Goal: Answer question/provide support

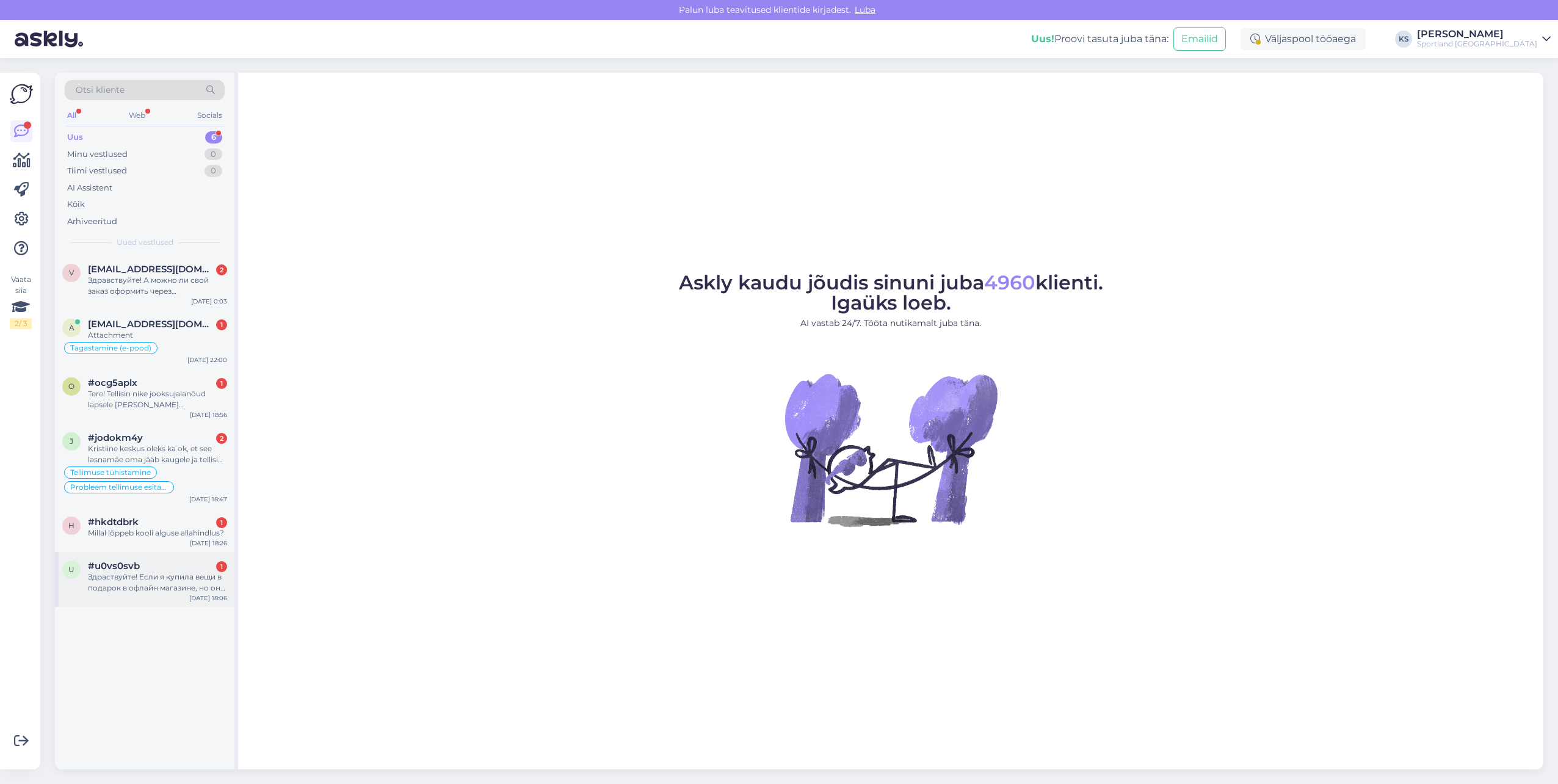
click at [180, 580] on div "Здраствуйте! Если я купила вещи в подарок в офлайн магазине, но они не подошли …" at bounding box center [158, 582] width 139 height 22
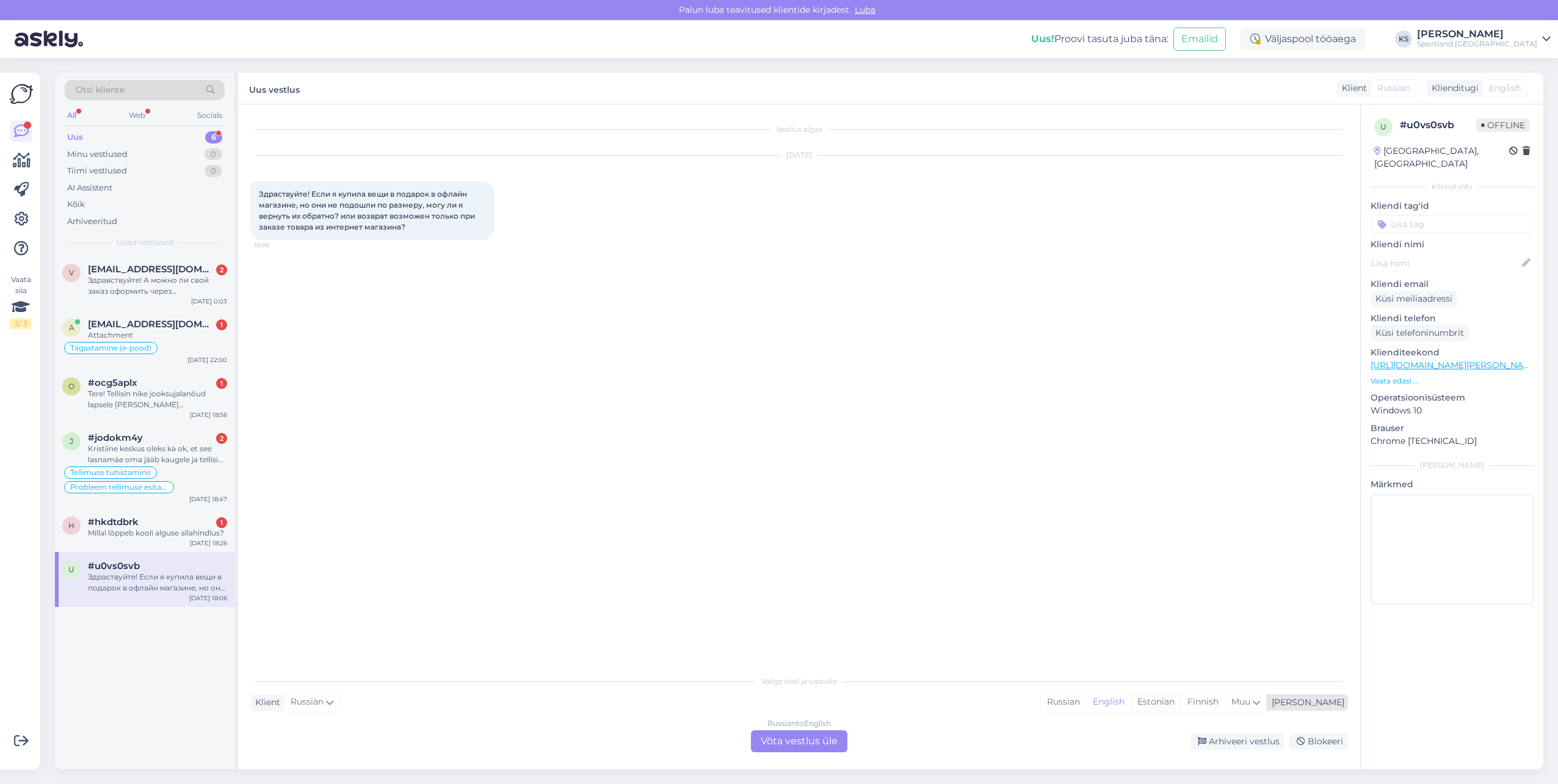
click at [1181, 702] on div "Estonian" at bounding box center [1156, 701] width 50 height 18
click at [813, 739] on div "Russian to Estonian Võta vestlus üle" at bounding box center [799, 741] width 97 height 22
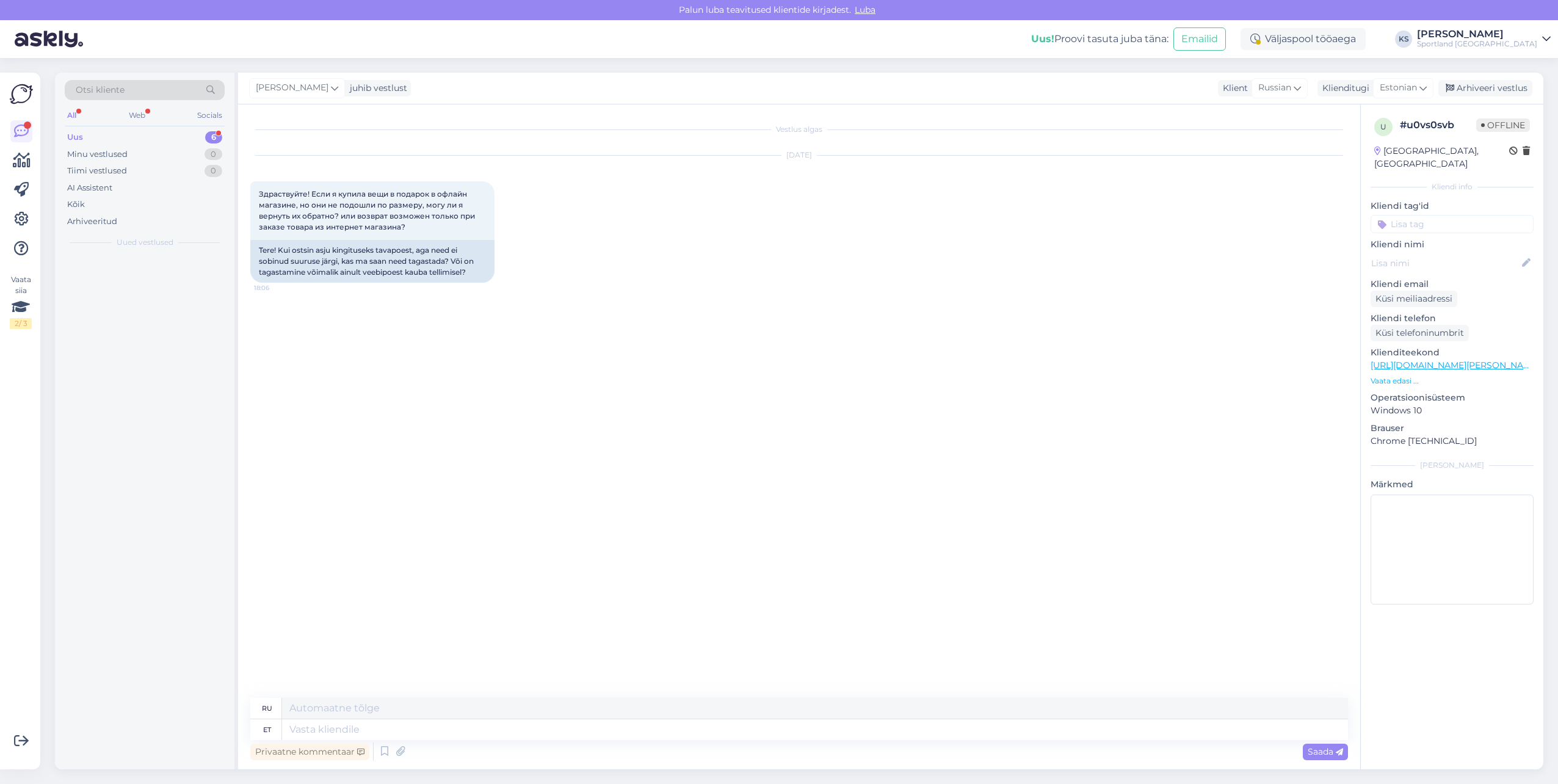
click at [815, 732] on textarea at bounding box center [815, 729] width 1066 height 20
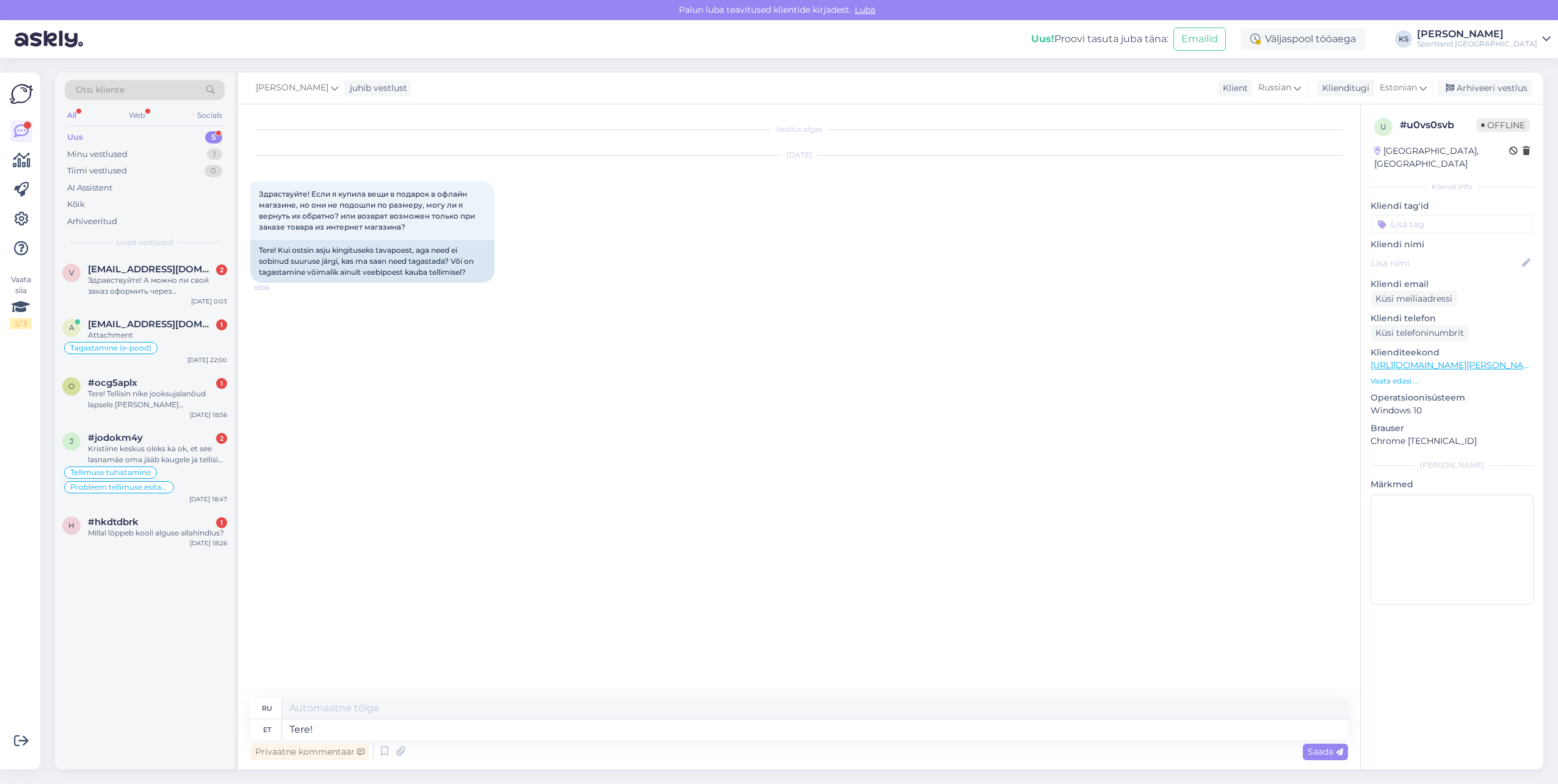
type textarea "Tere!"
type textarea "Привет!"
type textarea "Tere! [GEOGRAPHIC_DATA]"
type textarea "Привет! Я"
type textarea "Tere! [PERSON_NAME] kl"
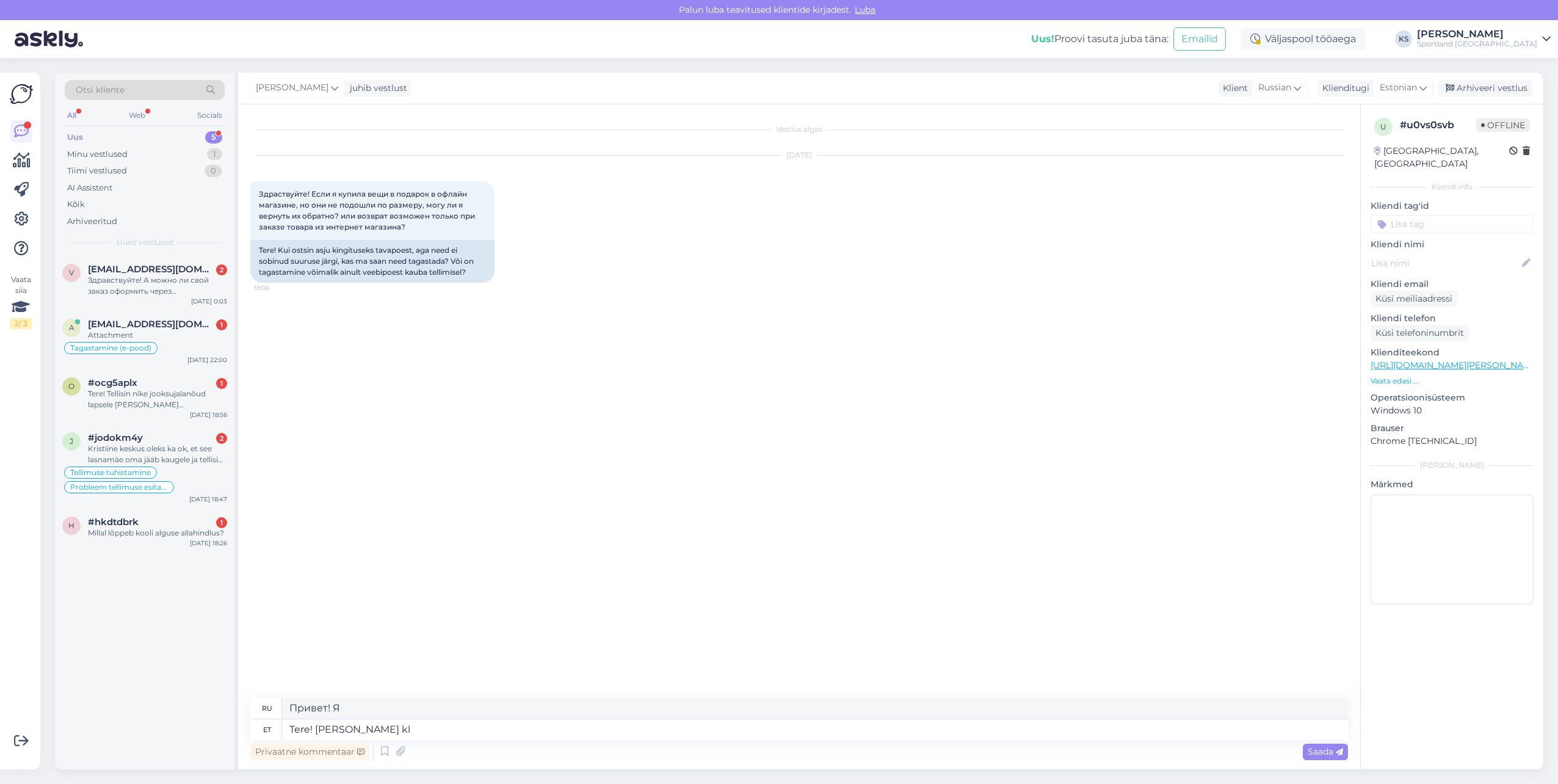
type textarea "Привет! Меня зовут Кристина."
type textarea "Tere! [PERSON_NAME] klienditeenindusest"
type textarea "Здравствуйте! Меня зовут [PERSON_NAME], я из службы поддержки клиентов."
drag, startPoint x: 500, startPoint y: 735, endPoint x: 218, endPoint y: 724, distance: 282.2
click at [218, 724] on div "Otsi kliente All Web Socials Uus 5 Minu vestlused 1 Tiimi vestlused 0 AI Assist…" at bounding box center [799, 421] width 1488 height 697
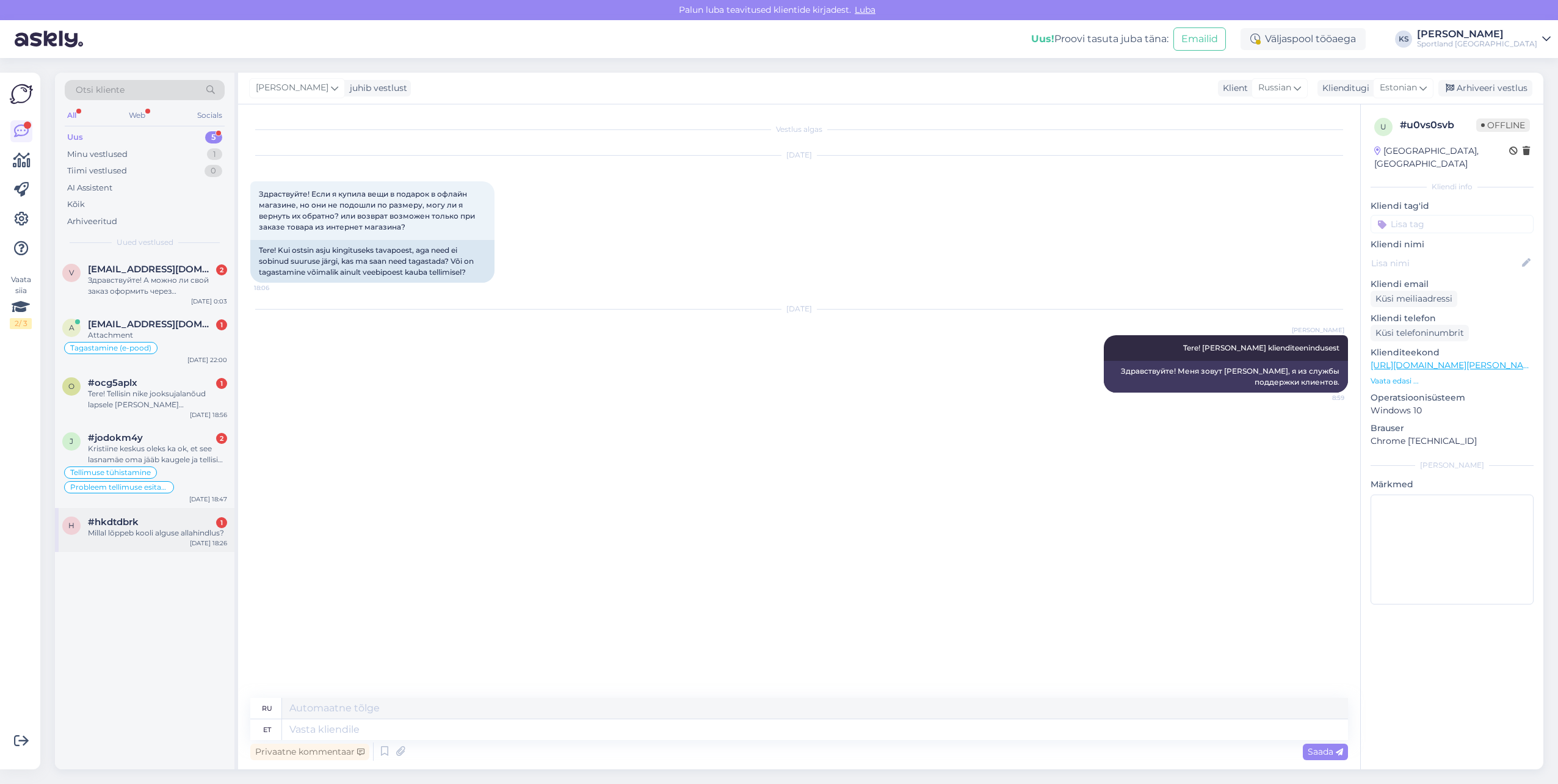
click at [119, 528] on div "Millal lõppeb kooli alguse allahindlus?" at bounding box center [158, 532] width 139 height 11
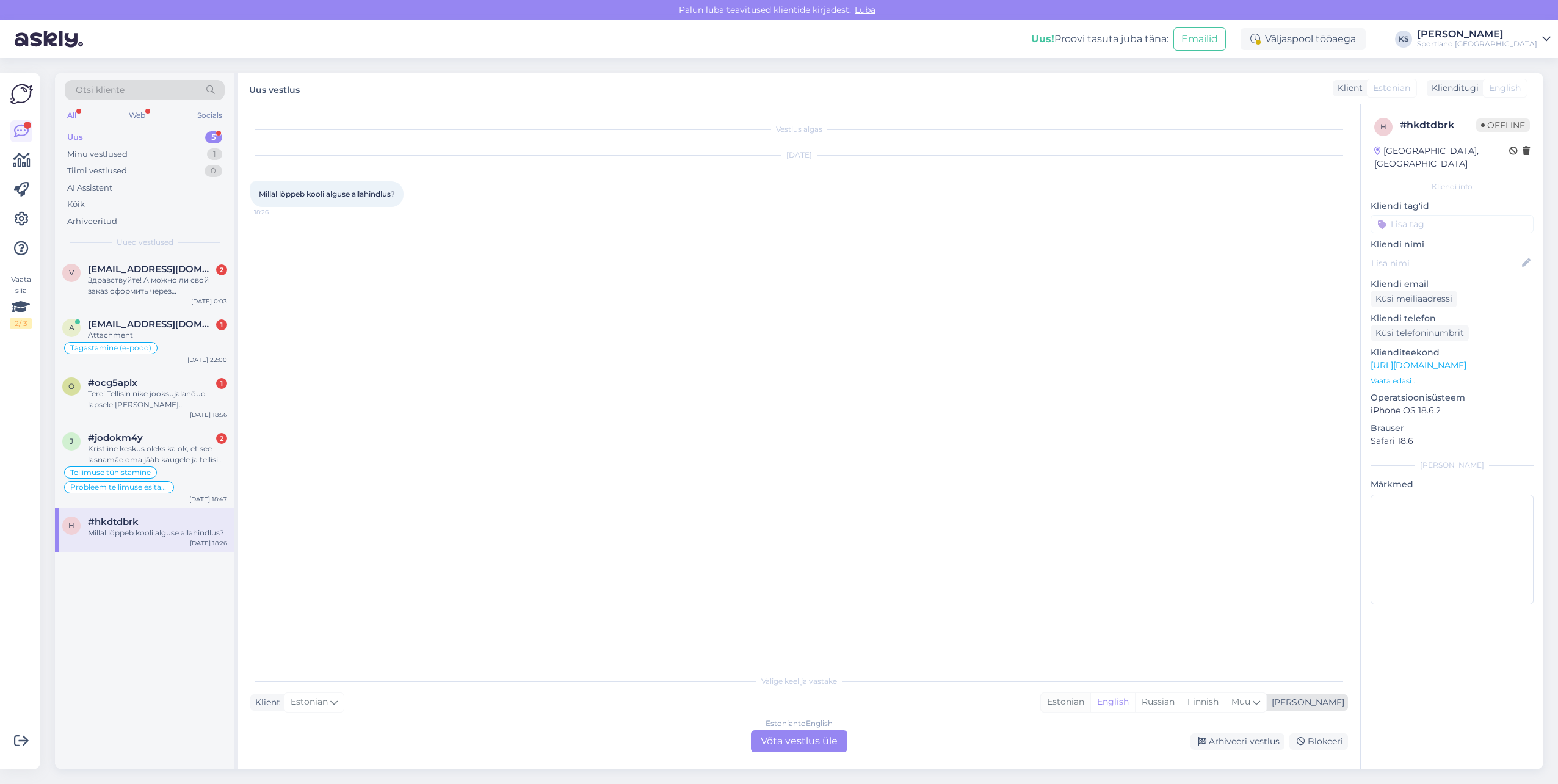
click at [1090, 707] on div "Estonian" at bounding box center [1066, 701] width 49 height 18
click at [819, 737] on div "Estonian to Estonian Võta vestlus üle" at bounding box center [799, 741] width 97 height 22
click at [826, 729] on div "Valige [PERSON_NAME] vastake Klient Estonian Mina Estonian English Russian Finn…" at bounding box center [799, 710] width 1098 height 83
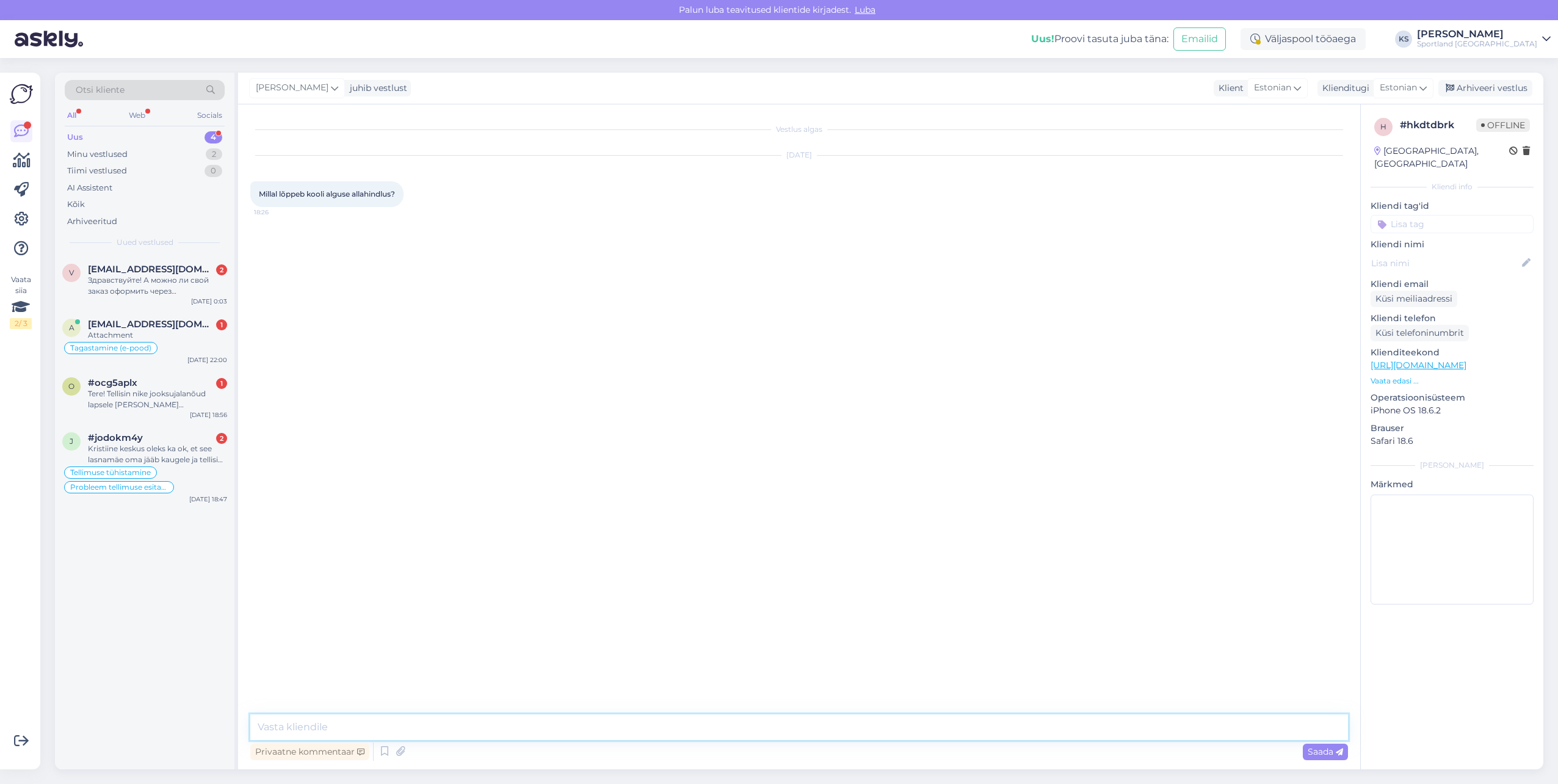
click at [830, 734] on textarea at bounding box center [799, 727] width 1098 height 25
paste textarea "Tere! [PERSON_NAME] klienditeenindusest"
type textarea "Tere! [PERSON_NAME] klienditeenindusest"
click at [197, 462] on div "Kristiine keskus oleks ka ok, et see lasnamäe oma jääb kaugele ja tellisin siia…" at bounding box center [158, 454] width 139 height 22
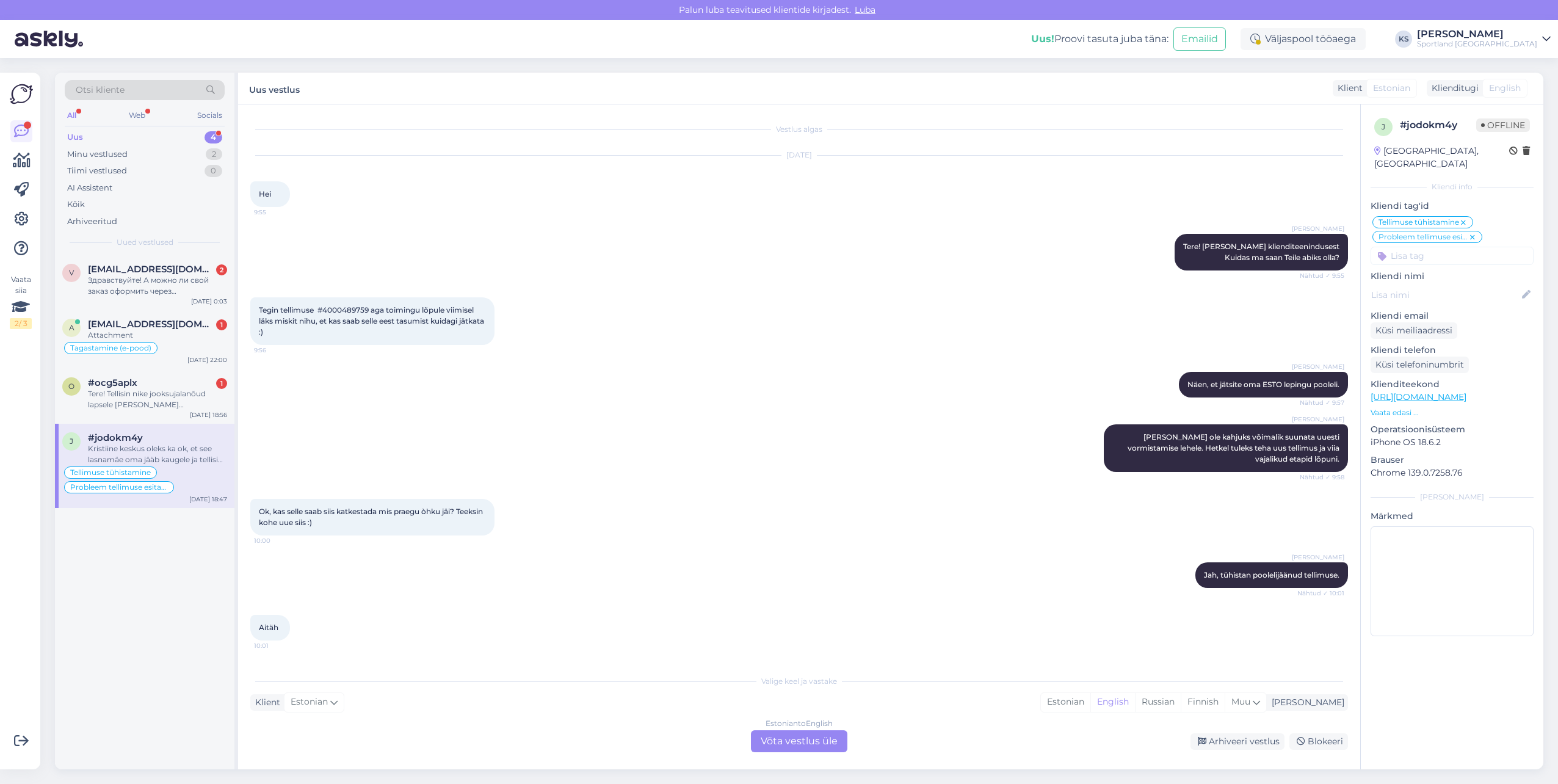
scroll to position [302, 0]
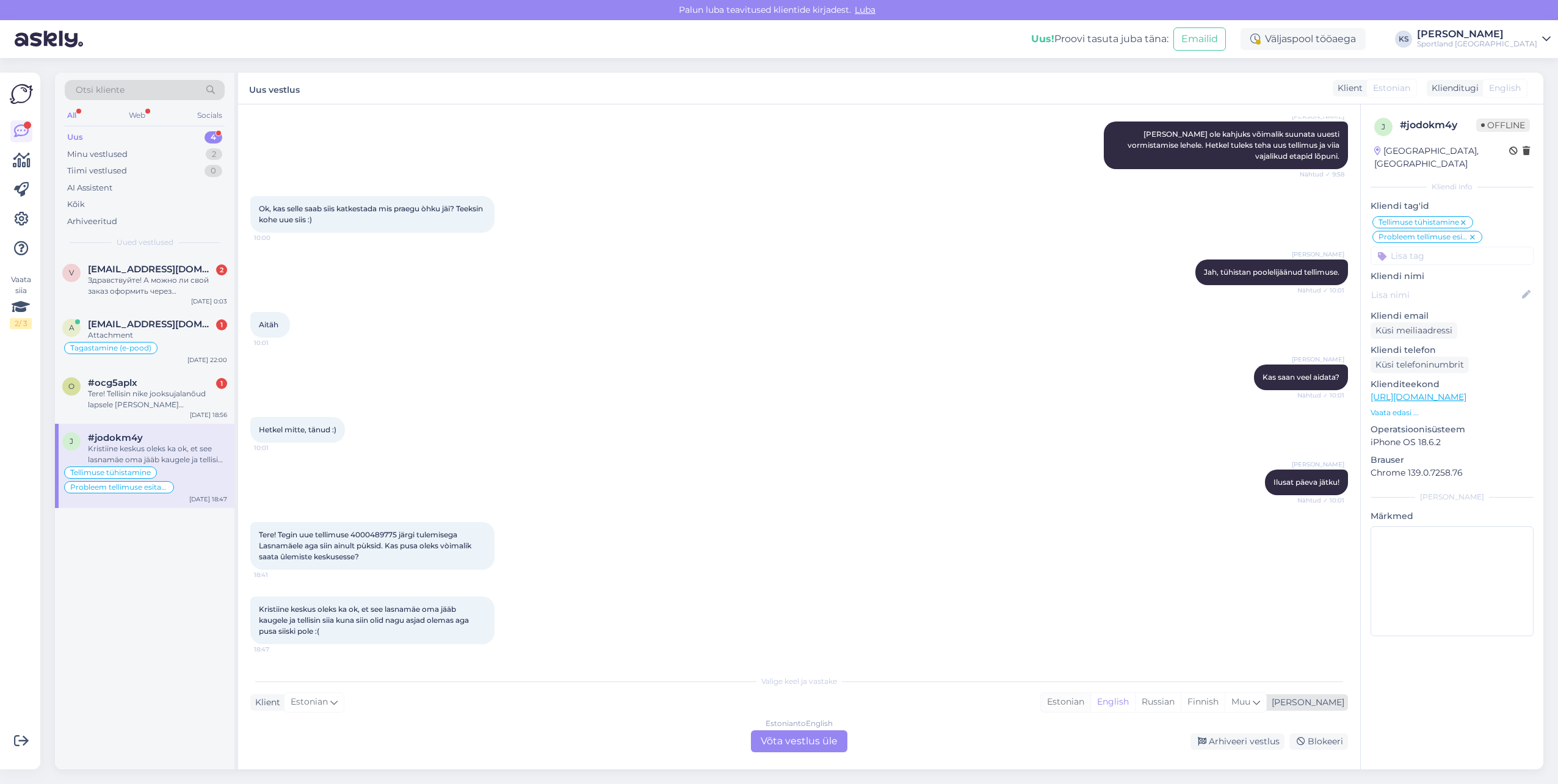
click at [1090, 706] on div "Estonian" at bounding box center [1066, 701] width 49 height 18
click at [805, 739] on div "Estonian to Estonian Võta vestlus üle" at bounding box center [799, 741] width 97 height 22
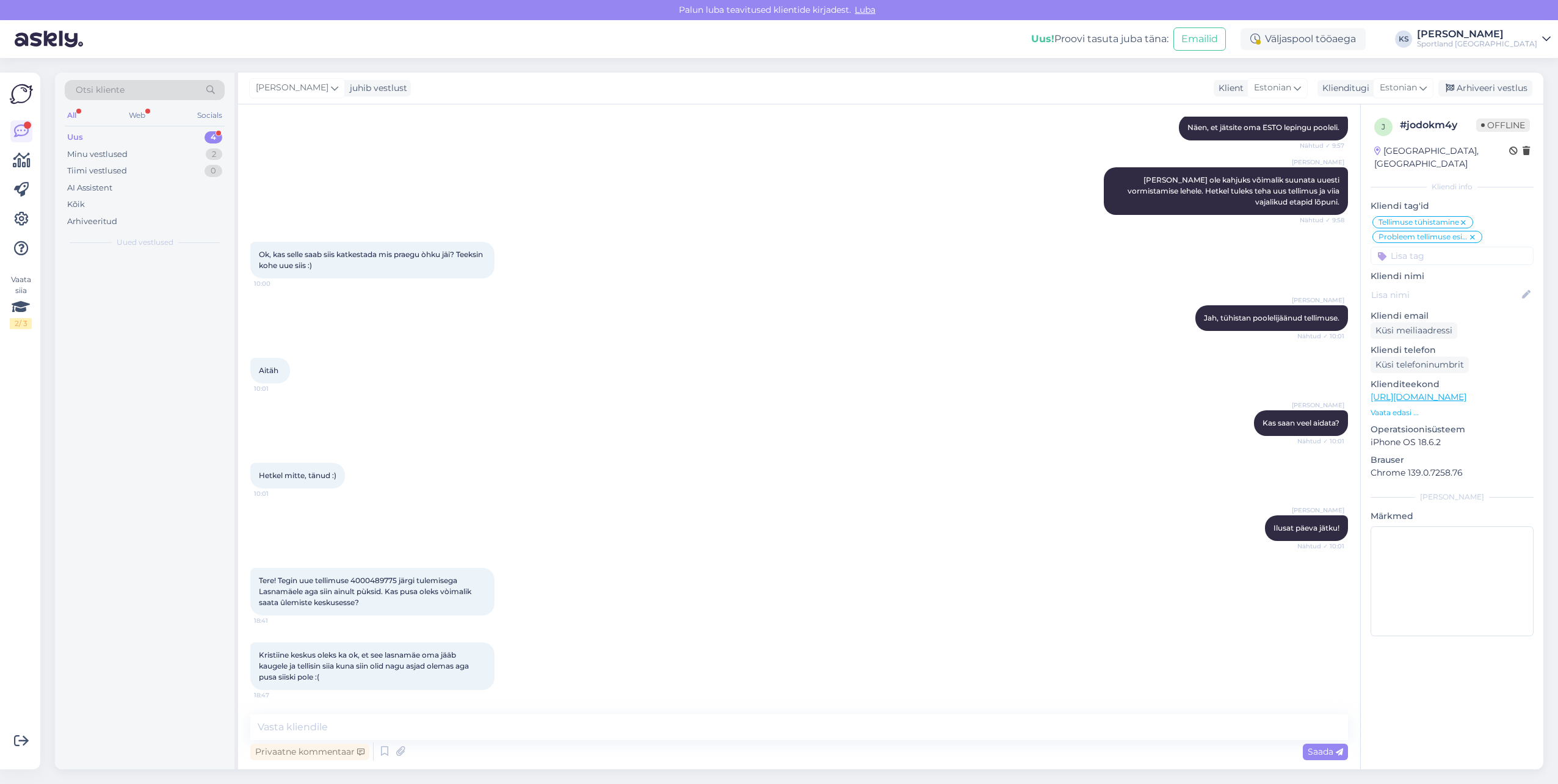
scroll to position [257, 0]
click at [811, 734] on textarea at bounding box center [799, 727] width 1098 height 25
paste textarea "Tere! [PERSON_NAME] klienditeenindusest"
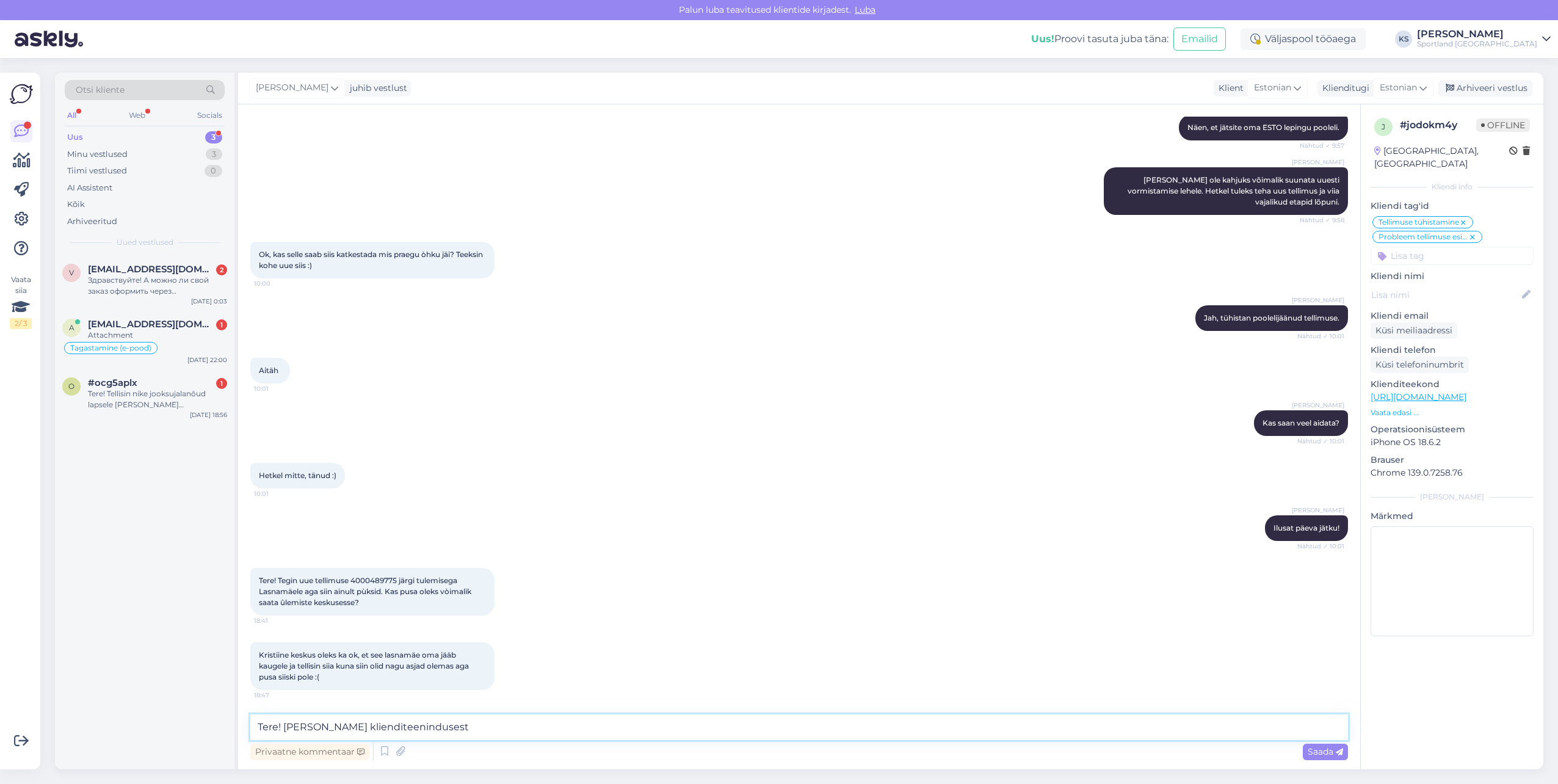
type textarea "Tere! [PERSON_NAME] klienditeenindusest"
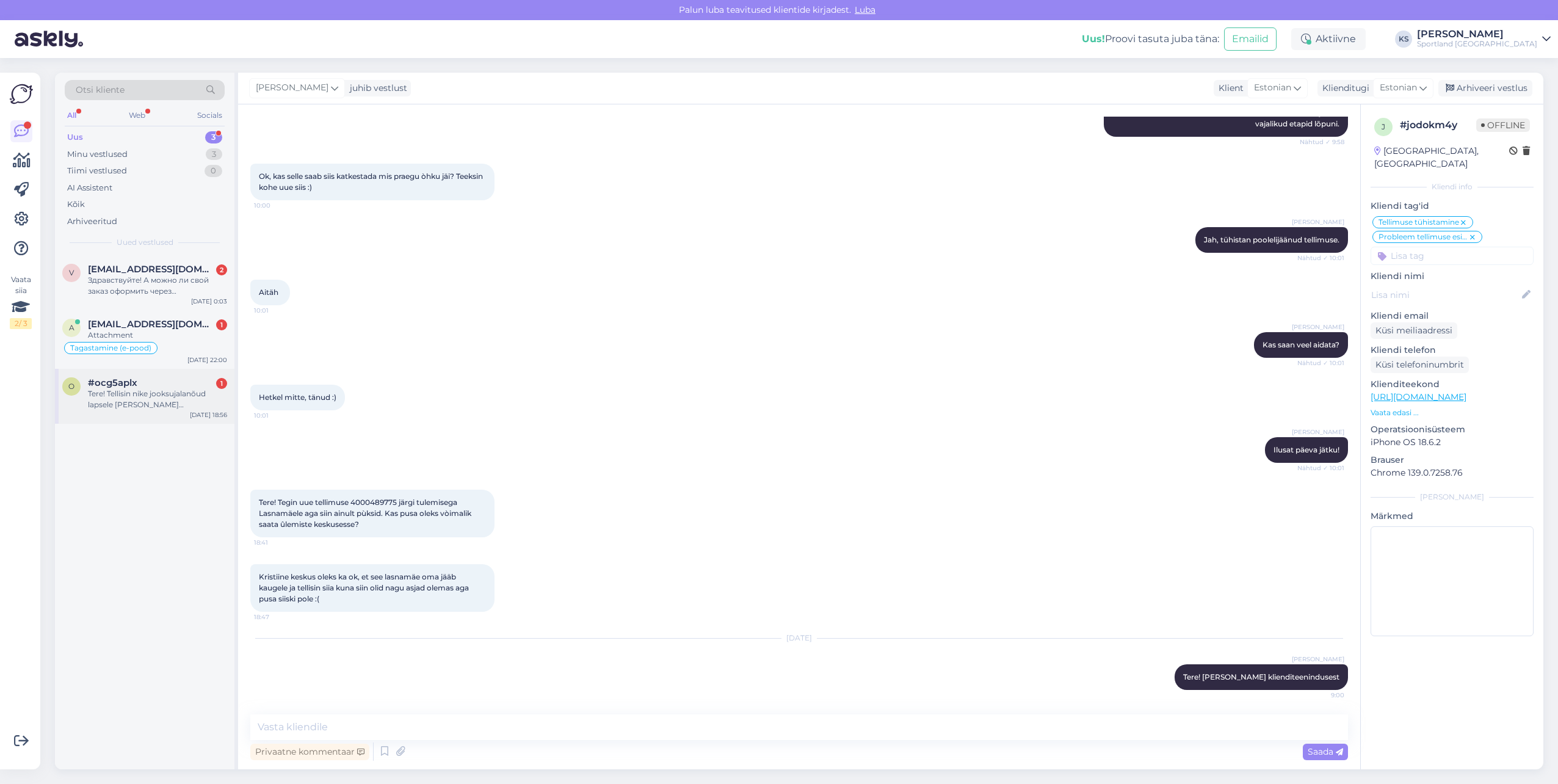
click at [205, 385] on div "#ocg5aplx 1" at bounding box center [158, 382] width 139 height 11
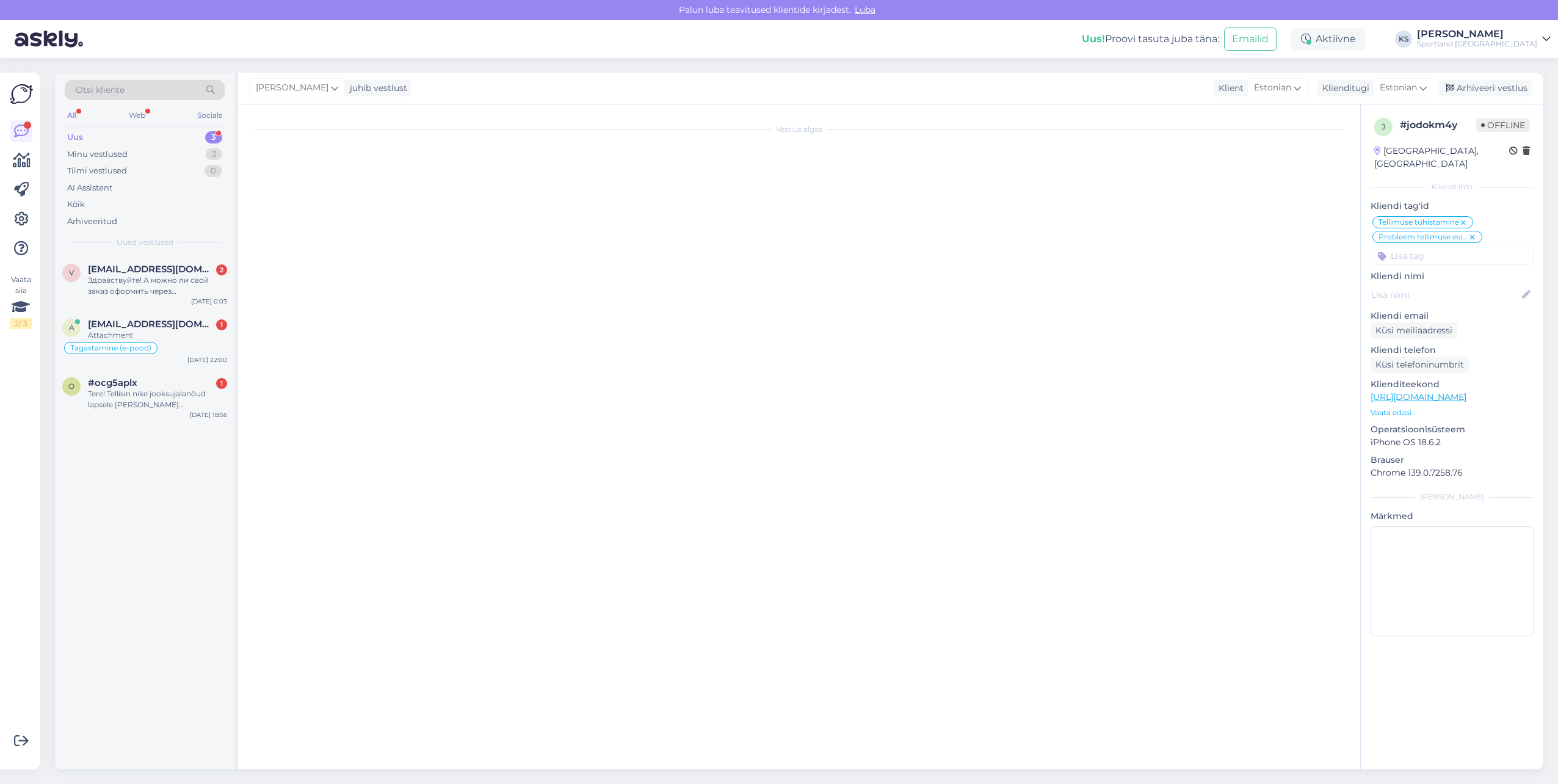
scroll to position [0, 0]
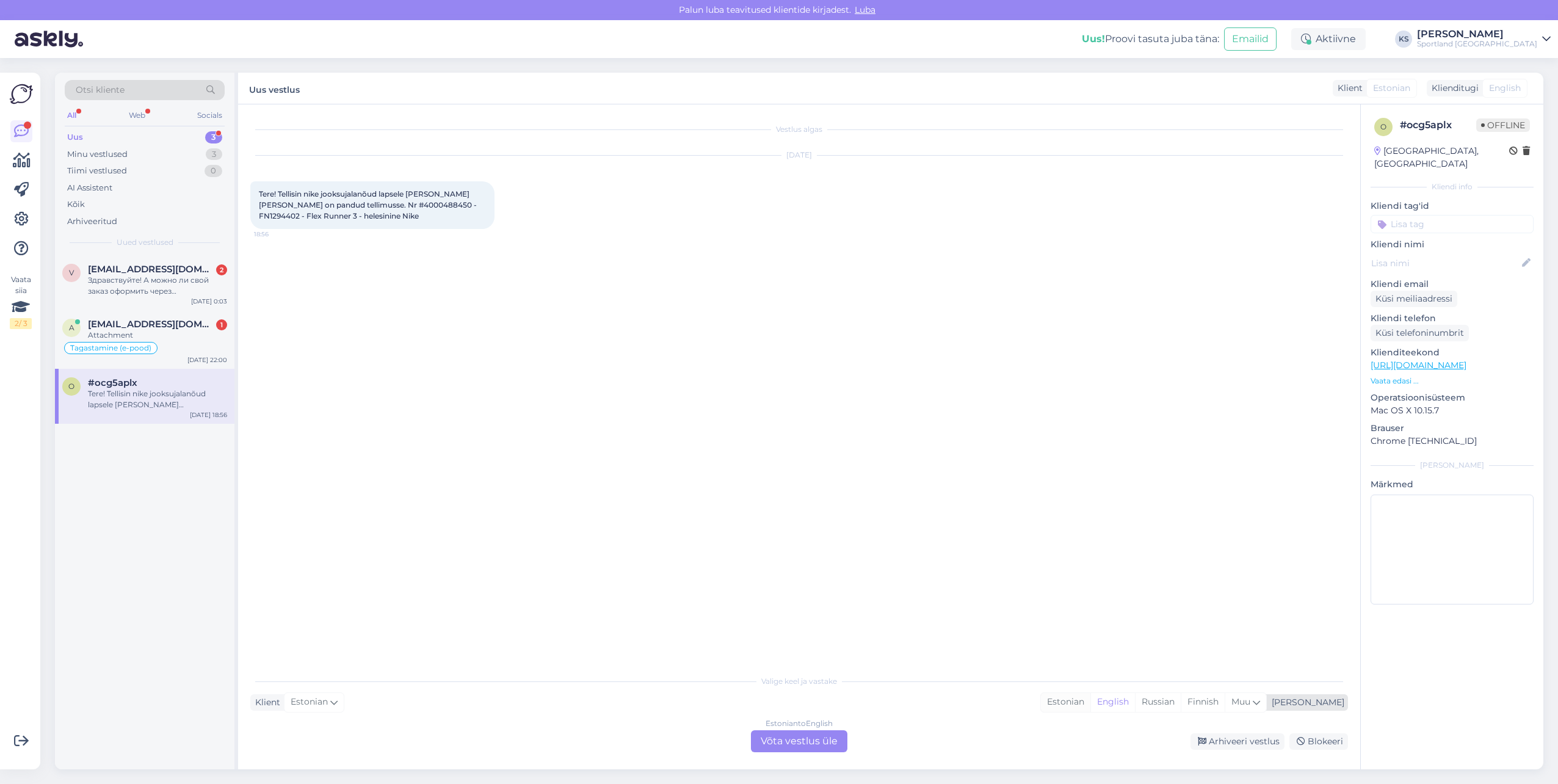
click at [1090, 695] on div "Estonian" at bounding box center [1066, 701] width 49 height 18
click at [1090, 700] on div "Estonian" at bounding box center [1066, 701] width 49 height 18
click at [833, 734] on div "Estonian to Estonian Võta vestlus üle" at bounding box center [799, 741] width 97 height 22
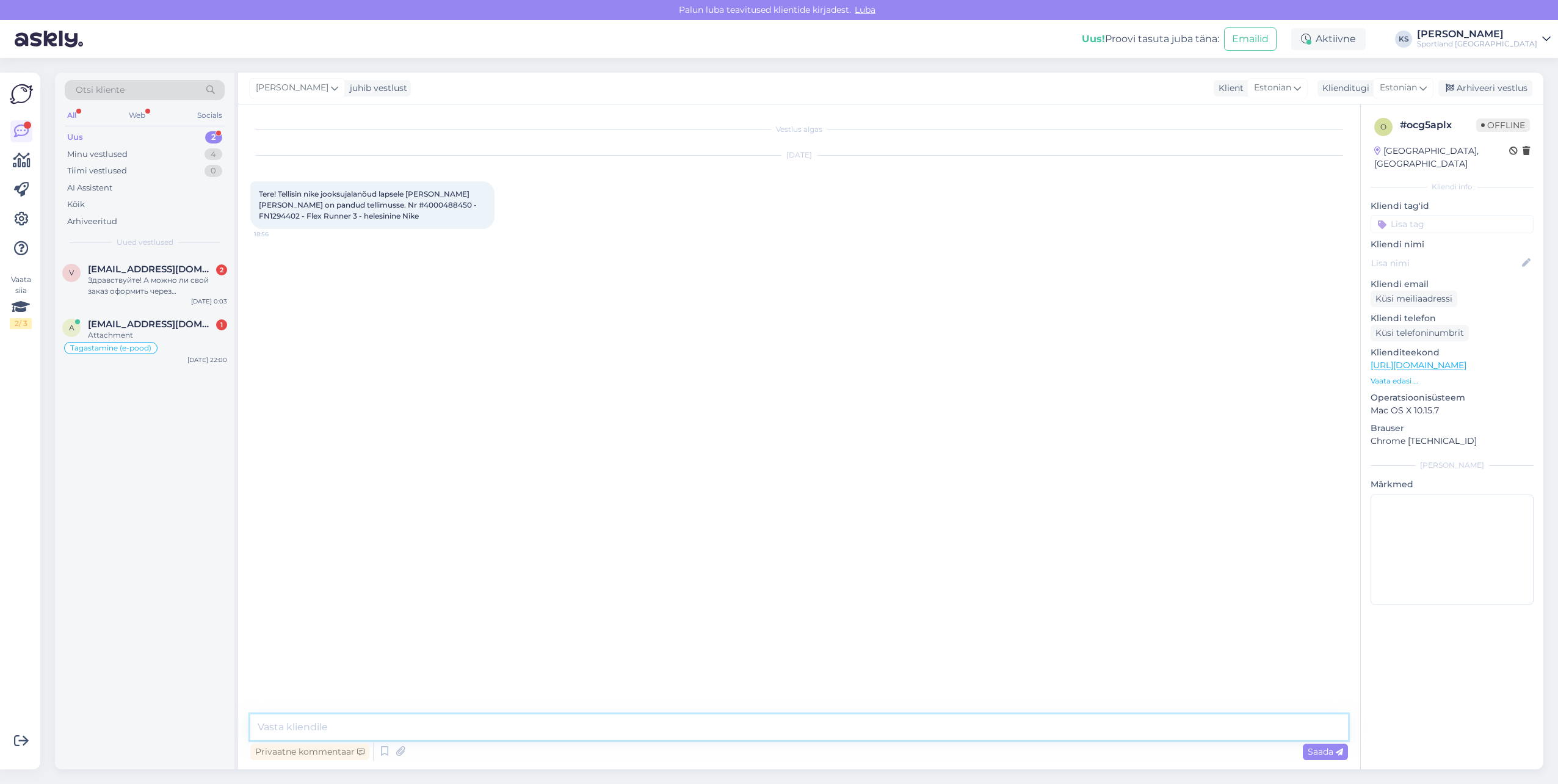
click at [844, 731] on textarea at bounding box center [799, 727] width 1098 height 25
paste textarea "Tere! [PERSON_NAME] klienditeenindusest"
type textarea "Tere! [PERSON_NAME] klienditeenindusest"
click at [175, 334] on div "Attachment" at bounding box center [158, 334] width 139 height 11
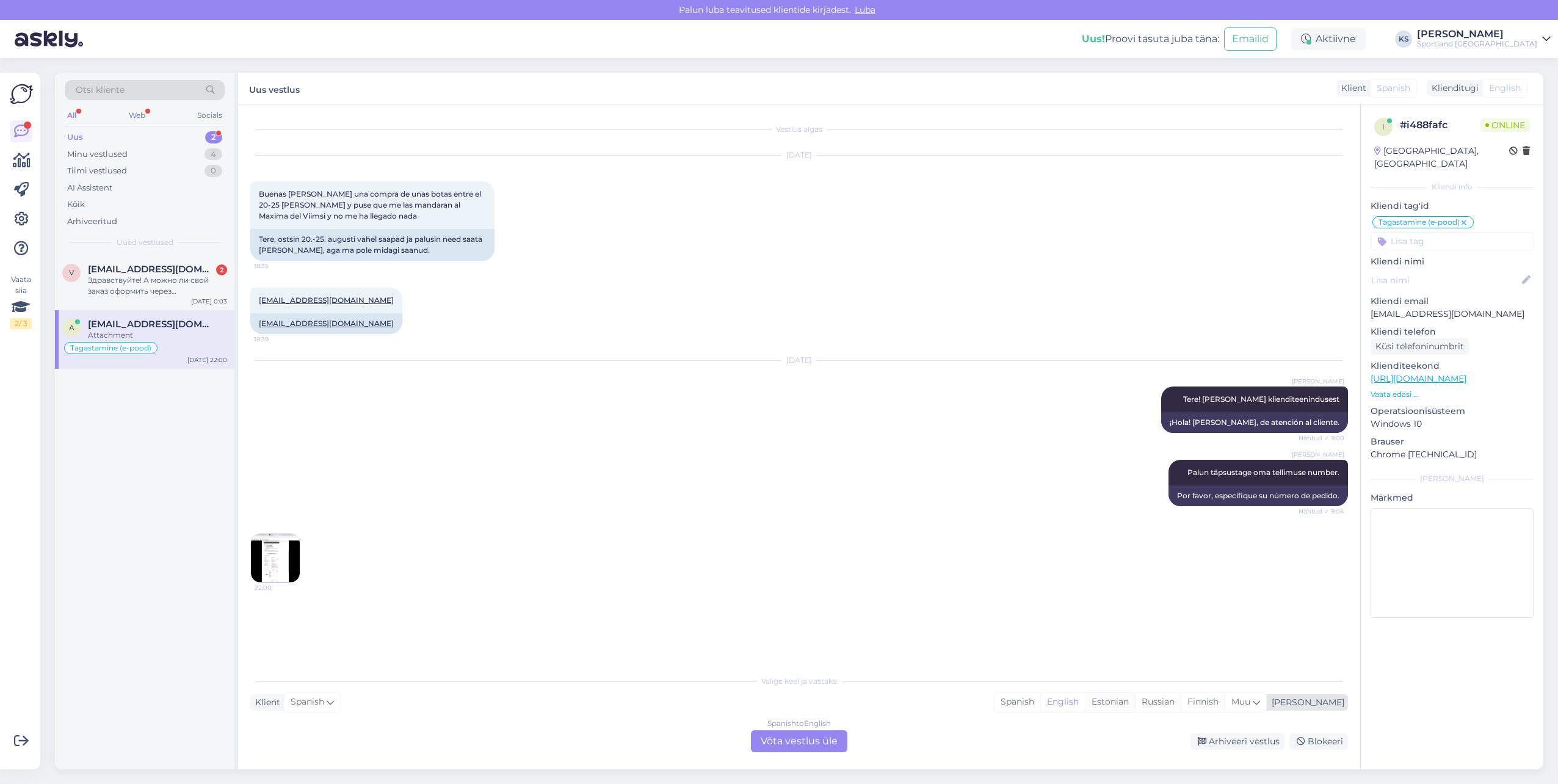
click at [1135, 701] on div "Estonian" at bounding box center [1110, 701] width 50 height 18
click at [803, 741] on div "Spanish to Estonian Võta vestlus üle" at bounding box center [799, 741] width 97 height 22
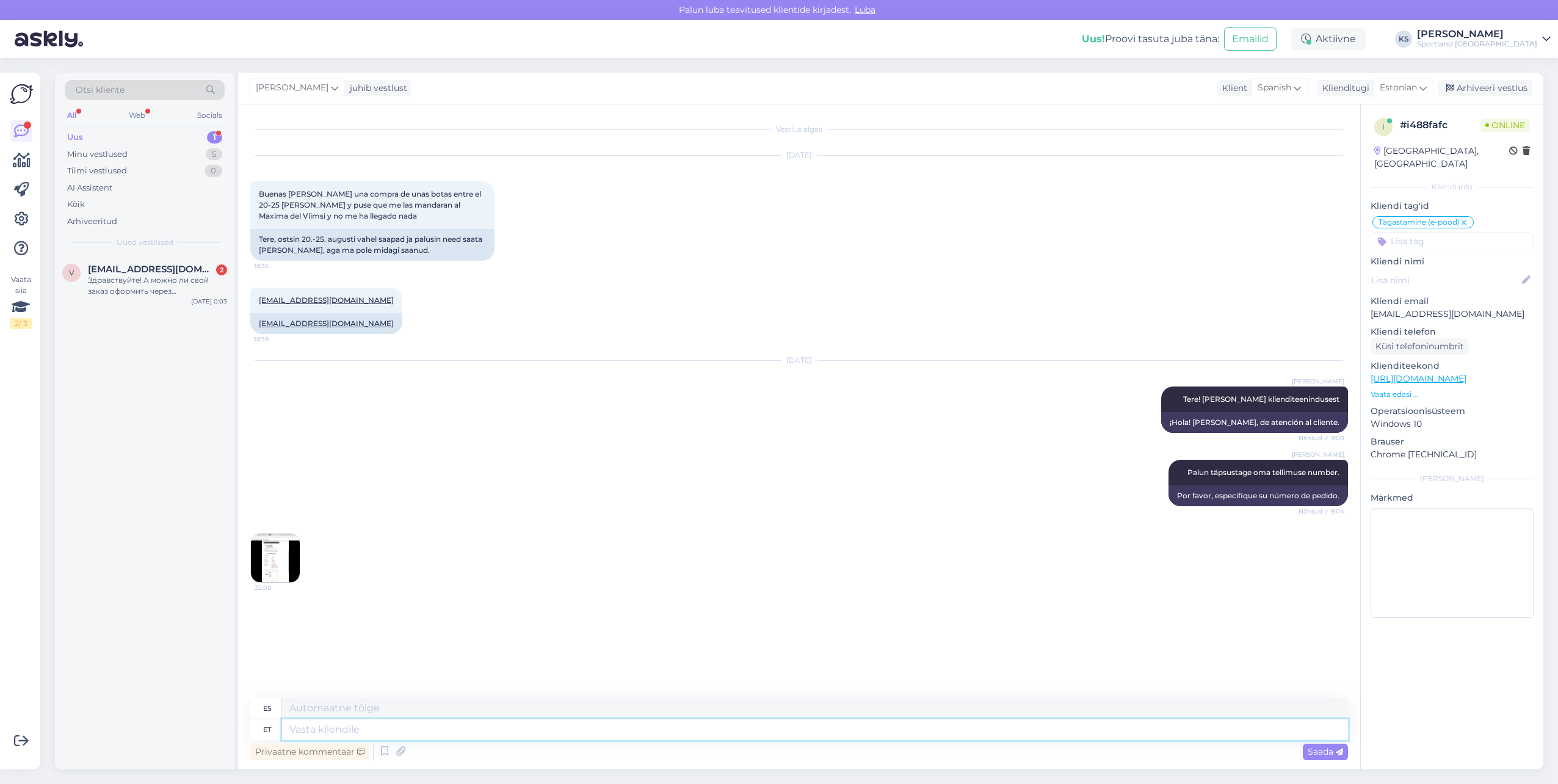
click at [809, 737] on textarea at bounding box center [815, 729] width 1066 height 20
paste textarea "Tere! [PERSON_NAME] klienditeenindusest"
type textarea "Tere! [PERSON_NAME] klienditeenindusest"
type textarea "¡Hola! [PERSON_NAME], de atención al cliente."
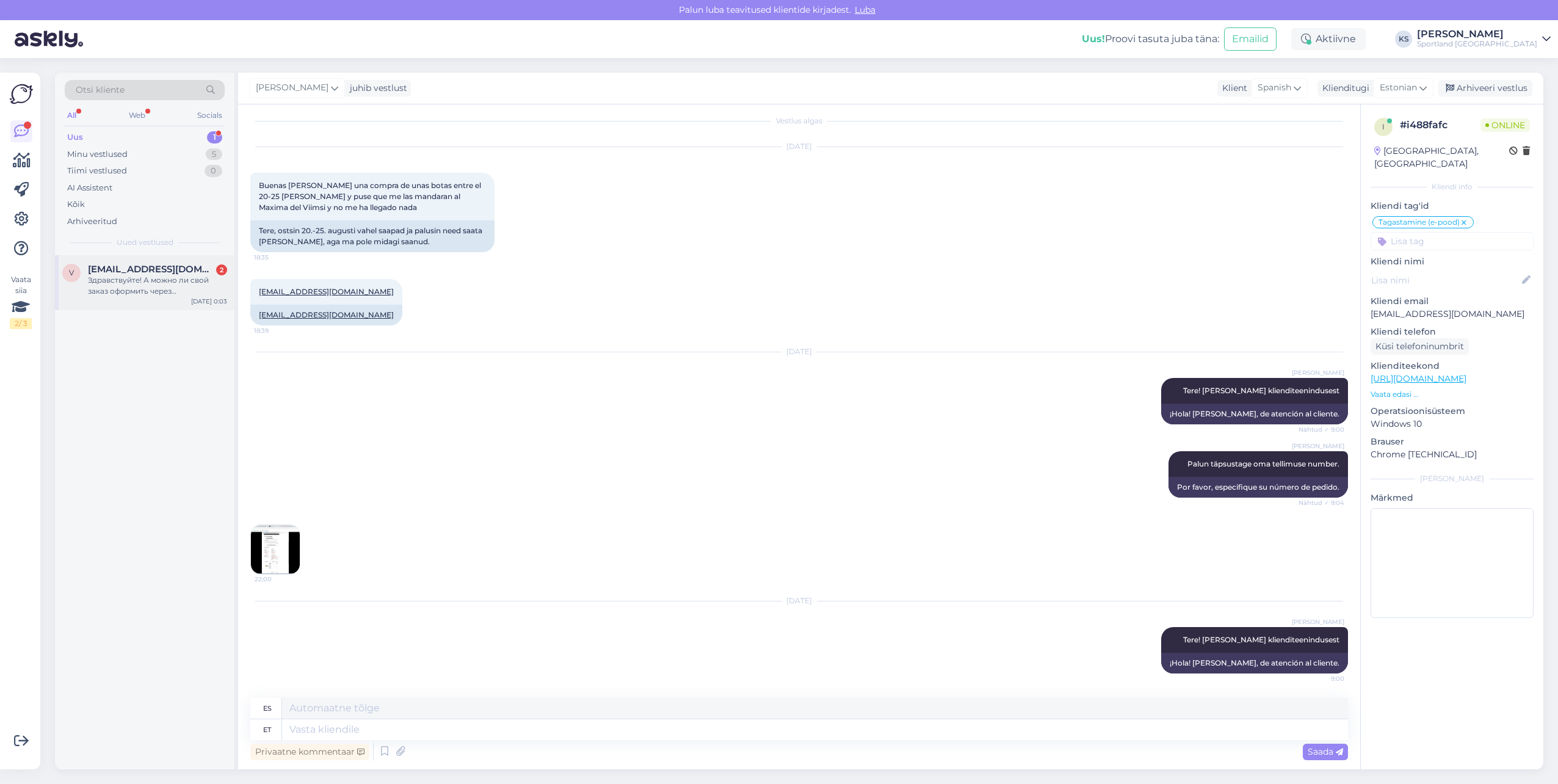
click at [169, 307] on div "v [EMAIL_ADDRESS][DOMAIN_NAME] 2 Здравствуйте! А можно ли свой заказ оформить ч…" at bounding box center [145, 282] width 180 height 55
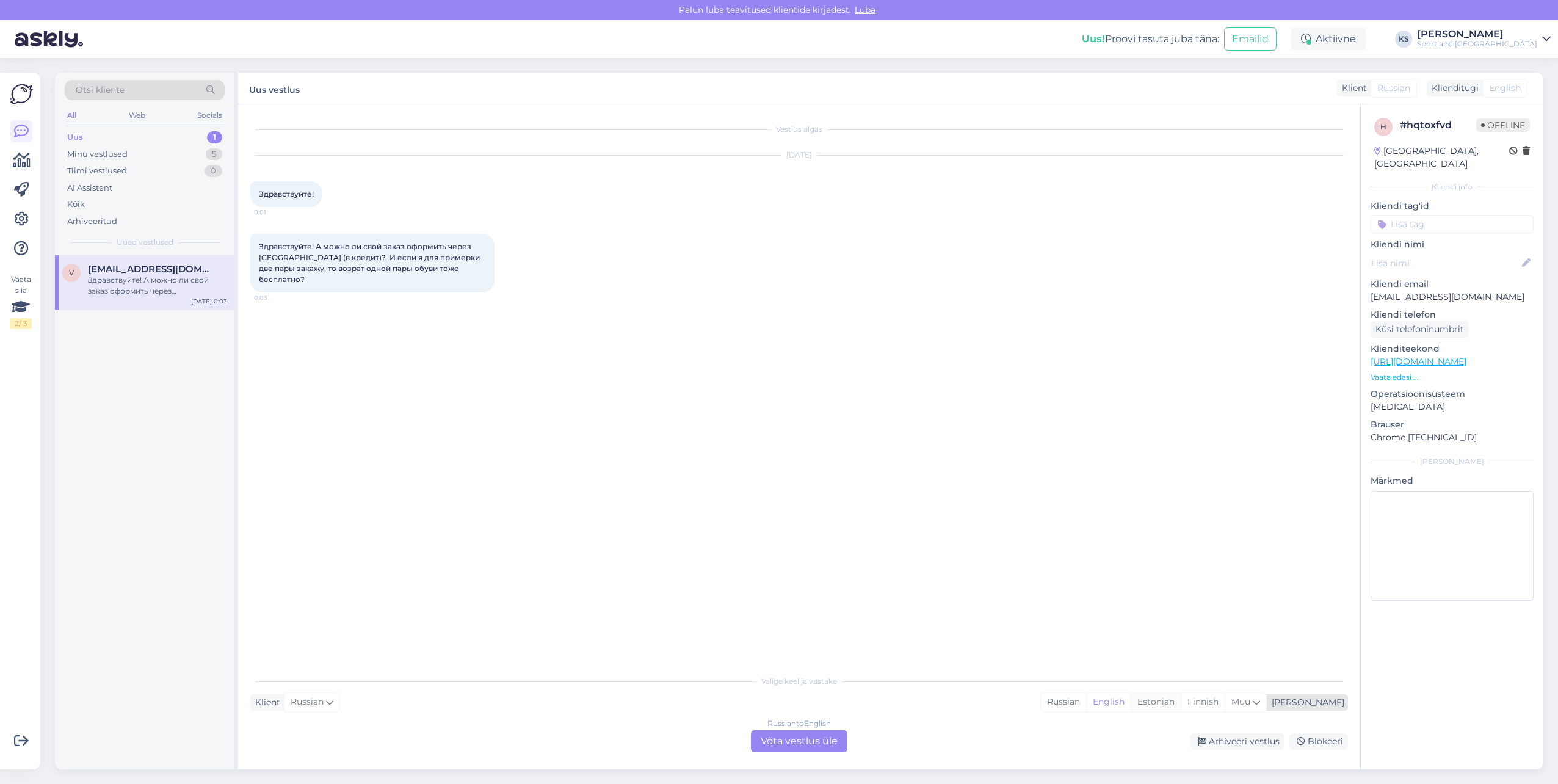
click at [1181, 703] on div "Estonian" at bounding box center [1156, 701] width 50 height 18
click at [834, 737] on div "Russian to Estonian Võta vestlus üle" at bounding box center [799, 741] width 97 height 22
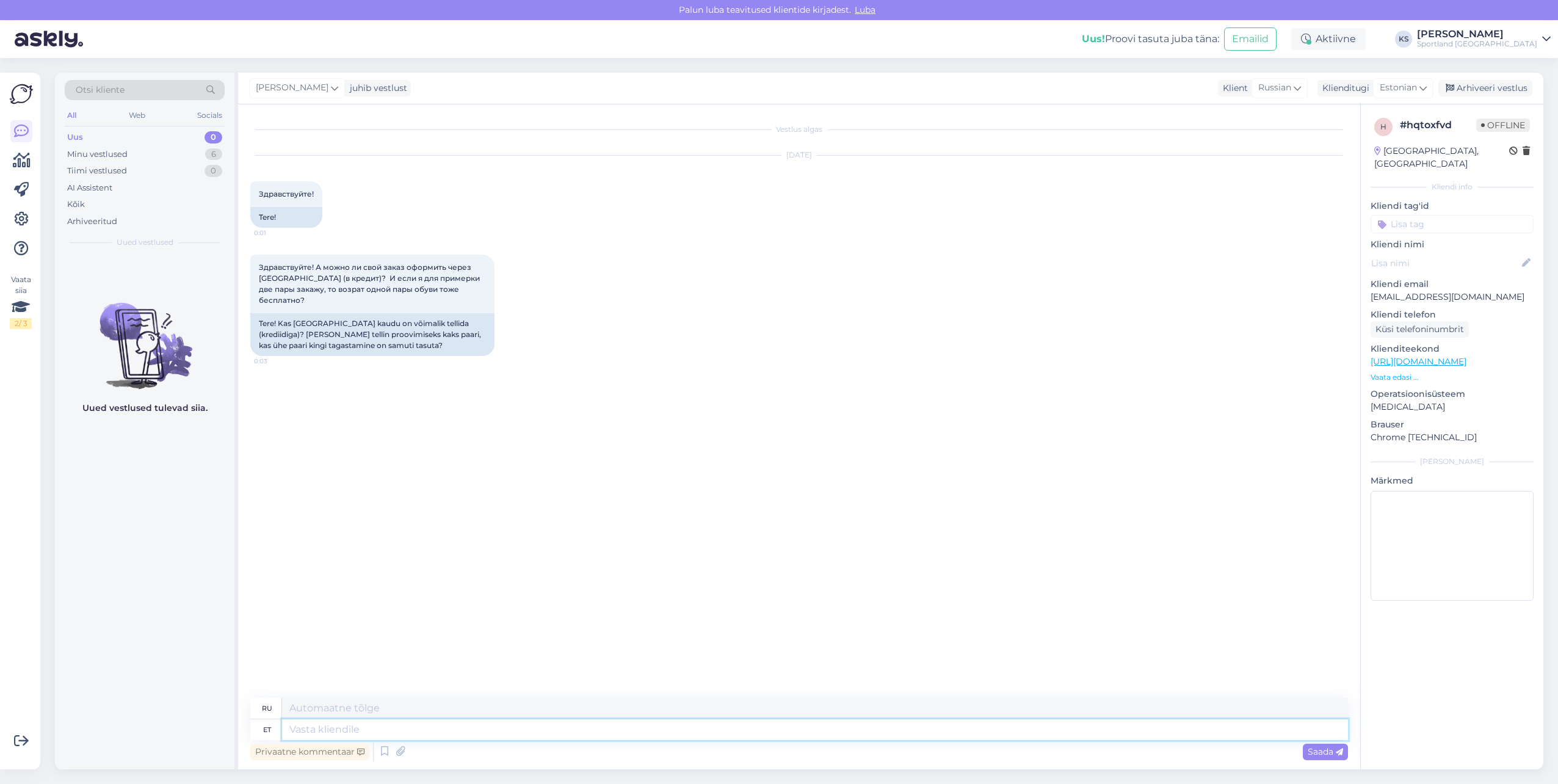
click at [637, 733] on textarea at bounding box center [815, 729] width 1066 height 20
paste textarea "Tere! [PERSON_NAME] klienditeenindusest"
type textarea "Tere! [PERSON_NAME] klienditeenindusest"
type textarea "Здравствуйте! Меня зовут [PERSON_NAME], я из службы поддержки клиентов."
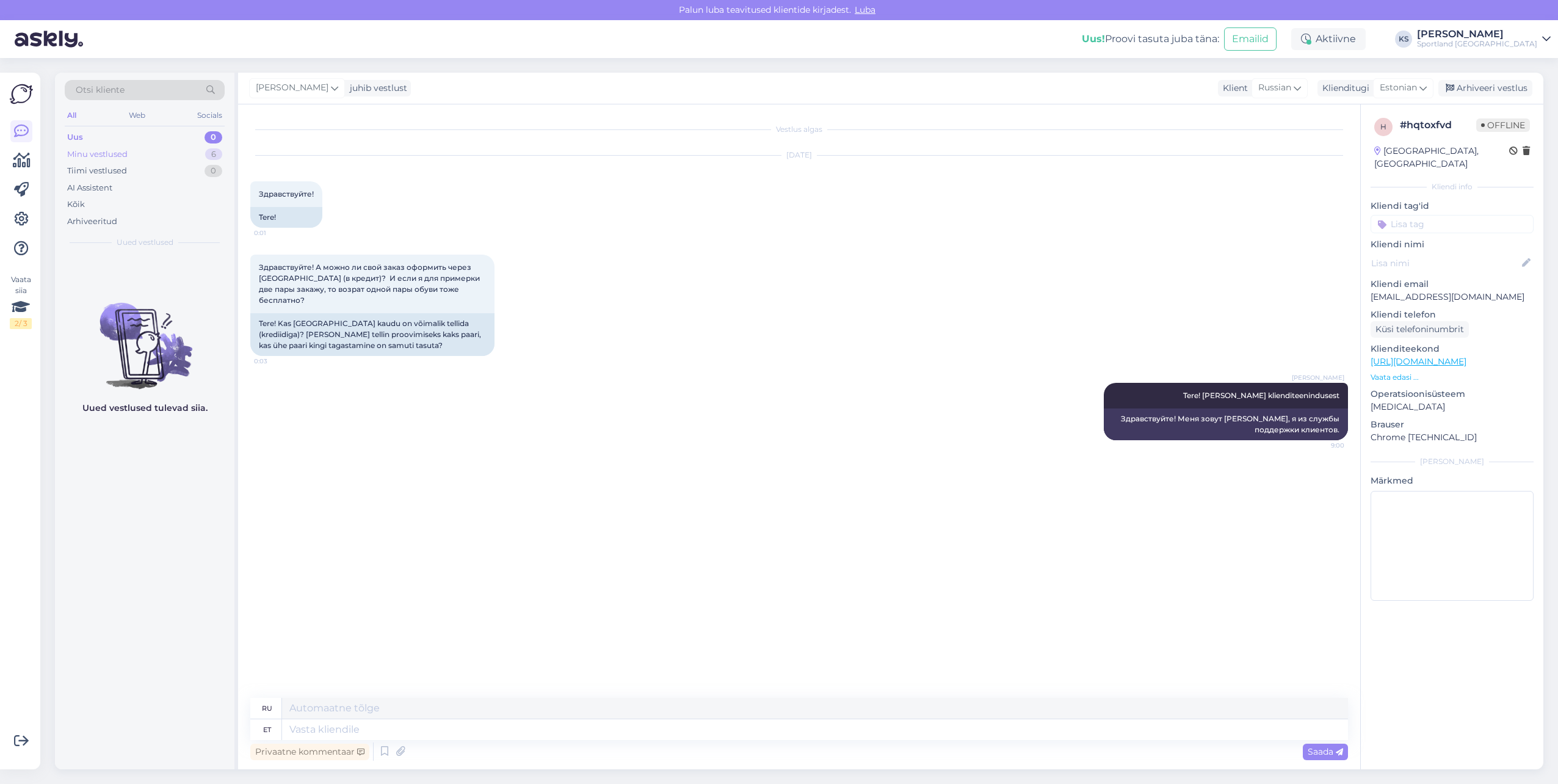
click at [186, 150] on div "Minu vestlused 6" at bounding box center [145, 154] width 160 height 17
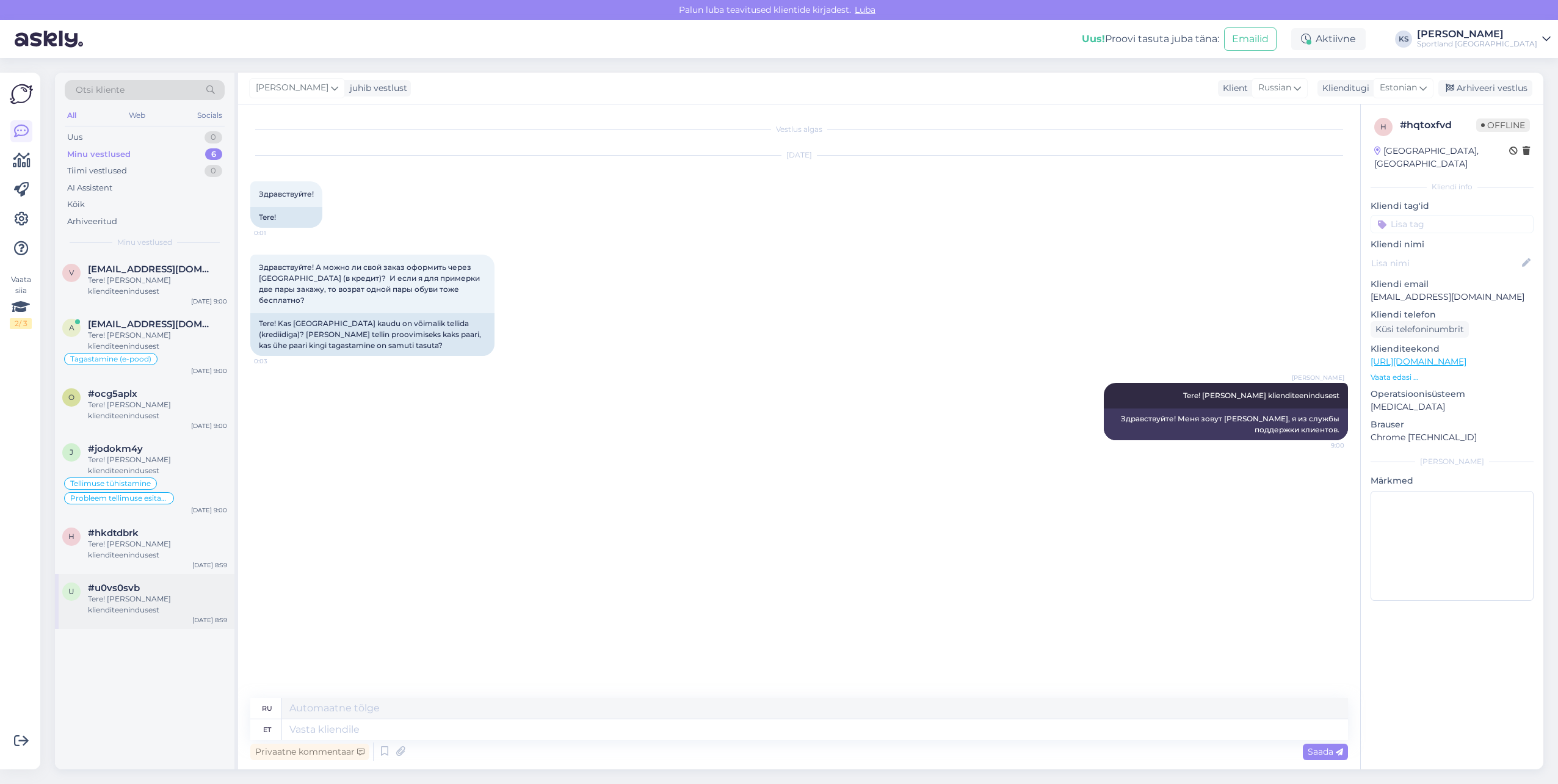
click at [171, 602] on div "Tere! [PERSON_NAME] klienditeenindusest" at bounding box center [158, 604] width 139 height 22
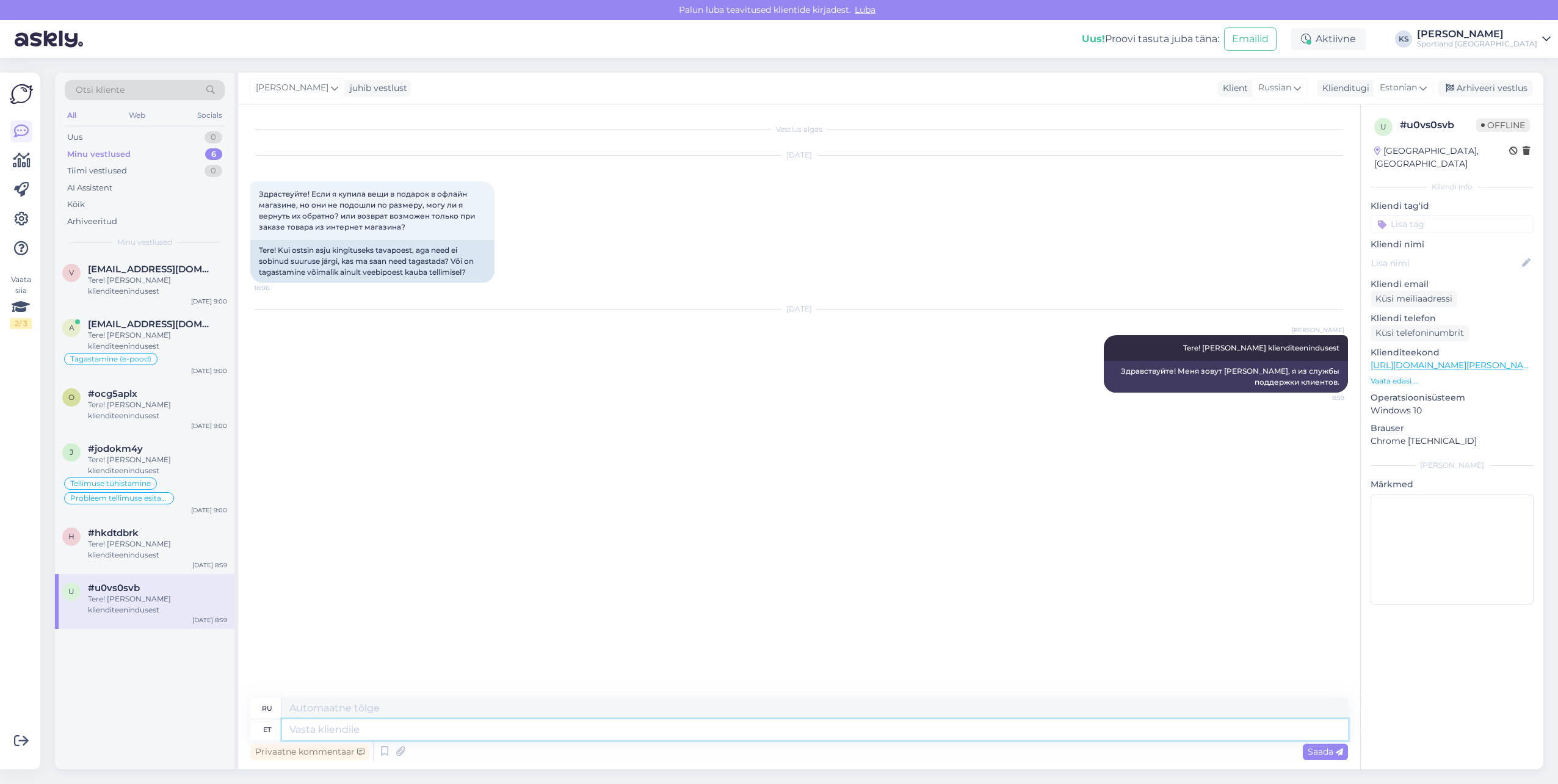
click at [411, 732] on textarea at bounding box center [815, 729] width 1066 height 20
type textarea "Kaupluses os"
type textarea "В магазине"
type textarea "Kaupluses ostetud to"
type textarea "Купленный в магазине"
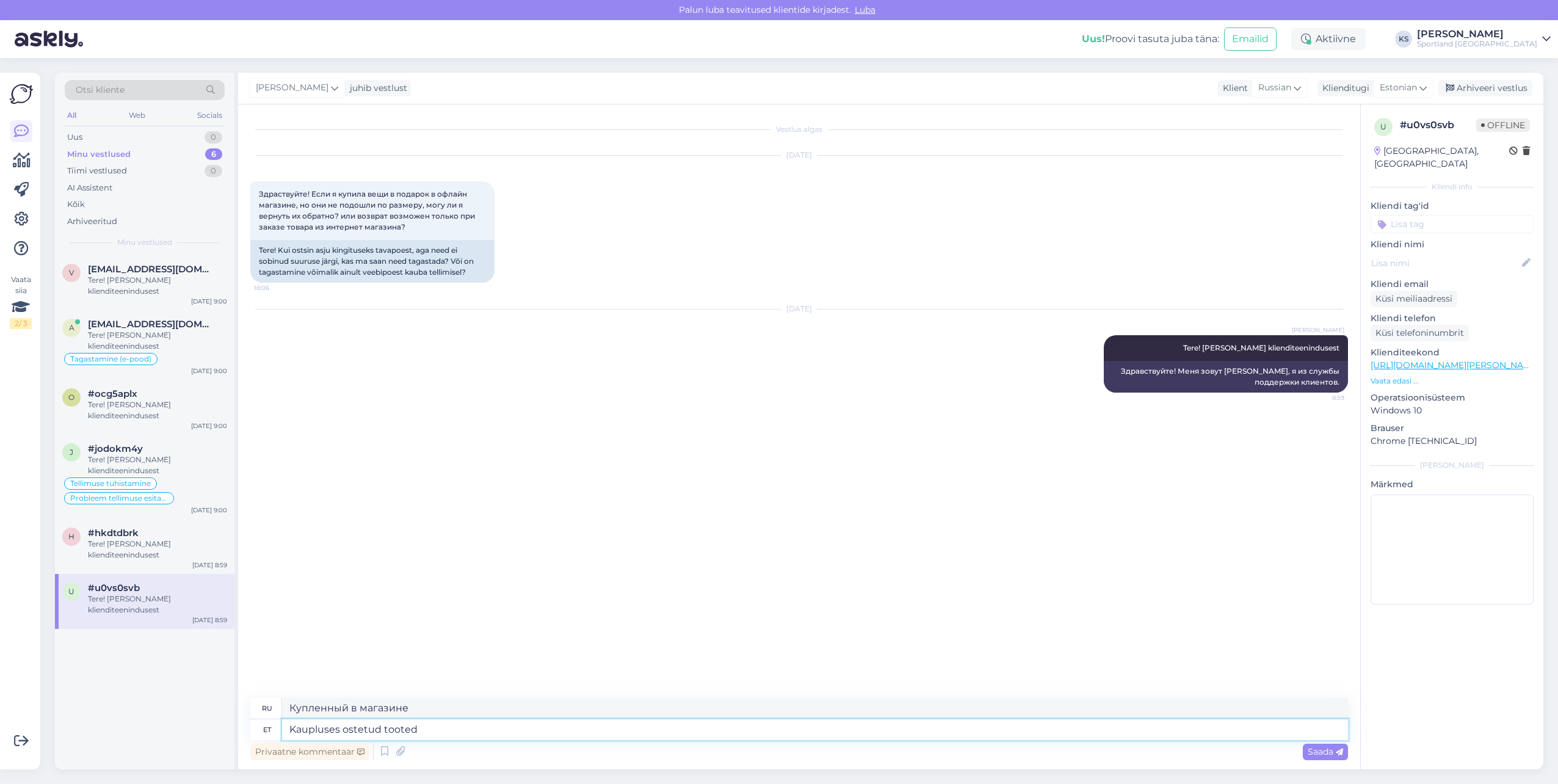
type textarea "Kaupluses ostetud tooted e"
type textarea "Продукты, купленные в магазине"
type textarea "Kaupluses ostetud tooted ei o"
type textarea "Продукты, купленные в магазине, не являются"
type textarea "Kaupluses ostetud tooted ei ole võimalik tagastada"
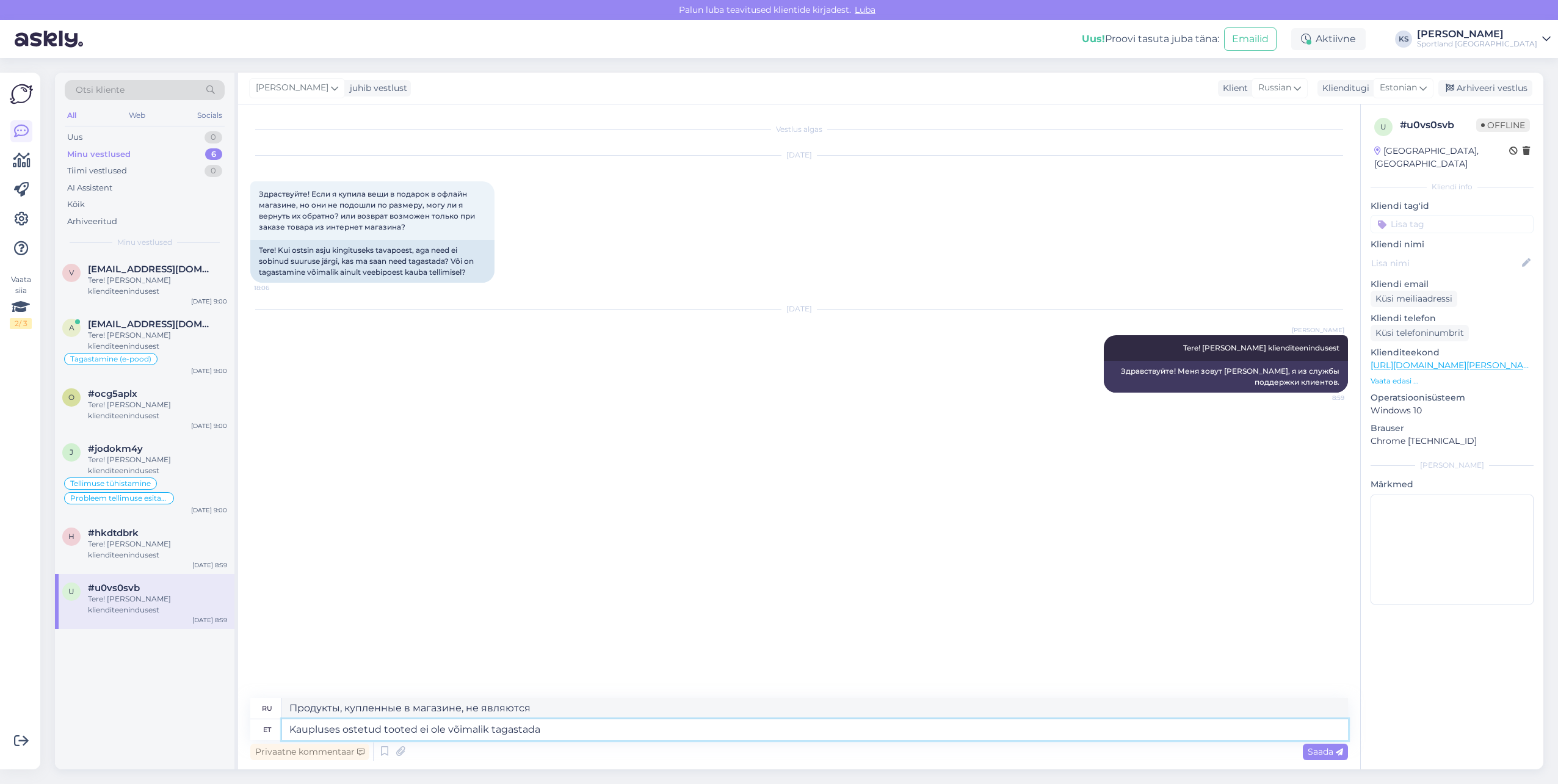
type textarea "Товары, купленные в магазине, недоступны."
type textarea "Kaupluses ostetud tooted ei ole võimalik tagastada,"
type textarea "Товары, купленные в магазине, возврату не подлежат."
type textarea "Kaupluses ostetud tooted ei ole võimalik tagastada, kuid sa"
type textarea "Товары, купленные в магазине, возврату не подлежат, но"
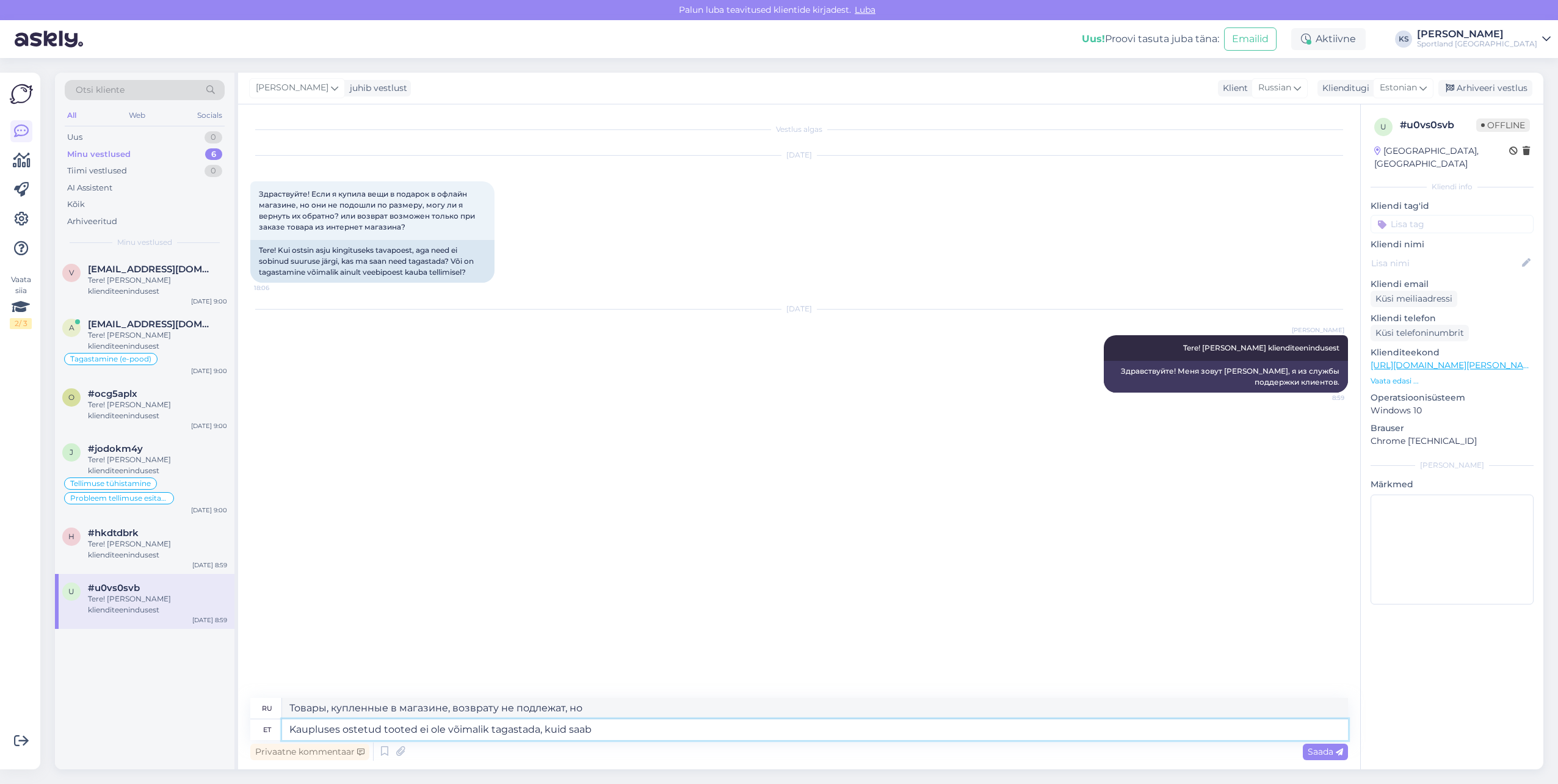
type textarea "Kaupluses ostetud tooted ei ole võimalik tagastada, kuid saab"
type textarea "Товары, купленные в магазине, возврату не подлежат, но вы можете"
type textarea "Kaupluses ostetud tooted ei ole võimalik tagastada, kuid saab vahetada 14"
type textarea "Товары, купленные в магазине, возврату не подлежат, но подлежат обмену."
type textarea "Kaupluses ostetud tooted ei ole võimalik tagastada, kuid saab vahetada 14 p"
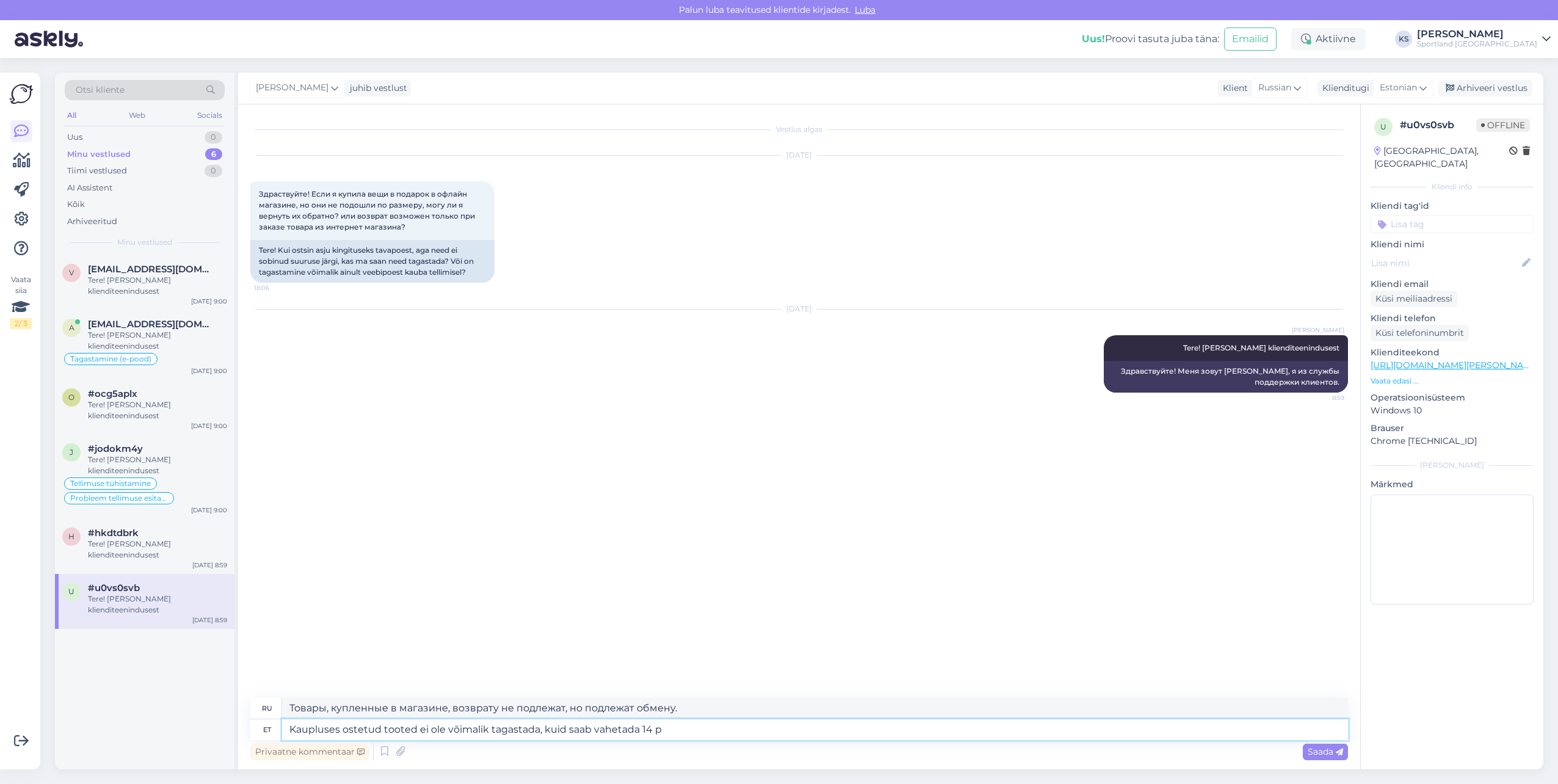
type textarea "Товары, купленные в магазине, возврату не подлежат, но подлежат обмену 14"
type textarea "Kaupluses ostetud tooted ei ole võimalik tagastada, kuid saab vahetada 14 päeva…"
type textarea "Товары, купленные в магазине, возврату не подлежат, но могут быть обменены в те…"
type textarea "Kaupluses ostetud tooted ei ole võimalik tagastada, kuid saab vahetada 14 päeva…"
type textarea "Товары, купленные в магазине, возврату не подлежат, но могут быть обменены в те…"
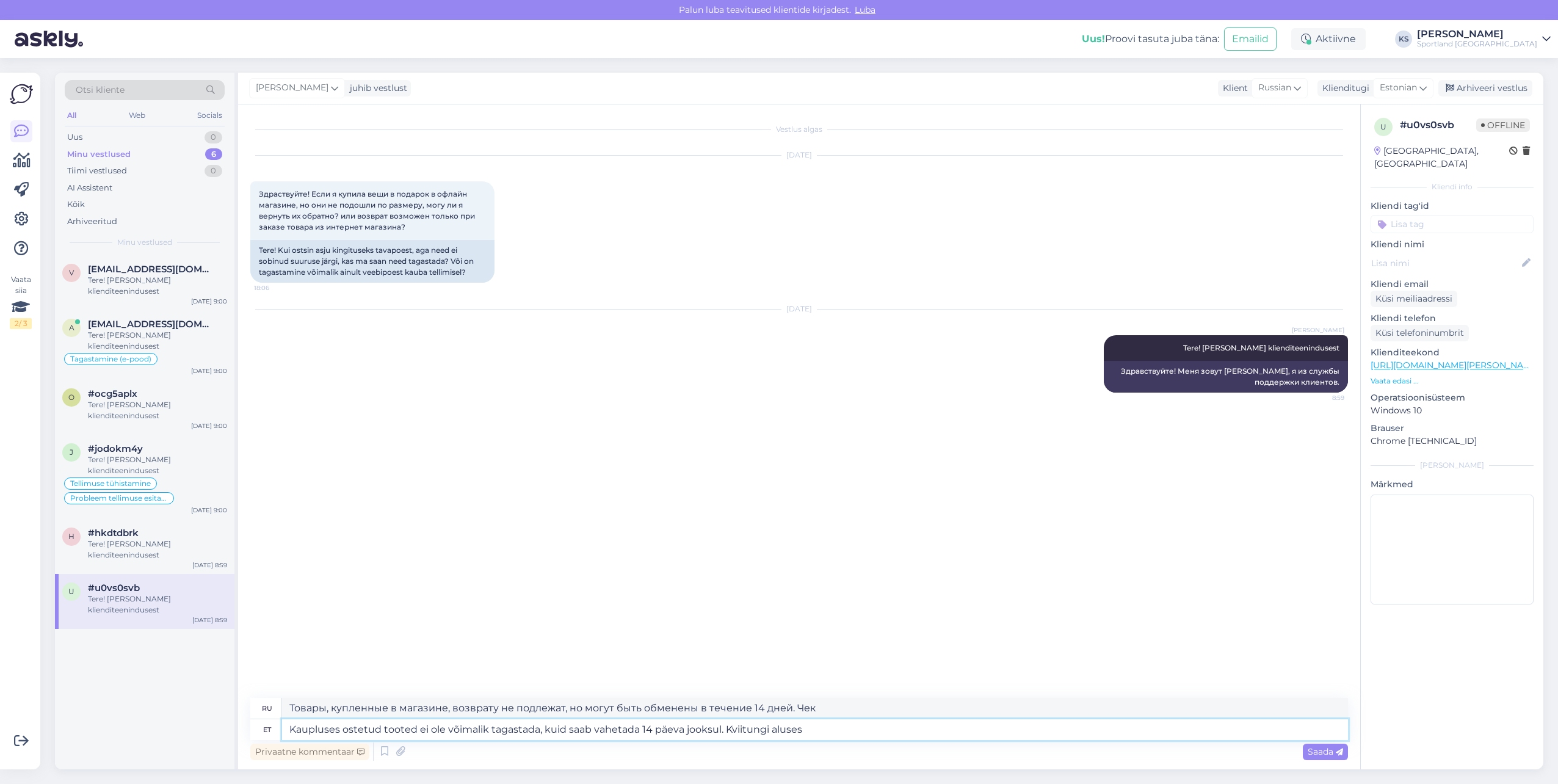
type textarea "Kaupluses ostetud tooted ei ole võimalik tagastada, kuid saab vahetada 14 päeva…"
type textarea "Товары, приобретённые в магазине, возврату не подлежат, но могут быть обменены …"
click at [730, 727] on textarea "Kaupluses ostetud tooted ei ole võimalik tagastada, kuid saab vahetada 14 päeva…" at bounding box center [815, 729] width 1066 height 20
type textarea "Kaupluses ostetud tooted ei ole võimalik tagastada, kuid saab vahetada 14 päeva…"
type textarea "Товары, купленные в магазине, возврату не подлежат, но могут быть обменены в те…"
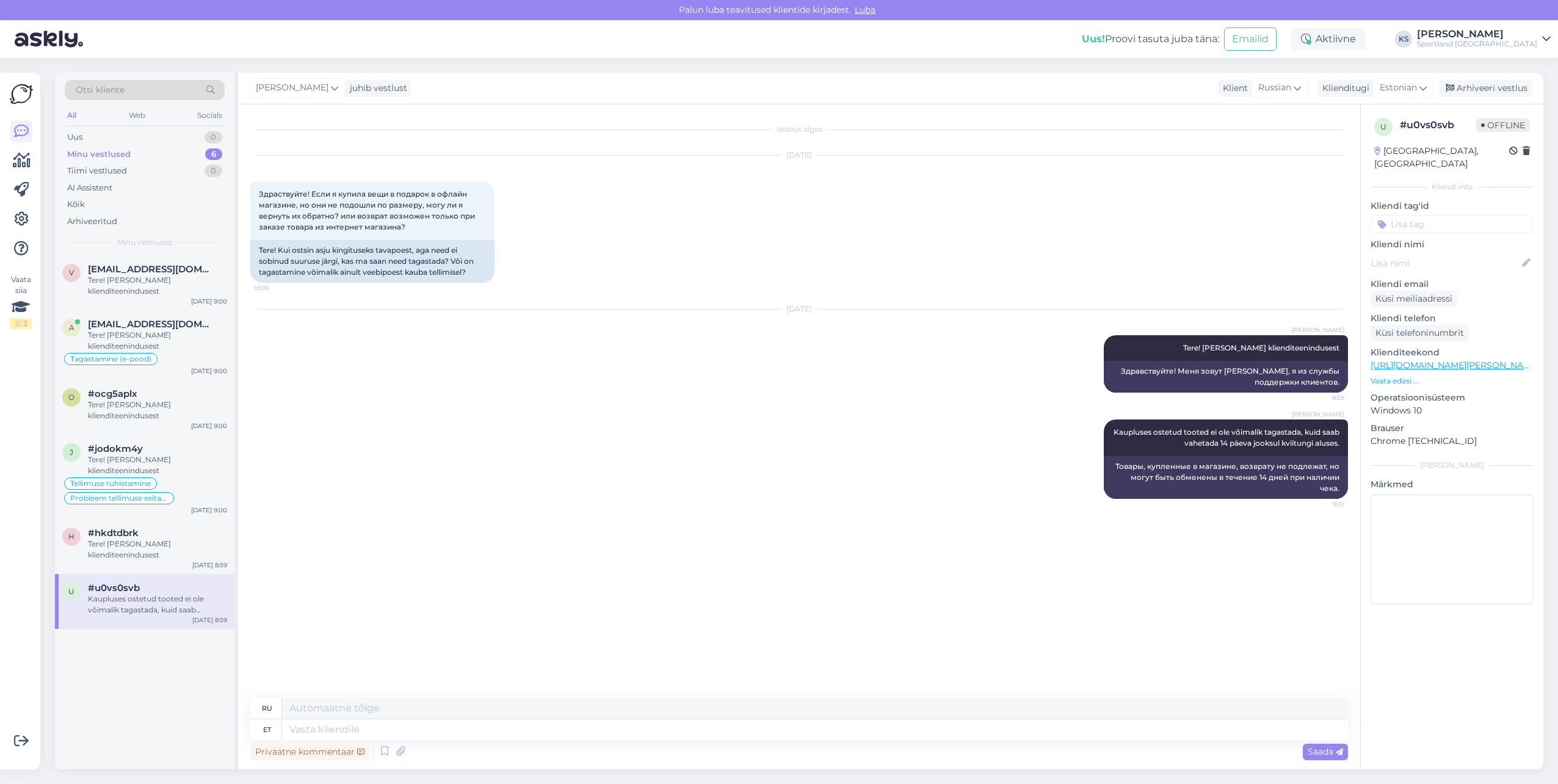
click at [1448, 215] on input at bounding box center [1452, 224] width 163 height 18
type input "vahet"
click at [1476, 253] on span "Toodete vahetamine (kauplus)" at bounding box center [1452, 256] width 97 height 7
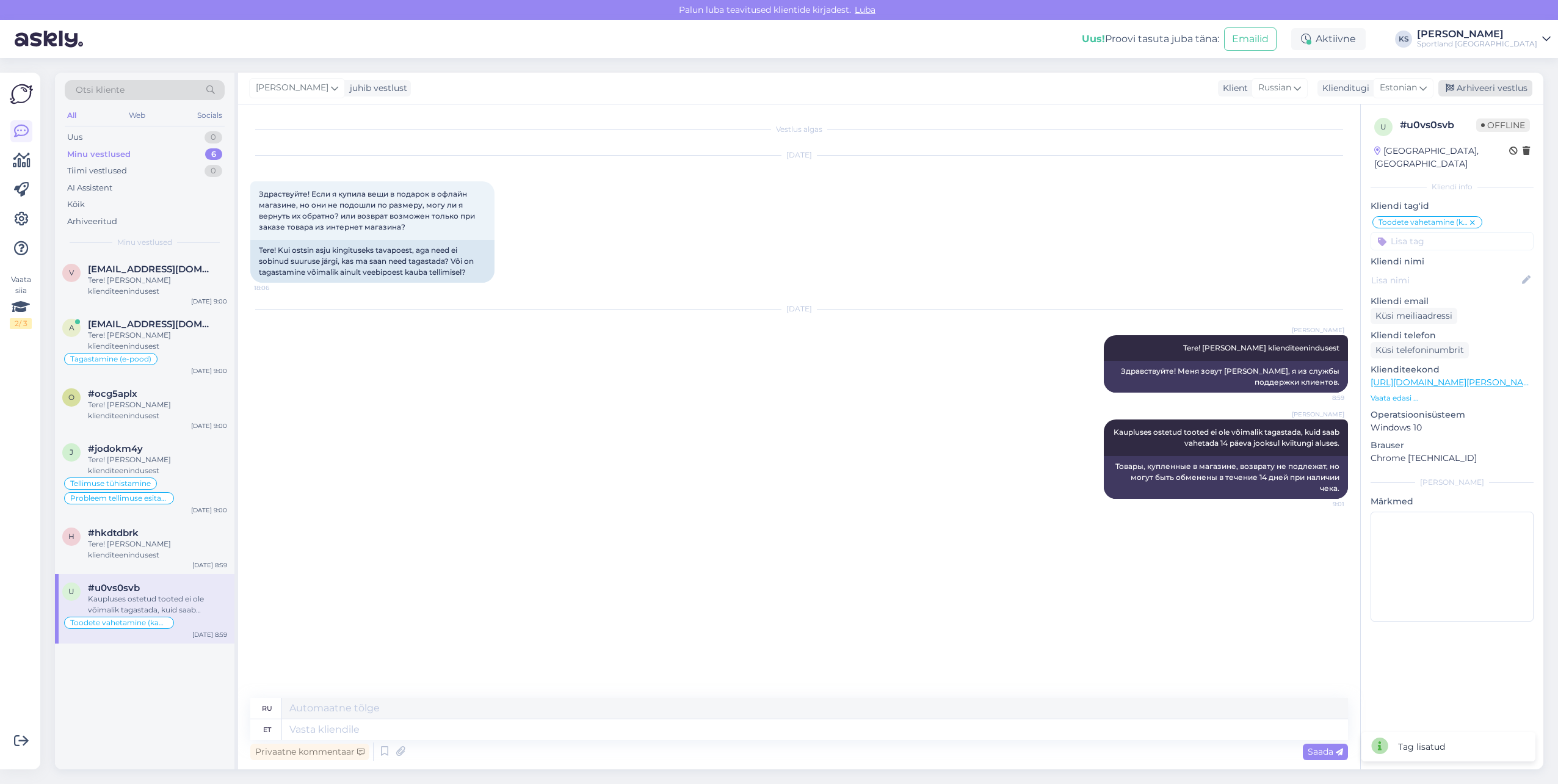
click at [1494, 90] on div "Arhiveeri vestlus" at bounding box center [1485, 88] width 94 height 16
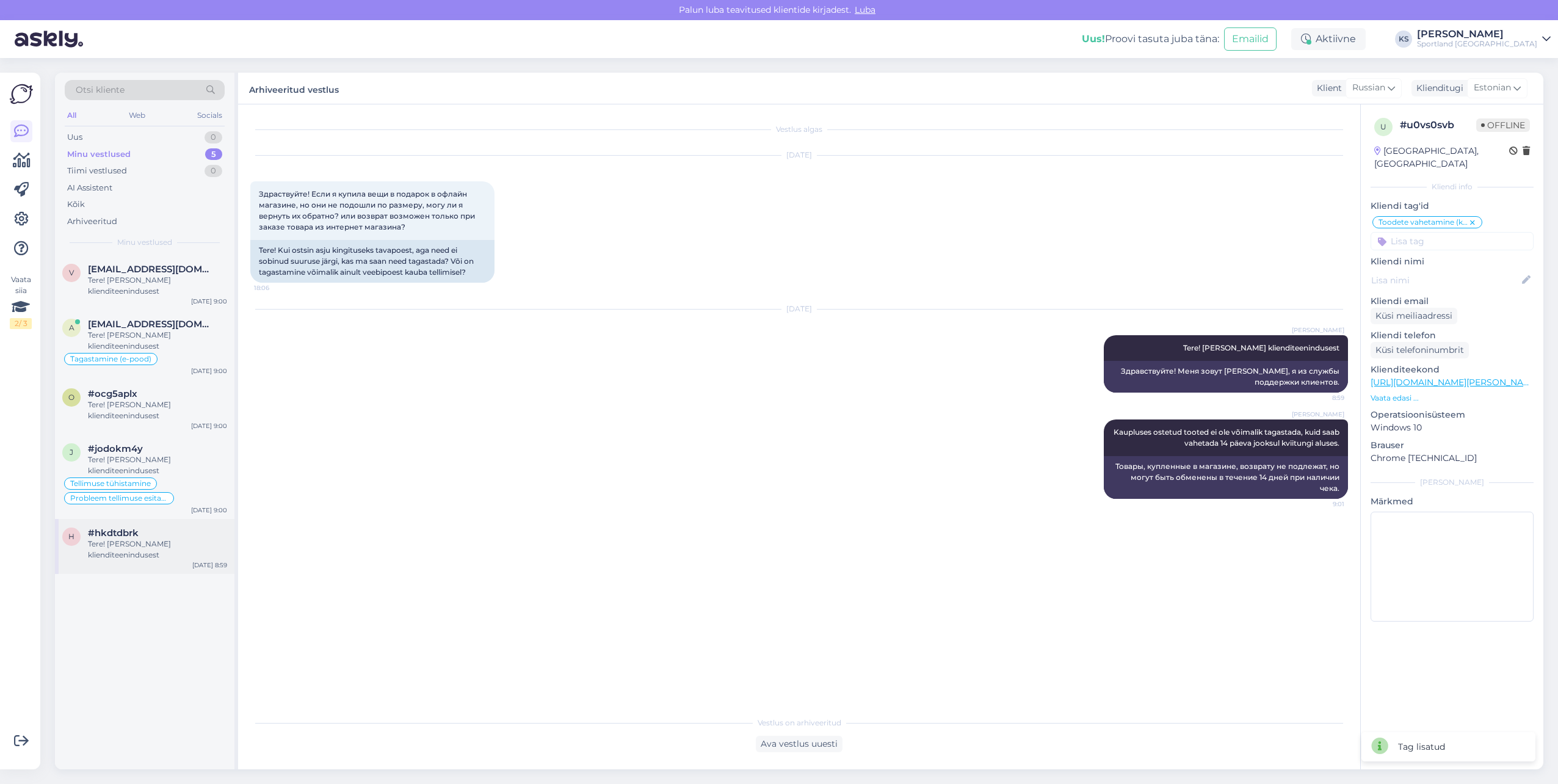
click at [180, 532] on div "#hkdtdbrk" at bounding box center [158, 532] width 139 height 11
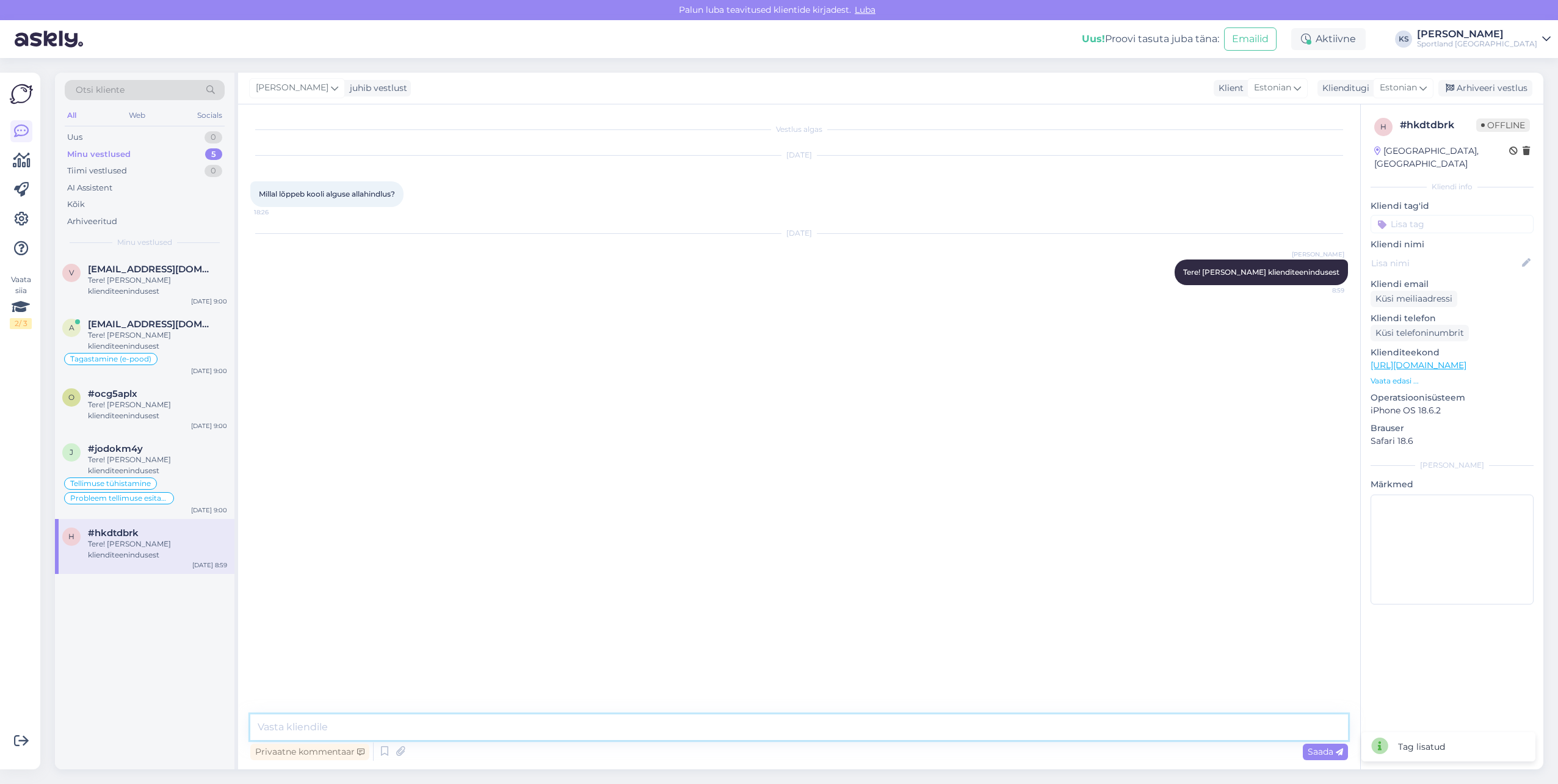
drag, startPoint x: 455, startPoint y: 723, endPoint x: 591, endPoint y: 22, distance: 714.1
click at [454, 723] on textarea at bounding box center [799, 727] width 1098 height 25
click at [1304, 280] on div "[PERSON_NAME] Tere! [PERSON_NAME] klienditeenindusest 8:59" at bounding box center [1262, 271] width 173 height 25
click at [1304, 276] on div "[PERSON_NAME] Tere! [PERSON_NAME] klienditeenindusest 8:59" at bounding box center [1262, 271] width 173 height 25
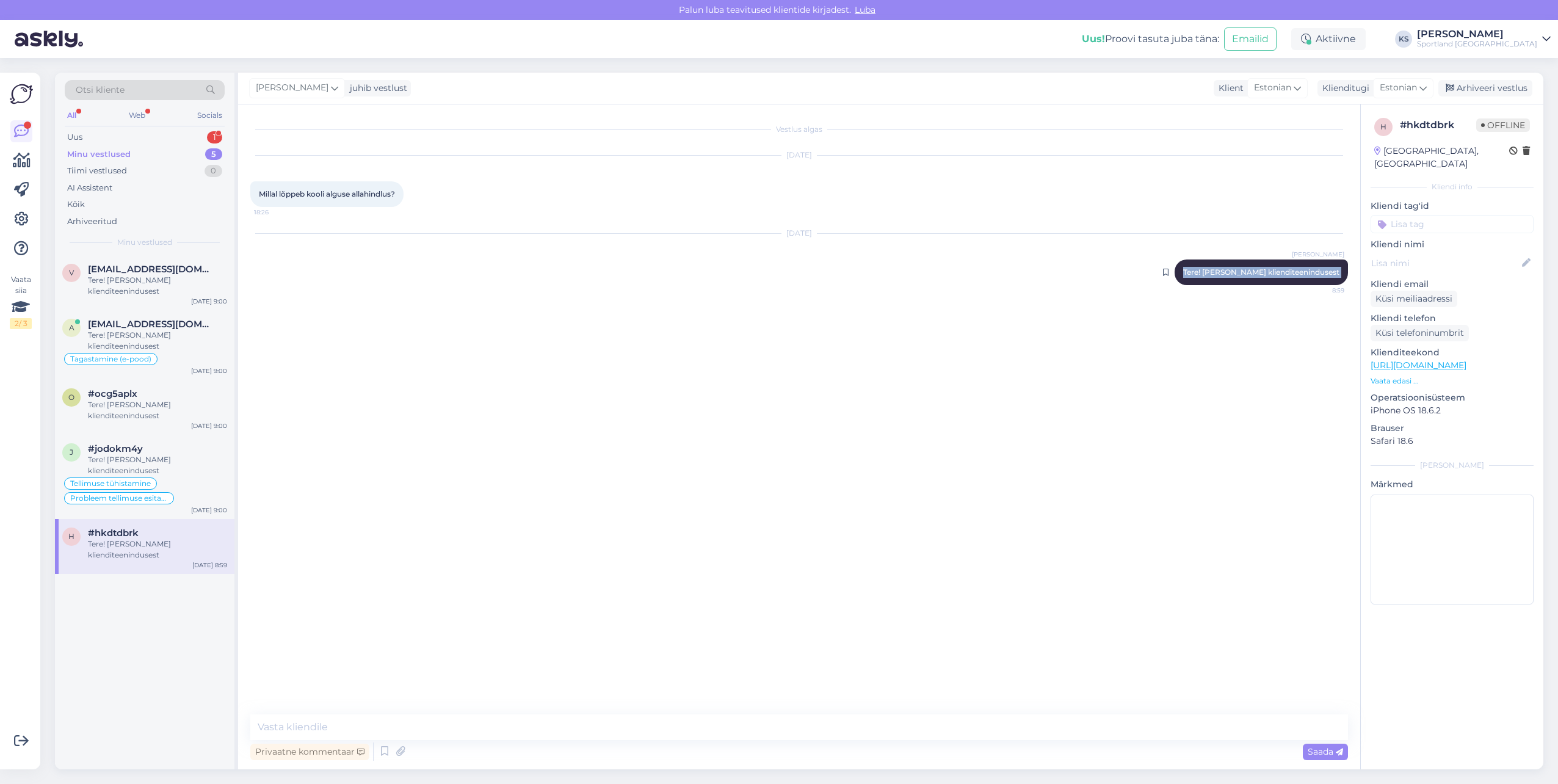
click at [1304, 276] on div "[PERSON_NAME] Tere! [PERSON_NAME] klienditeenindusest 8:59" at bounding box center [1262, 271] width 173 height 25
copy div "Tere! [PERSON_NAME] klienditeenindusest 8:59"
click at [218, 132] on div "1" at bounding box center [214, 137] width 16 height 12
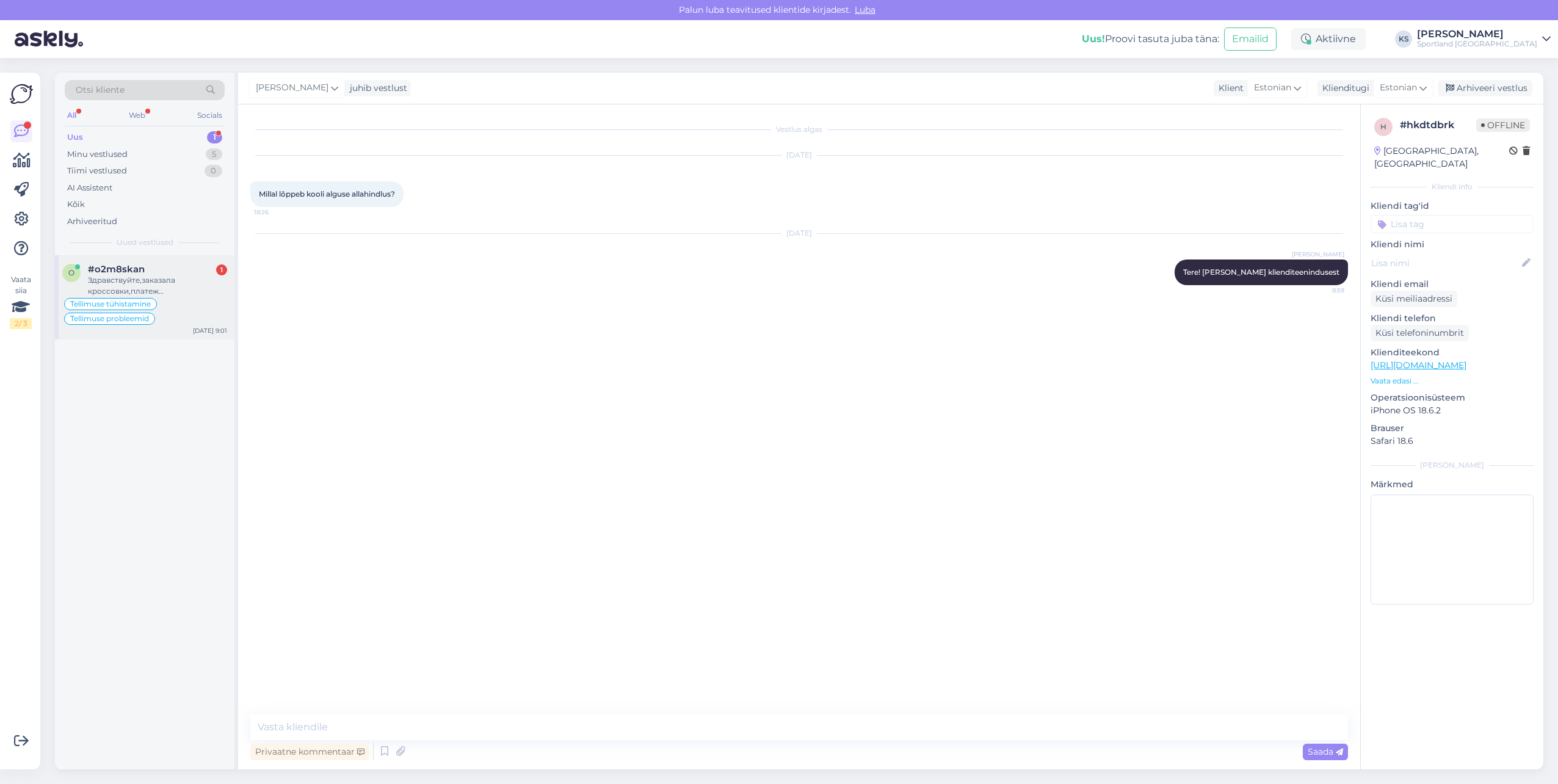
click at [130, 280] on div "Здравствуйте,заказала кроссовки,платеж отменился,причину не понимаю,почему так?…" at bounding box center [158, 285] width 139 height 22
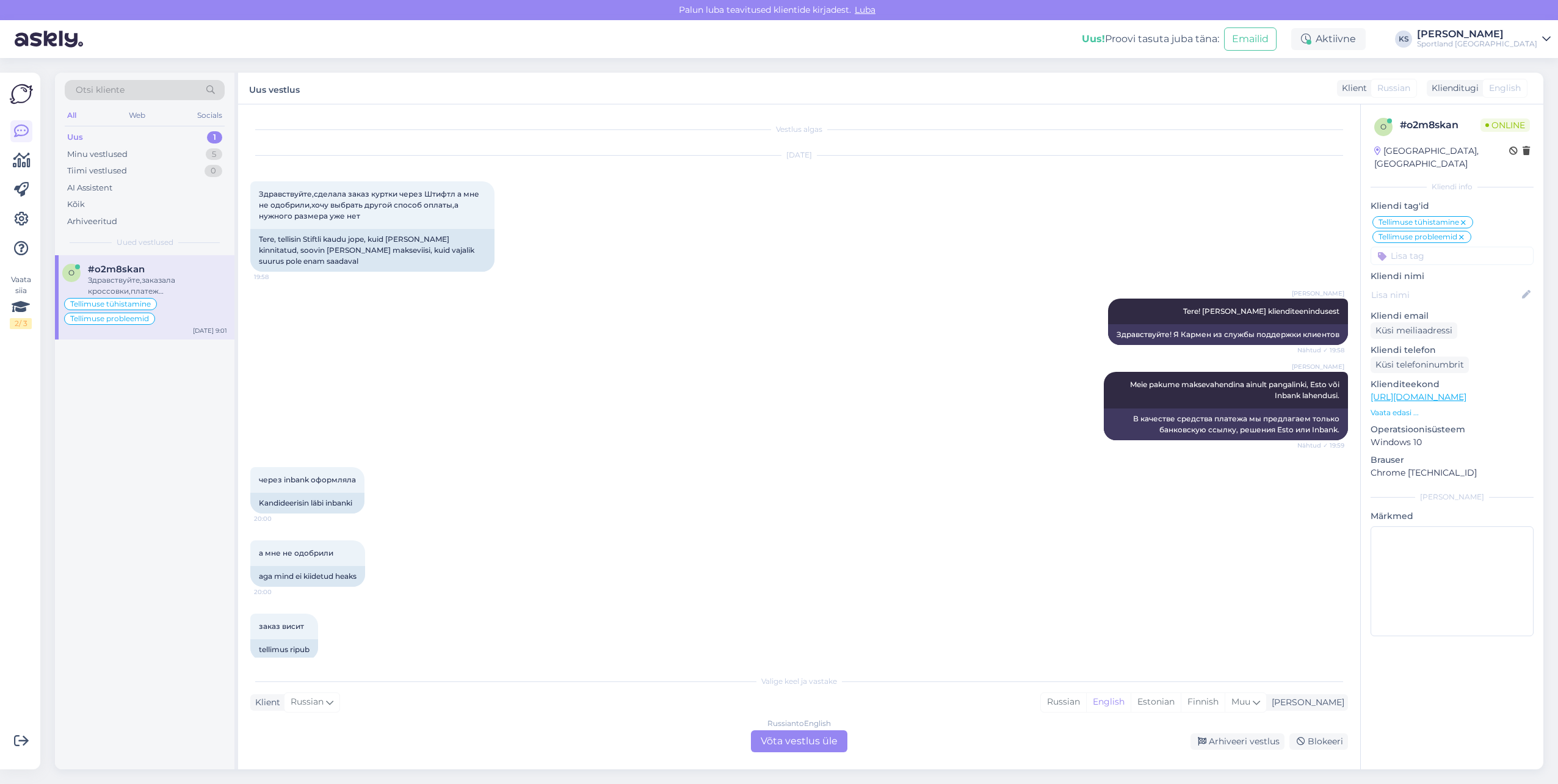
scroll to position [1661, 0]
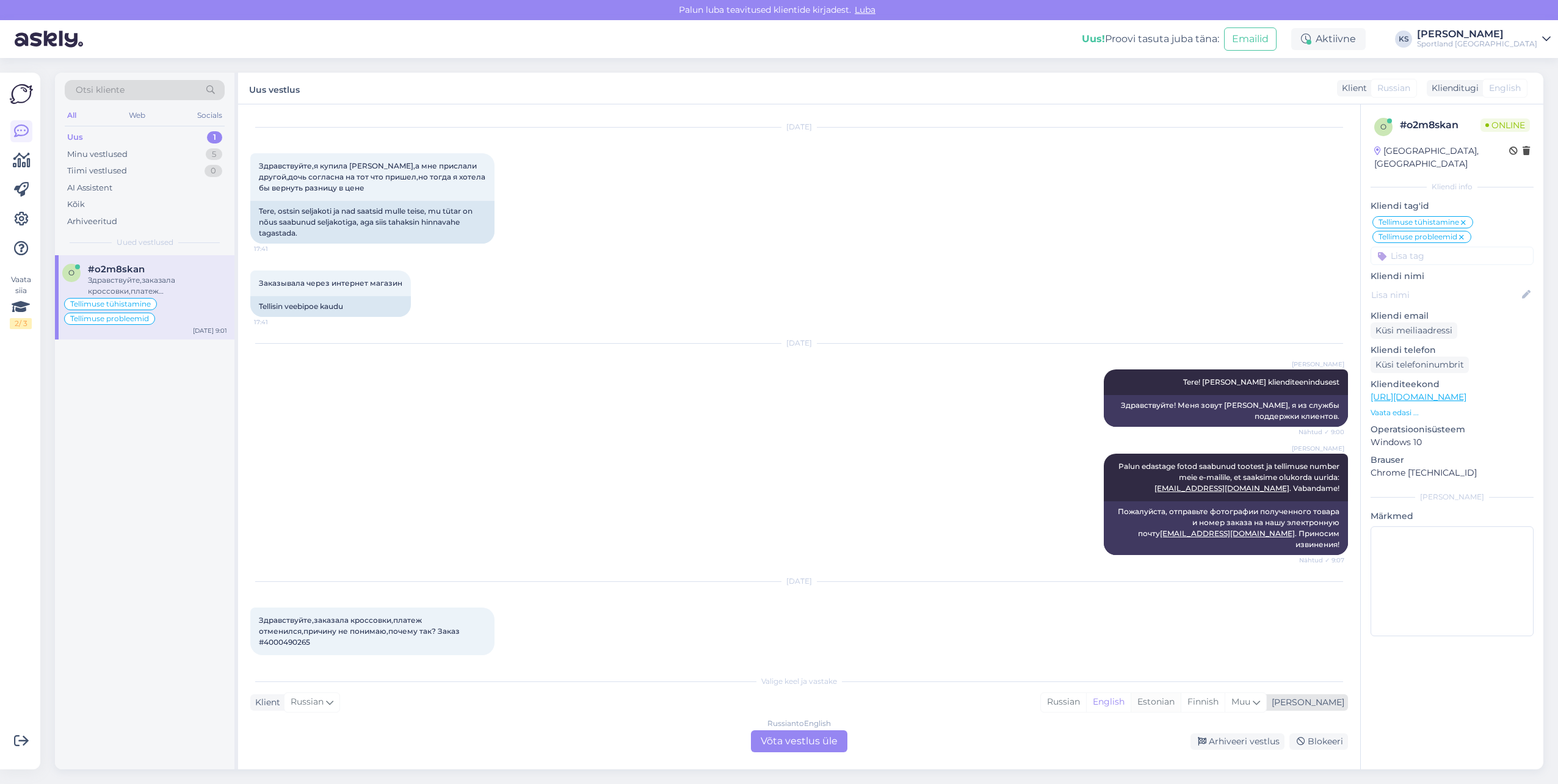
click at [1181, 706] on div "Estonian" at bounding box center [1156, 701] width 50 height 18
click at [767, 740] on div "Russian to Estonian Võta vestlus üle" at bounding box center [799, 741] width 97 height 22
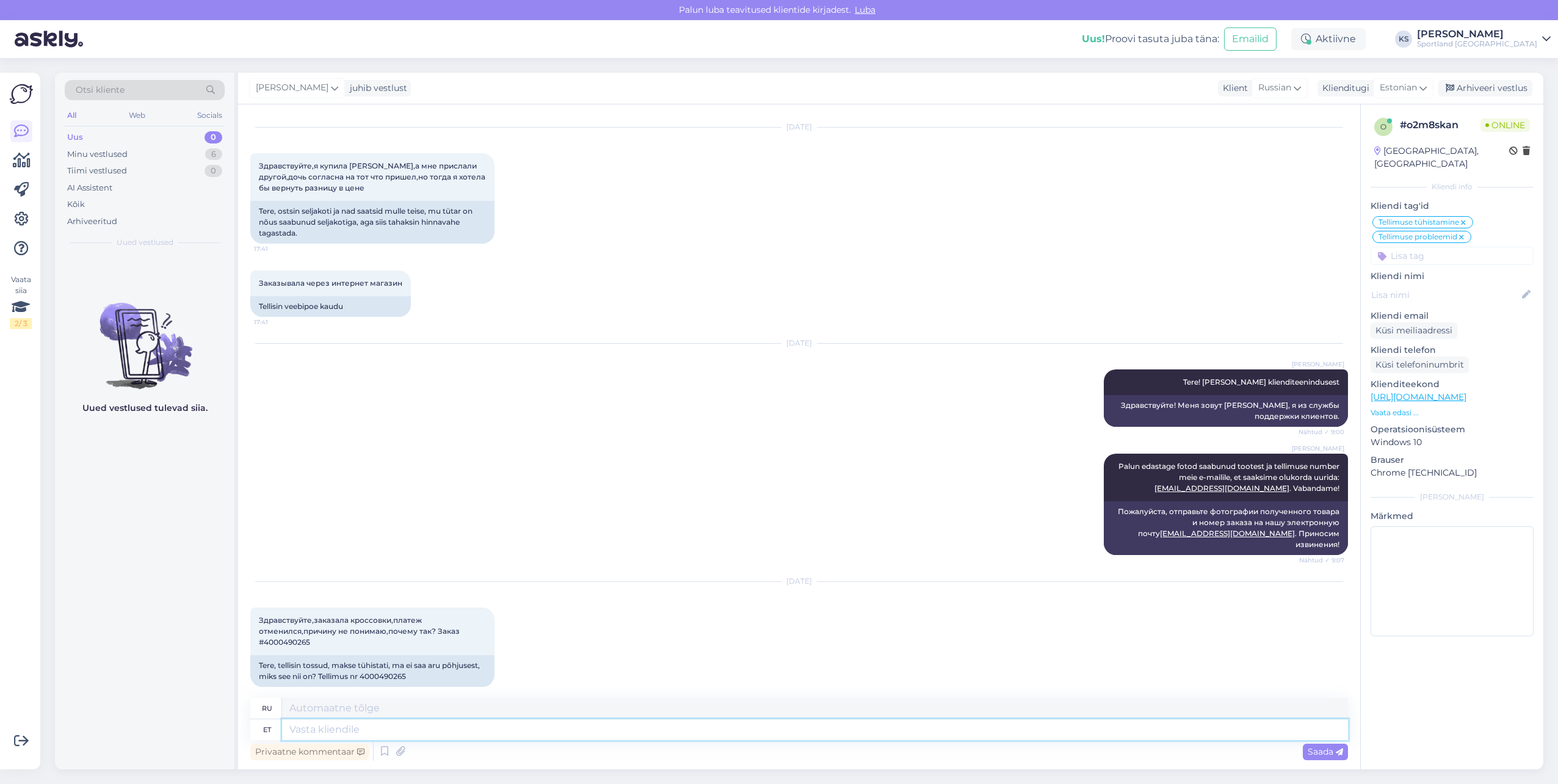
click at [802, 728] on textarea at bounding box center [815, 729] width 1066 height 20
paste textarea "Tere! [PERSON_NAME] klienditeenindusest"
type textarea "Tere! [PERSON_NAME] klienditeenindusest"
type textarea "Здравствуйте! Меня зовут [PERSON_NAME], я из службы поддержки клиентов."
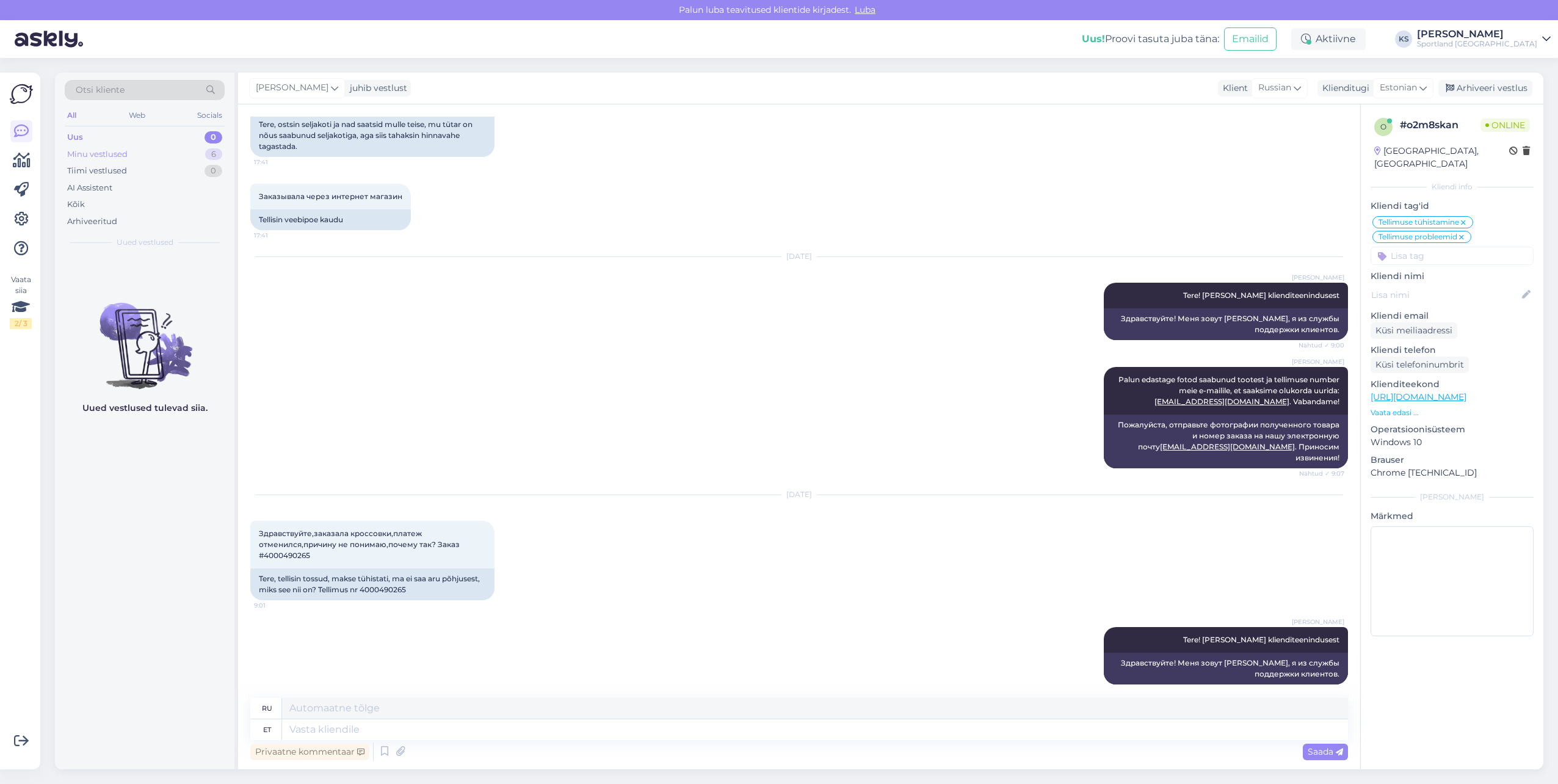
click at [191, 150] on div "Minu vestlused 6" at bounding box center [145, 154] width 160 height 17
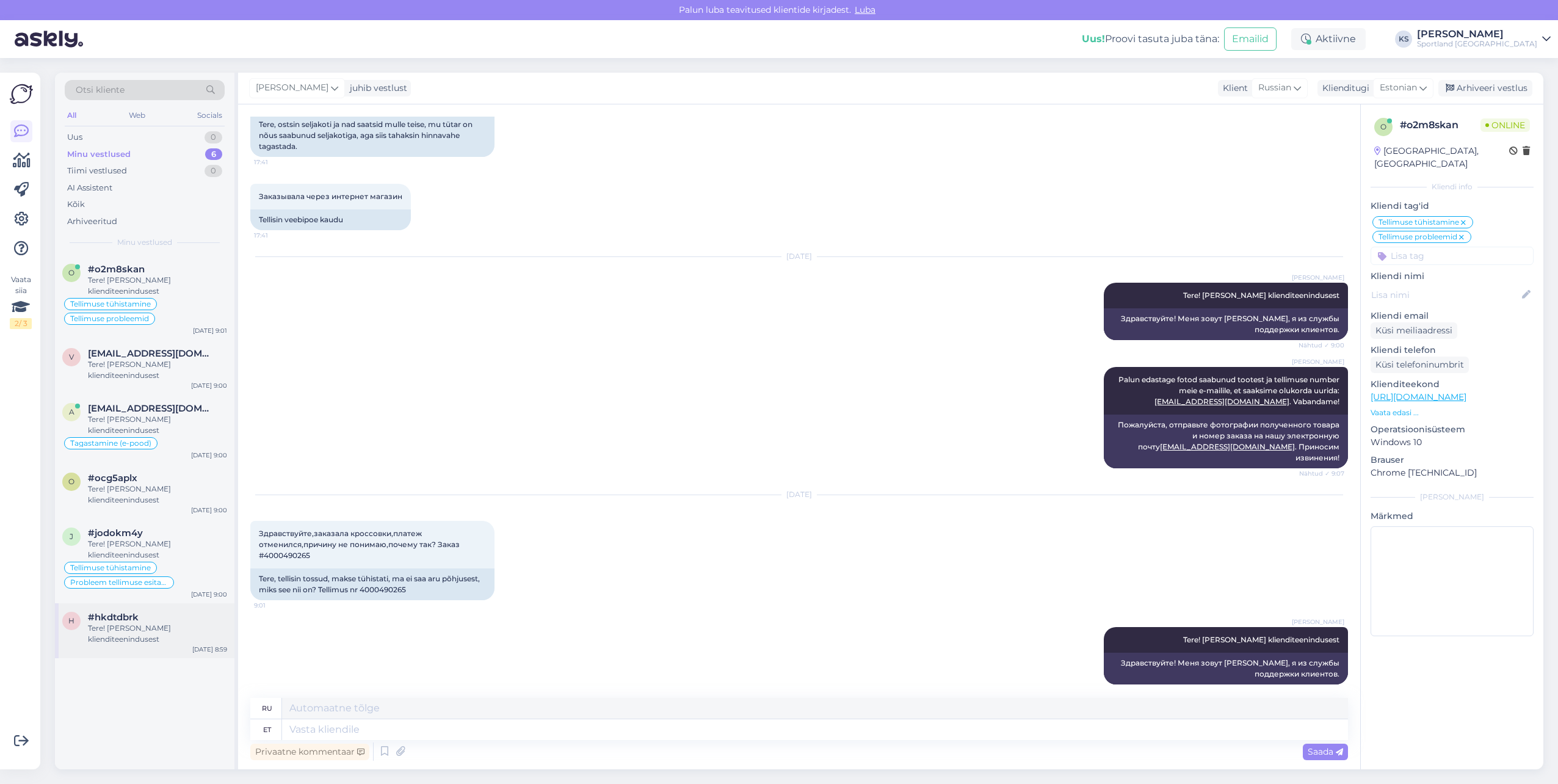
click at [155, 607] on div "h #hkdtdbrk Tere! [PERSON_NAME] klienditeenindusest [DATE] 8:59" at bounding box center [145, 630] width 180 height 55
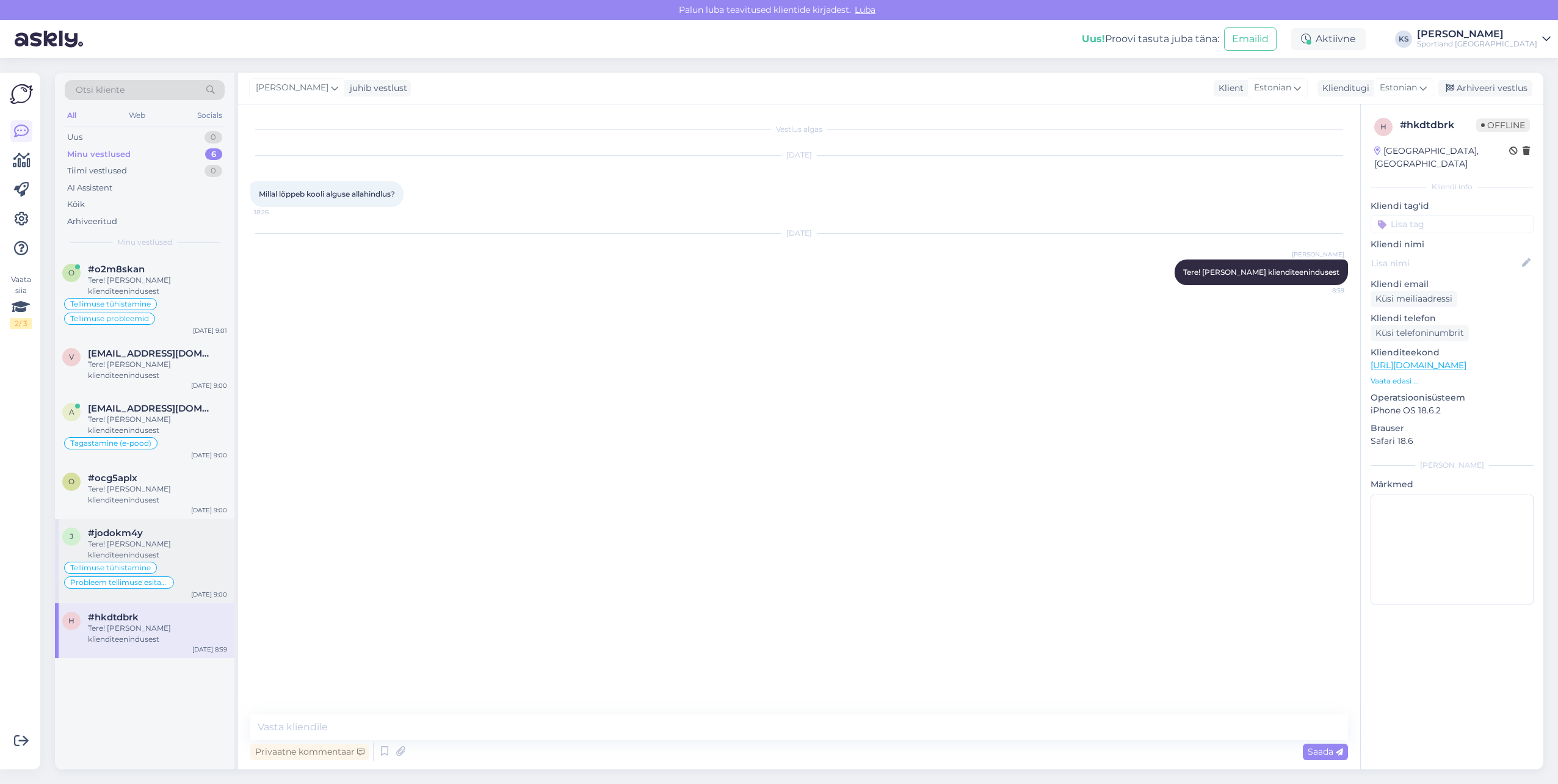
scroll to position [0, 0]
click at [409, 721] on textarea at bounding box center [799, 727] width 1098 height 25
click at [410, 724] on textarea at bounding box center [799, 727] width 1098 height 25
type textarea "K"
type textarea "Kahjuks kindla kuupäeva me ei tea. Vabandame!"
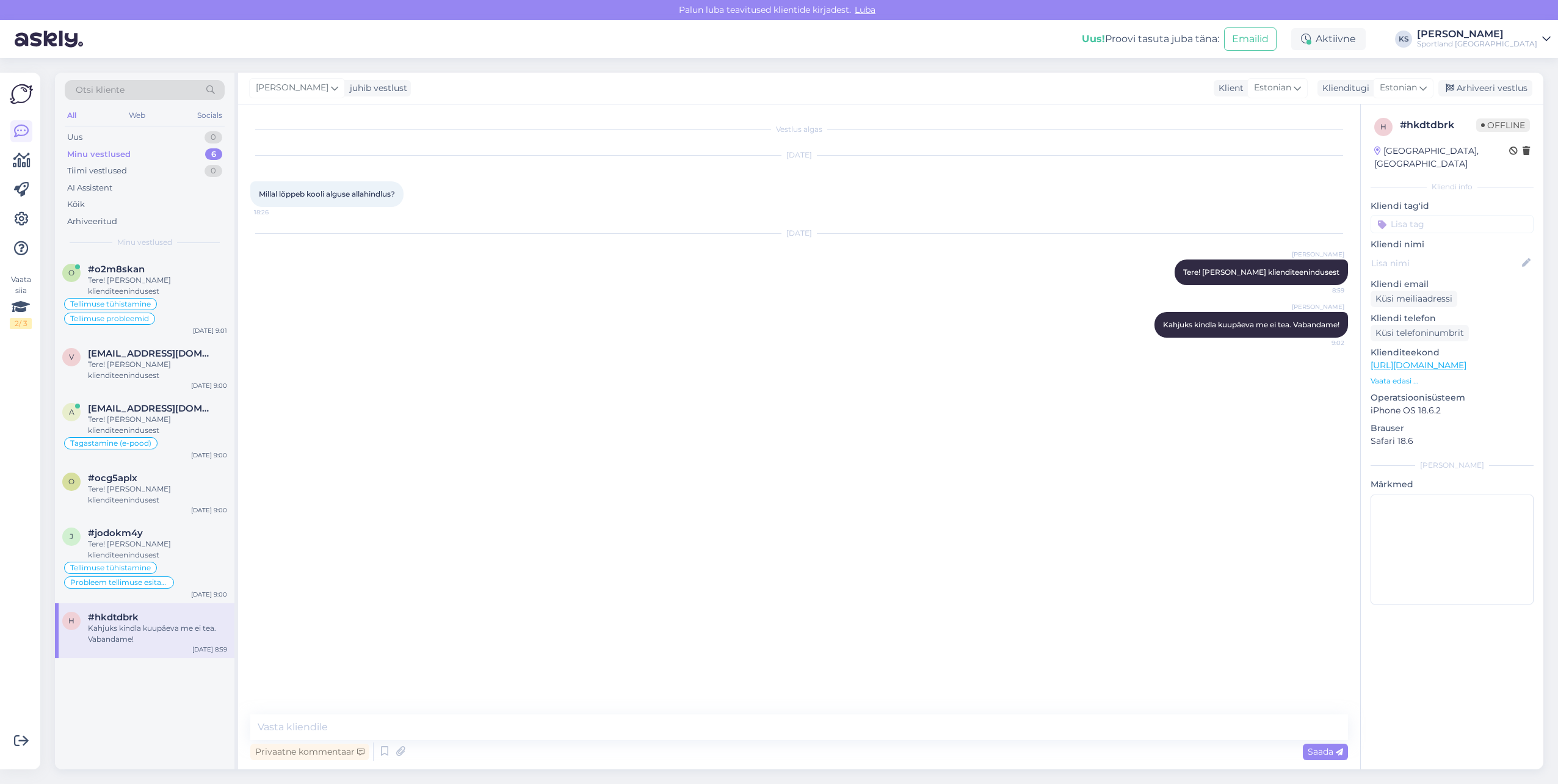
click at [1491, 215] on input at bounding box center [1452, 224] width 163 height 18
type input "[PERSON_NAME]"
click at [1466, 267] on span "Kampaania üldinfo" at bounding box center [1452, 271] width 70 height 7
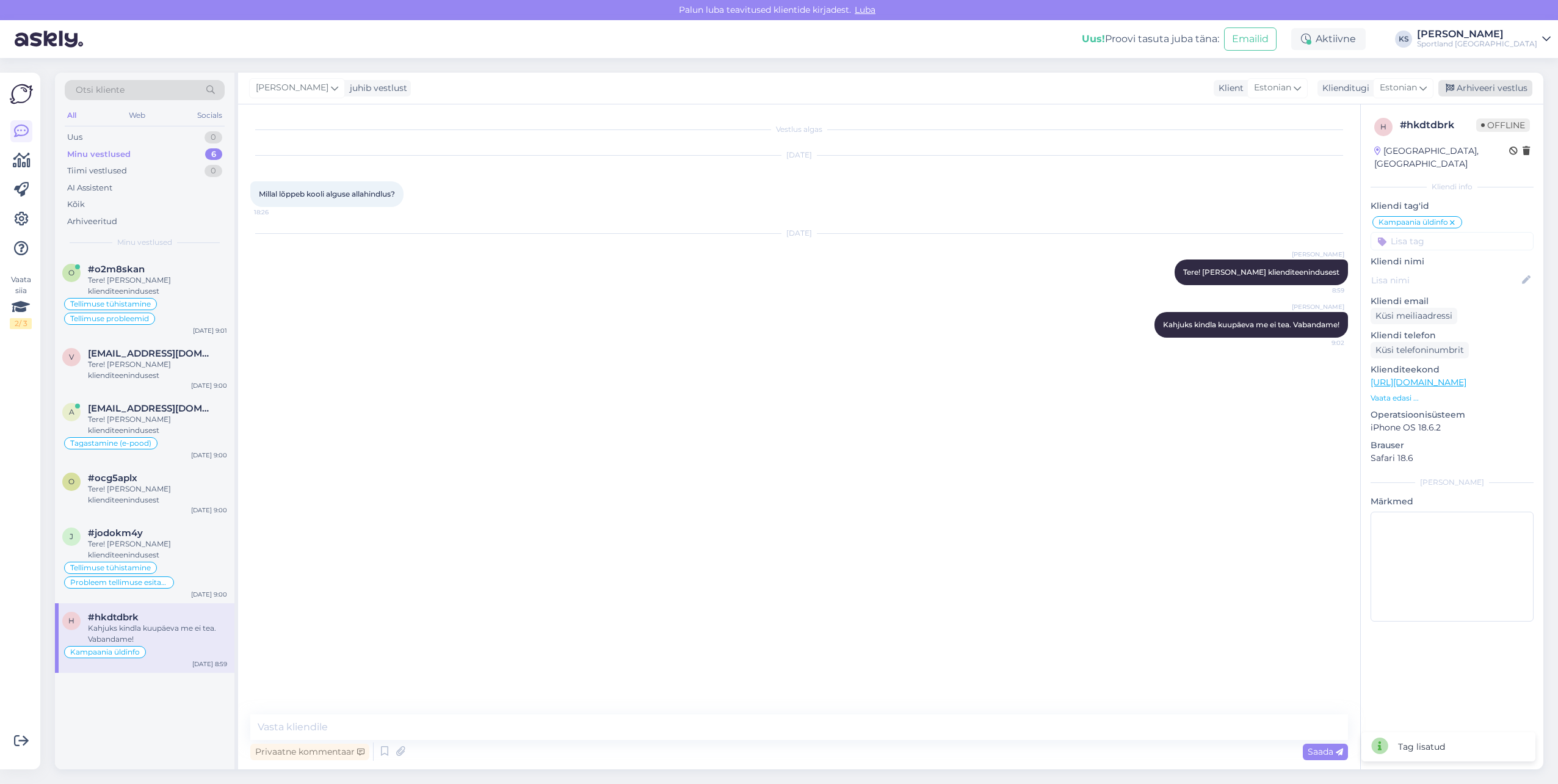
click at [1484, 83] on div "Arhiveeri vestlus" at bounding box center [1485, 88] width 94 height 16
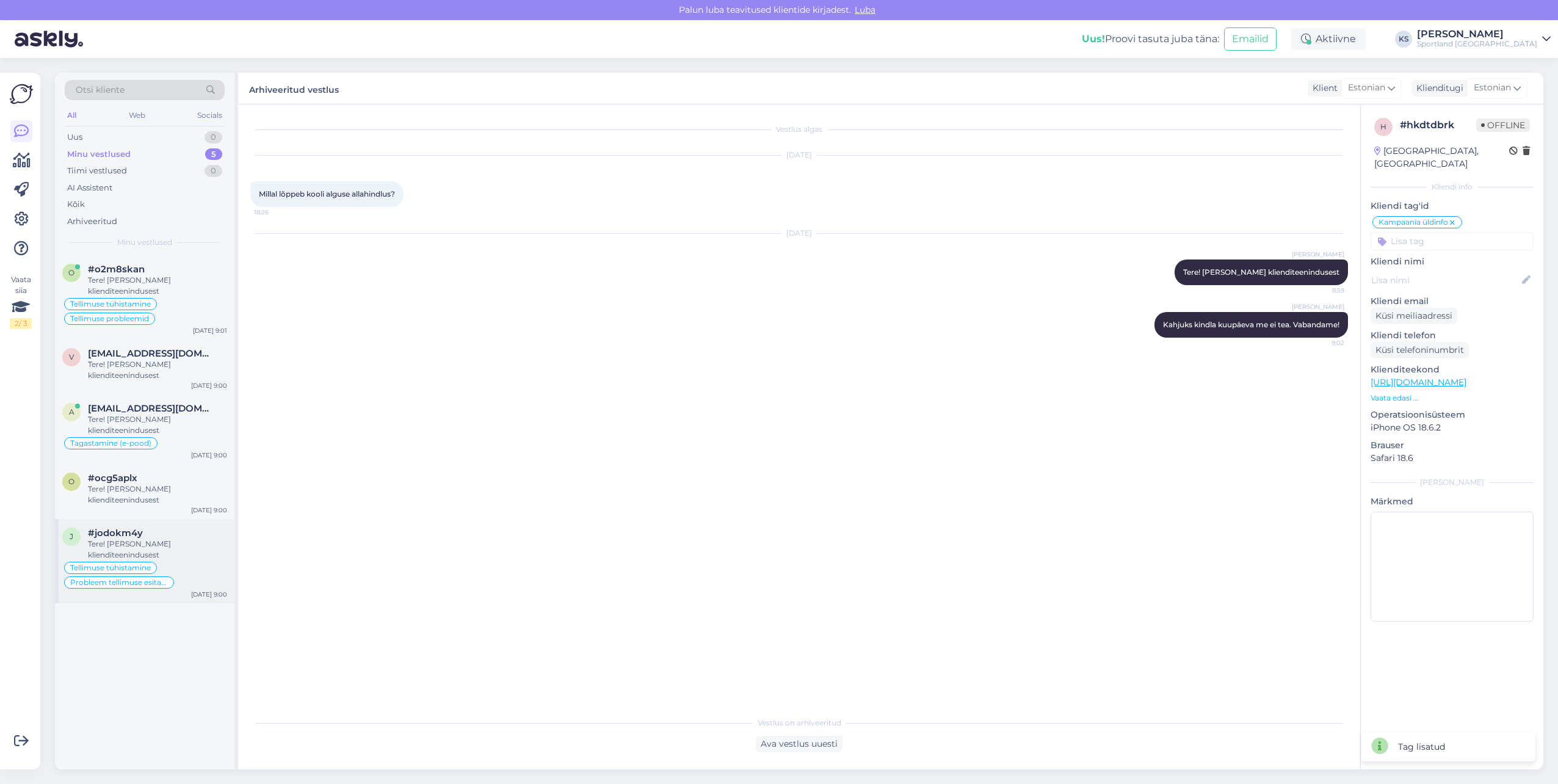
click at [182, 545] on div "Tere! [PERSON_NAME] klienditeenindusest" at bounding box center [158, 549] width 139 height 22
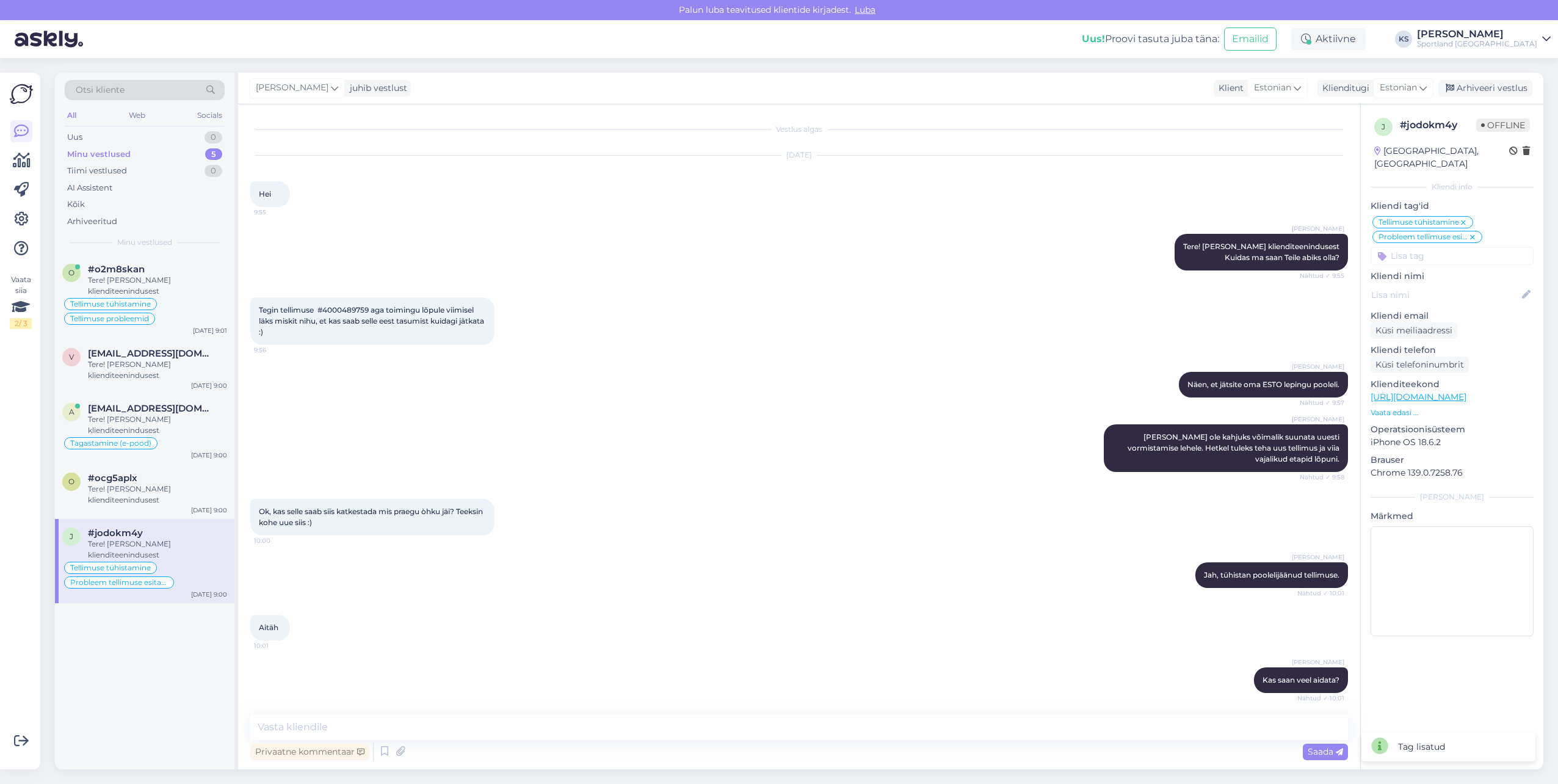
scroll to position [335, 0]
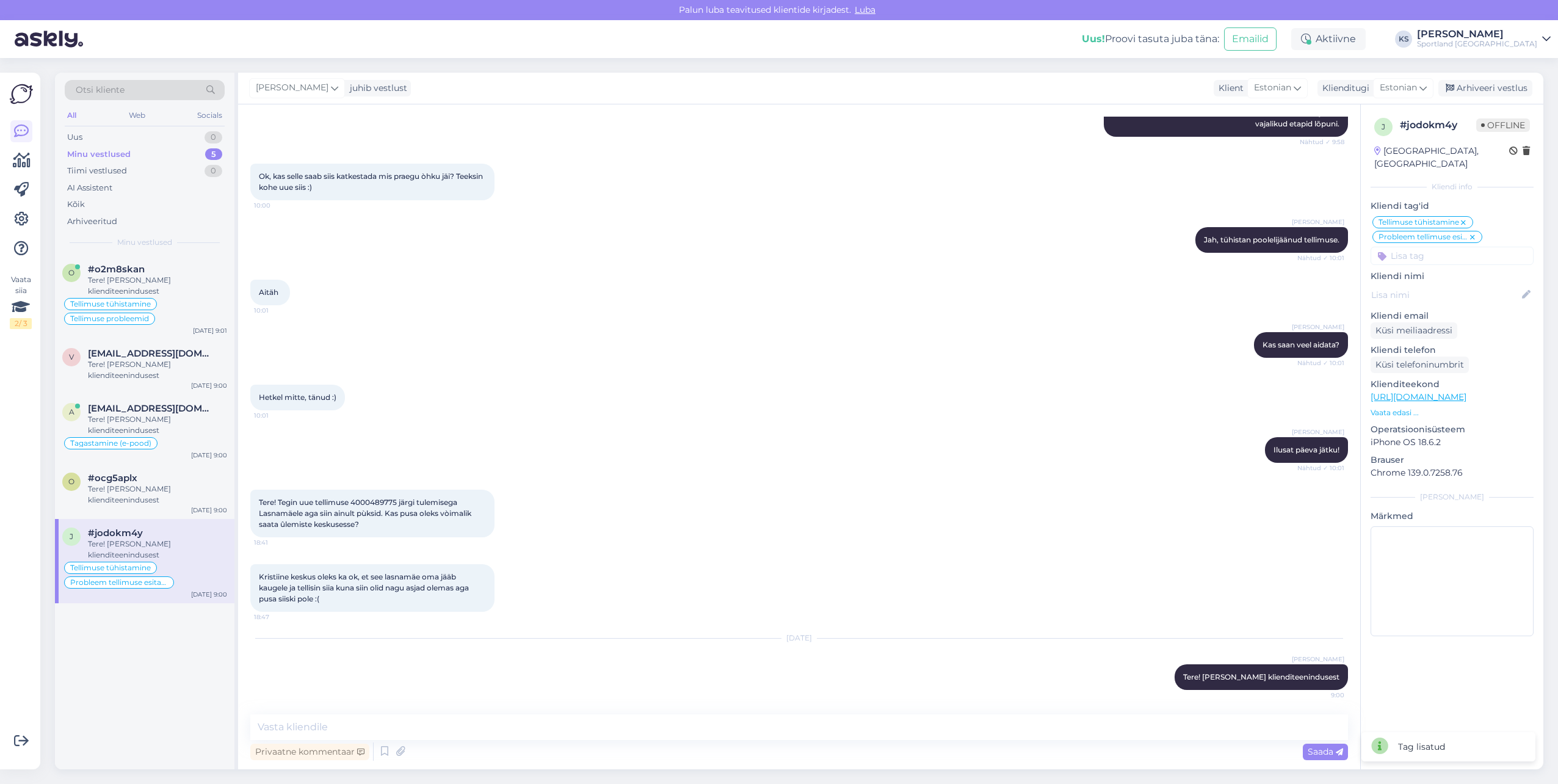
click at [385, 504] on span "Tere! Tegin uue tellimuse 4000489775 järgi tulemisega Lasnamäele aga siin ainul…" at bounding box center [366, 513] width 214 height 31
copy span "4000489775"
click at [379, 727] on textarea at bounding box center [799, 727] width 1098 height 25
click at [331, 719] on textarea "Ülemiste" at bounding box center [799, 727] width 1098 height 25
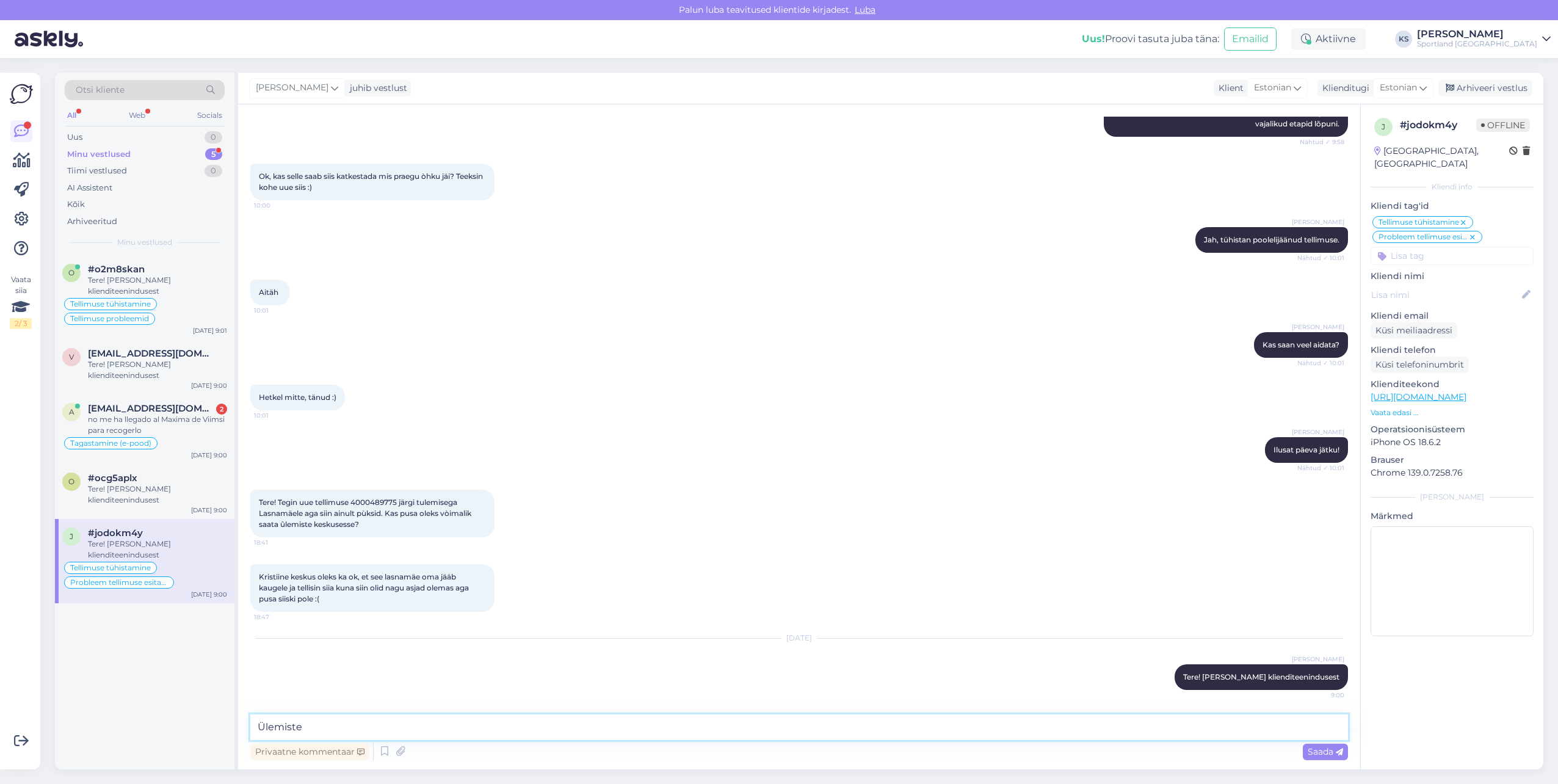
click at [352, 724] on textarea "Ülemiste" at bounding box center [799, 727] width 1098 height 25
type textarea "Ü"
type textarea "Kahjuks ei [PERSON_NAME] võimalik tellimuse saata Ülemiste kauplusesse. Hetkel …"
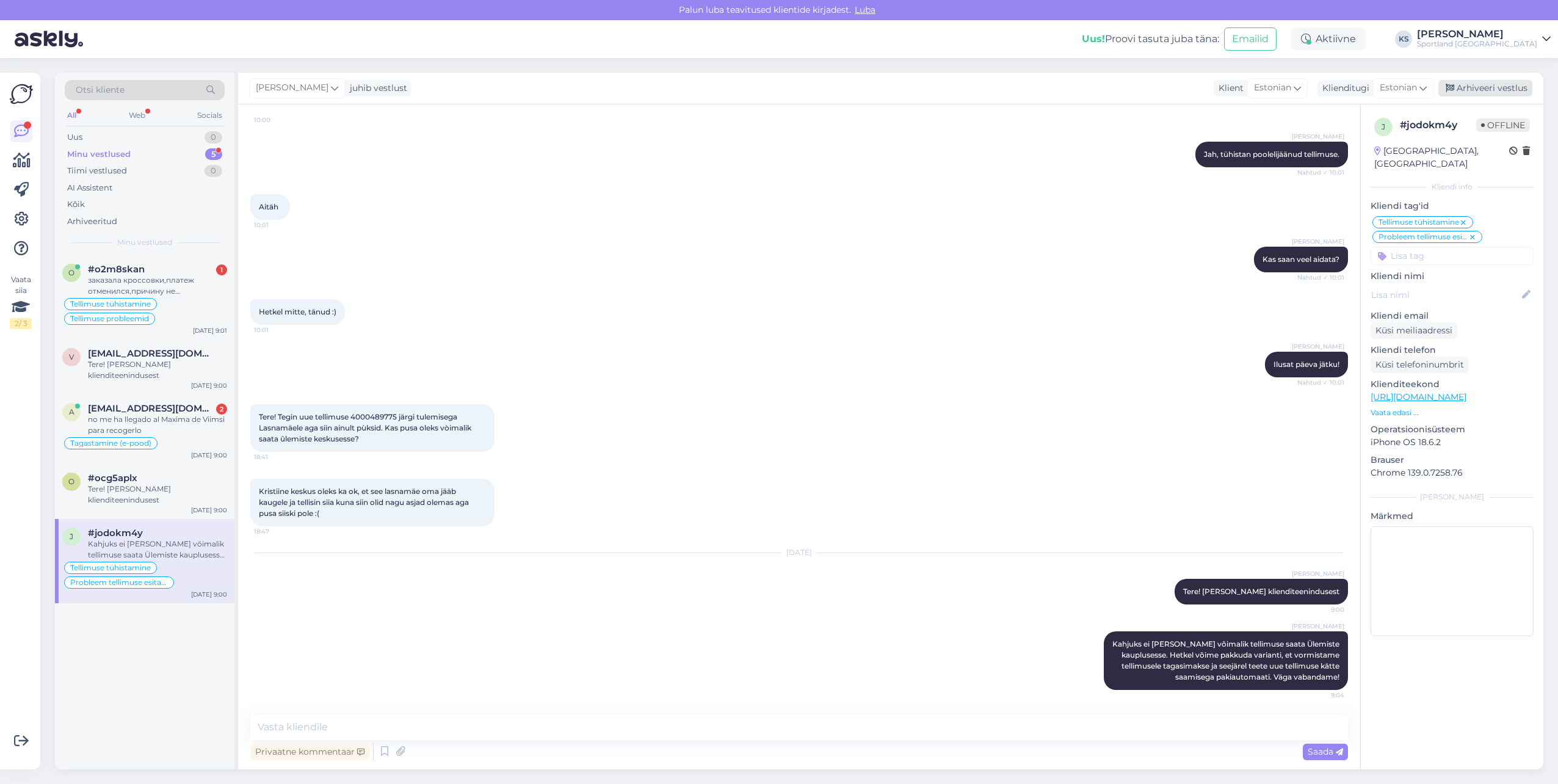
click at [1492, 96] on div "Arhiveeri vestlus" at bounding box center [1485, 88] width 94 height 16
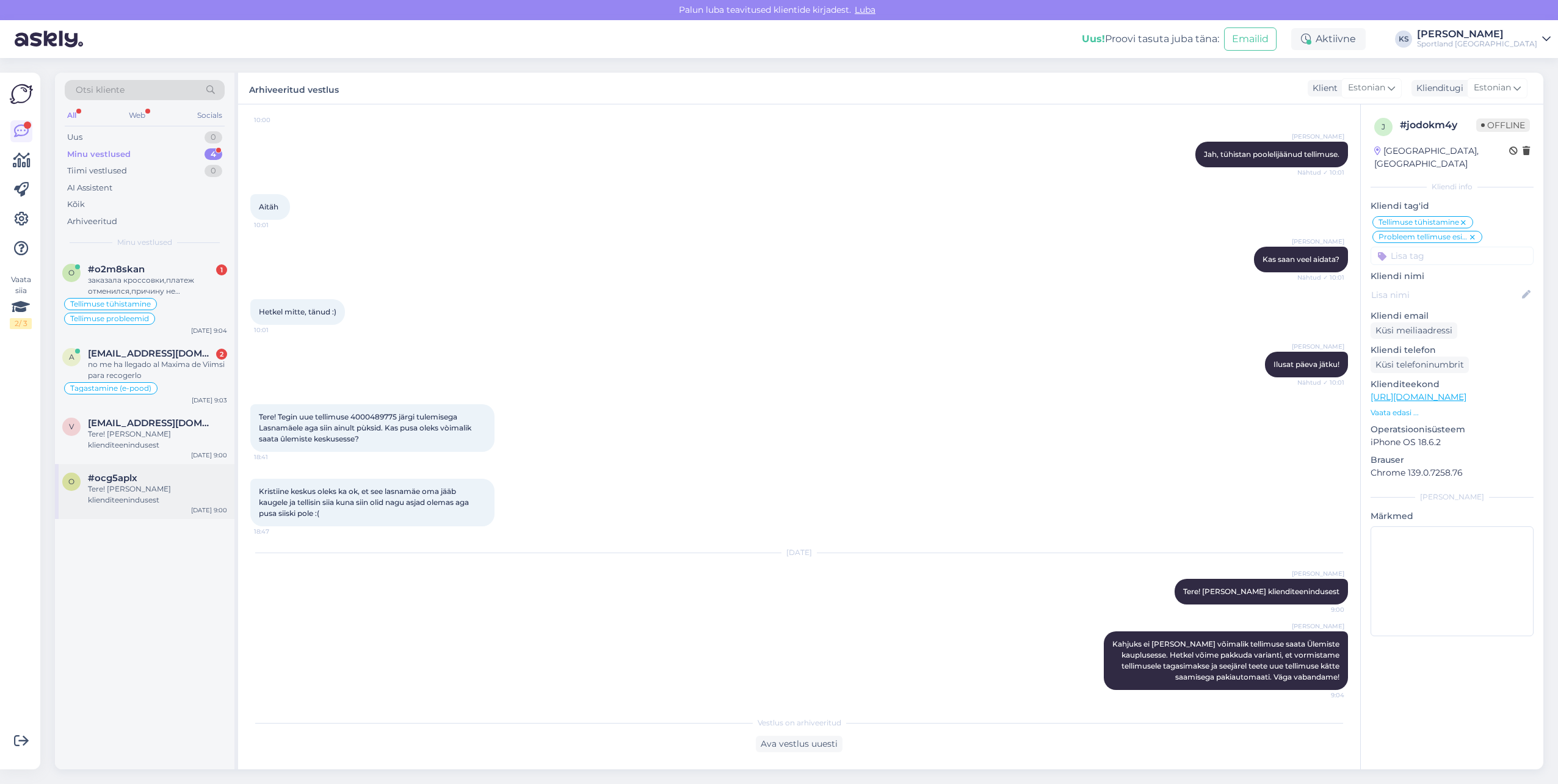
drag, startPoint x: 155, startPoint y: 490, endPoint x: 175, endPoint y: 483, distance: 21.2
click at [156, 490] on div "Tere! [PERSON_NAME] klienditeenindusest" at bounding box center [158, 494] width 139 height 22
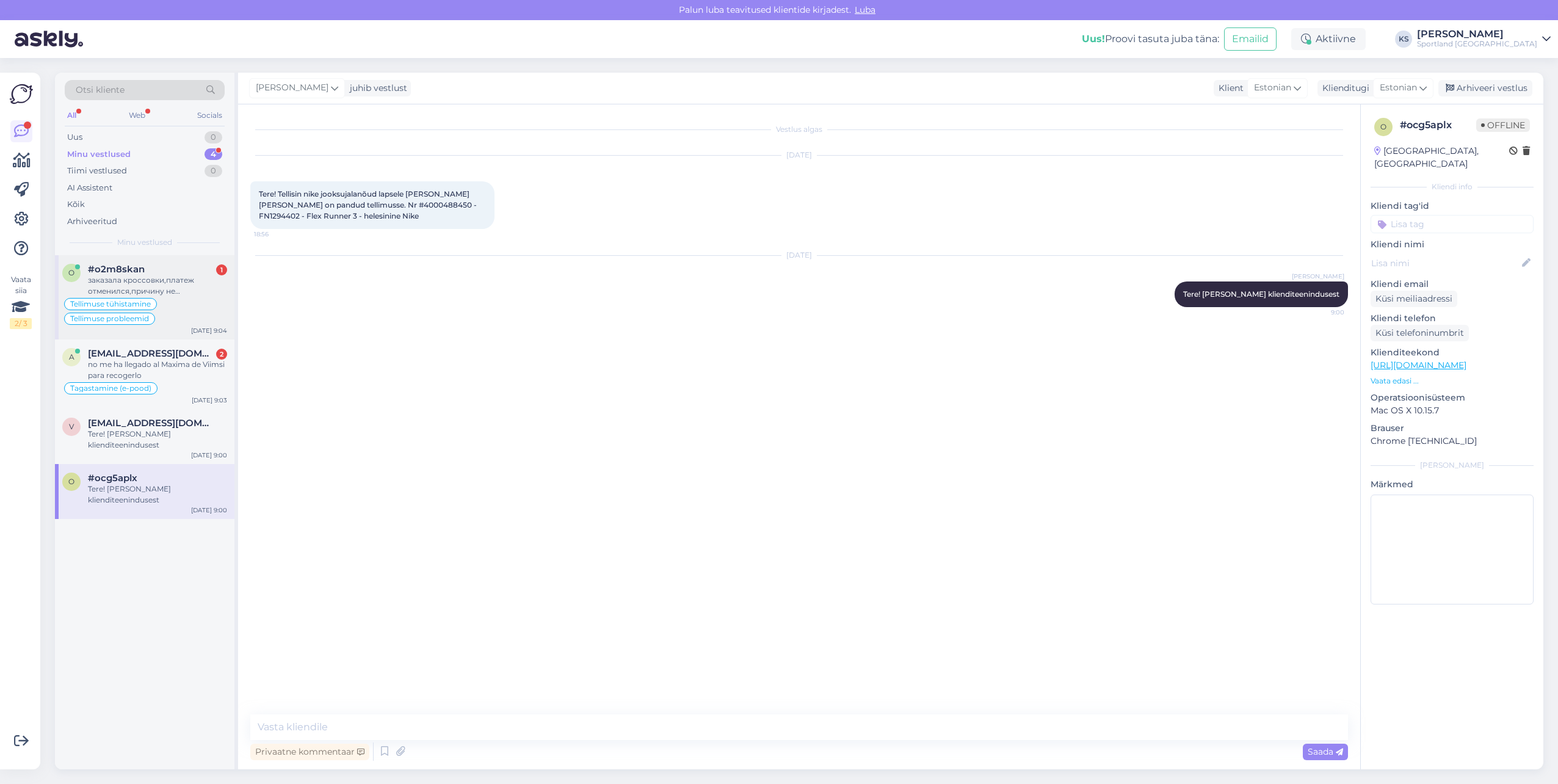
click at [135, 281] on div "заказала кроссовки,платеж отменился,причину не понимаю,почему так? Заказ #40004…" at bounding box center [158, 285] width 139 height 22
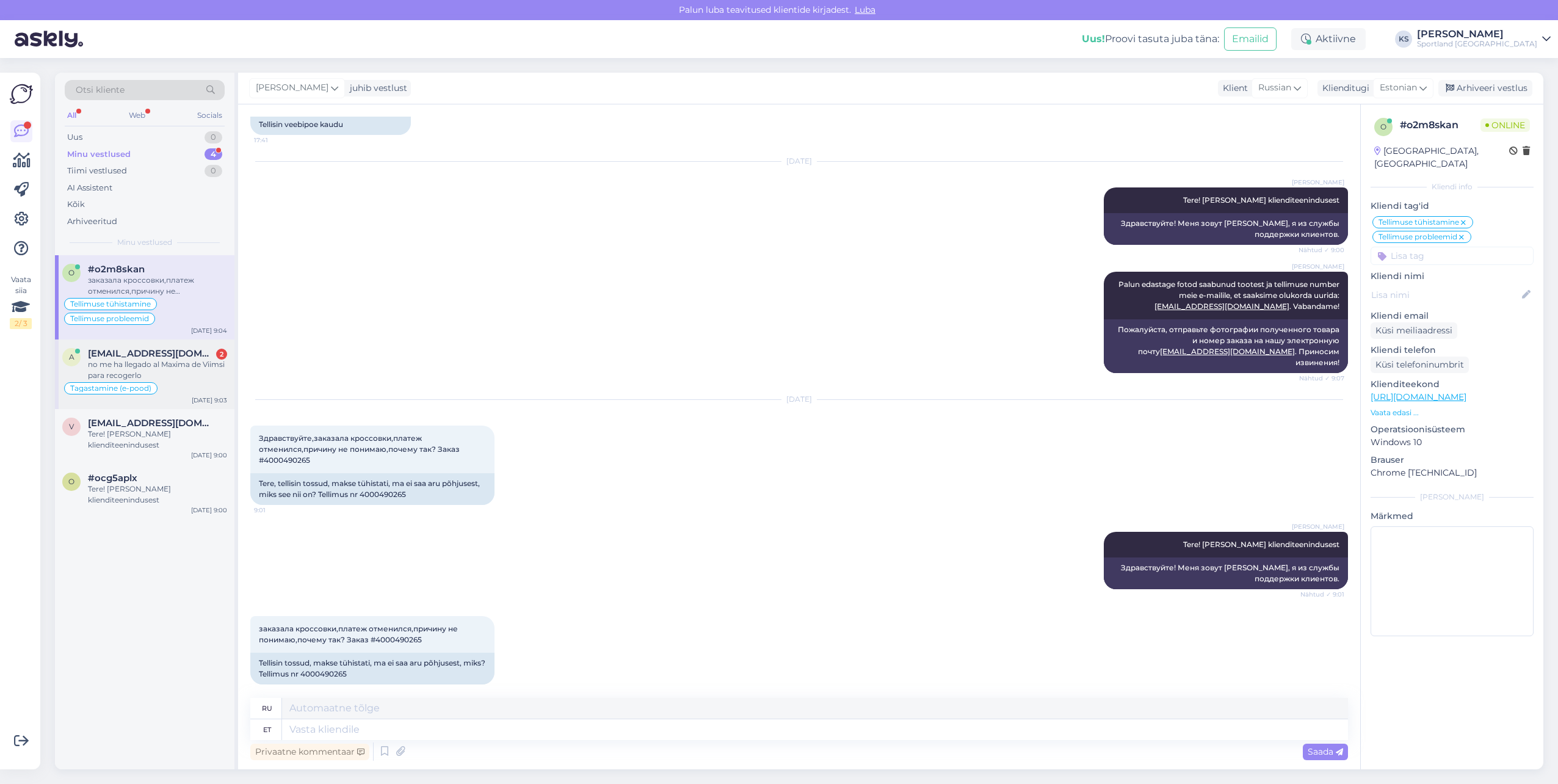
click at [150, 343] on div "a [EMAIL_ADDRESS][DOMAIN_NAME] 2 no me ha llegado al Maxima de Viimsi para reco…" at bounding box center [145, 374] width 180 height 69
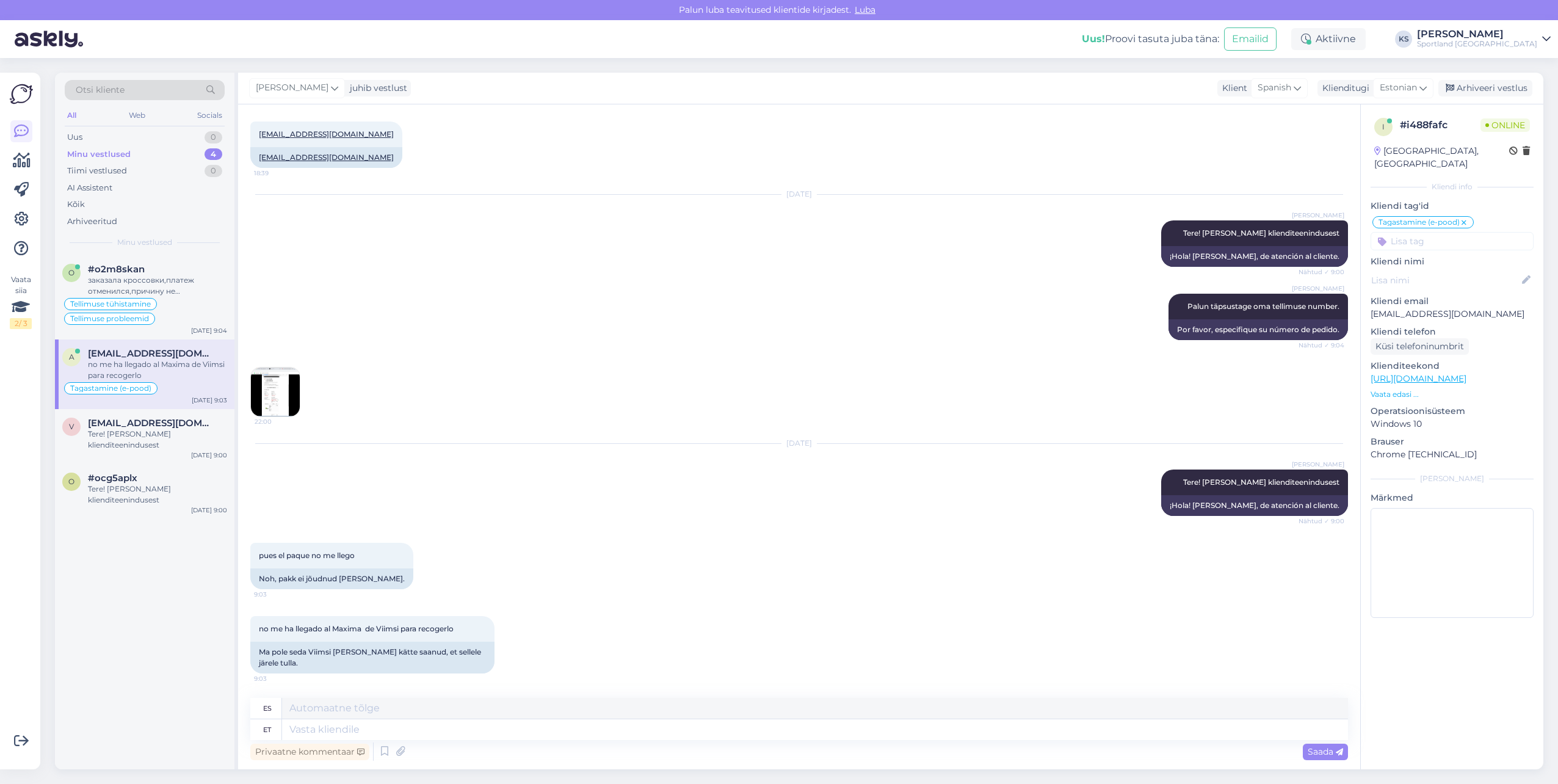
click at [273, 379] on img at bounding box center [276, 392] width 49 height 49
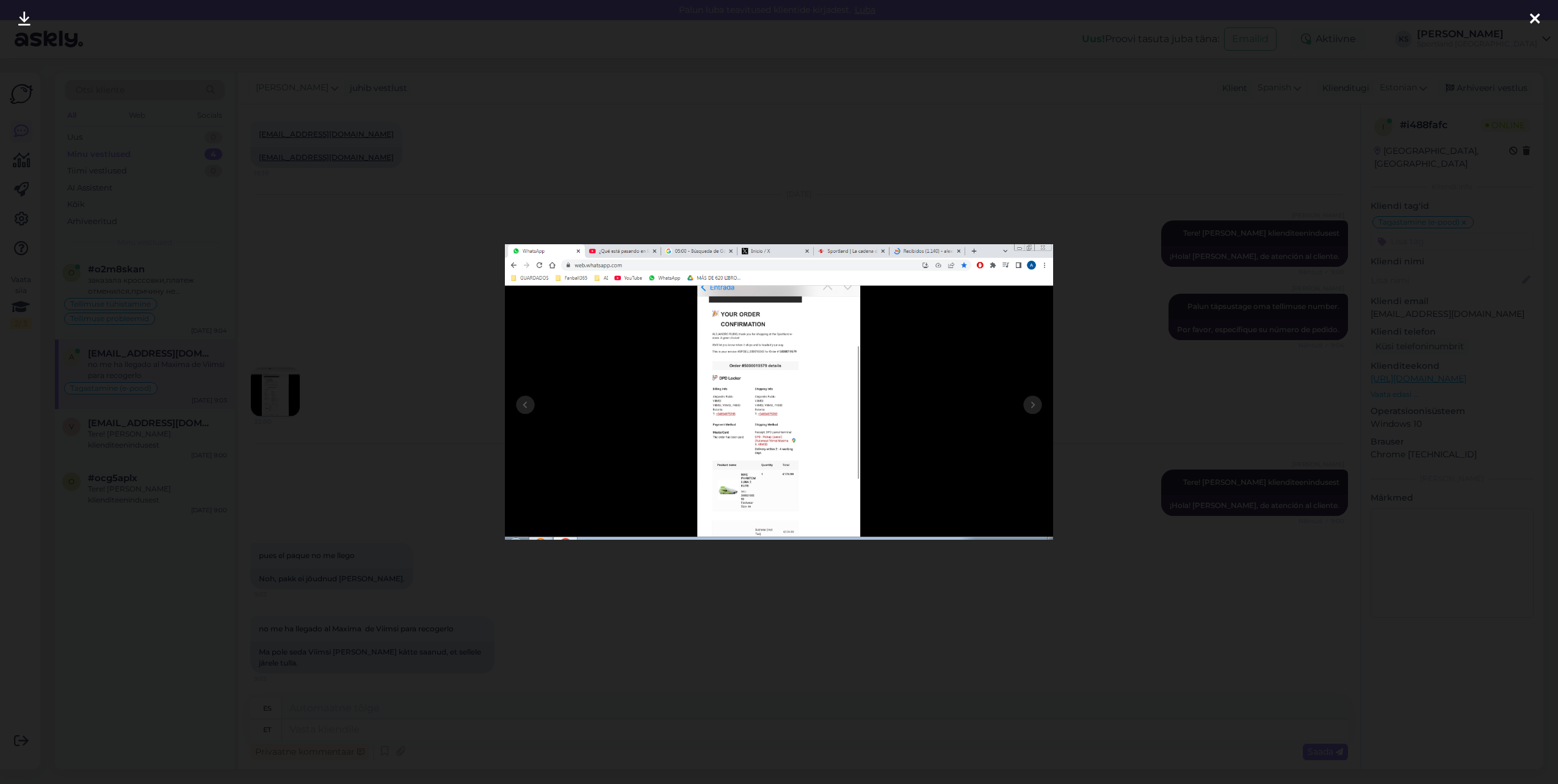
click at [713, 447] on img at bounding box center [779, 392] width 549 height 295
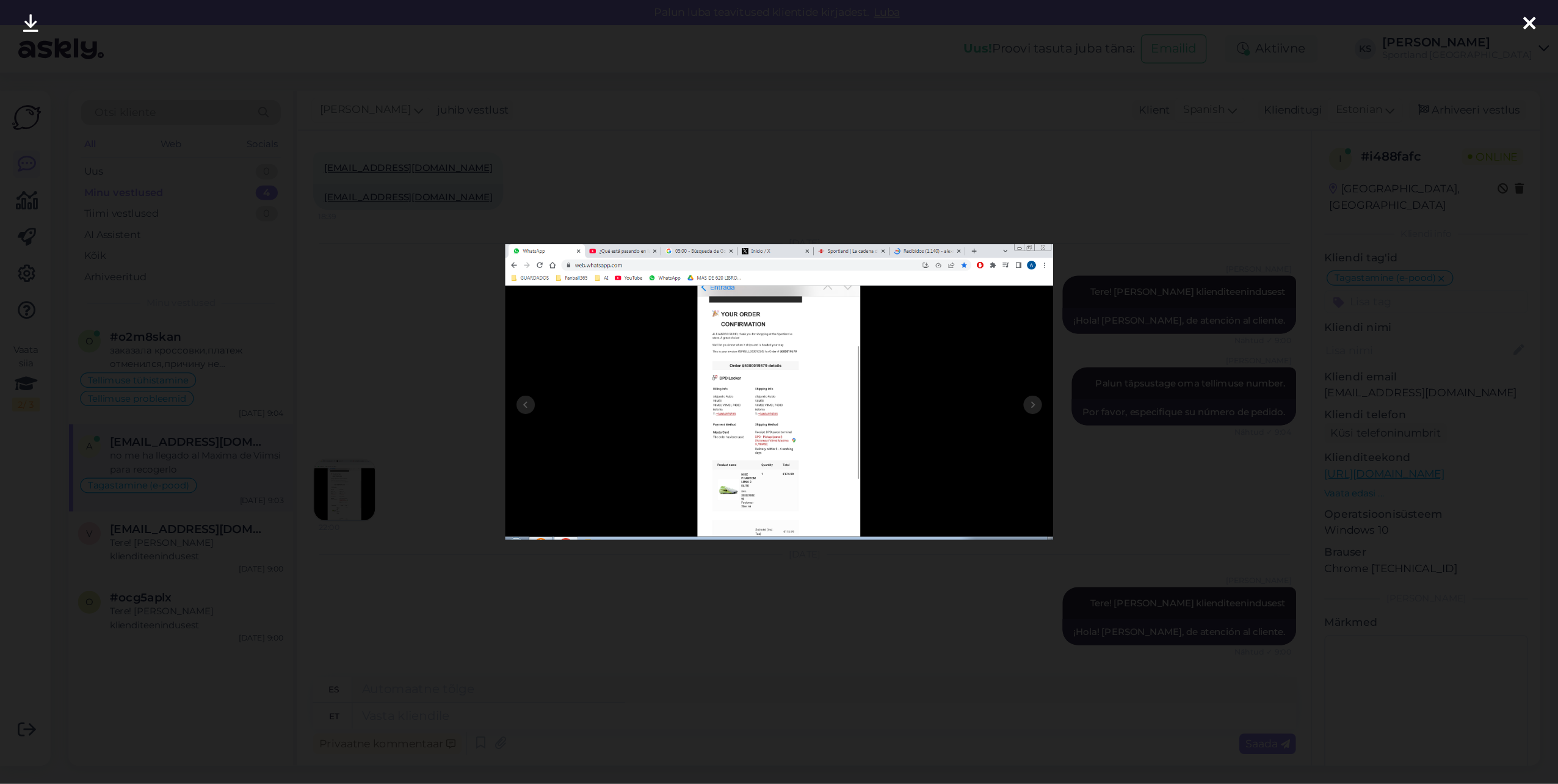
scroll to position [0, 0]
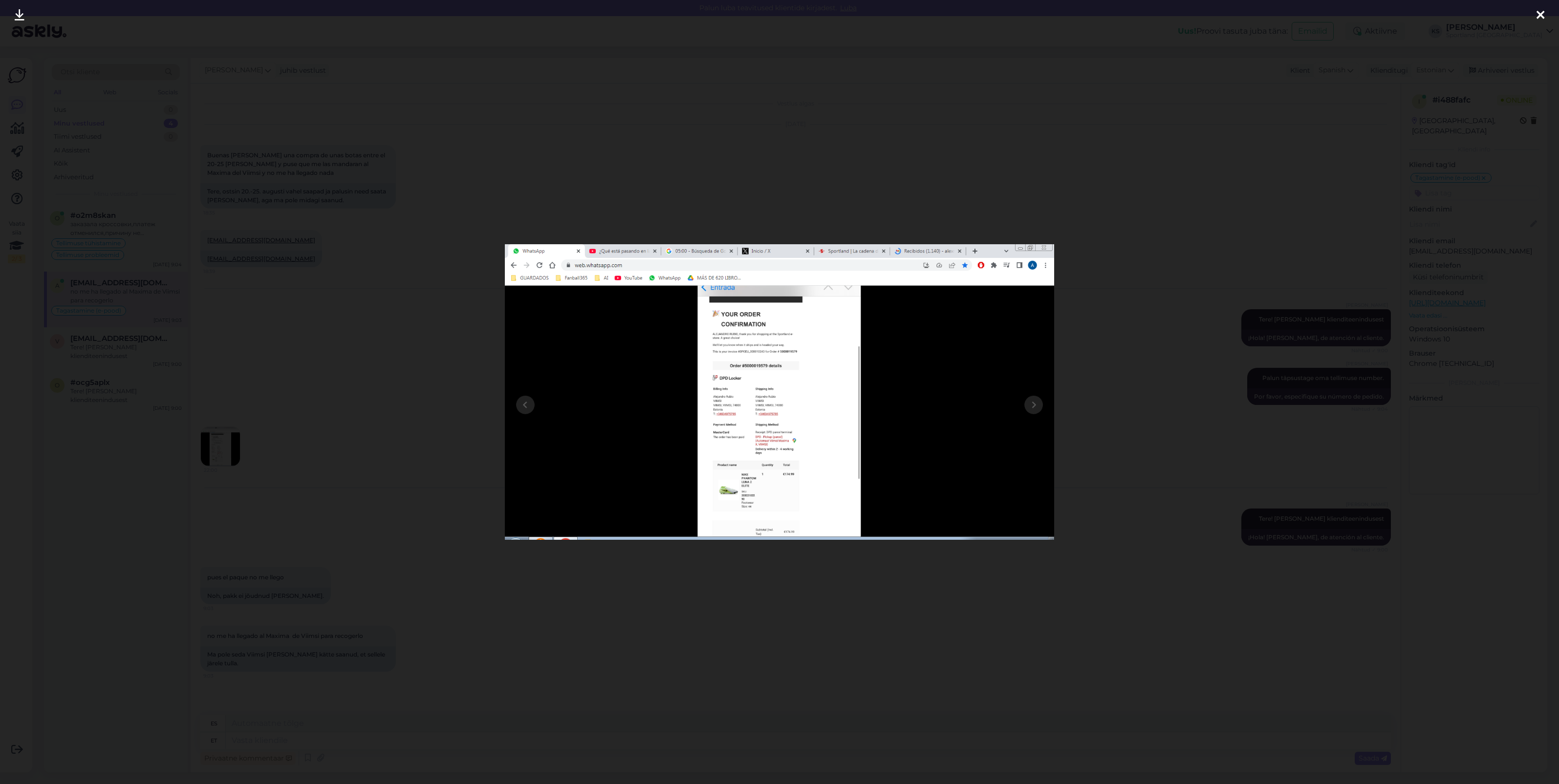
click at [1088, 202] on div at bounding box center [780, 392] width 1559 height 784
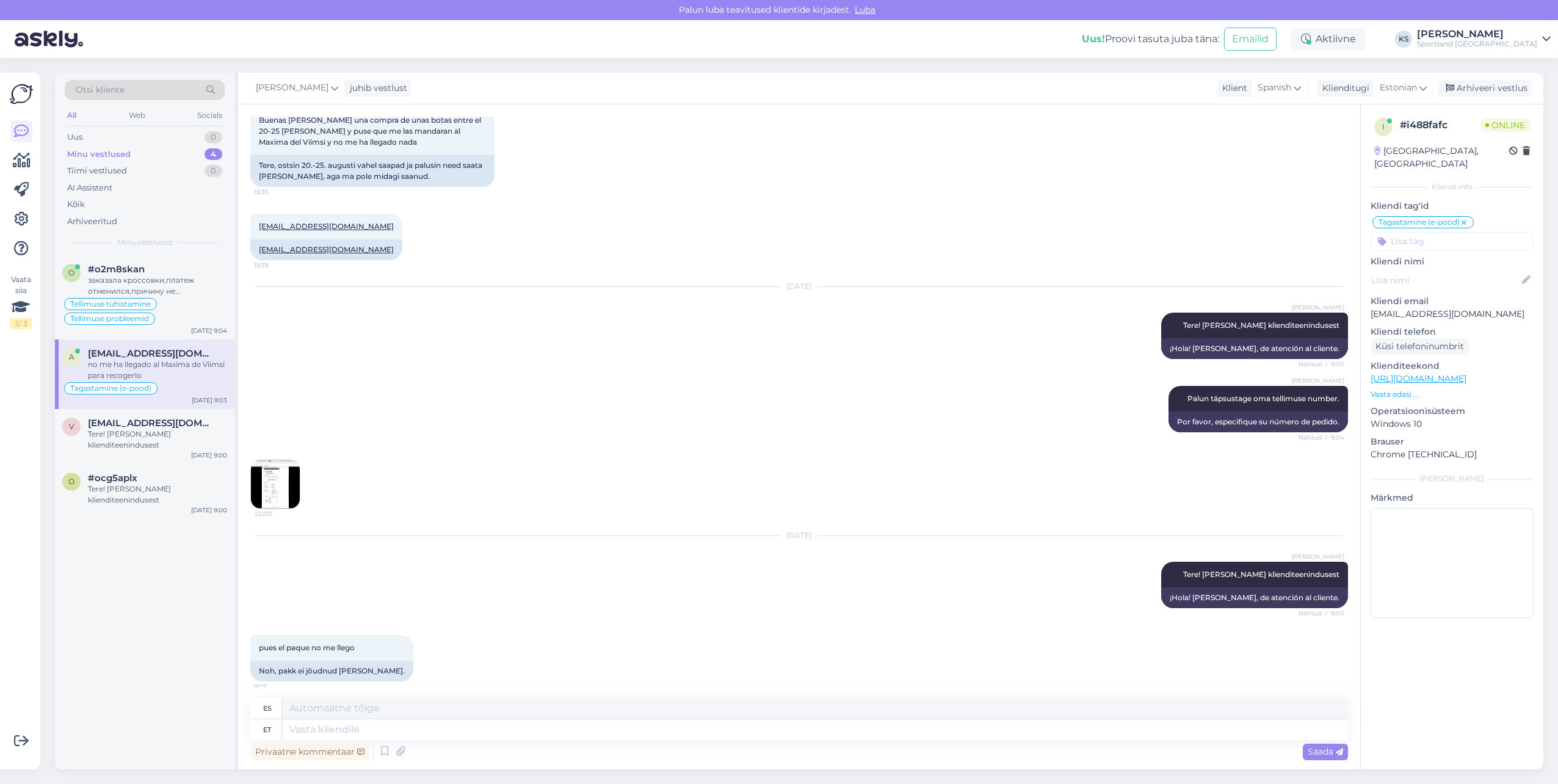
scroll to position [166, 0]
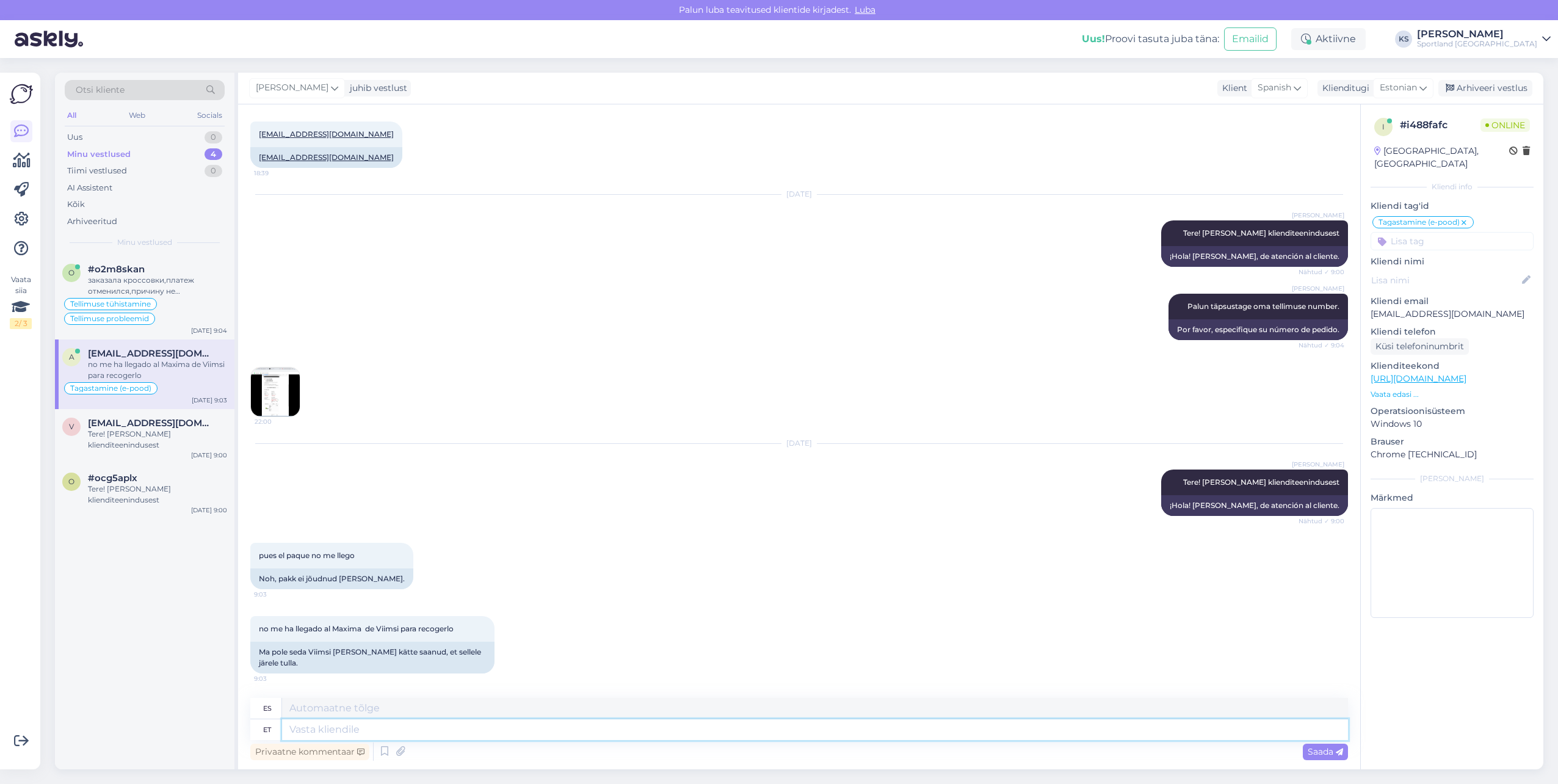
click at [517, 736] on textarea at bounding box center [815, 729] width 1066 height 20
type textarea "Kahjuks me"
type textarea "Desafortunadamente"
type textarea "Kahjuks meil pu"
type textarea "Lamentablemente tenemos"
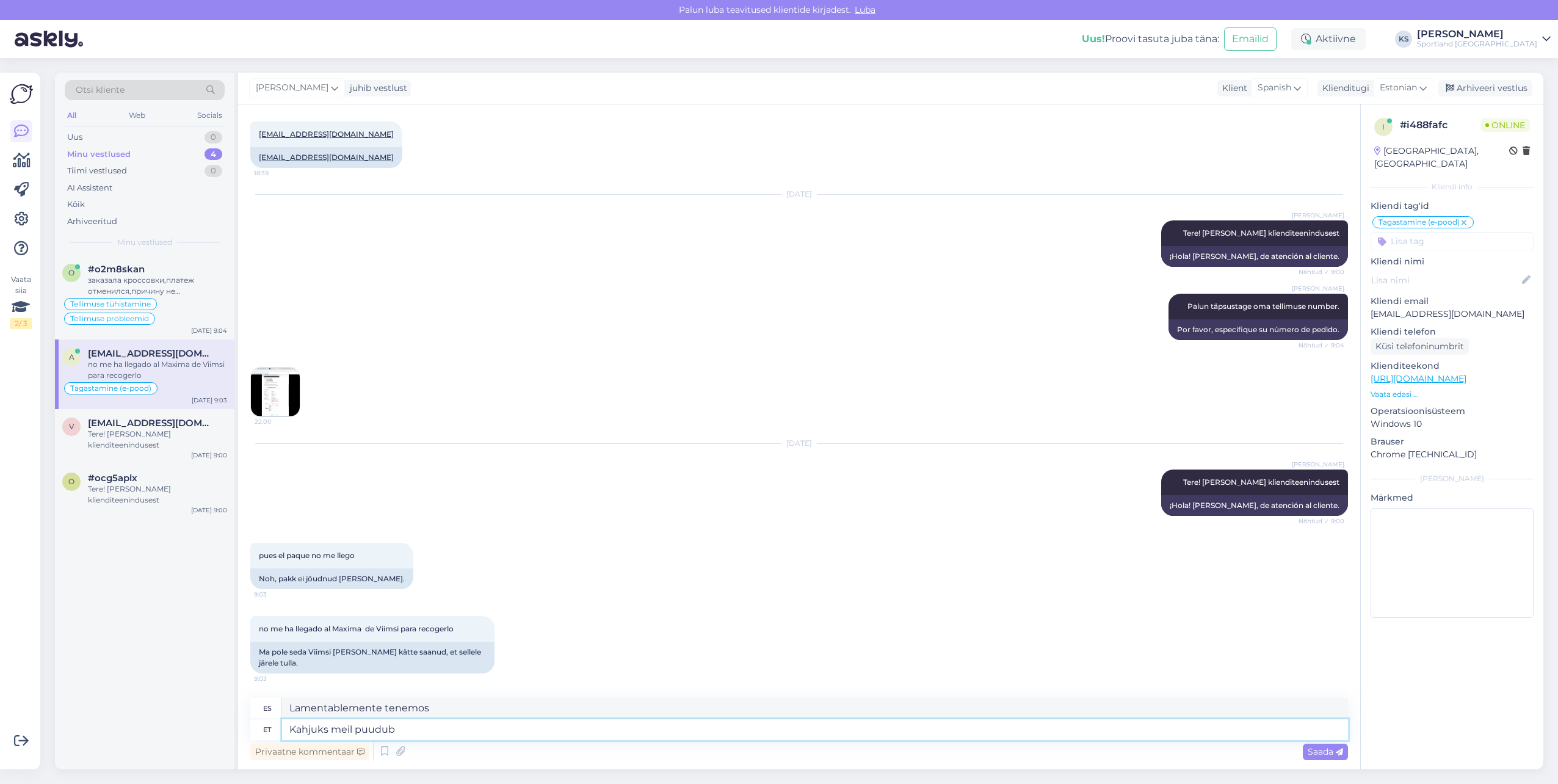
type textarea "Kahjuks meil puudub i"
type textarea "Lamentablemente no tenemos"
type textarea "Kahjuks meil puudub infotmatsioon teie"
type textarea "Lamentablemente no tenemos información."
type textarea "Kahjuks meil puudub infotmatsioon teie tel"
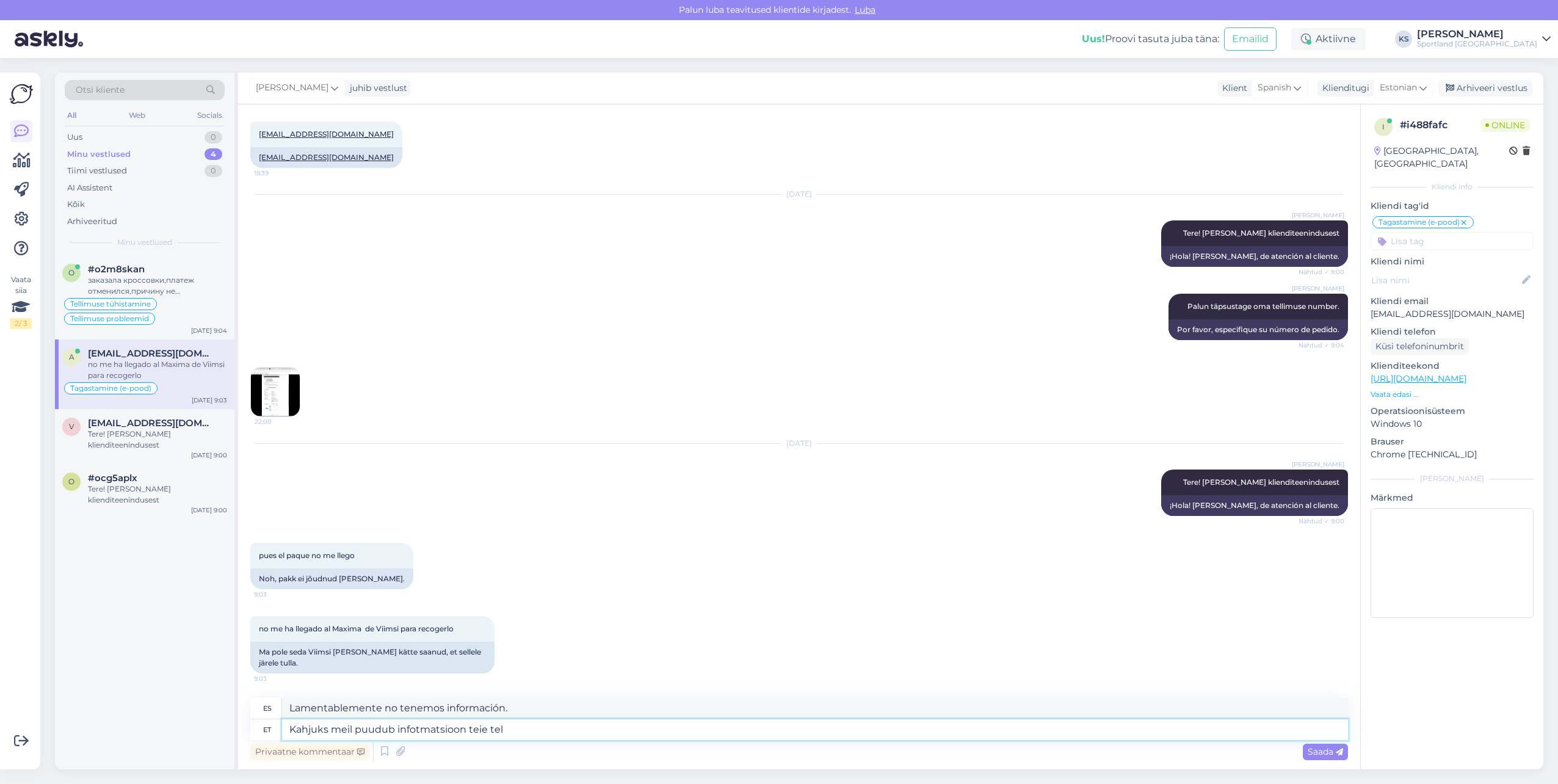
type textarea "Lamentablemente no tenemos ninguna información sobre usted."
type textarea "Kahjuks meil puudub infotmatsioon teie tellimuse ko"
type textarea "Lamentablemente no tenemos ninguna información sobre su pedido."
type textarea "Kahjuks meil puudub infotmatsioon teie tellimuse kohta, ku"
type textarea "Lamentablemente no tenemos información sobre su pedido,"
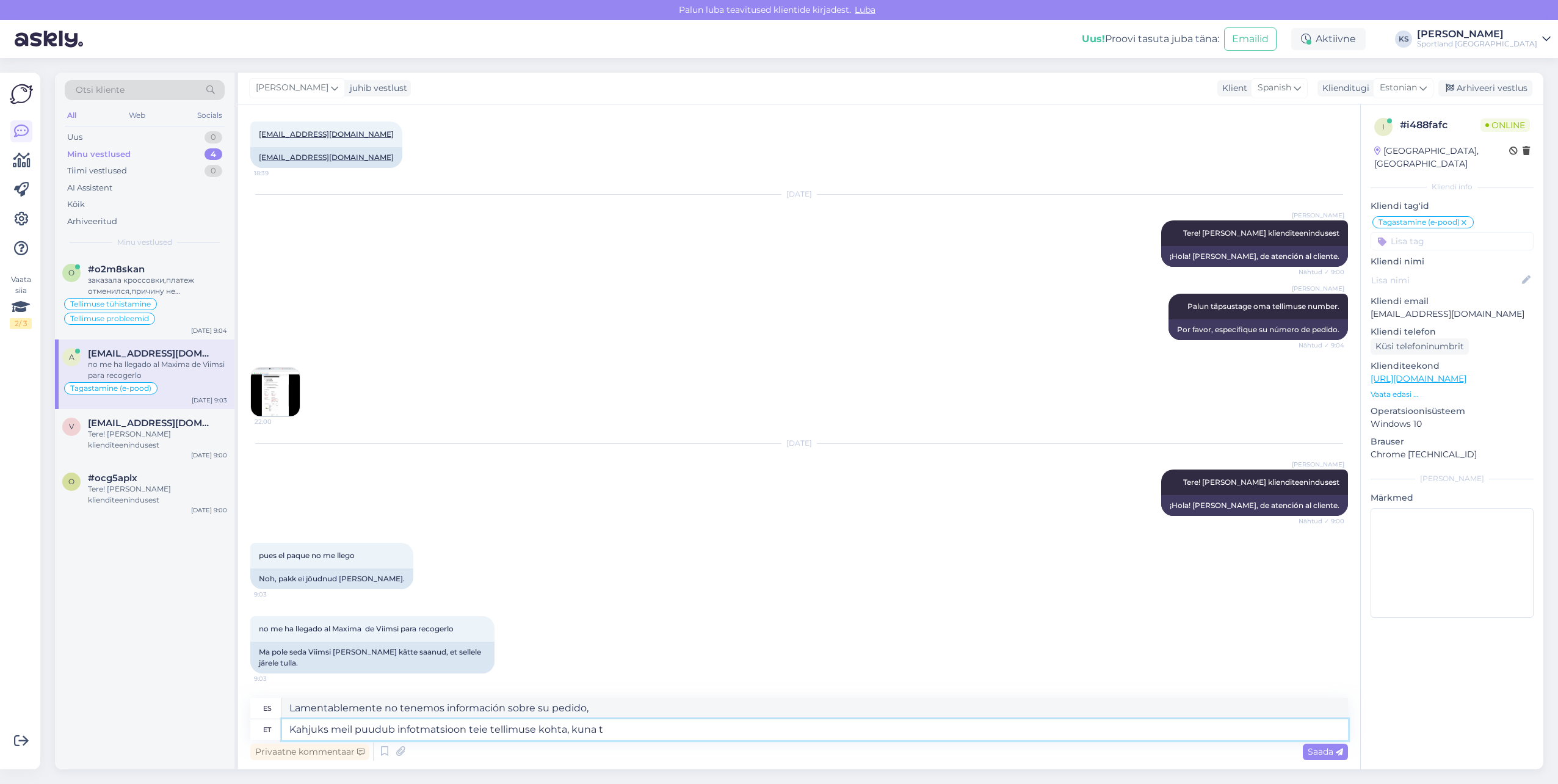
type textarea "Kahjuks meil puudub infotmatsioon teie tellimuse kohta, kuna te"
type textarea "Lamentablemente no tenemos ninguna información sobre su pedido porque"
type textarea "Kahjuks meil puudub infotmatsioon teie tellimuse kohta, kuna tellimus oli"
type textarea "Lamentablemente no tenemos ninguna información sobre su pedido, porque el pedido"
type textarea "Kahjuks meil puudub infotmatsioon teie tellimuse kohta, kuna tellimus oli vorm"
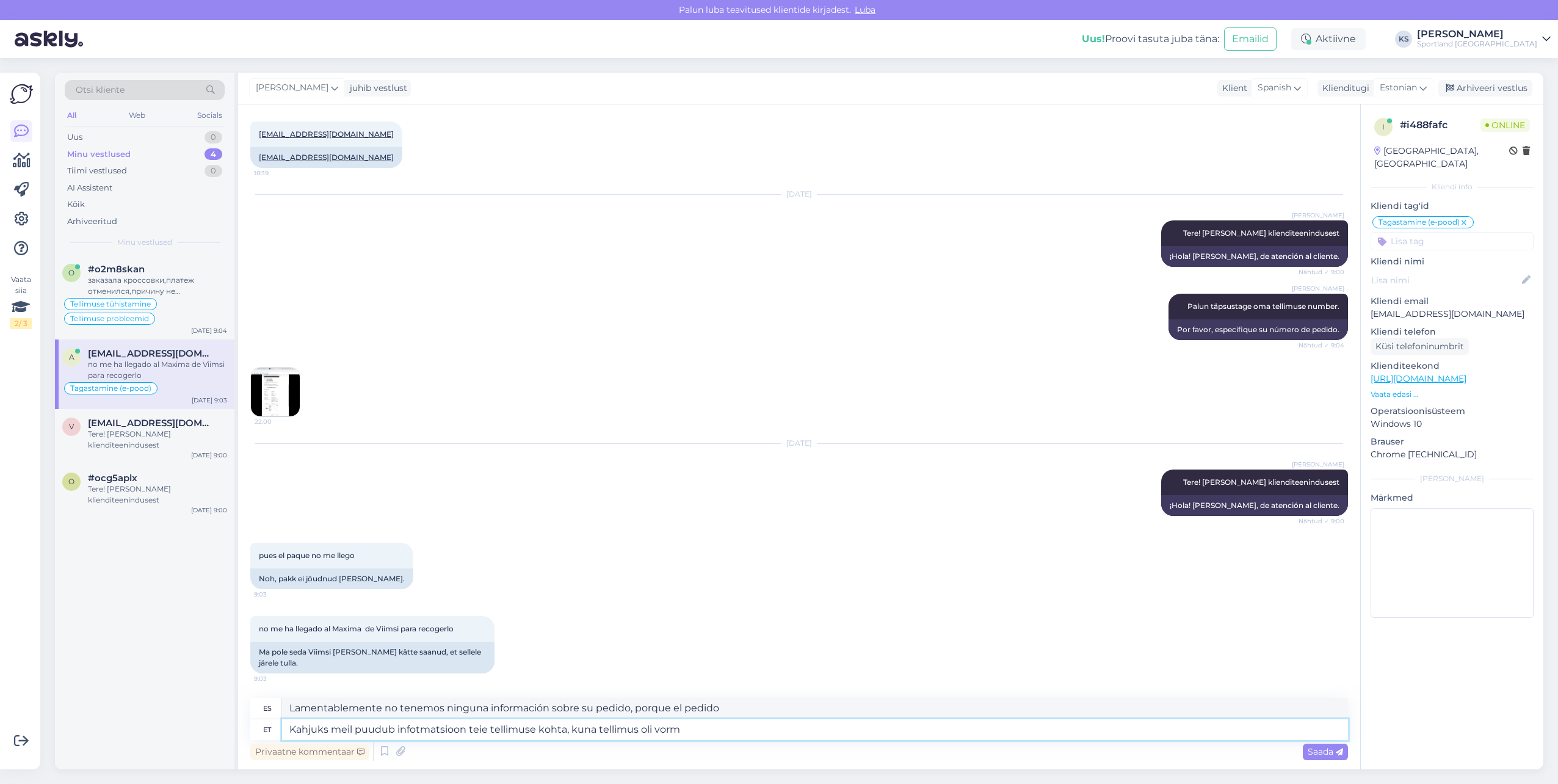
type textarea "Lamentablemente no tenemos ninguna información sobre su pedido porque fue"
type textarea "Kahjuks meil puudub infotmatsioon teie tellimuse kohta, kuna tellimus oli vormi…"
type textarea "Lamentablemente no tenemos ninguna información sobre su pedido porque ya ha sid…"
type textarea "Kahjuks meil puudub infotmatsioon teie tellimuse kohta, kuna tellimus oli vormi…"
type textarea "Lamentablemente no tenemos ninguna información sobre su pedido, ya que se reali…"
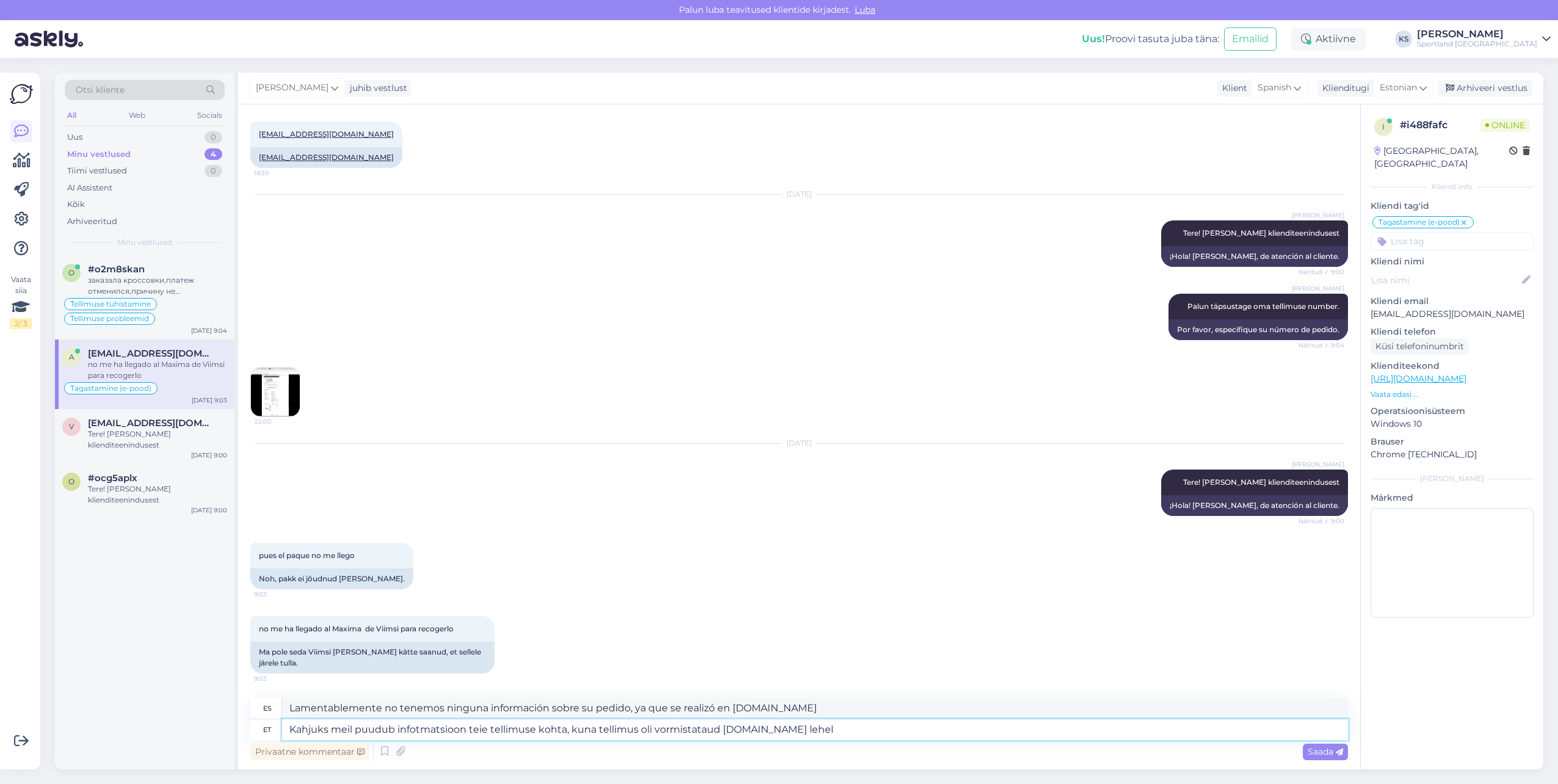
type textarea "Kahjuks meil puudub infotmatsioon teie tellimuse kohta, kuna tellimus oli vormi…"
type textarea "Lamentablemente no tenemos ninguna información sobre su pedido, ya que se reali…"
click at [416, 728] on textarea "Kahjuks meil puudub infotmatsioon teie tellimuse kohta, kuna tellimus oli vormi…" at bounding box center [815, 729] width 1066 height 20
type textarea "Kahjuks meil puudub informatsioon teie tellimuse kohta, kuna tellimus oli vormi…"
type textarea "Lamentablemente no tenemos información sobre su pedido, ya que fue realizado en…"
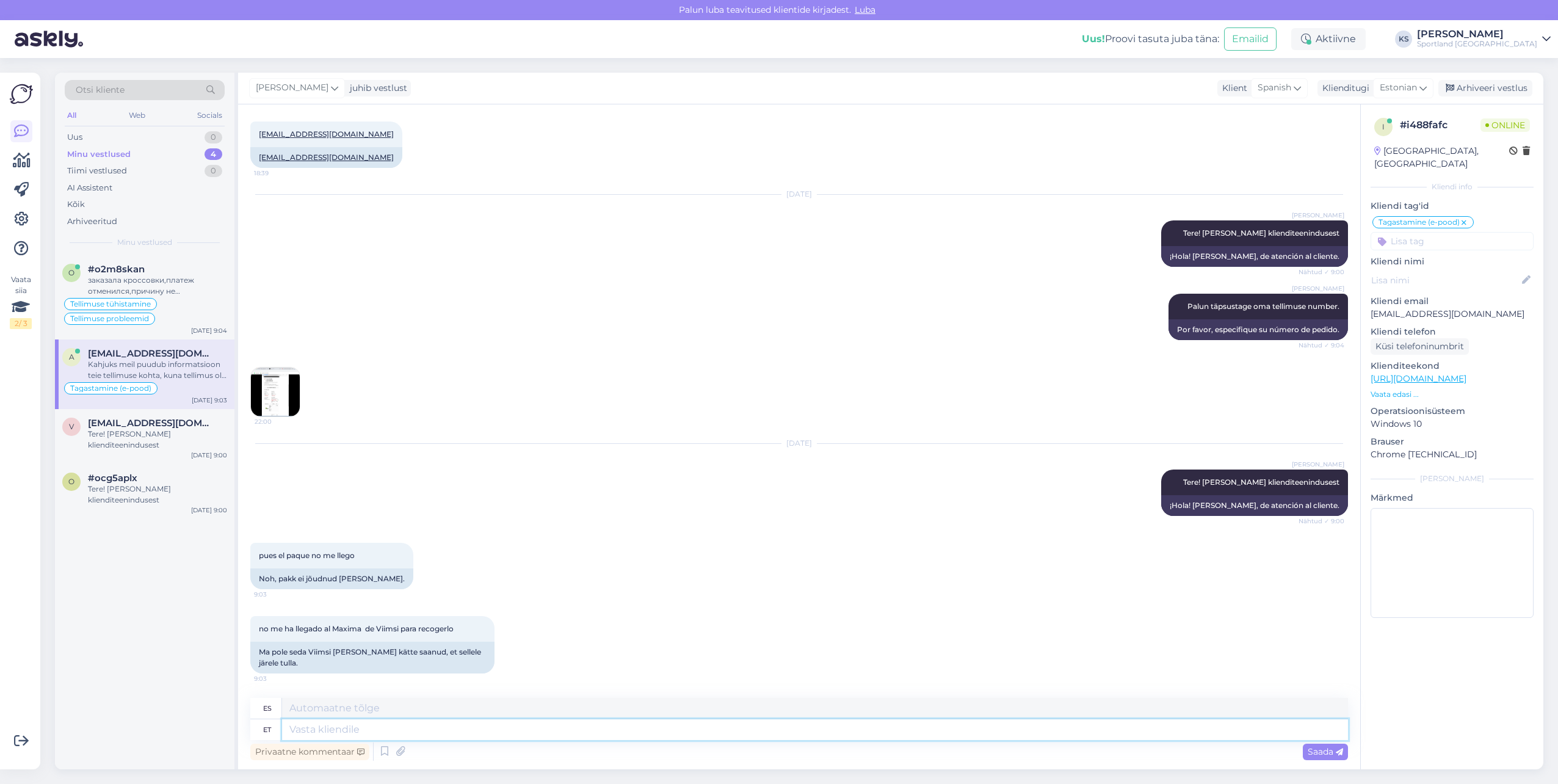
scroll to position [262, 0]
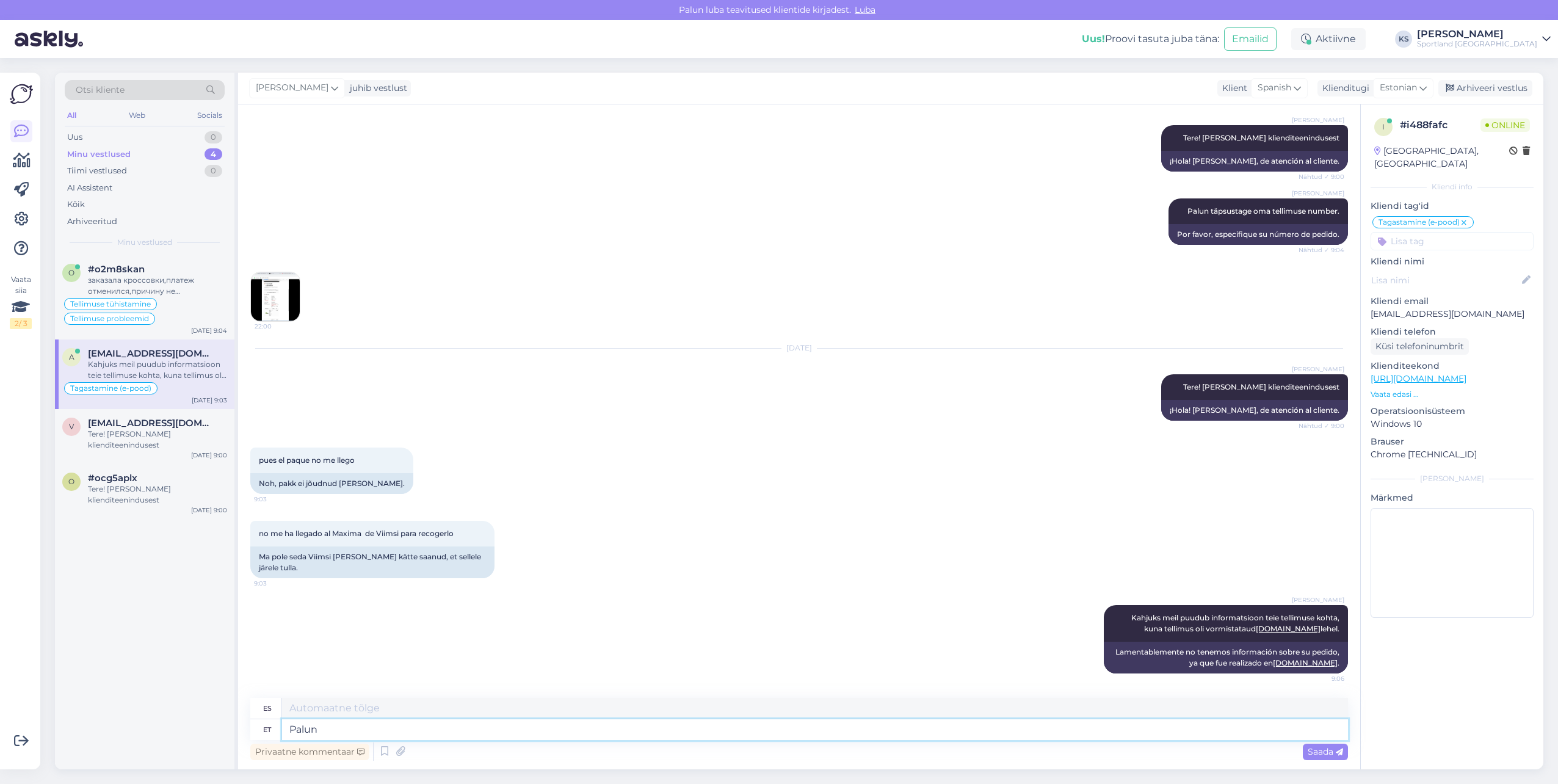
type textarea "Palun p"
type textarea "Por favor"
type textarea "Palun pöörduge"
type textarea "Por favor póngase en contacto"
type textarea "Palun pöörduge [DOMAIN_NAME] kl"
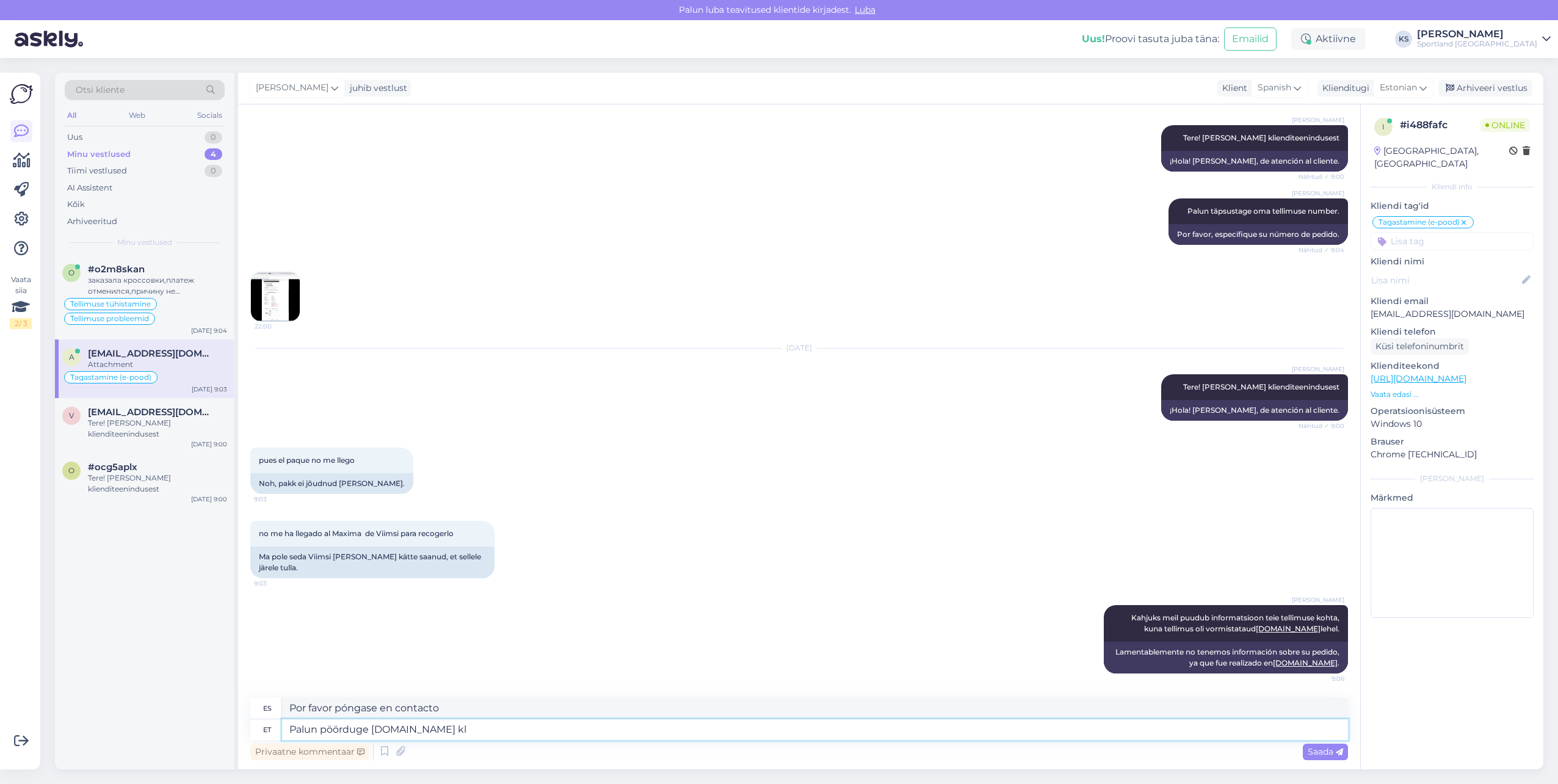
type textarea "Por favor, póngase en contacto con [DOMAIN_NAME]"
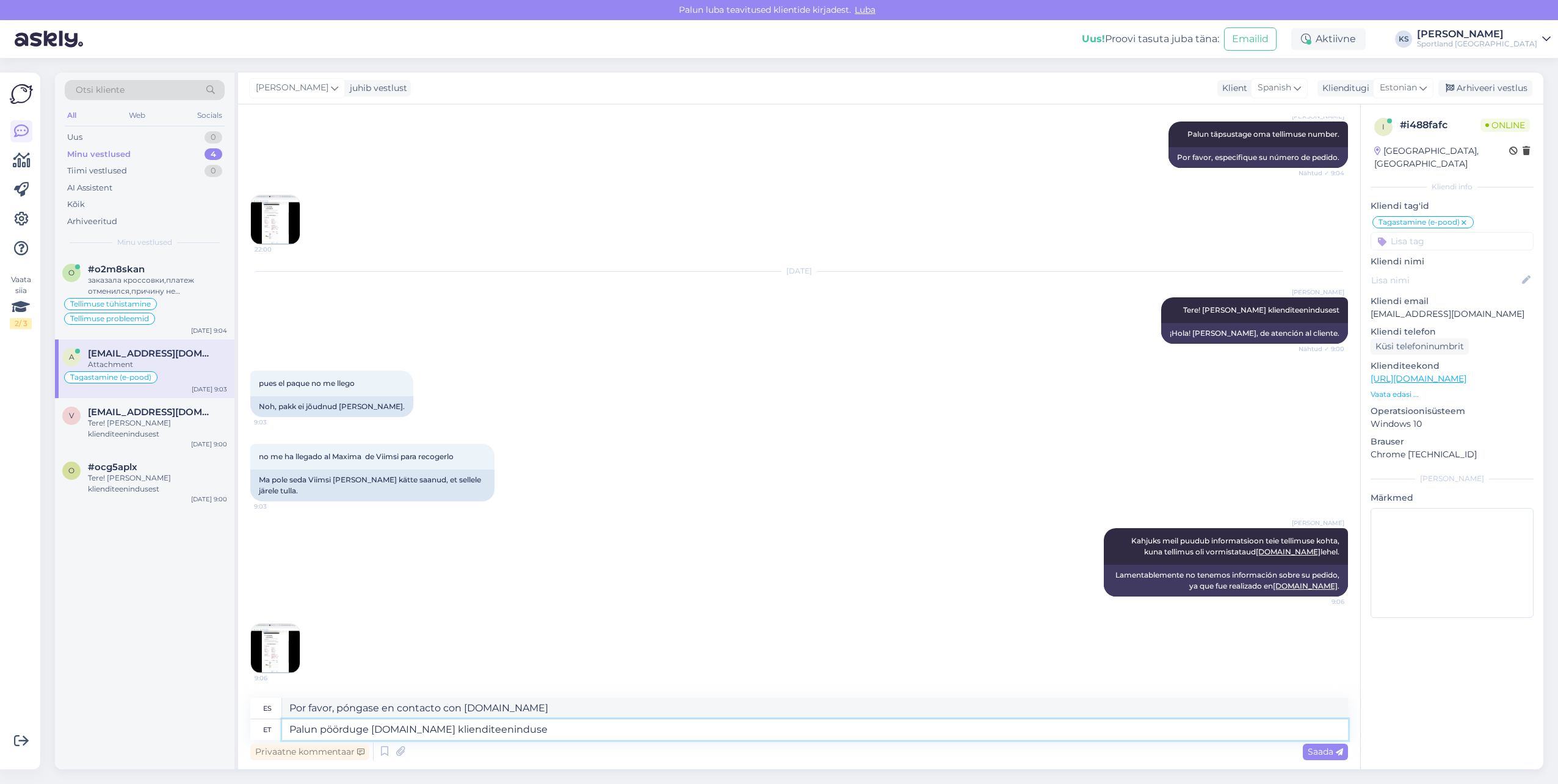
type textarea "Palun pöörduge [DOMAIN_NAME] klienditeeninduse p"
type textarea "Por favor póngase en contacto con el servicio de atención al cliente [DOMAIN_NA…"
type textarea "Palun pöörduge [DOMAIN_NAME] klienditeeninduse [PERSON_NAME], et"
type textarea "Por favor, póngase en contacto con el servicio de atención al cliente [DOMAIN_N…"
type textarea "Palun pöörduge [DOMAIN_NAME] klienditeeninduse [PERSON_NAME], et saab"
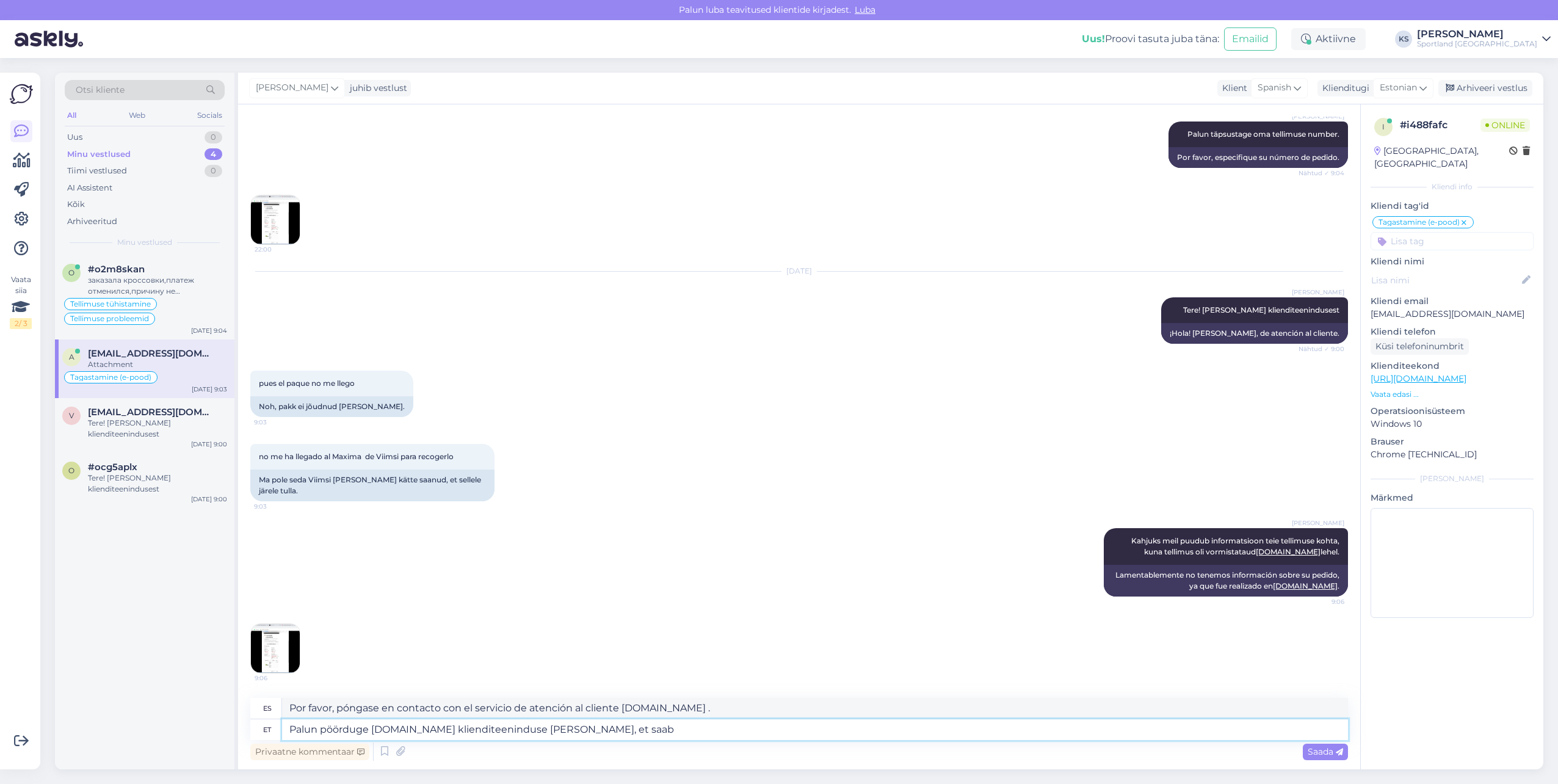
type textarea "Por favor, póngase en contacto con el servicio de atención al cliente [DOMAIN_N…"
type textarea "Palun pöörduge [DOMAIN_NAME] klienditeeninduse [PERSON_NAME], et saaba r"
type textarea "Póngase en contacto con el servicio de atención al cliente [DOMAIN_NAME] para o…"
type textarea "Palun pöörduge [DOMAIN_NAME] klienditeeninduse [PERSON_NAME], et saaba rohkem in"
type textarea "Comuníquese con el servicio de atención al cliente [DOMAIN_NAME] para obtener m…"
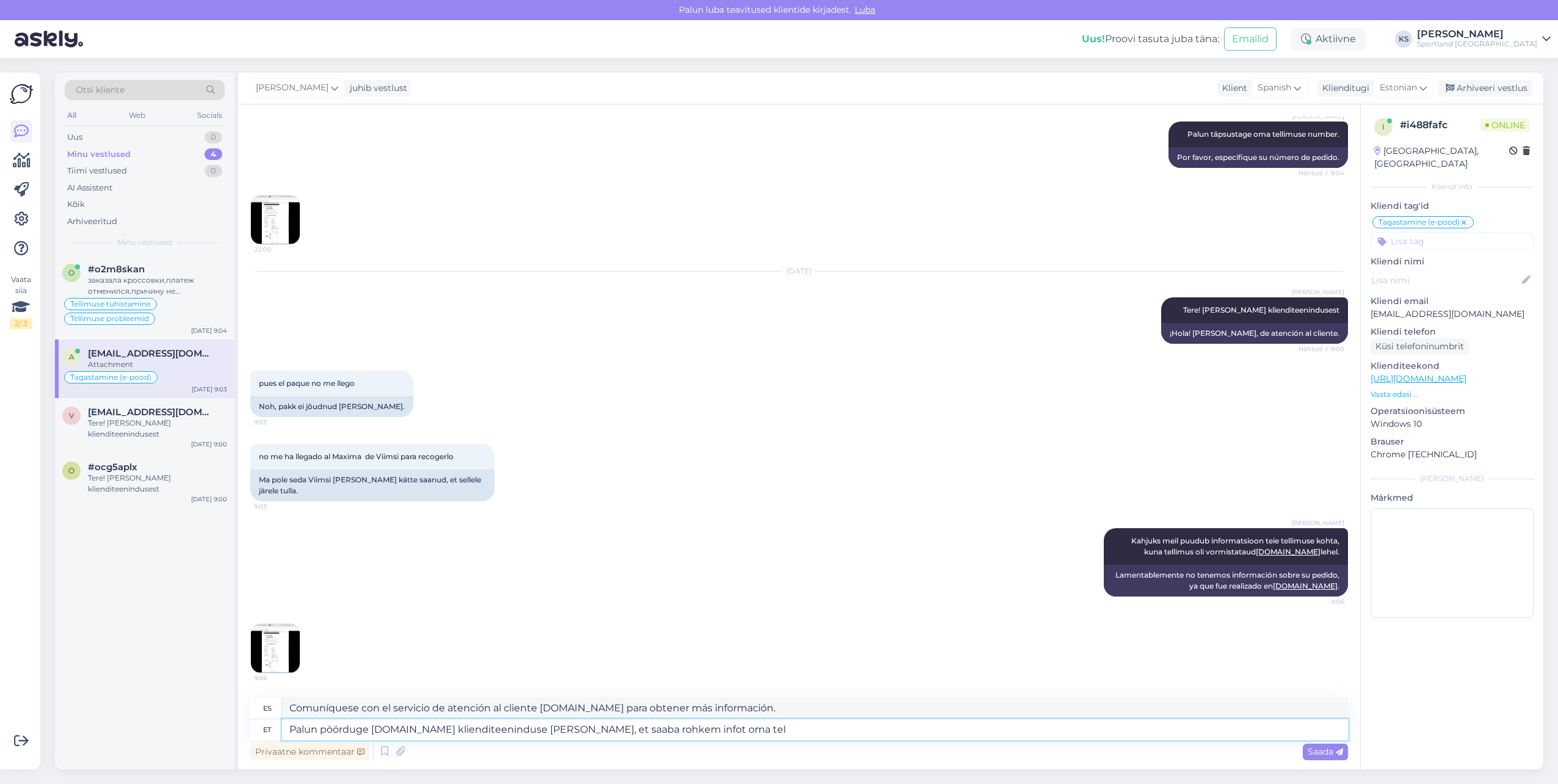
type textarea "Palun pöörduge [DOMAIN_NAME] klienditeeninduse [PERSON_NAME], et saaba rohkem i…"
type textarea "Comuníquese con el servicio de atención al cliente [DOMAIN_NAME] para obtener m…"
type textarea "Palun pöörduge [DOMAIN_NAME] klienditeeninduse [PERSON_NAME], et saaba rohkem i…"
type textarea "Comuníquese con el servicio de atención al cliente [DOMAIN_NAME] para obtener m…"
click at [601, 732] on textarea "Palun pöörduge [DOMAIN_NAME] klienditeeninduse [PERSON_NAME], et saaba rohkem i…" at bounding box center [815, 729] width 1066 height 20
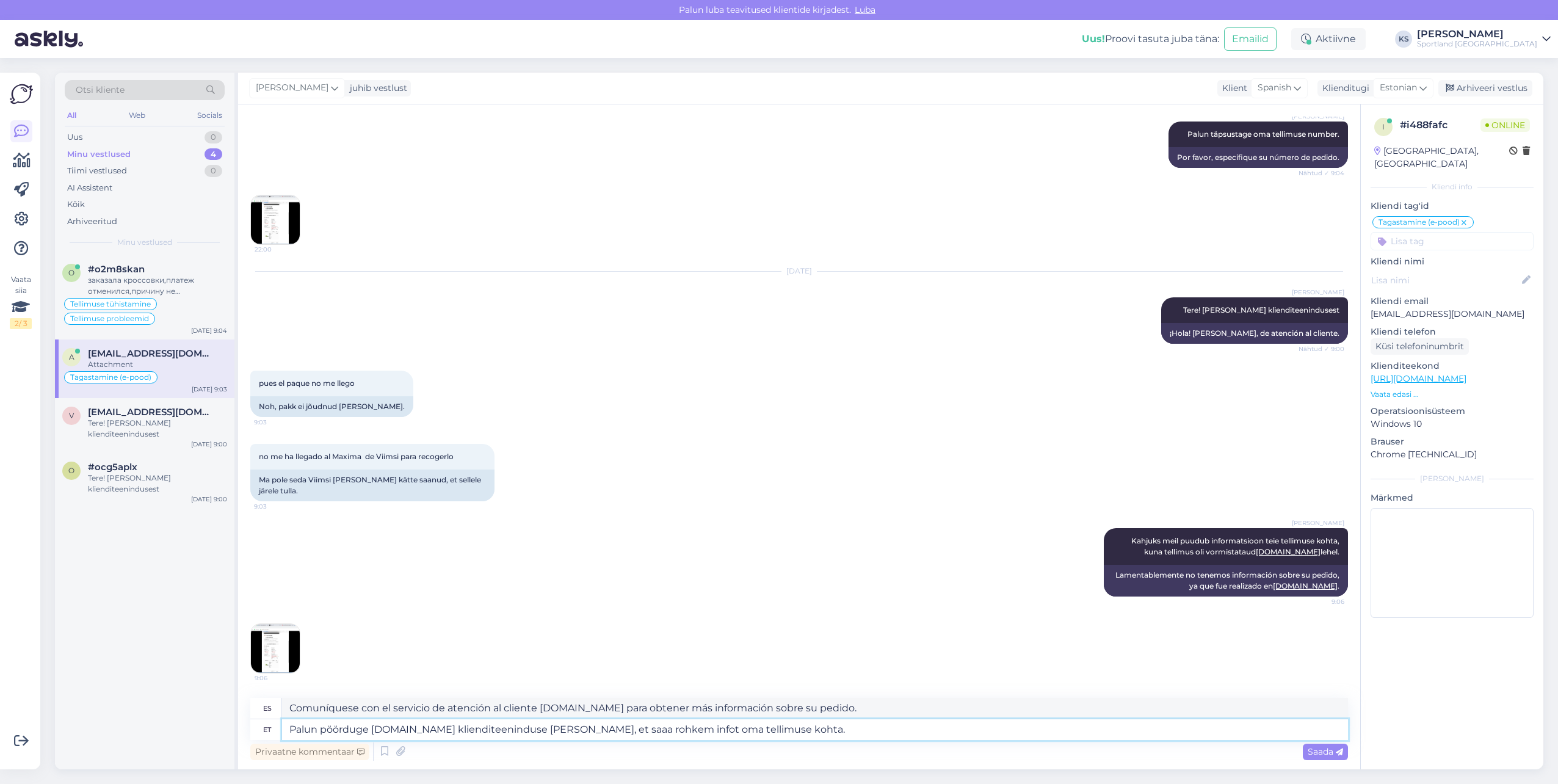
type textarea "Palun pöörduge [DOMAIN_NAME] klienditeeninduse [PERSON_NAME], et saada rohkem i…"
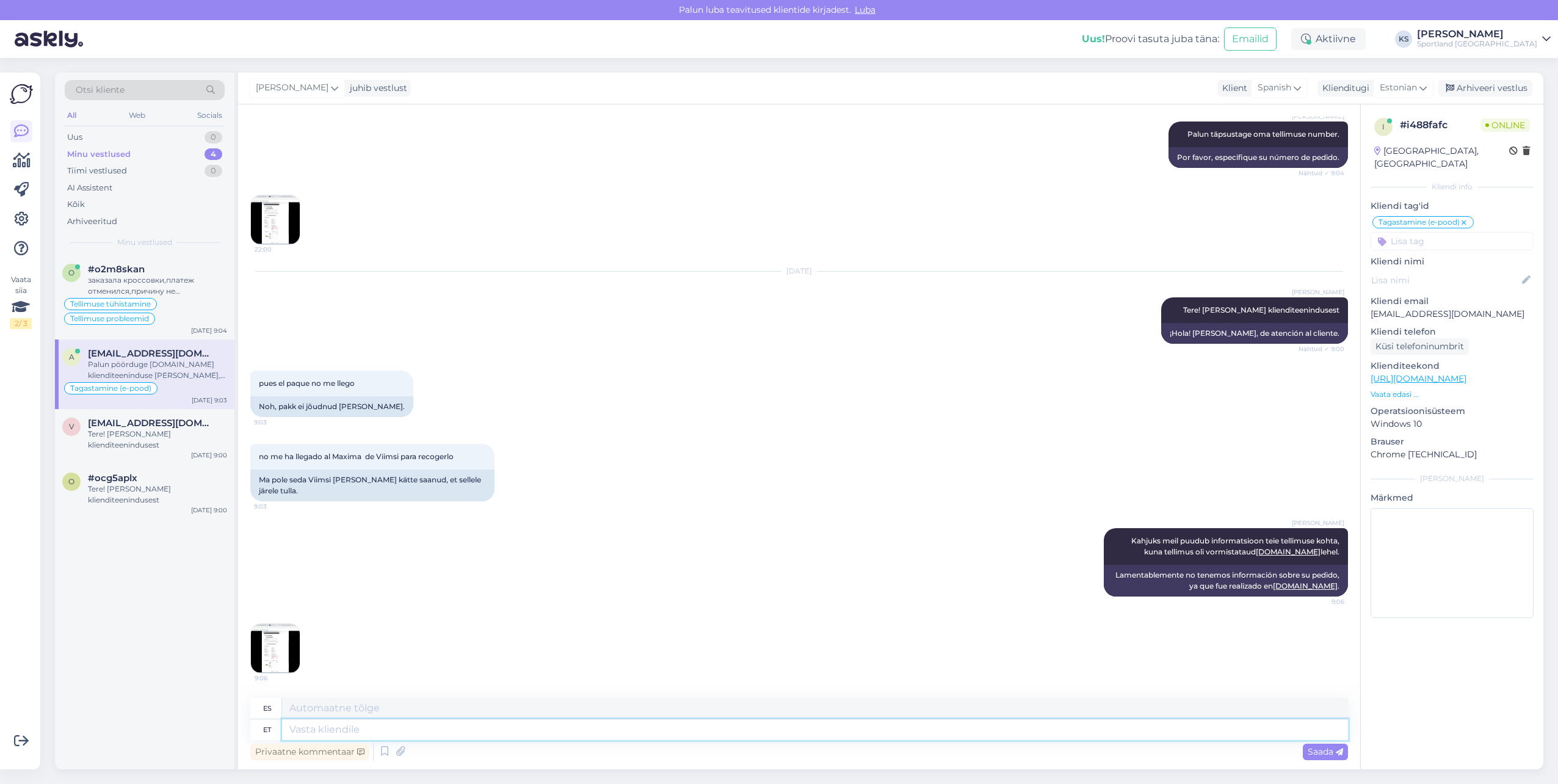
scroll to position [445, 0]
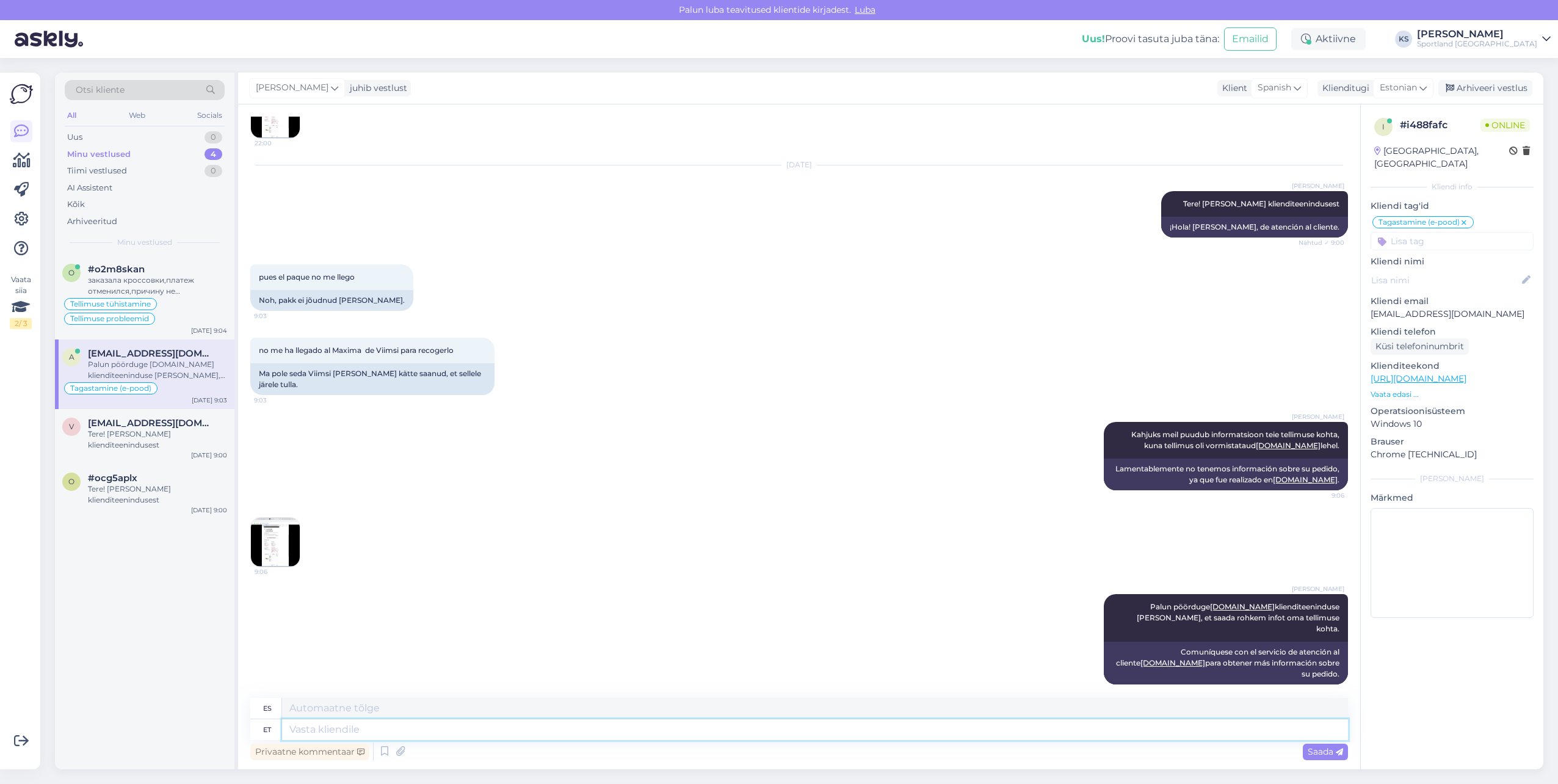
click at [451, 725] on textarea at bounding box center [815, 729] width 1066 height 20
type textarea "Nende ko"
type textarea "Su"
type textarea "Nende kontakt"
type textarea "Su contacto"
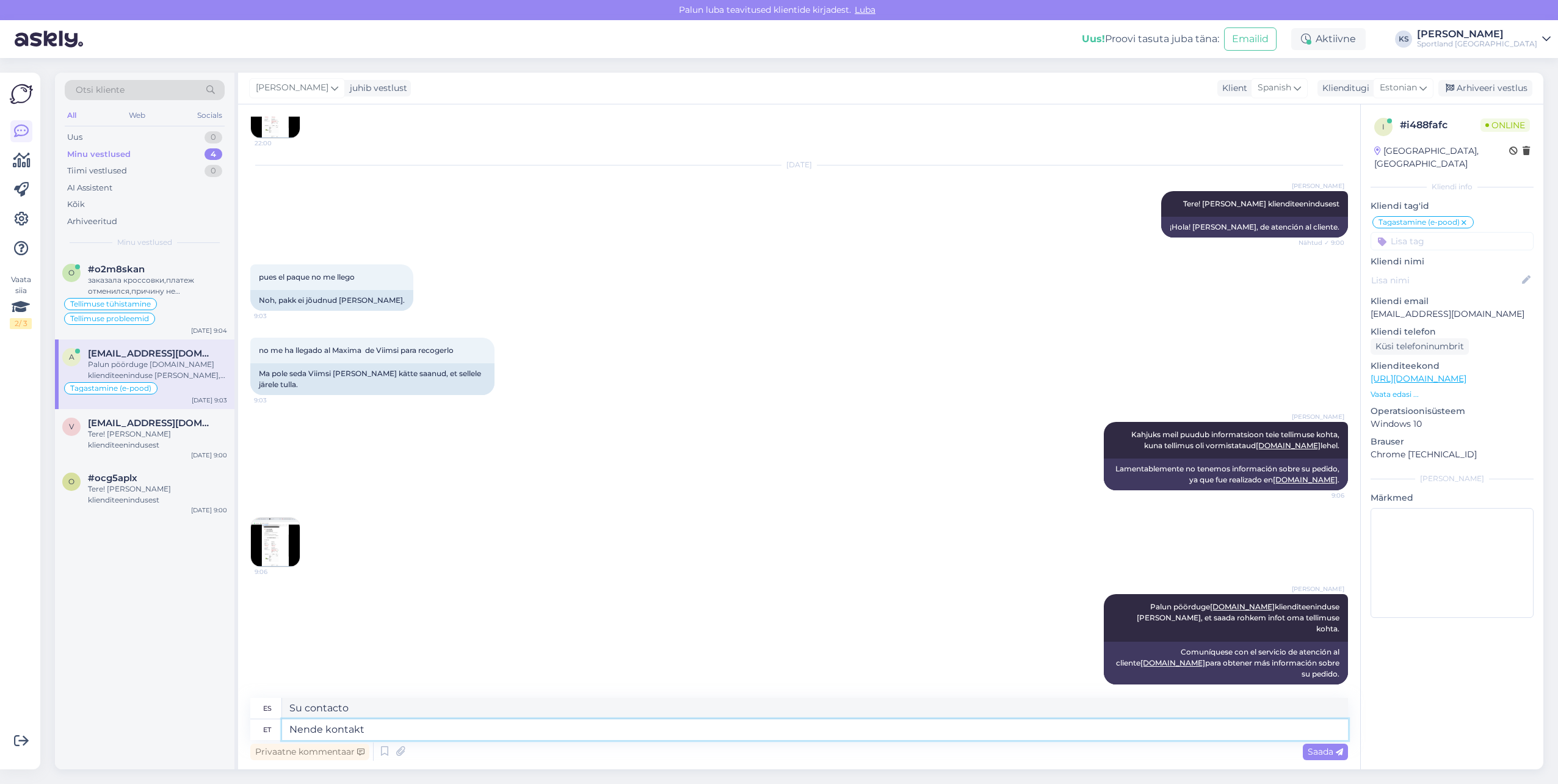
paste textarea "klientu.[PERSON_NAME]@sportland.l"
type textarea "Nende kontakt klientu.[PERSON_NAME]@sportland.l"
type textarea "Su contacto klientu.[PERSON_NAME]@sportland.l"
type textarea "Nende kontakt [EMAIL_ADDRESS][PERSON_NAME][DOMAIN_NAME]"
type textarea "Su contacto [EMAIL_ADDRESS][PERSON_NAME][DOMAIN_NAME]"
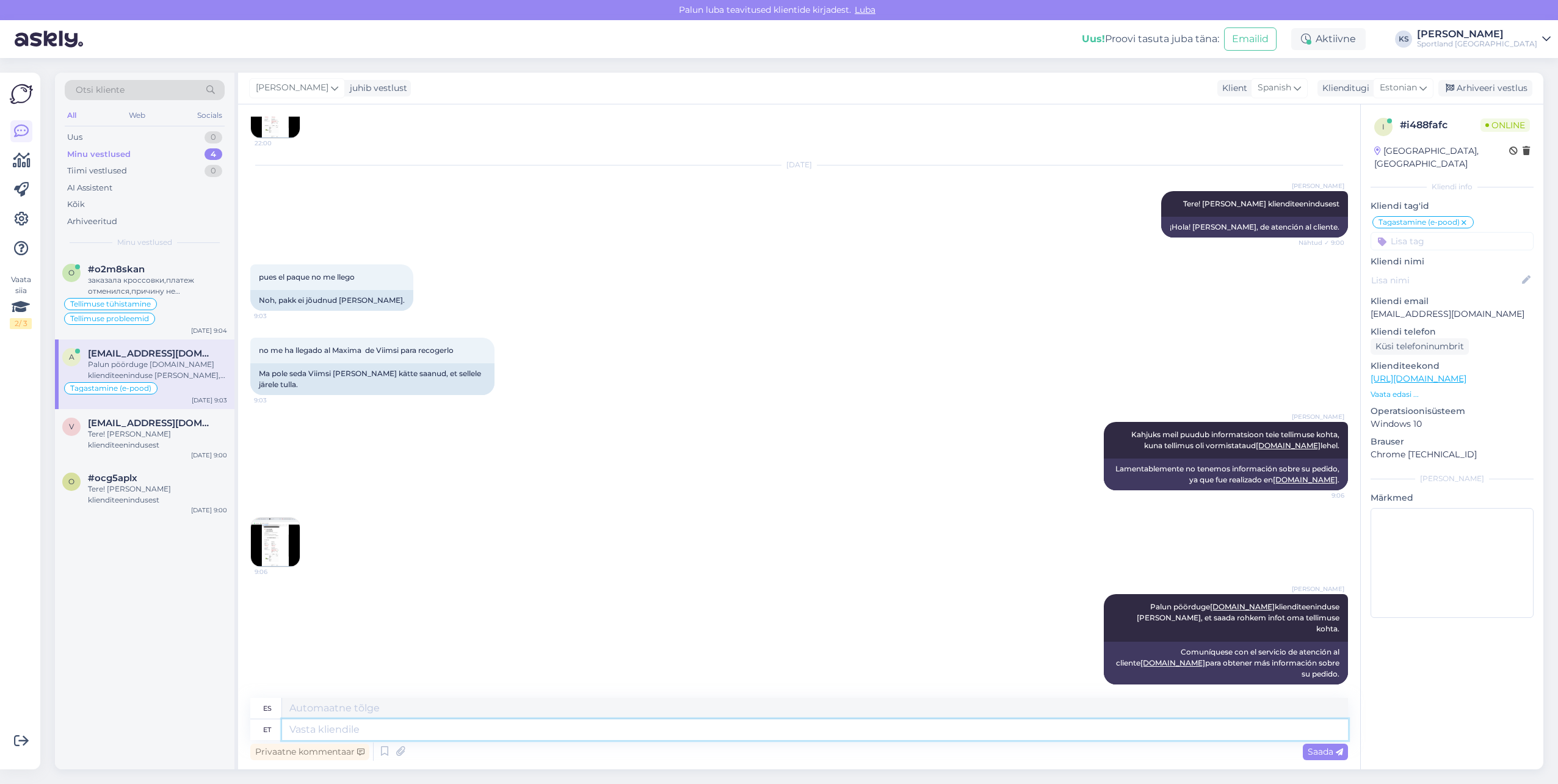
scroll to position [517, 0]
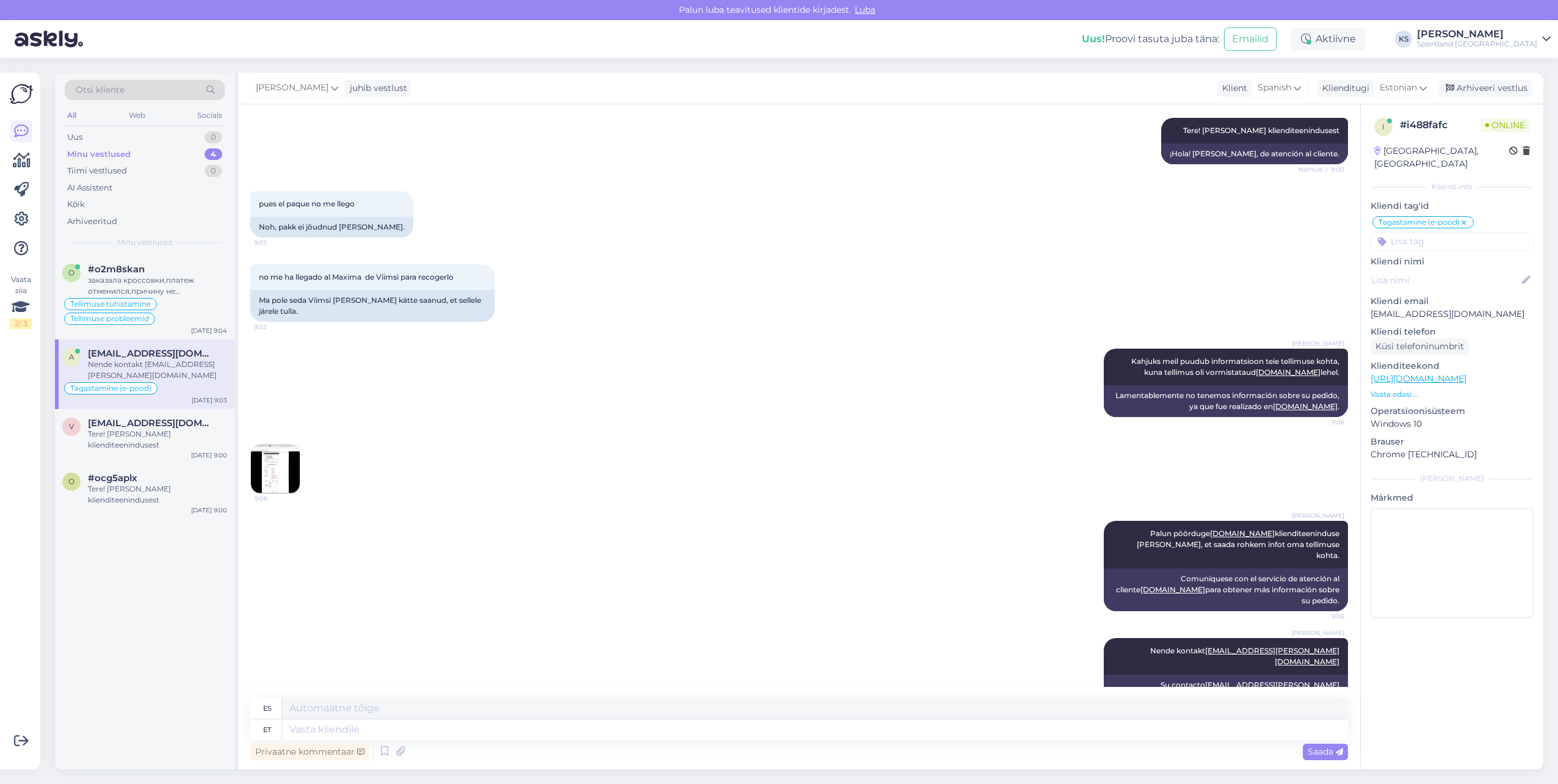
drag, startPoint x: 1452, startPoint y: 235, endPoint x: 1502, endPoint y: 224, distance: 51.2
click at [1452, 235] on input at bounding box center [1452, 241] width 163 height 18
type input "tellimus"
click at [1477, 297] on div "Tellimuse probleemid" at bounding box center [1452, 302] width 91 height 12
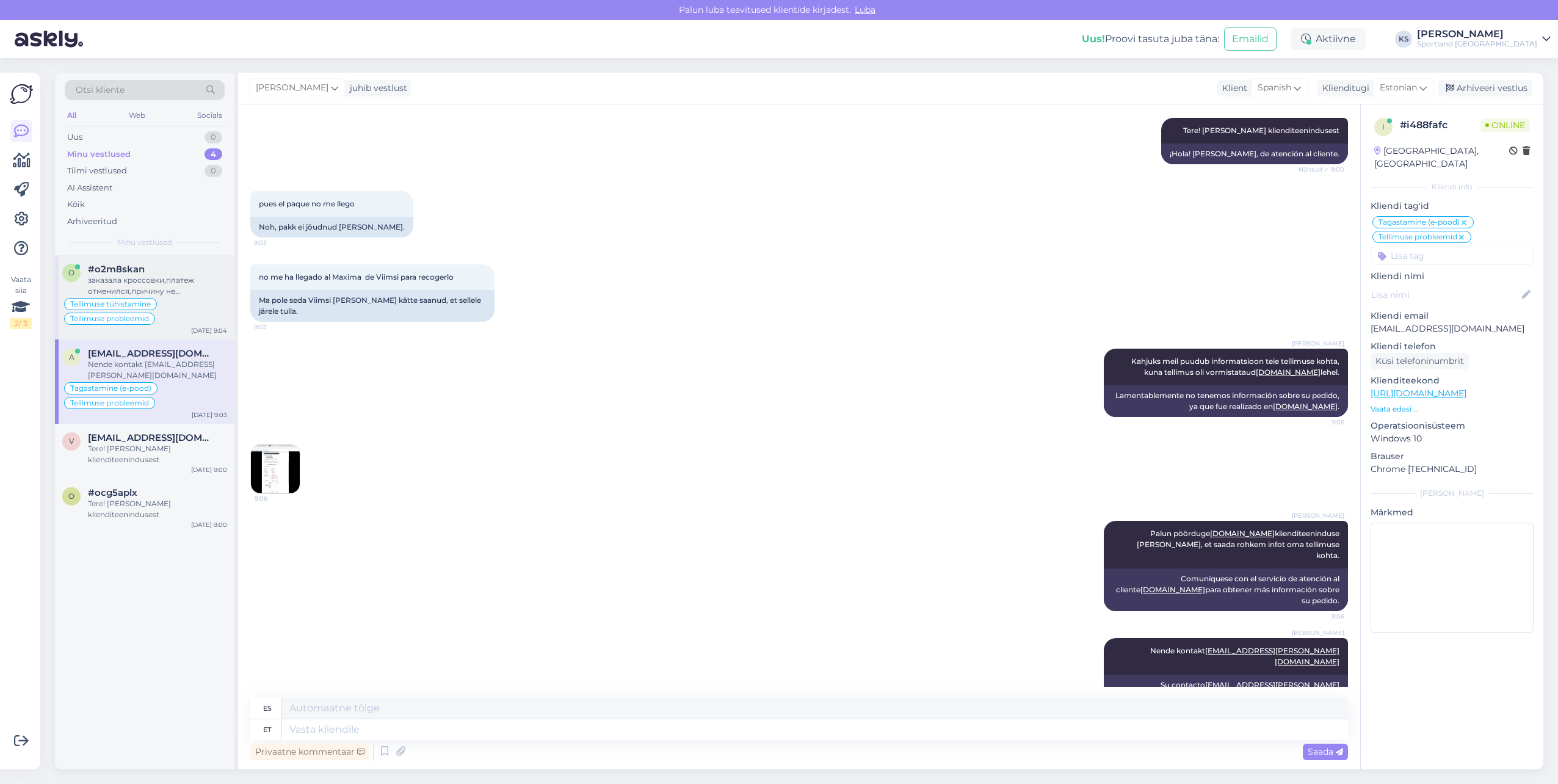
click at [165, 319] on div "Tellimuse tühistamine Tellimuse probleemid" at bounding box center [145, 311] width 165 height 29
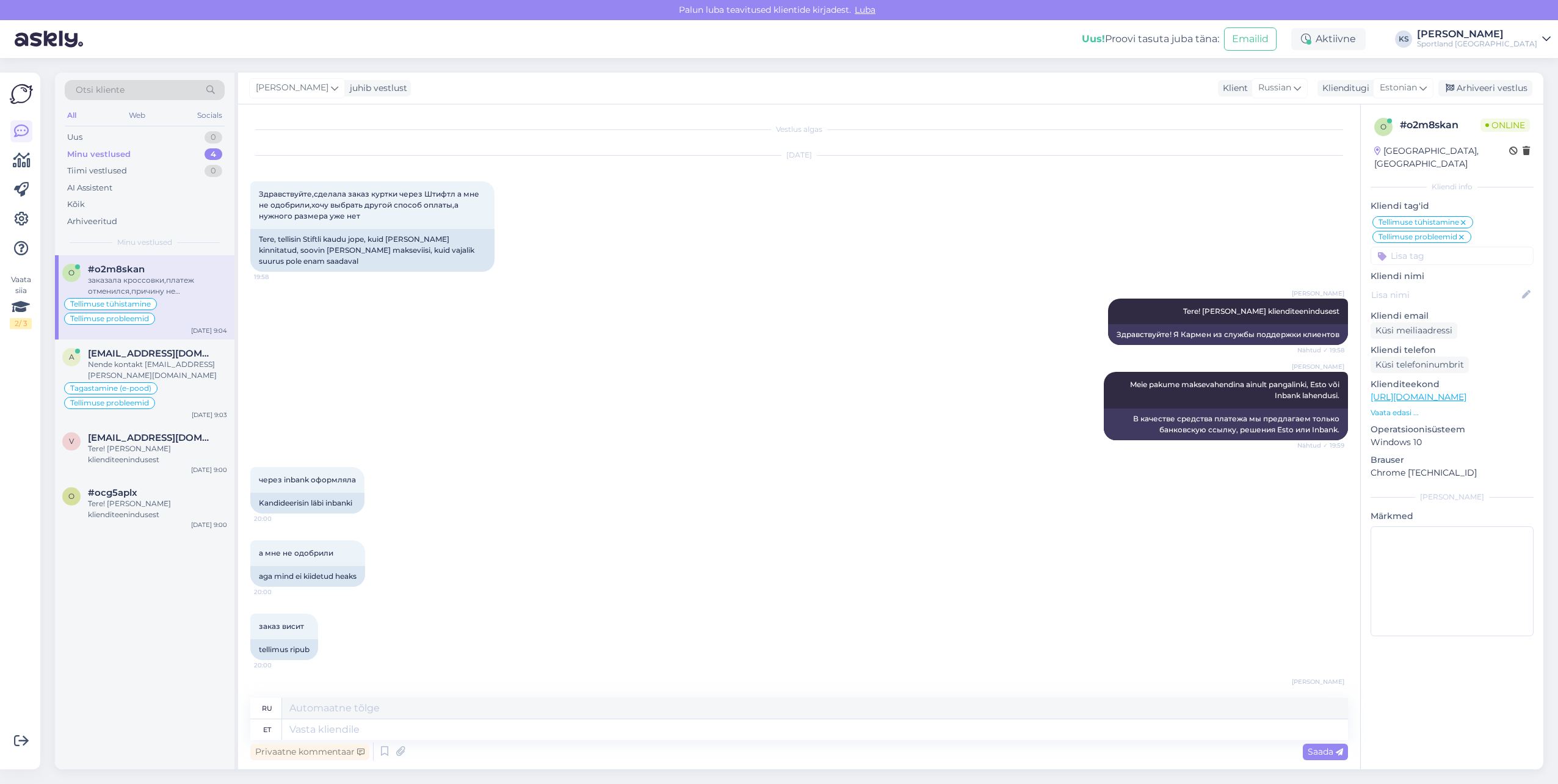
scroll to position [1844, 0]
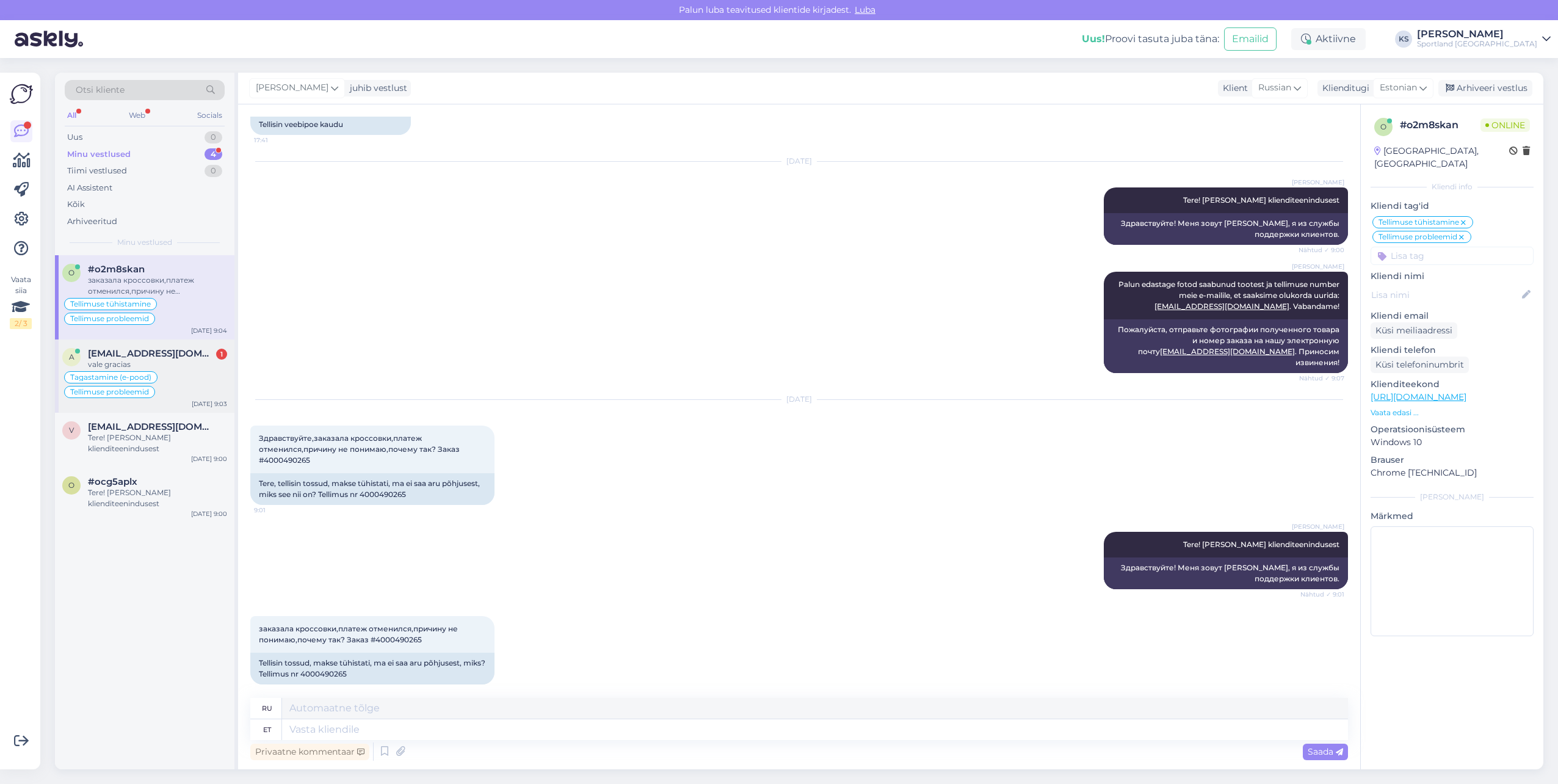
click at [191, 379] on div "Tagastamine (e-pood) Tellimuse probleemid" at bounding box center [145, 384] width 165 height 29
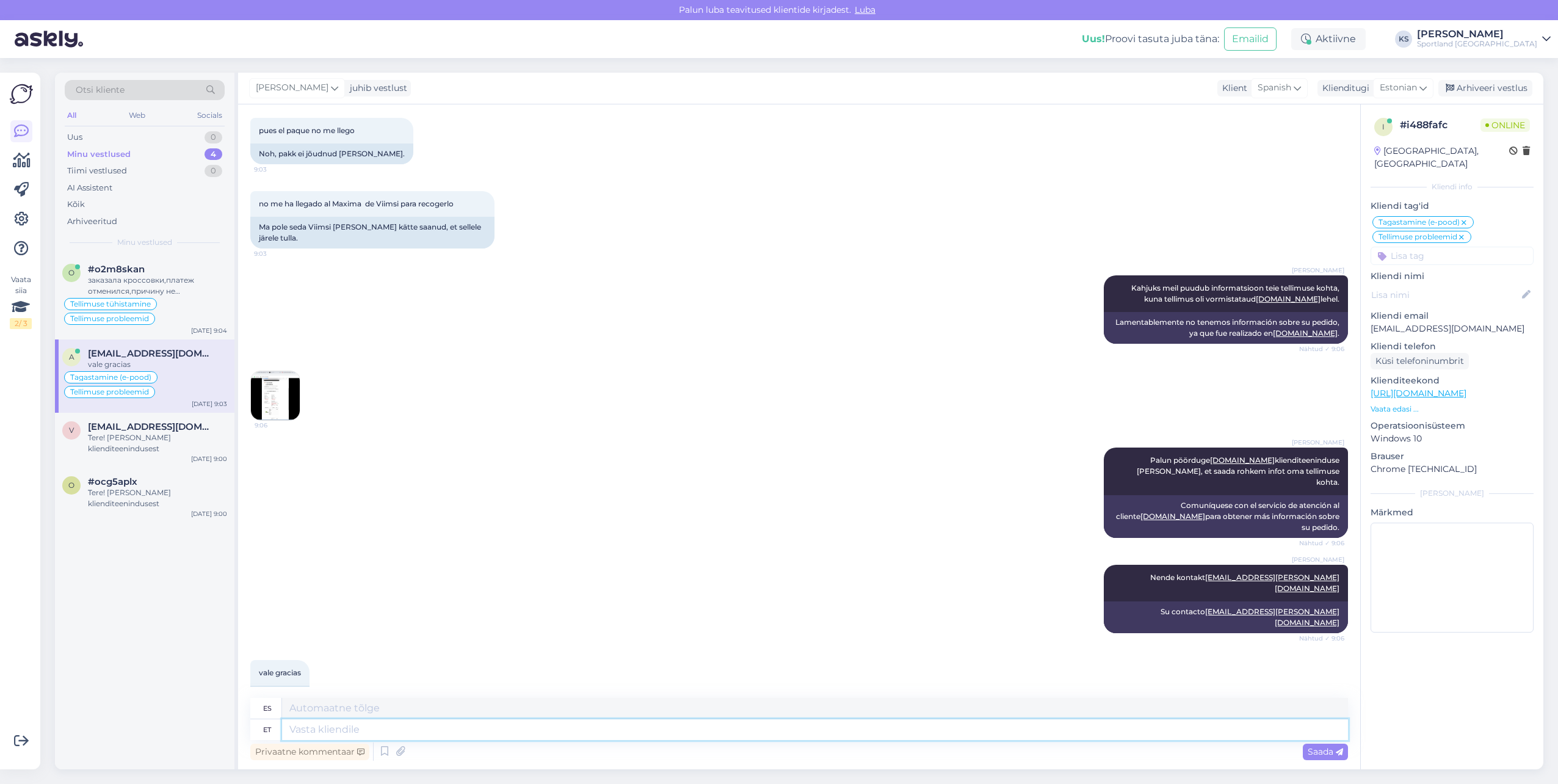
click at [358, 731] on textarea at bounding box center [815, 729] width 1066 height 20
type textarea "Palun, kas"
type textarea "Por favor,"
type textarea "Palun, kas ma"
type textarea "Por favor, ¿puede?"
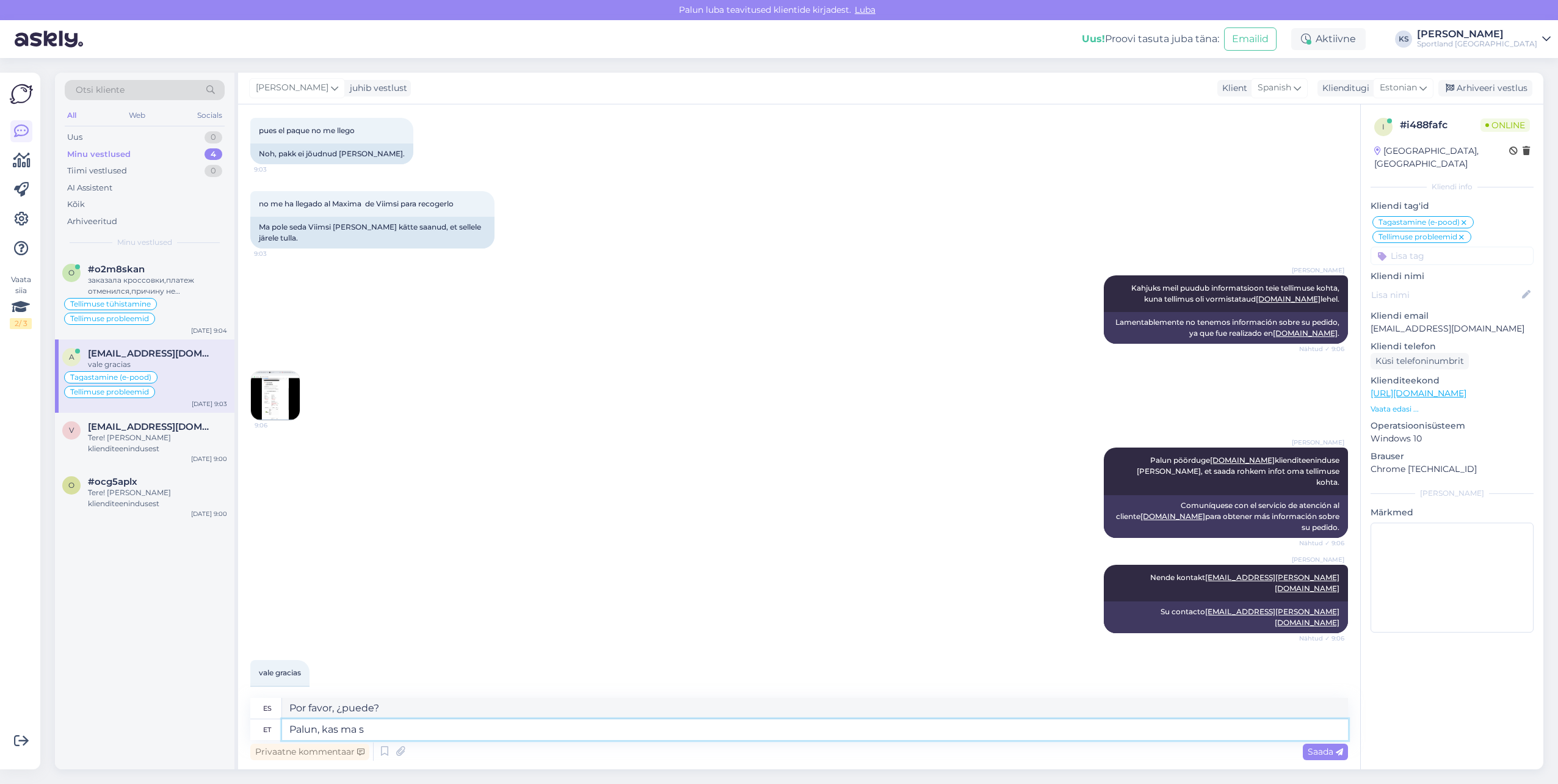
type textarea "Palun, kas ma sa"
type textarea "Por favor, ¿puedo?"
type textarea "Palun, kas ma saan tei"
type textarea "Por favor, ¿puedo tener?"
type textarea "Palun, kas ma saan teile h"
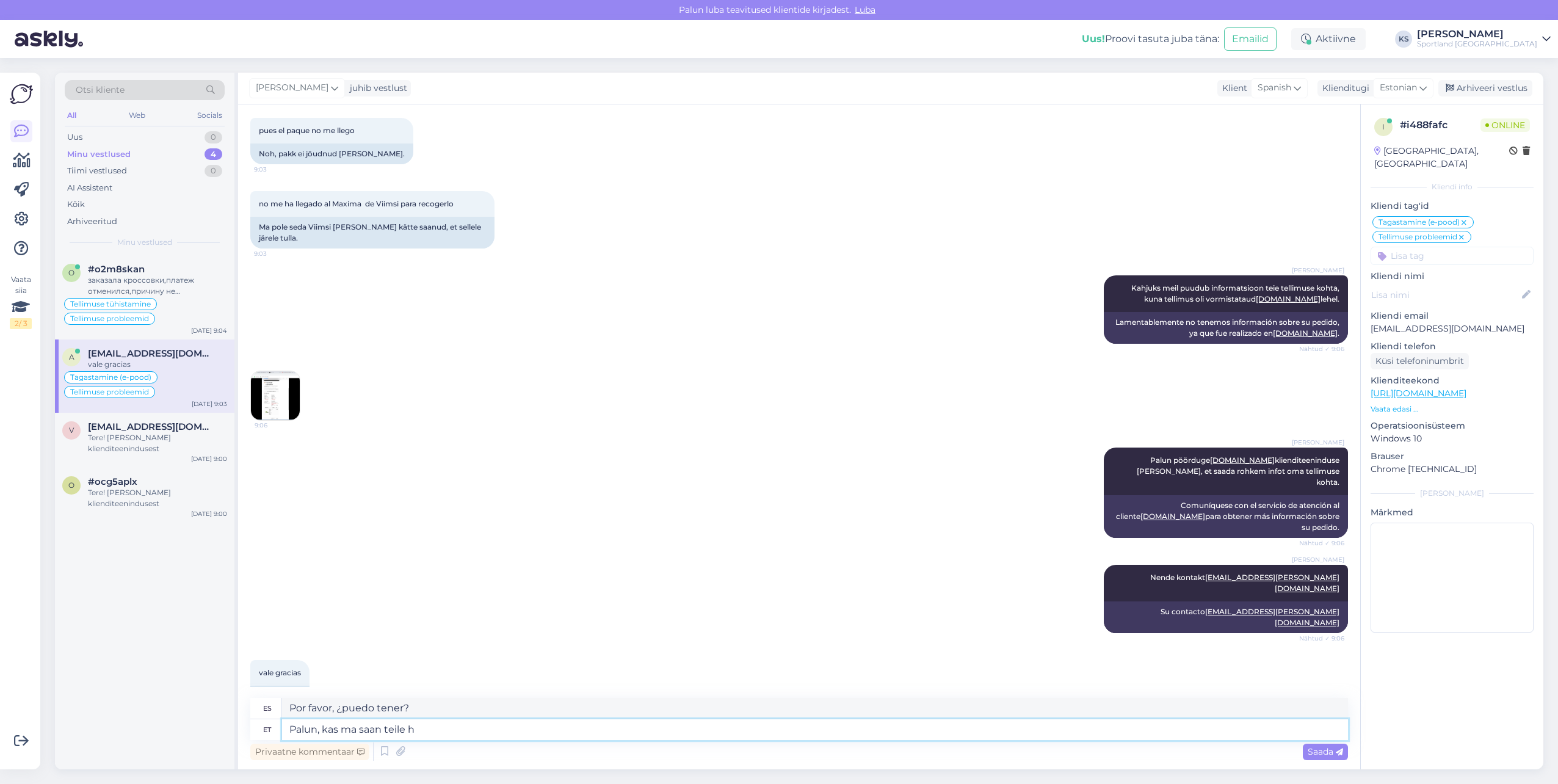
type textarea "Por favor, ¿puedo conseguirte?"
type textarea "Palun, kas ma saan teile hetkel v"
type textarea "Por favor, ¿puedo atenderte en este momento?"
type textarea "Palun, kas ma saan teile hetkel veel"
type textarea "Por favor, ¿puedo conseguirte más en este momento?"
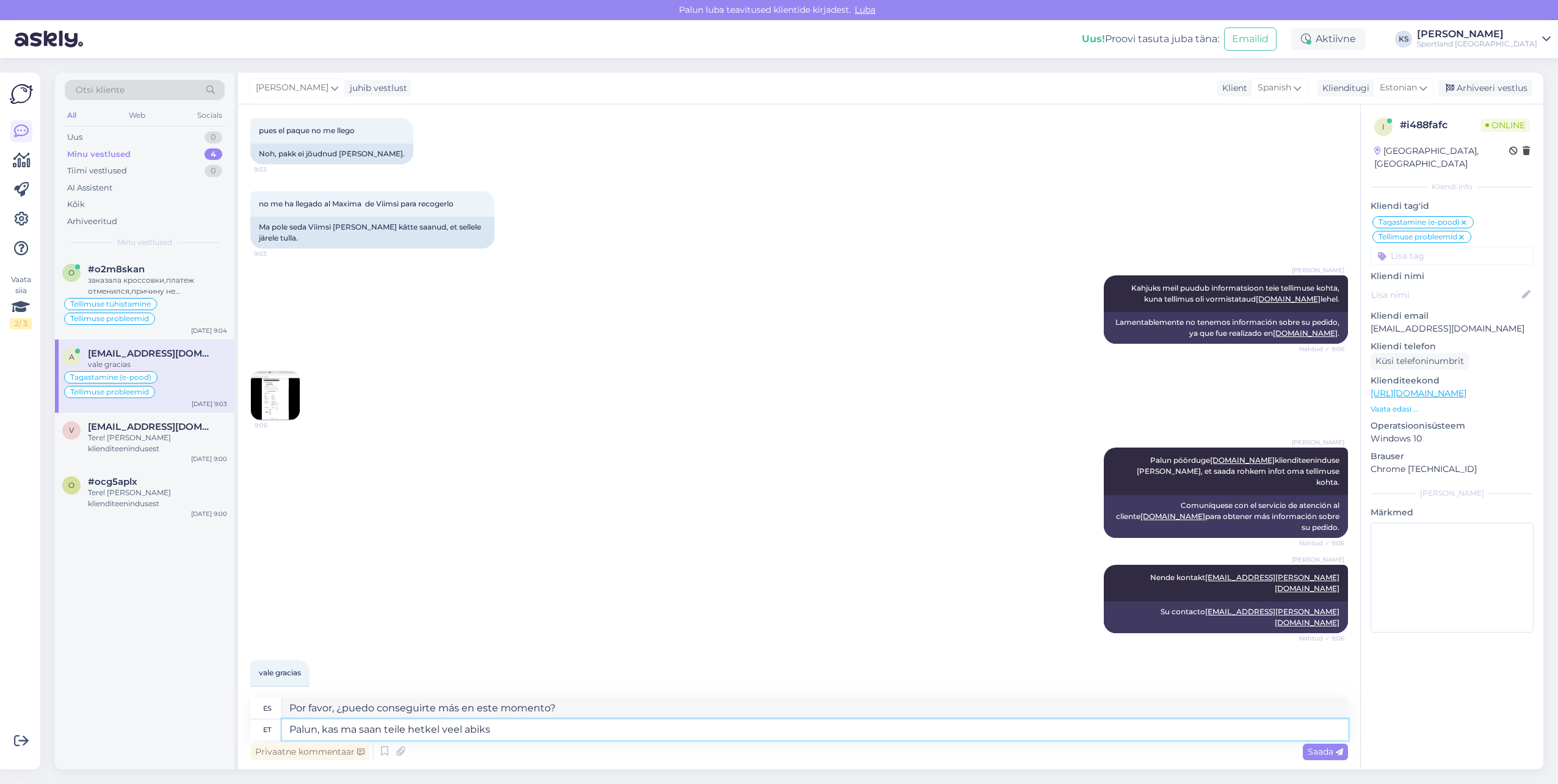
type textarea "Palun, kas ma saan teile hetkel veel abiks o"
type textarea "Por favor, ¿puedo ayudarte en este momento?"
type textarea "Palun, kas ma saan teile hetkel veel abiks olla?"
type textarea "Por favor, ¿puedo seguir ayudándote en este momento?"
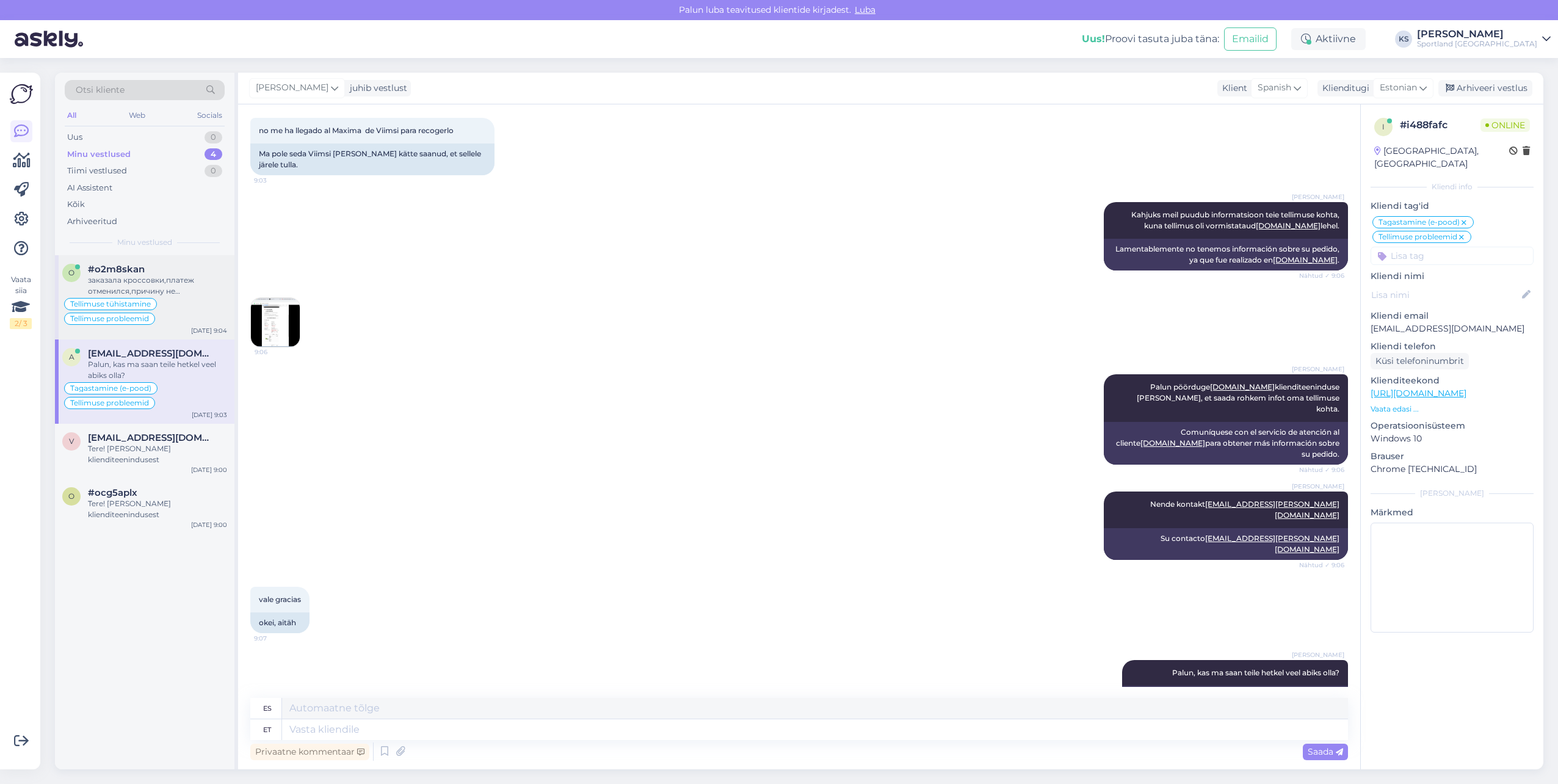
click at [213, 297] on div "Tellimuse tühistamine Tellimuse probleemid" at bounding box center [145, 311] width 165 height 29
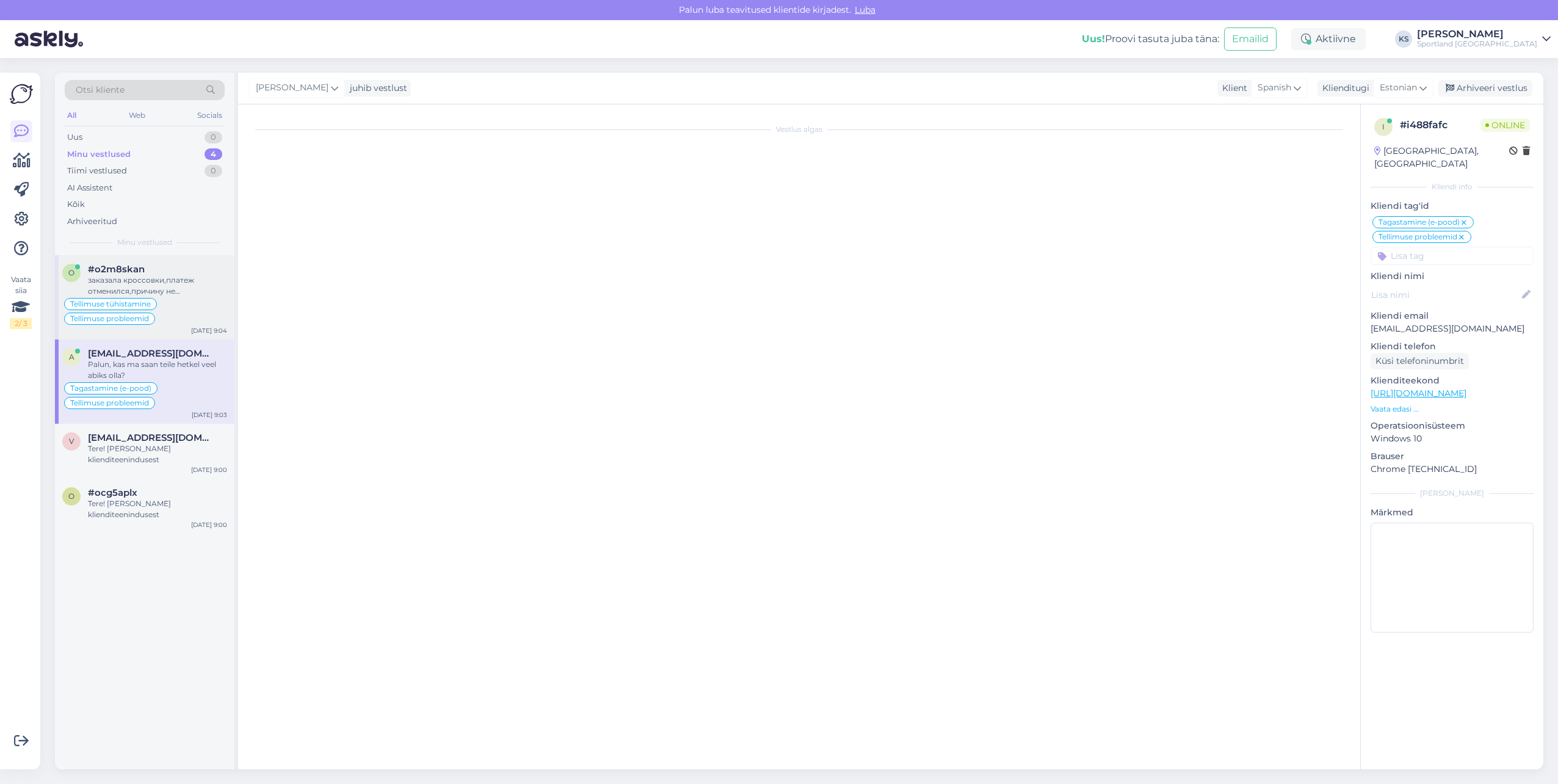
scroll to position [1844, 0]
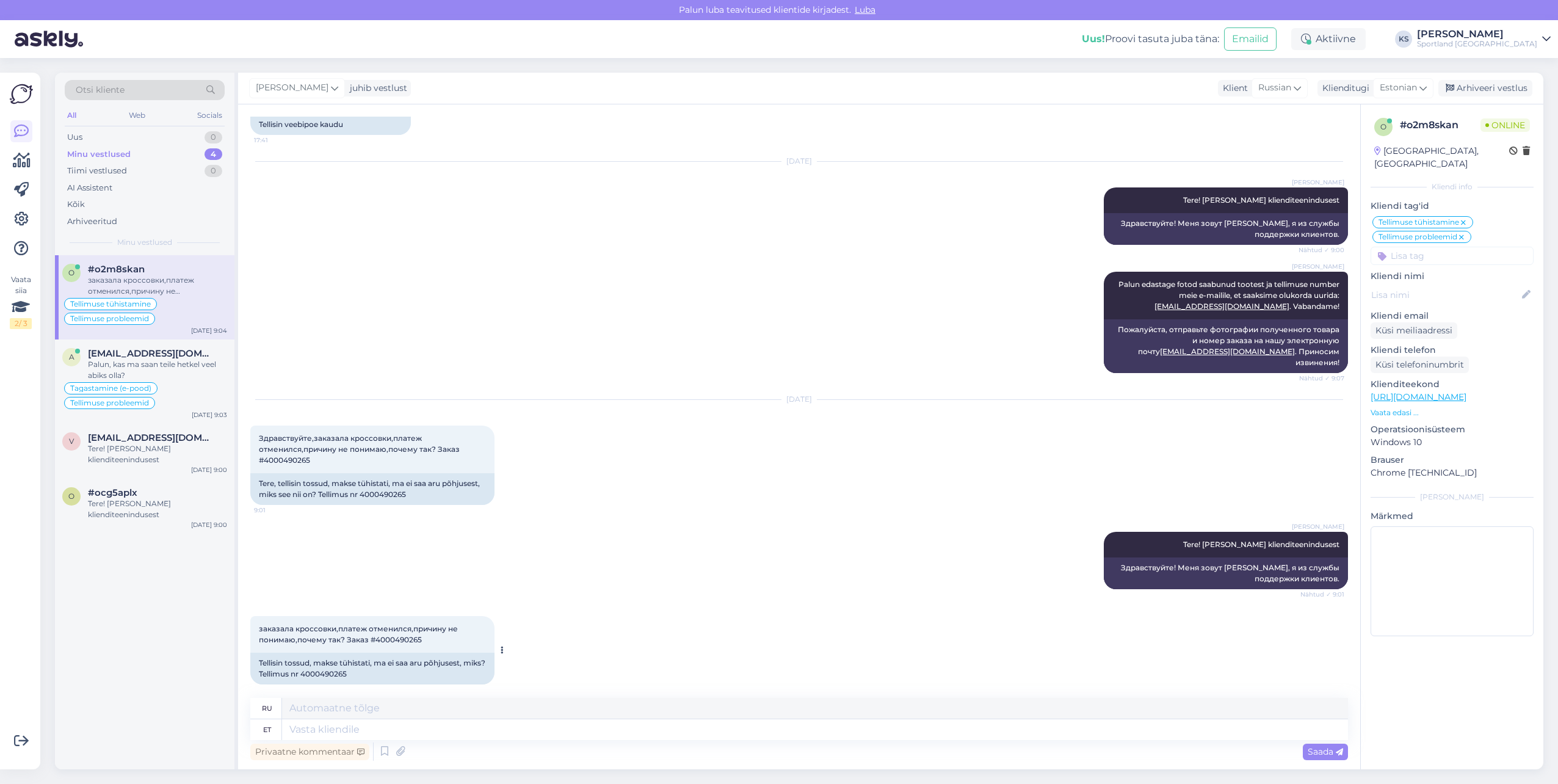
click at [351, 661] on div "Tellisin tossud, makse tühistati, ma ei saa aru põhjusest, miks? Tellimus nr 40…" at bounding box center [372, 668] width 245 height 32
copy div "4000490265"
click at [173, 369] on div "ya esta solo es espo" at bounding box center [158, 364] width 139 height 11
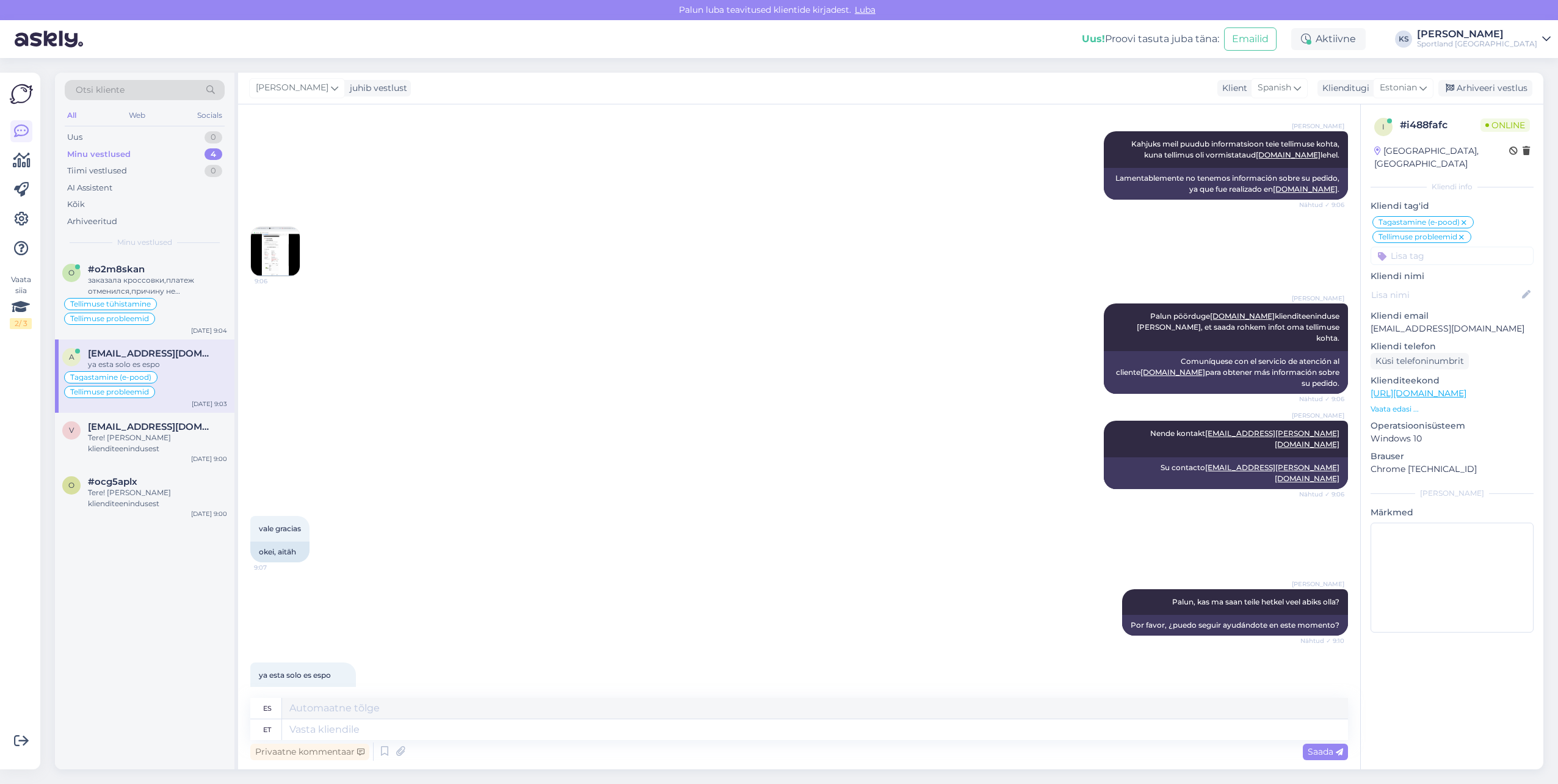
scroll to position [737, 0]
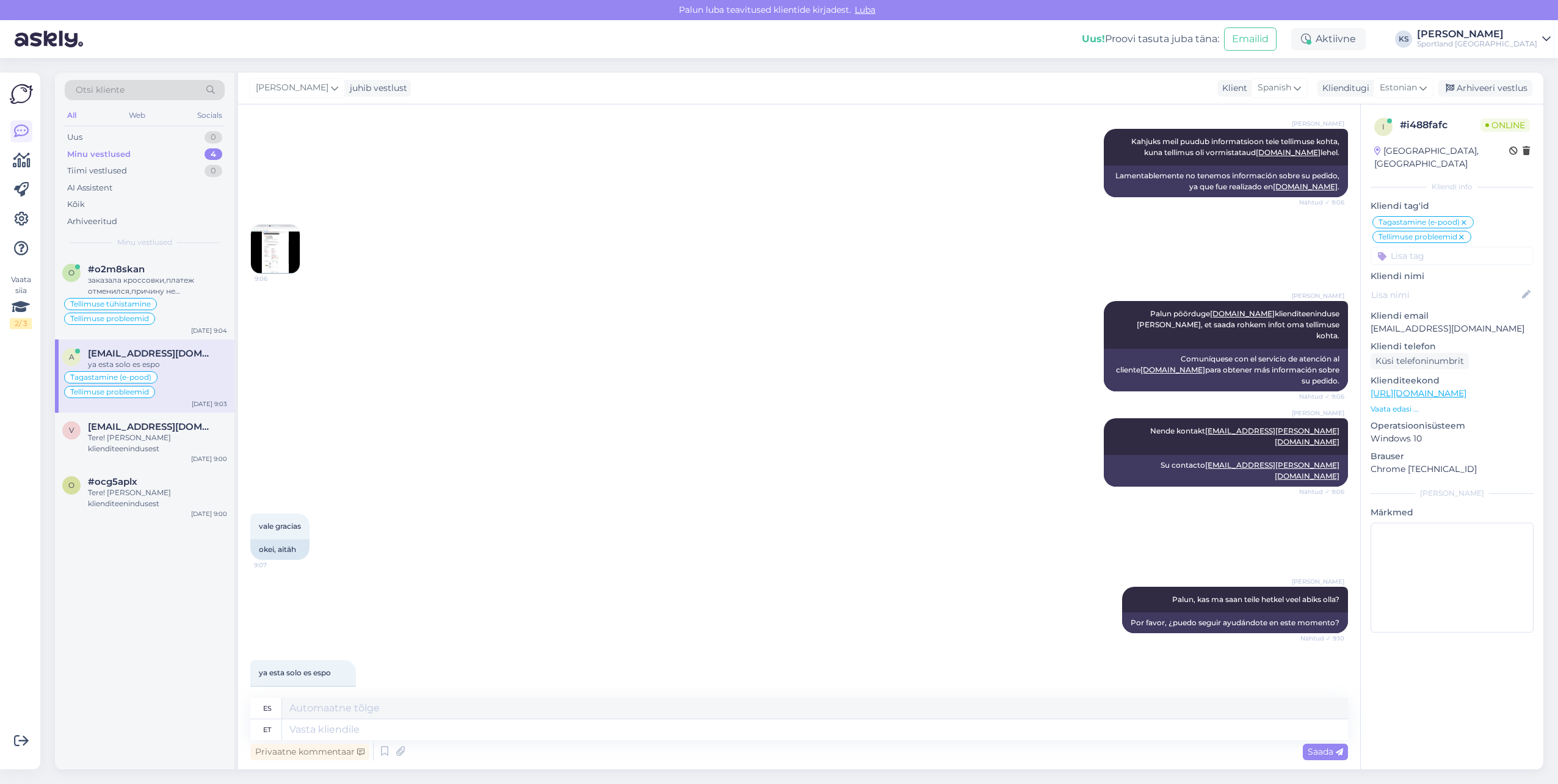
click at [379, 740] on div "Privaatne kommentaar Saada" at bounding box center [799, 751] width 1098 height 23
click at [379, 735] on textarea at bounding box center [815, 729] width 1066 height 20
type textarea "Selge,"
type textarea "Claro,"
type textarea "[PERSON_NAME], soovin te"
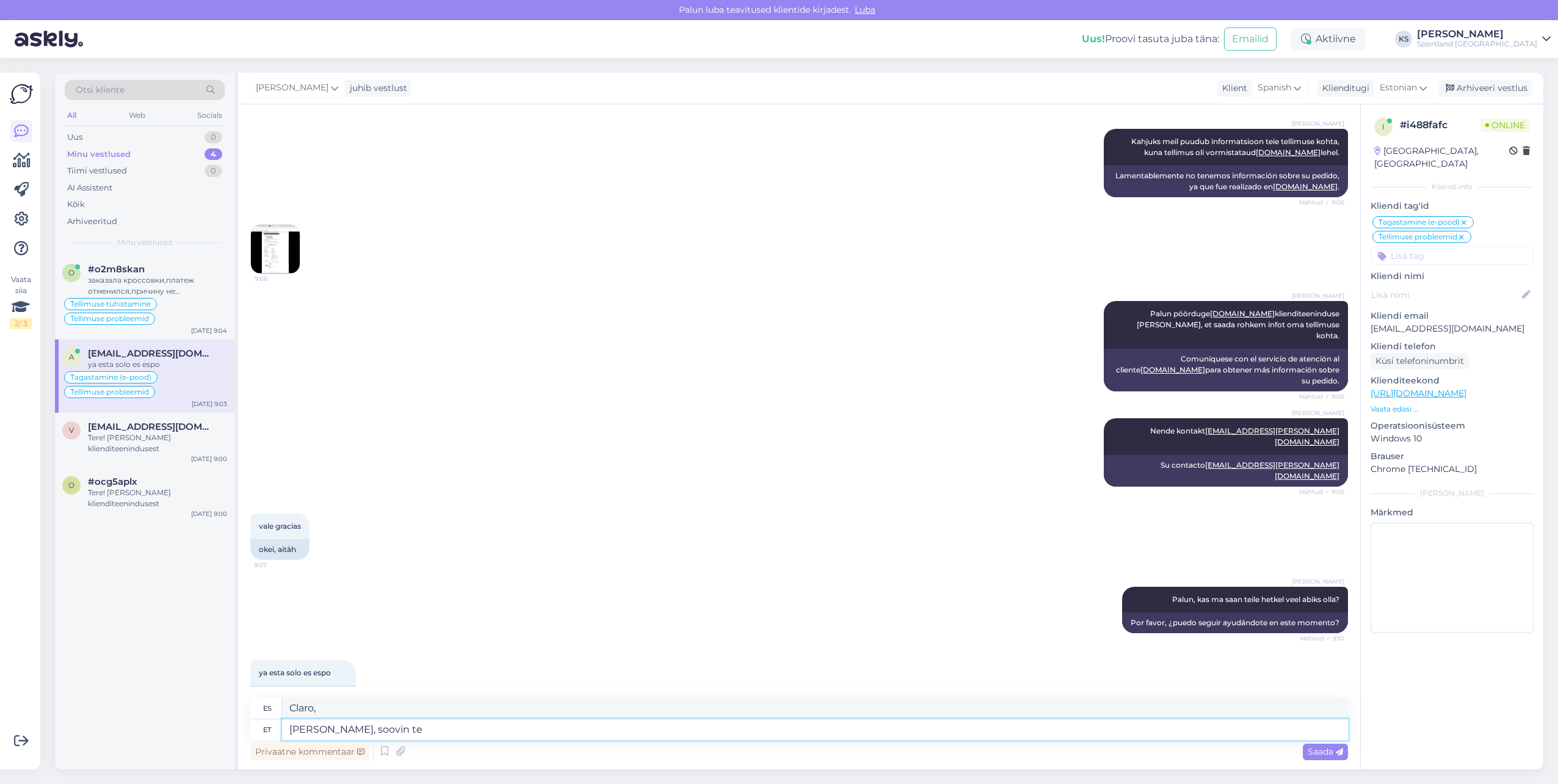
type textarea "Esta bien, quiero"
type textarea "[PERSON_NAME], soovin teile"
type textarea "Está bien, te deseo"
type textarea "[PERSON_NAME], soovin teile ilusat"
type textarea "Está bien, te deseo un hermoso día."
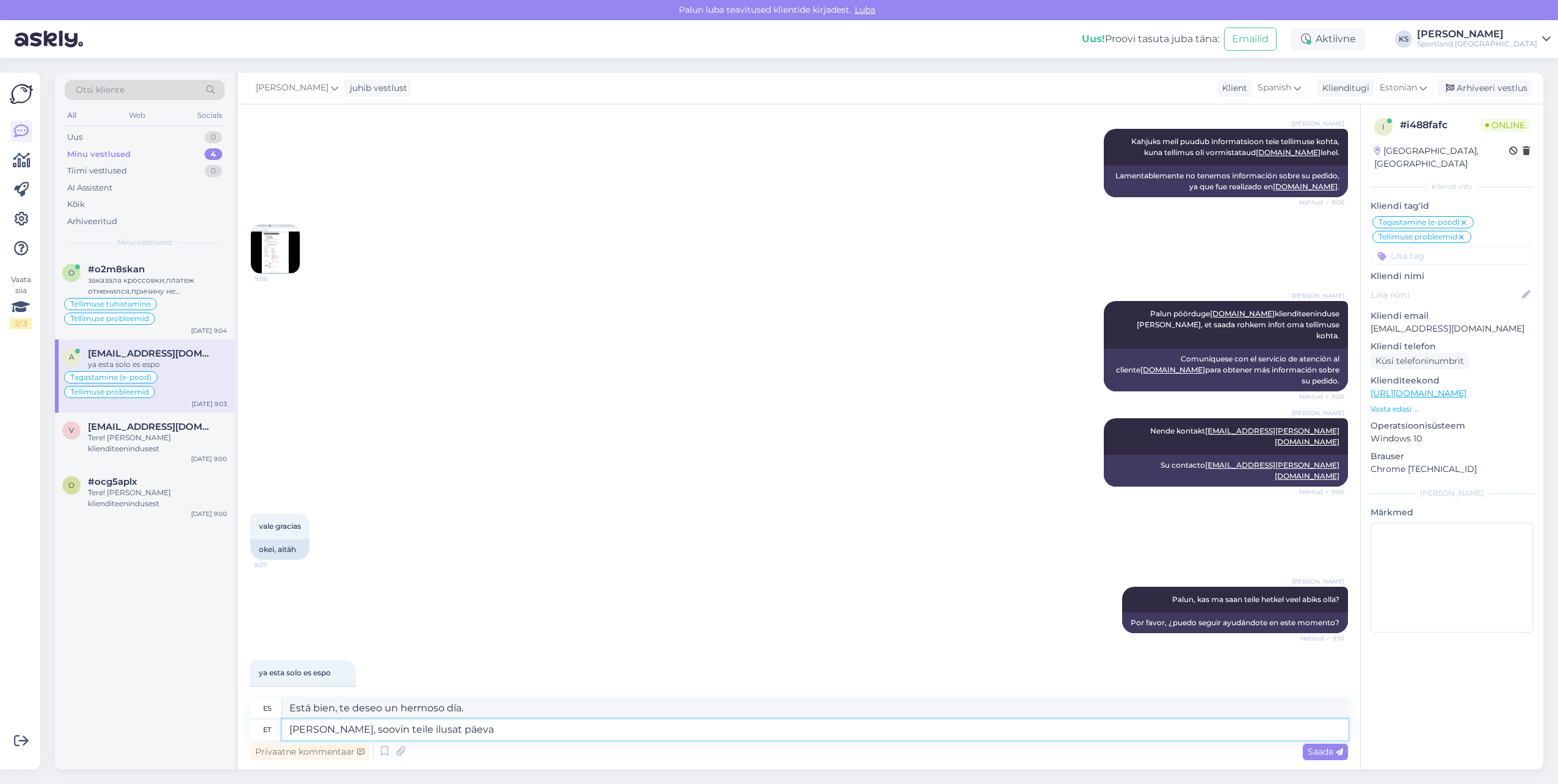
type textarea "[PERSON_NAME], soovin teile ilusat päeva!"
type textarea "Está bien, ¡que tengas un buen día!"
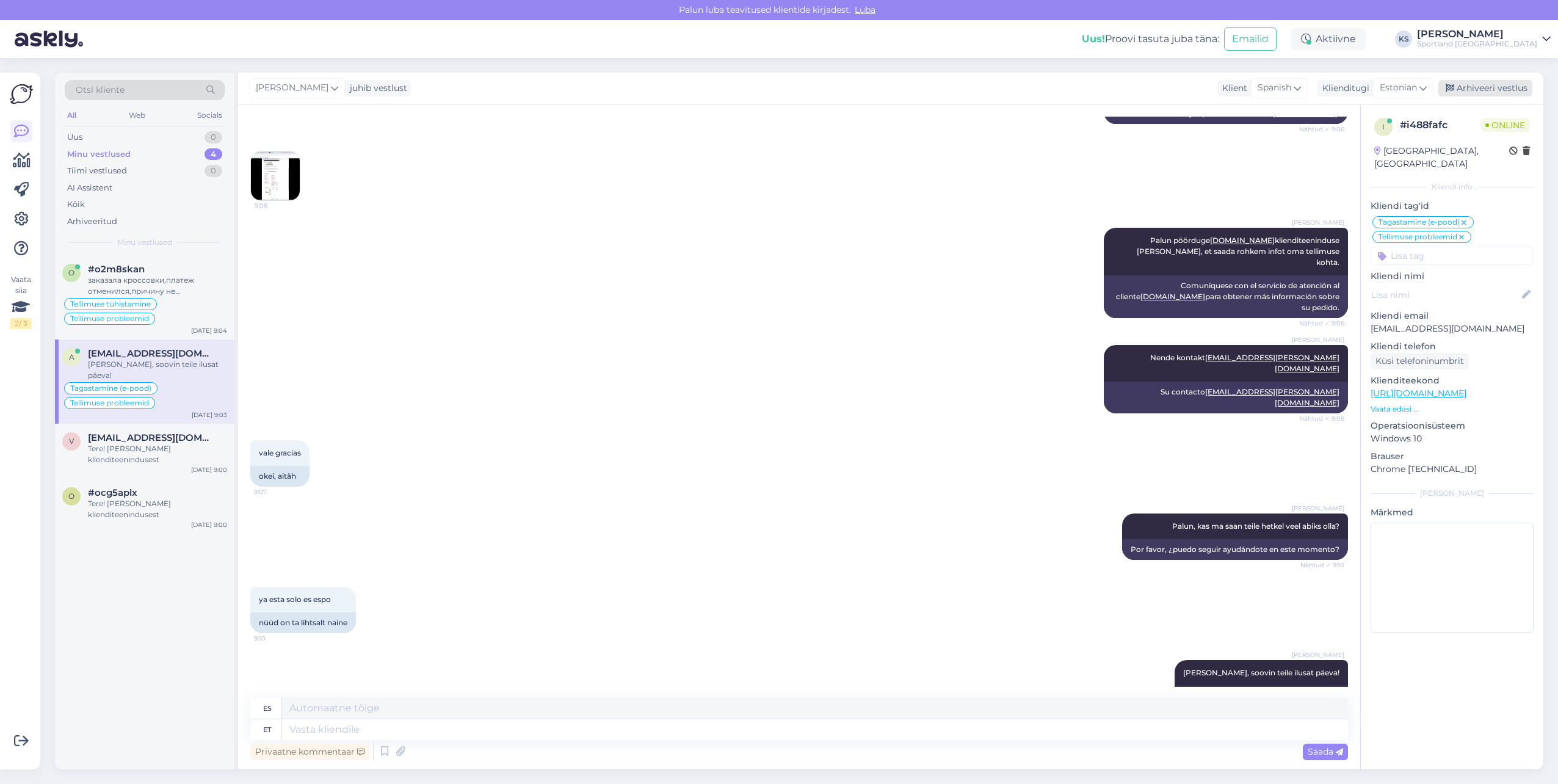
click at [1505, 88] on div "Arhiveeri vestlus" at bounding box center [1485, 88] width 94 height 16
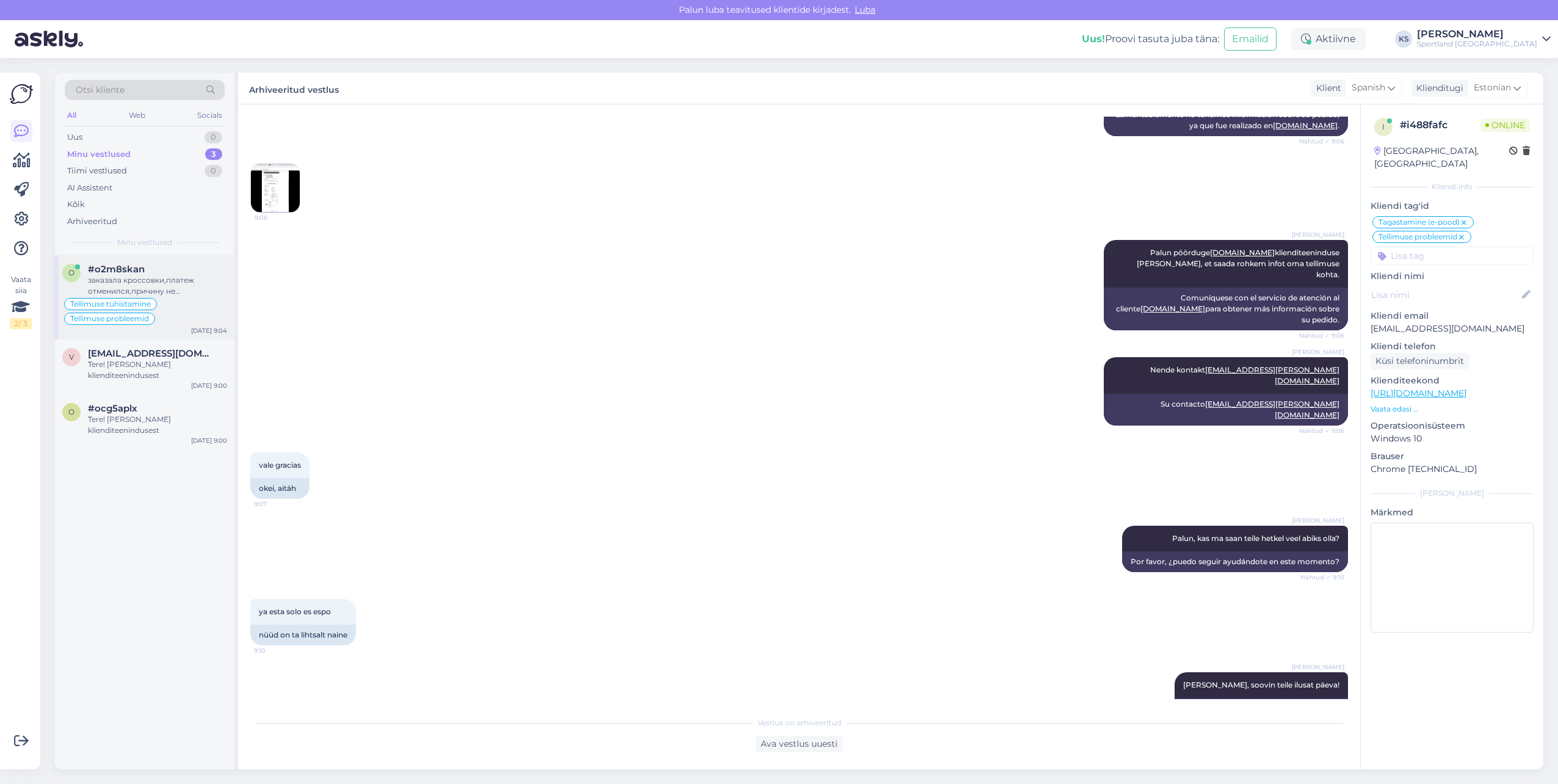
click at [179, 319] on div "Tellimuse tühistamine Tellimuse probleemid" at bounding box center [145, 311] width 165 height 29
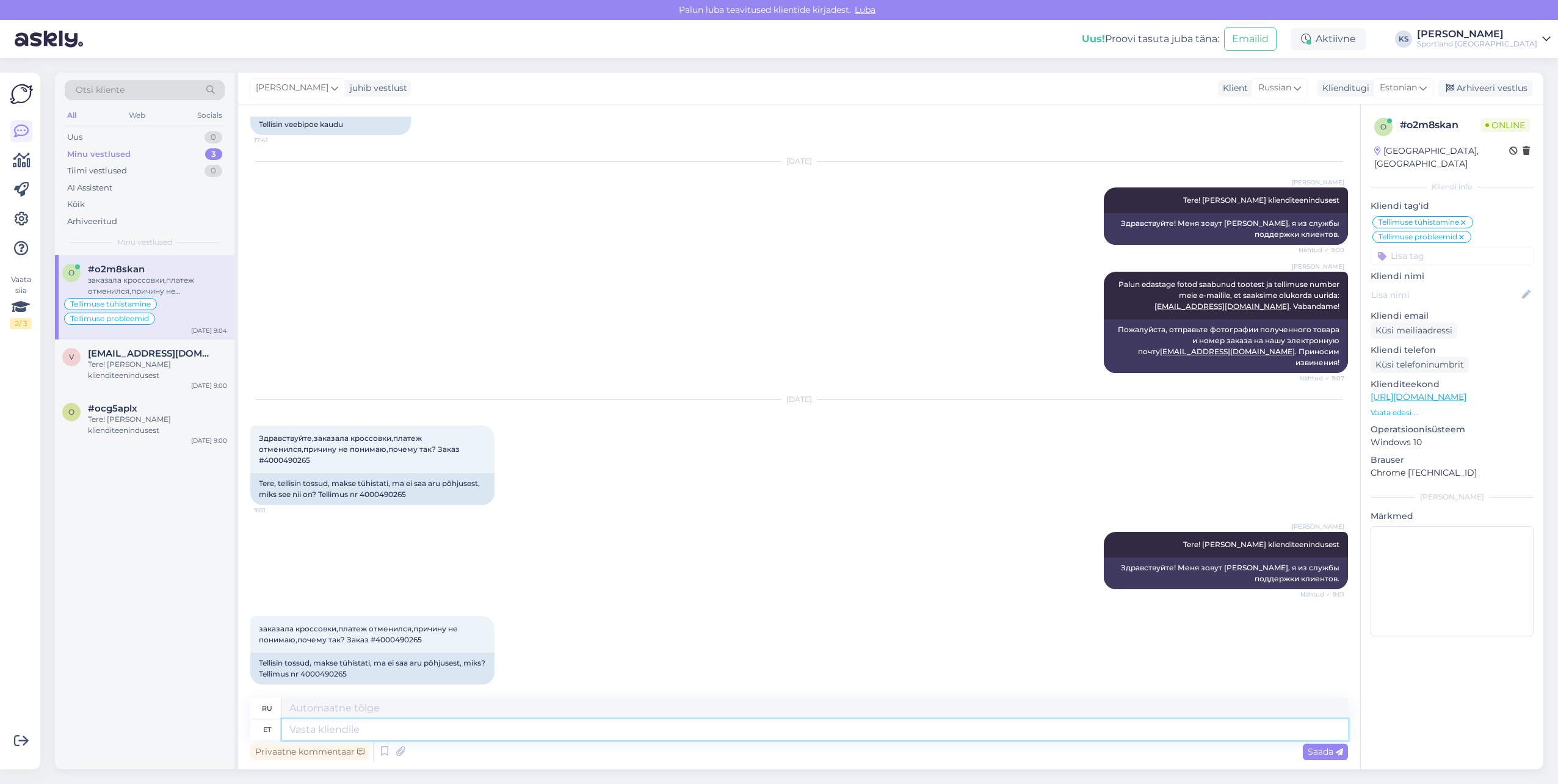
click at [414, 728] on textarea at bounding box center [815, 729] width 1066 height 20
type textarea "Hetkel"
type textarea "В настоящее время"
type textarea "Hetkel näen, et"
type textarea "Теперь я вижу,"
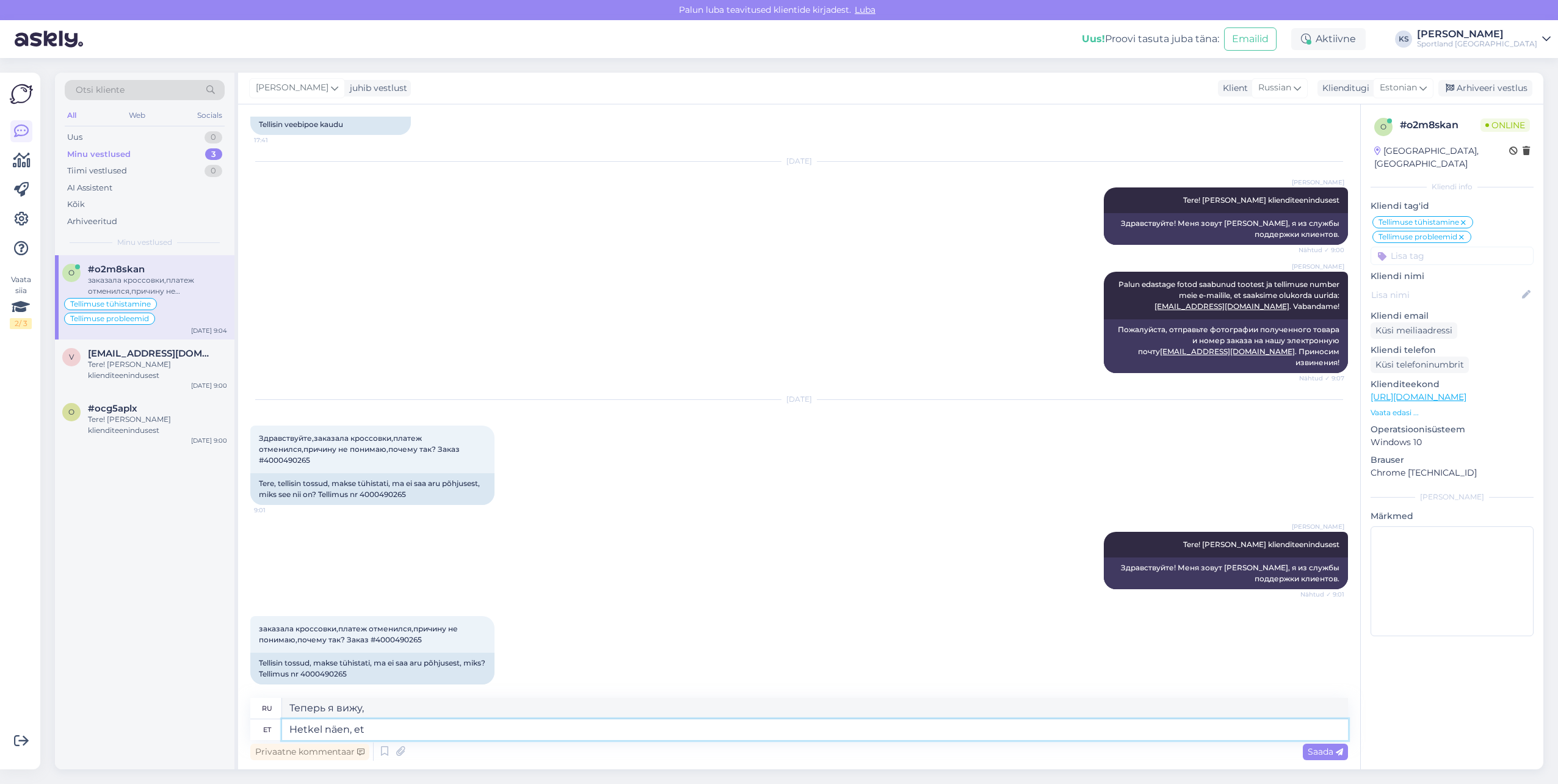
type textarea "Hetkel näen, et s"
type textarea "Я вижу это прямо сейчас."
type textarea "Hetkel näen, et see t"
type textarea "Теперь я это понимаю."
type textarea "Hetkel näen, et see tellimus"
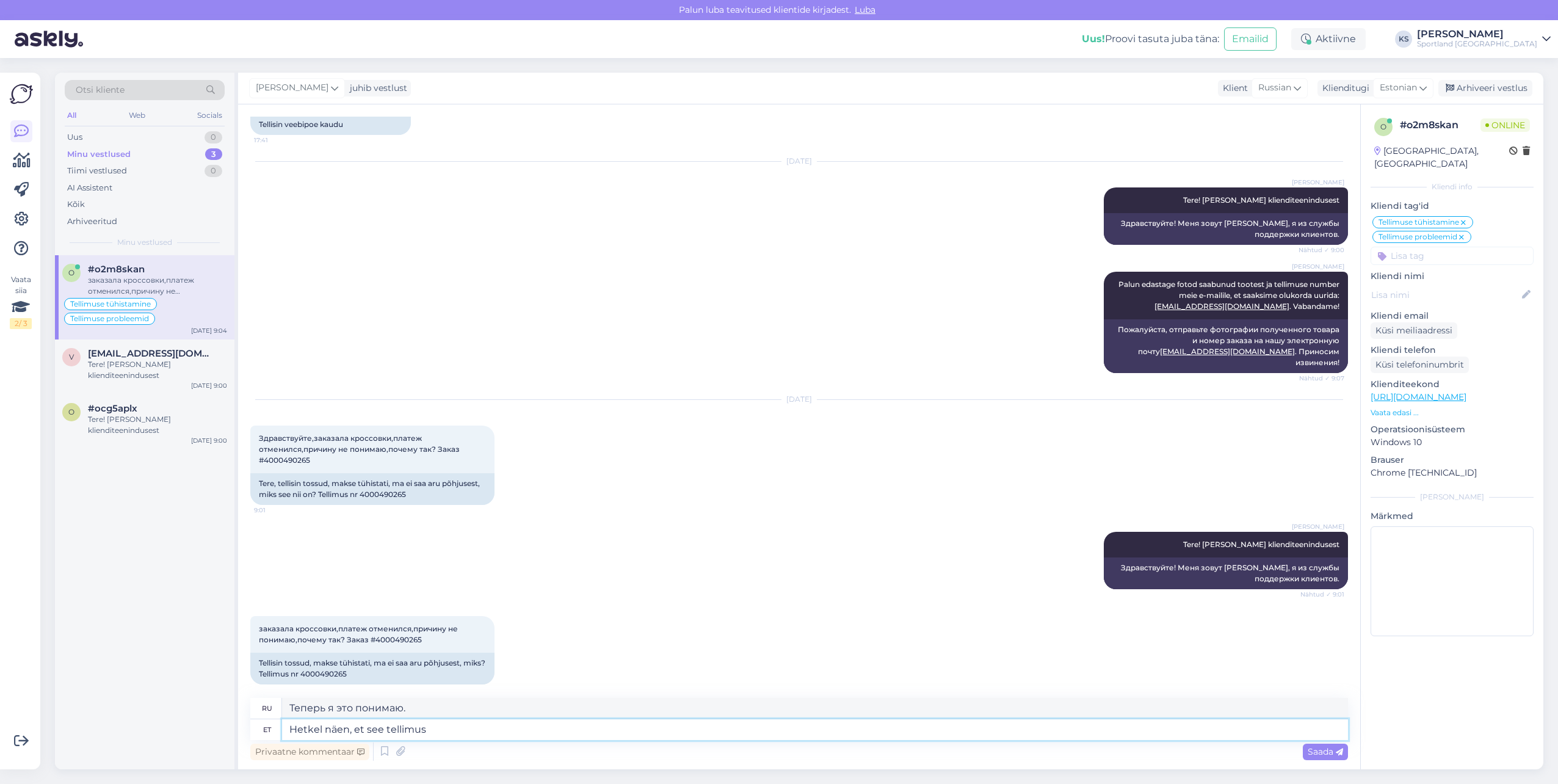
type textarea "В настоящее время я вижу, что этот заказ"
type textarea "Hetkel näen, et see tellimus on makse o"
type textarea "В данный момент я вижу, что этот заказ является платежом."
type textarea "Hetkel näen, et see tellimus on makse ootel s"
type textarea "В настоящее время я вижу, что этот заказ ожидает оплаты."
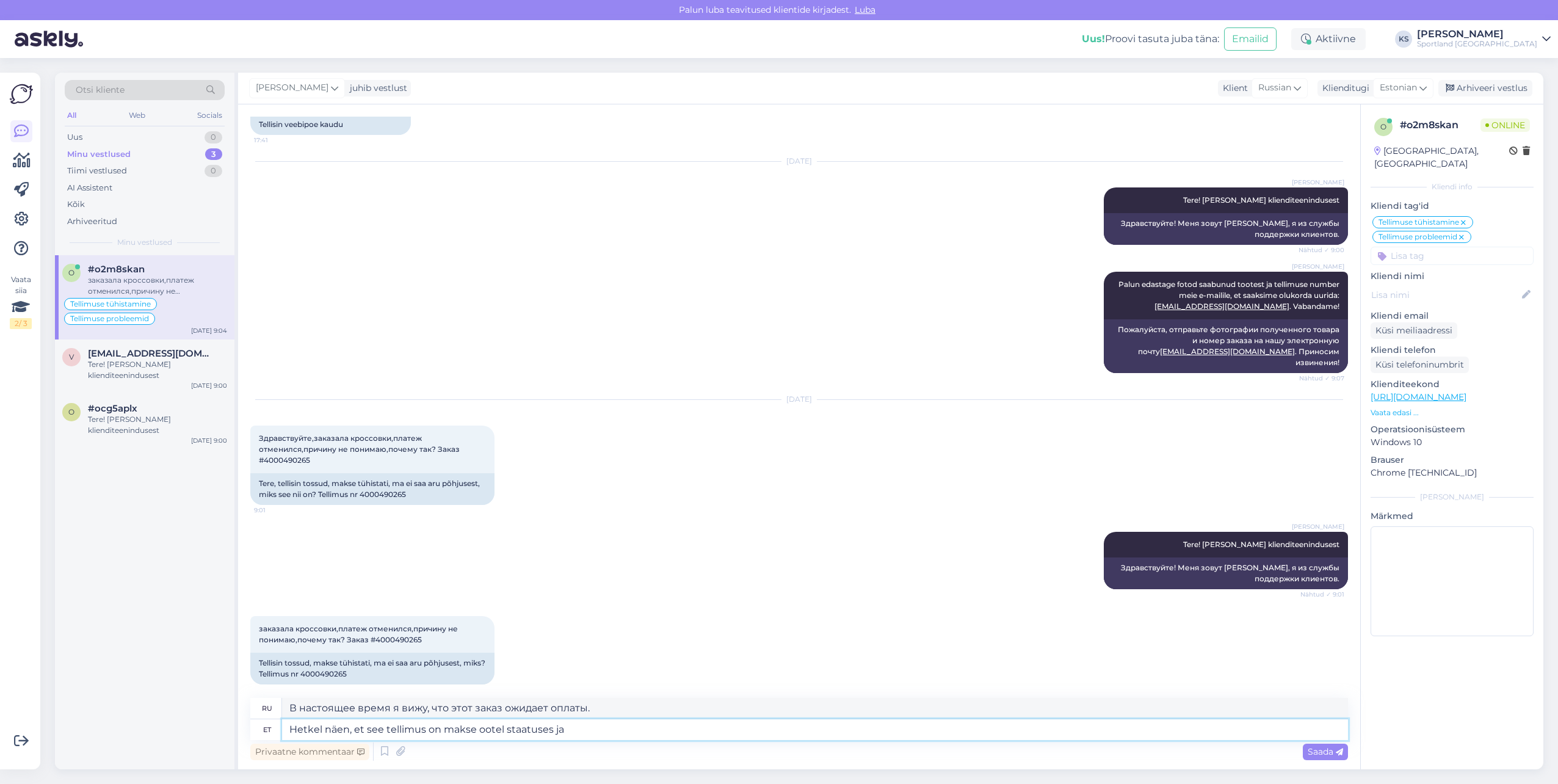
type textarea "Hetkel näen, et see tellimus on makse ootel staatuses ja"
type textarea "В настоящее время я вижу, что этот заказ находится в статусе ожидания платежа […"
type textarea "Hetkel näen, et see tellimus on makse ootel staatuses"
type textarea "В настоящее время я вижу, что этот заказ находится в статусе ожидания оплаты."
type textarea "Hetkel näen, et see tellimus on makse ootel staatuses. Pa"
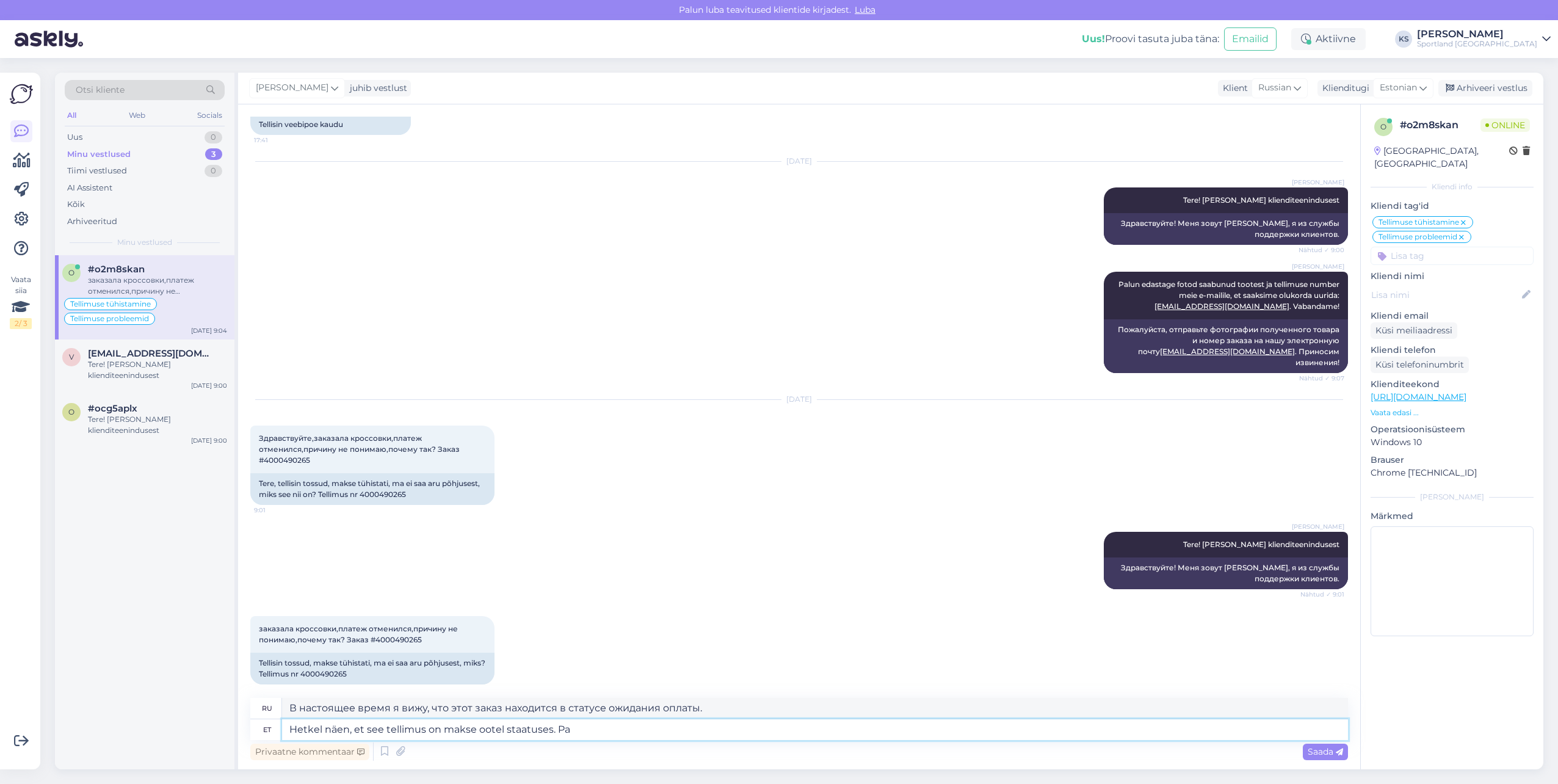
type textarea "В настоящее время я вижу, что этот заказ находится в статусе ожидания платежа."
type textarea "Hetkel näen, et see tellimus on makse ootel staatuses. Palun täp"
type textarea "Вижу, что этот заказ находится в статусе «Ожидает оплаты». Пожалуйста."
type textarea "Hetkel näen, et see tellimus on makse ootel staatuses. Palun täpsustage, kas"
type textarea "В настоящее время я вижу, что этот заказ находится в статусе «Ожидается оплата»…"
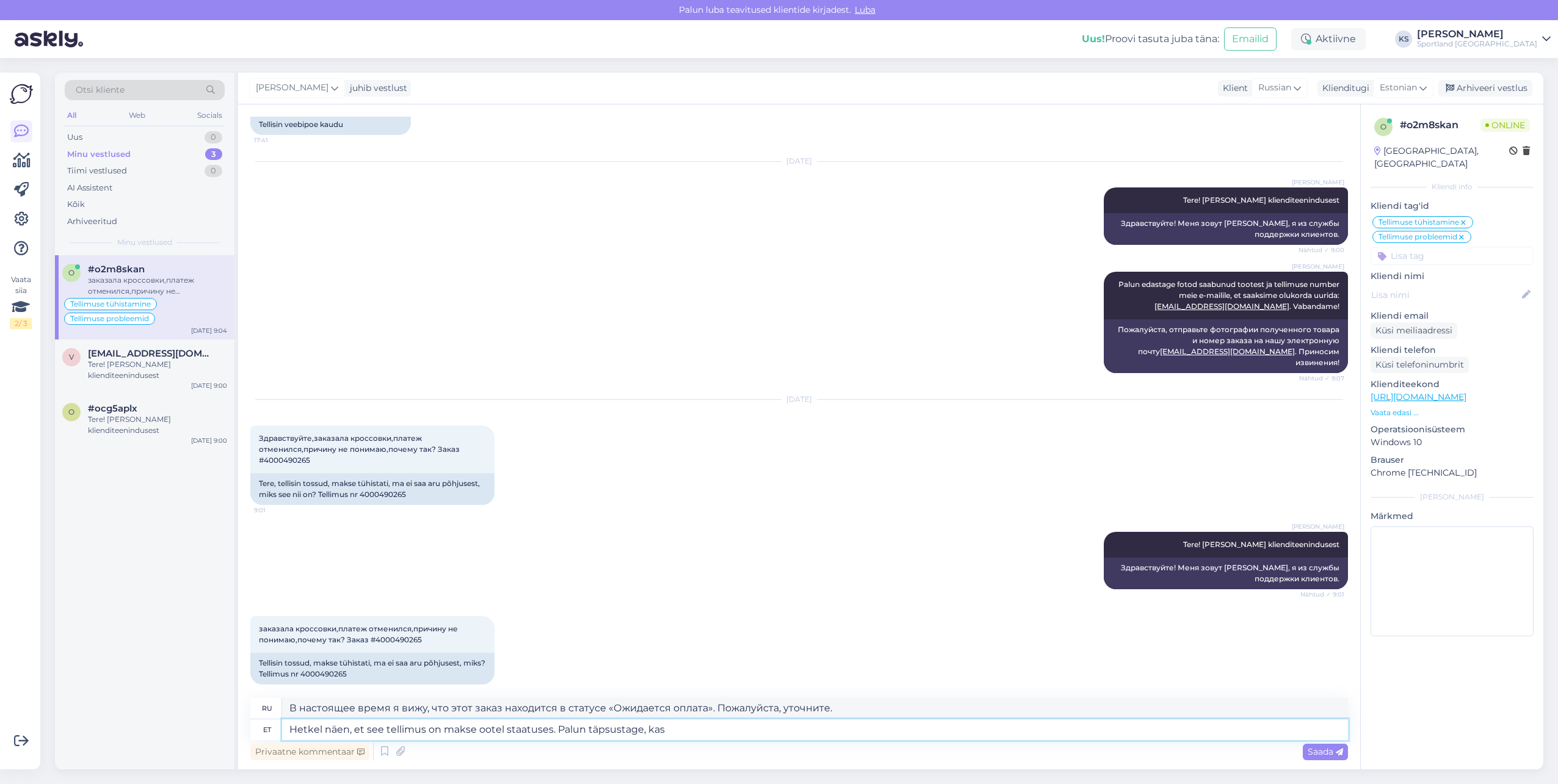
type textarea "Hetkel näen, et see tellimus on makse ootel staatuses. Palun täpsustage, kas s"
type textarea "В настоящее время я вижу, что этот заказ находится в статусе «Ожидание оплаты».…"
type textarea "Hetkel näen, et see tellimus on makse ootel staatuses. Palun täpsustage, kas su…"
type textarea "В настоящее время я вижу, что этот заказ находится в статусе «Ожидание оплаты».…"
paste textarea "41.24"
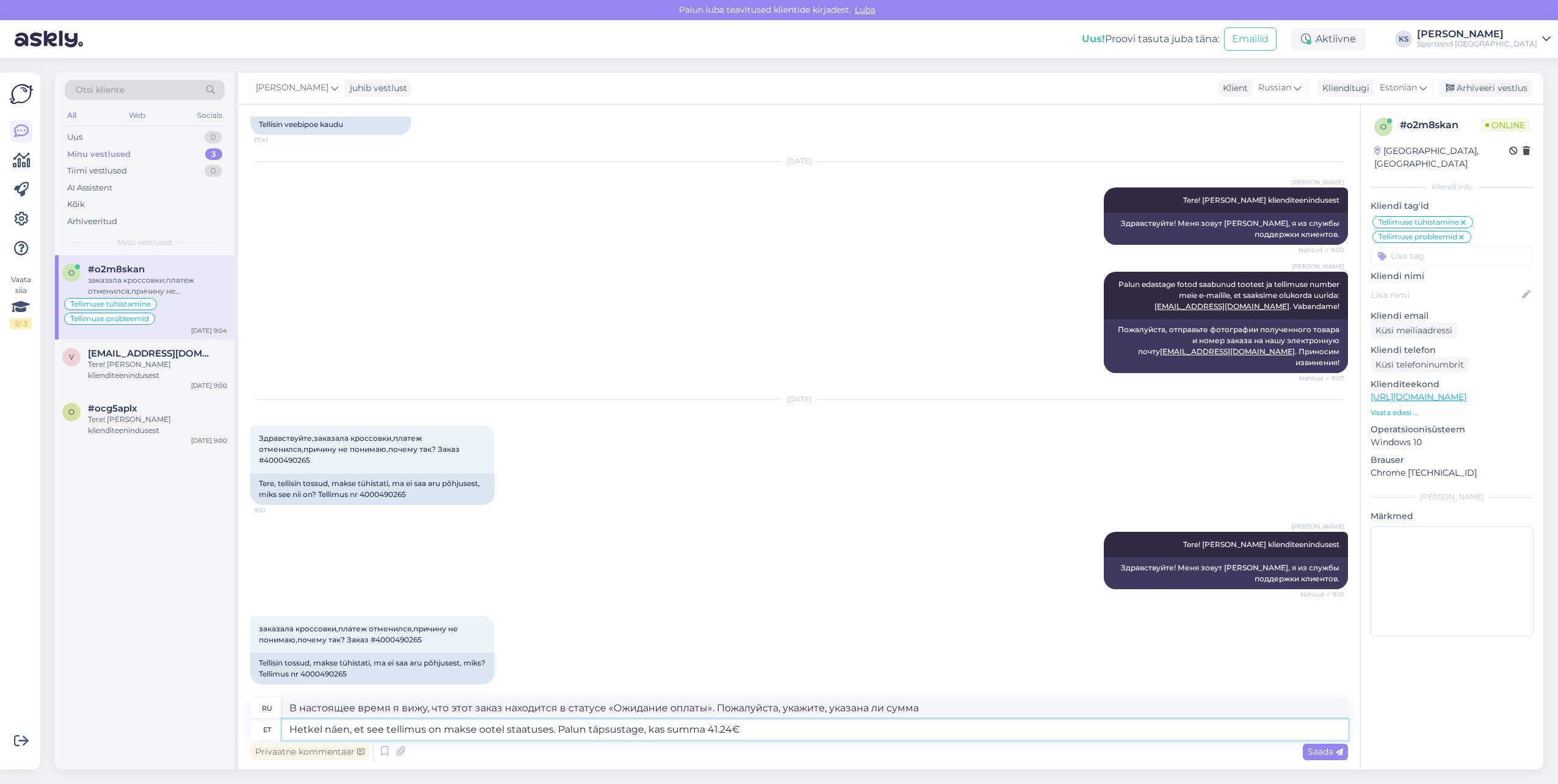
type textarea "Hetkel näen, et see tellimus on makse ootel staatuses. Palun täpsustage, kas su…"
type textarea "В настоящее время этот заказ находится в статусе «Ожидание оплаты». Пожалуйста,…"
type textarea "Hetkel näen, et see tellimus on makse ootel staatuses. Palun täpsustage, kas su…"
type textarea "В настоящее время этот заказ находится в статусе «Ожидание оплаты». Пожалуйста,…"
type textarea "Hetkel näen, et see tellimus on makse ootel staatuses. Palun täpsustage, kas su…"
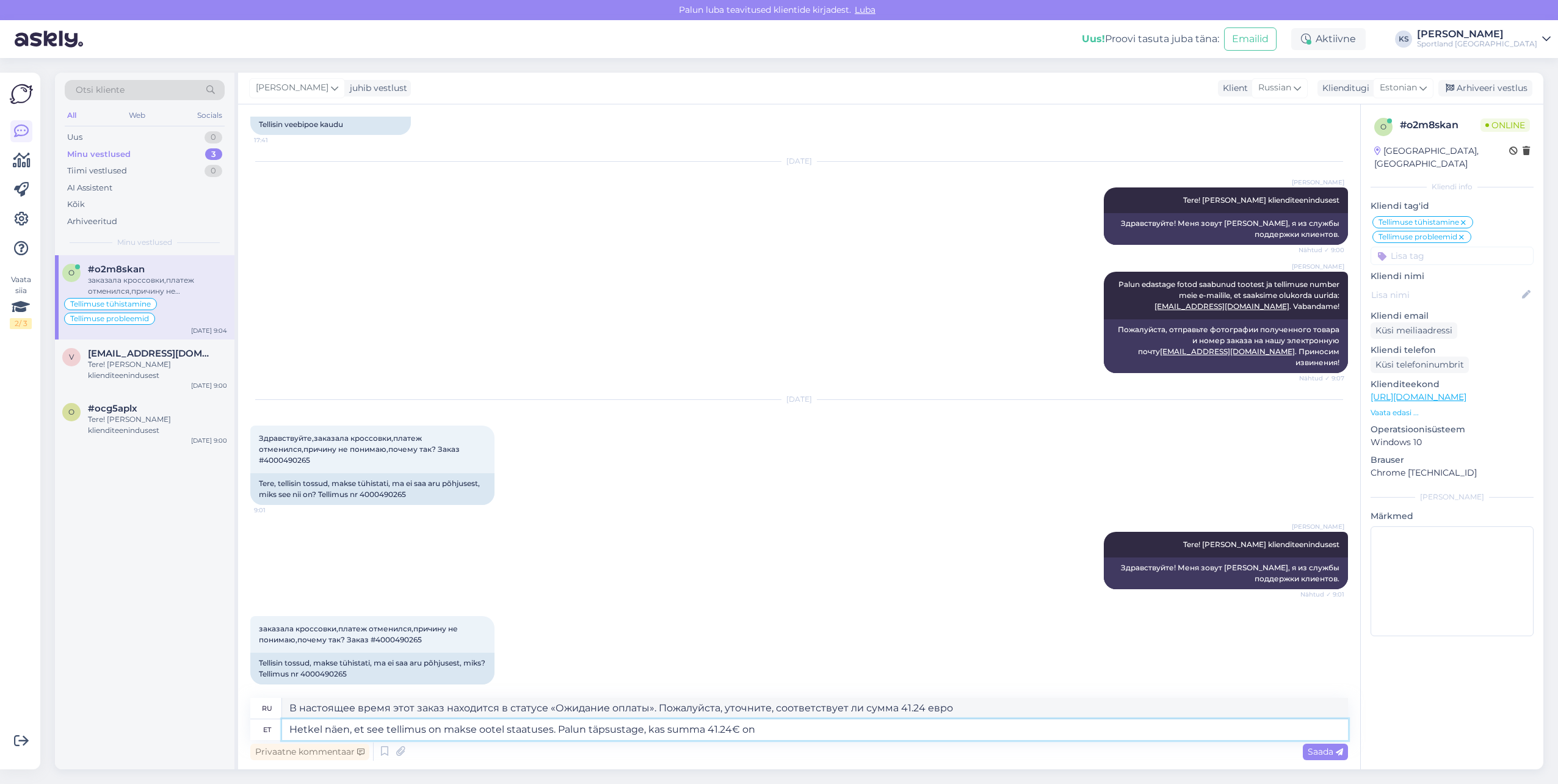
type textarea "В настоящее время я вижу, что этот заказ находится в статусе «Ожидание оплаты».…"
type textarea "Hetkel näen, et see tellimus on makse ootel staatuses. Palun täpsustage, kas su…"
type textarea "В настоящее время этот заказ находится в статусе «Ожидание оплаты». Уточните, п…"
type textarea "Hetkel näen, et see tellimus on makse ootel staatuses. Palun täpsustage, kas su…"
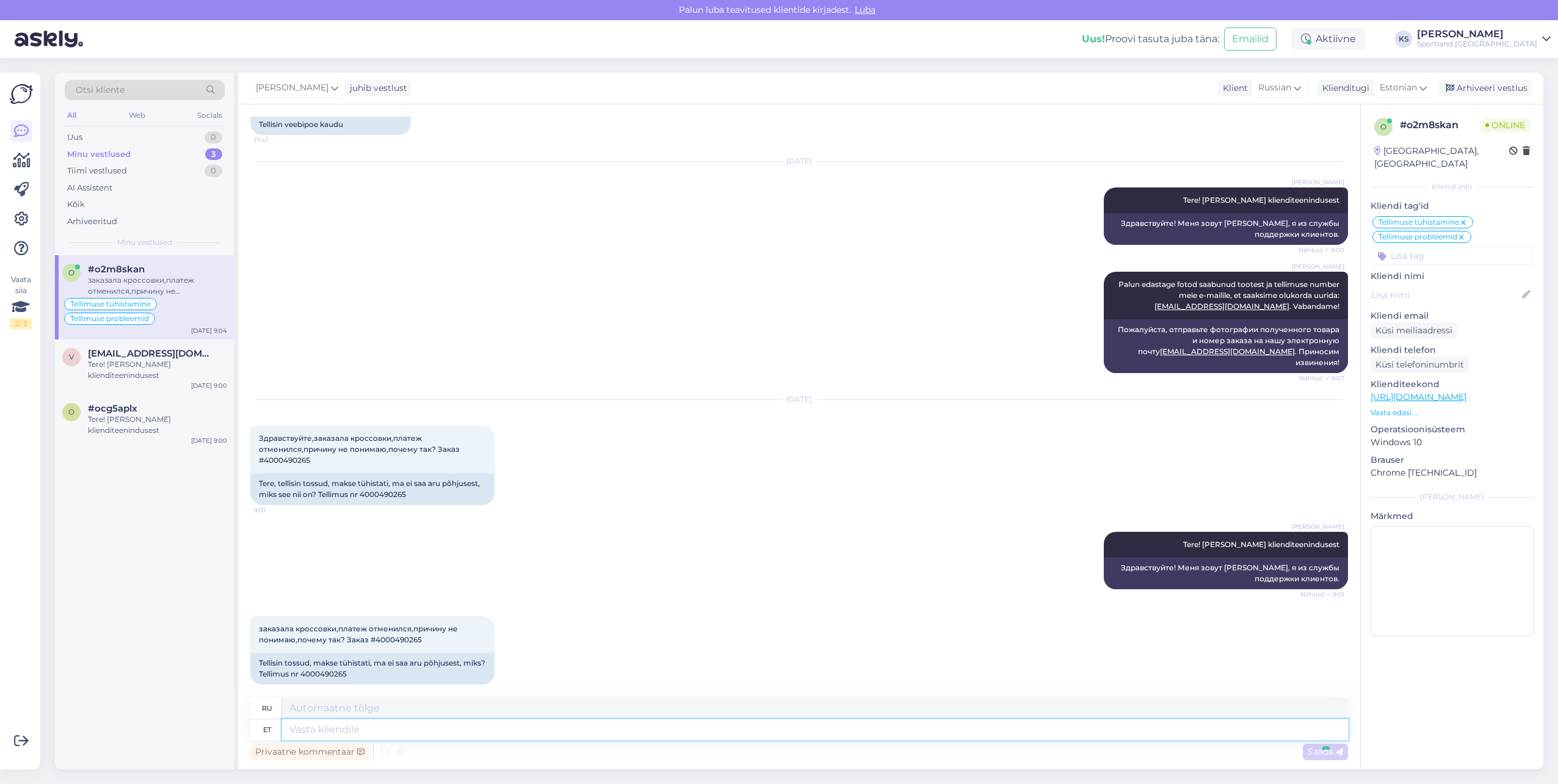
scroll to position [1950, 0]
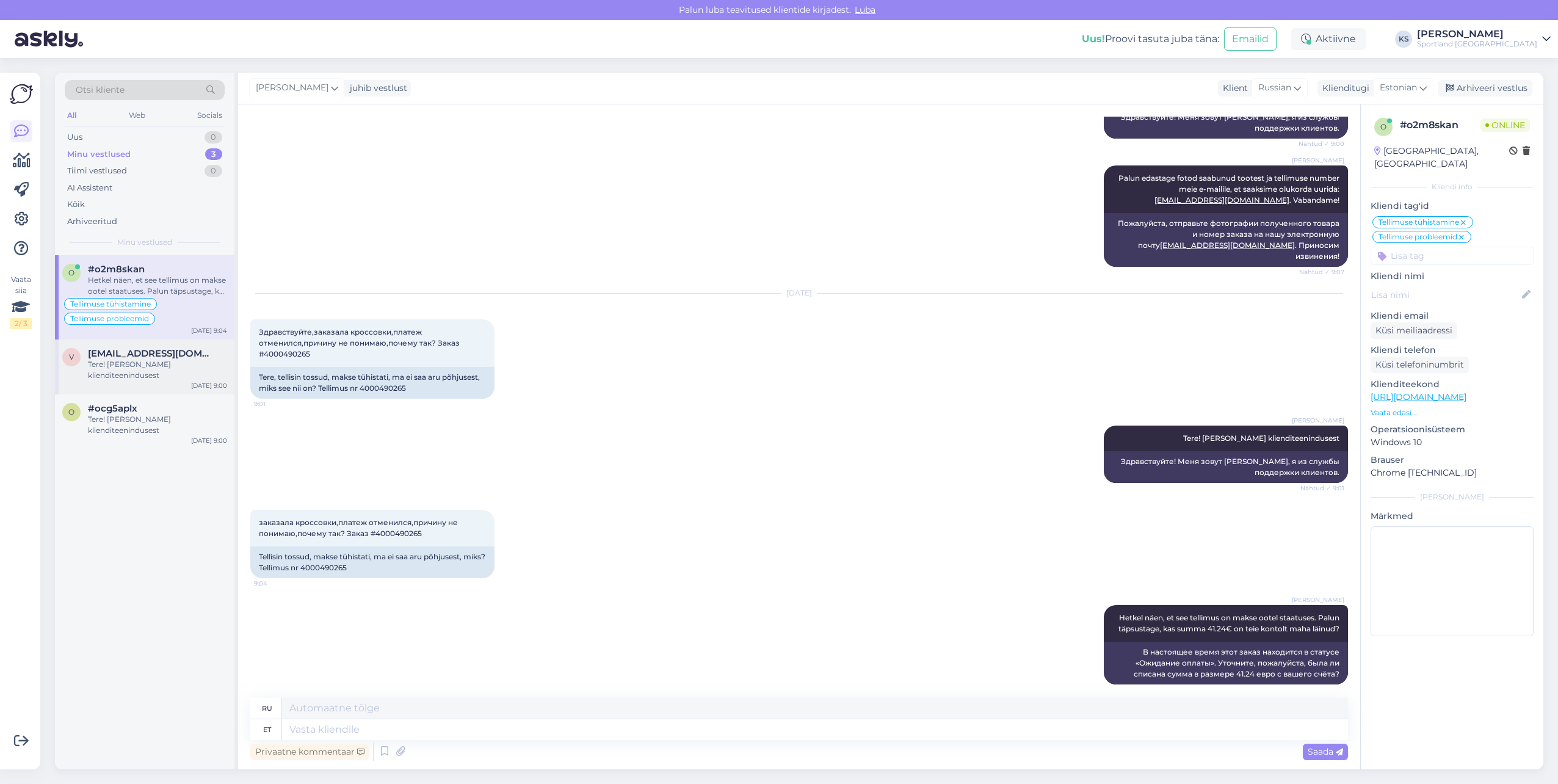
click at [141, 363] on div "Tere! [PERSON_NAME] klienditeenindusest" at bounding box center [158, 370] width 139 height 22
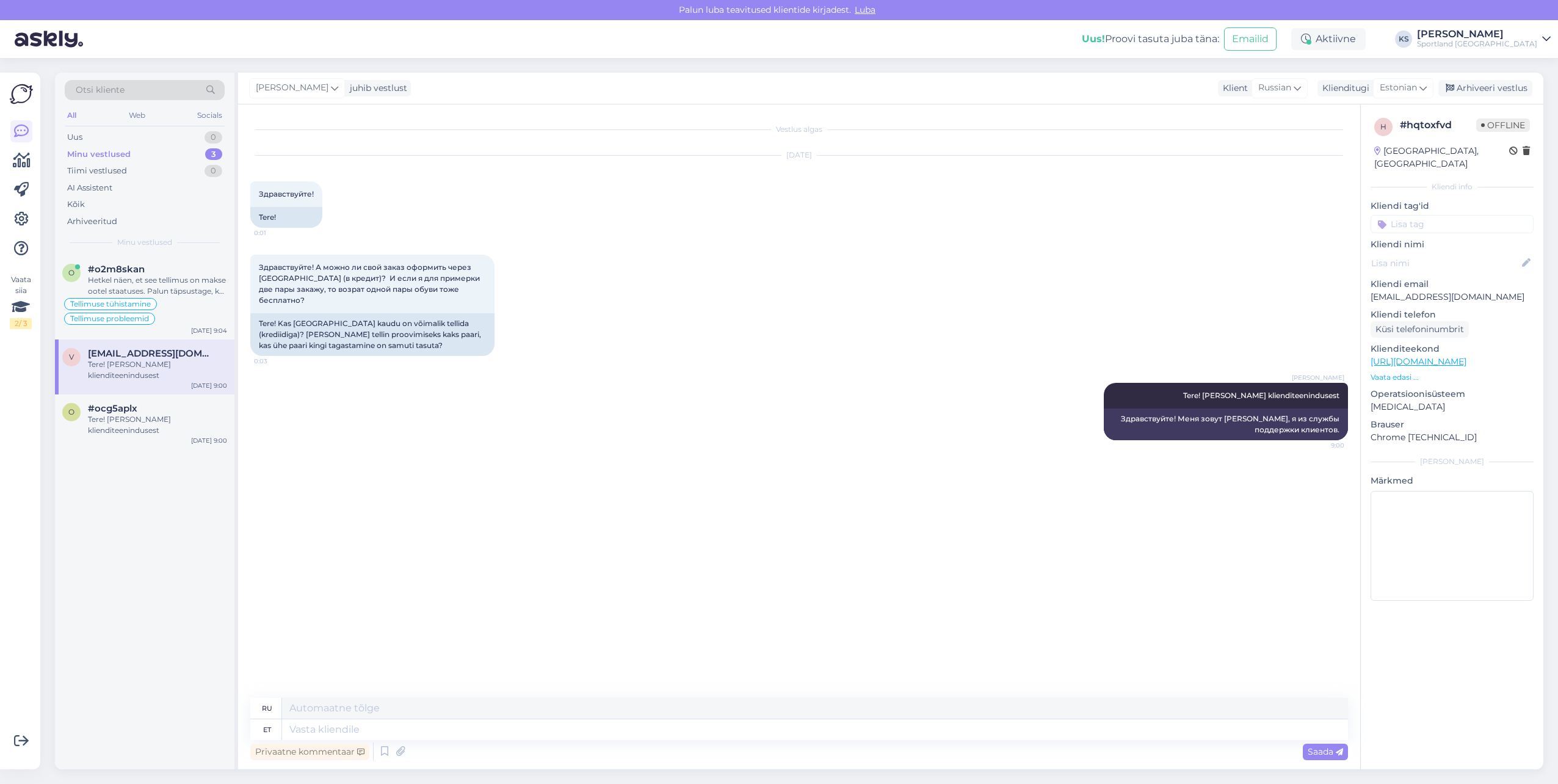
scroll to position [0, 0]
click at [437, 731] on textarea at bounding box center [815, 729] width 1066 height 20
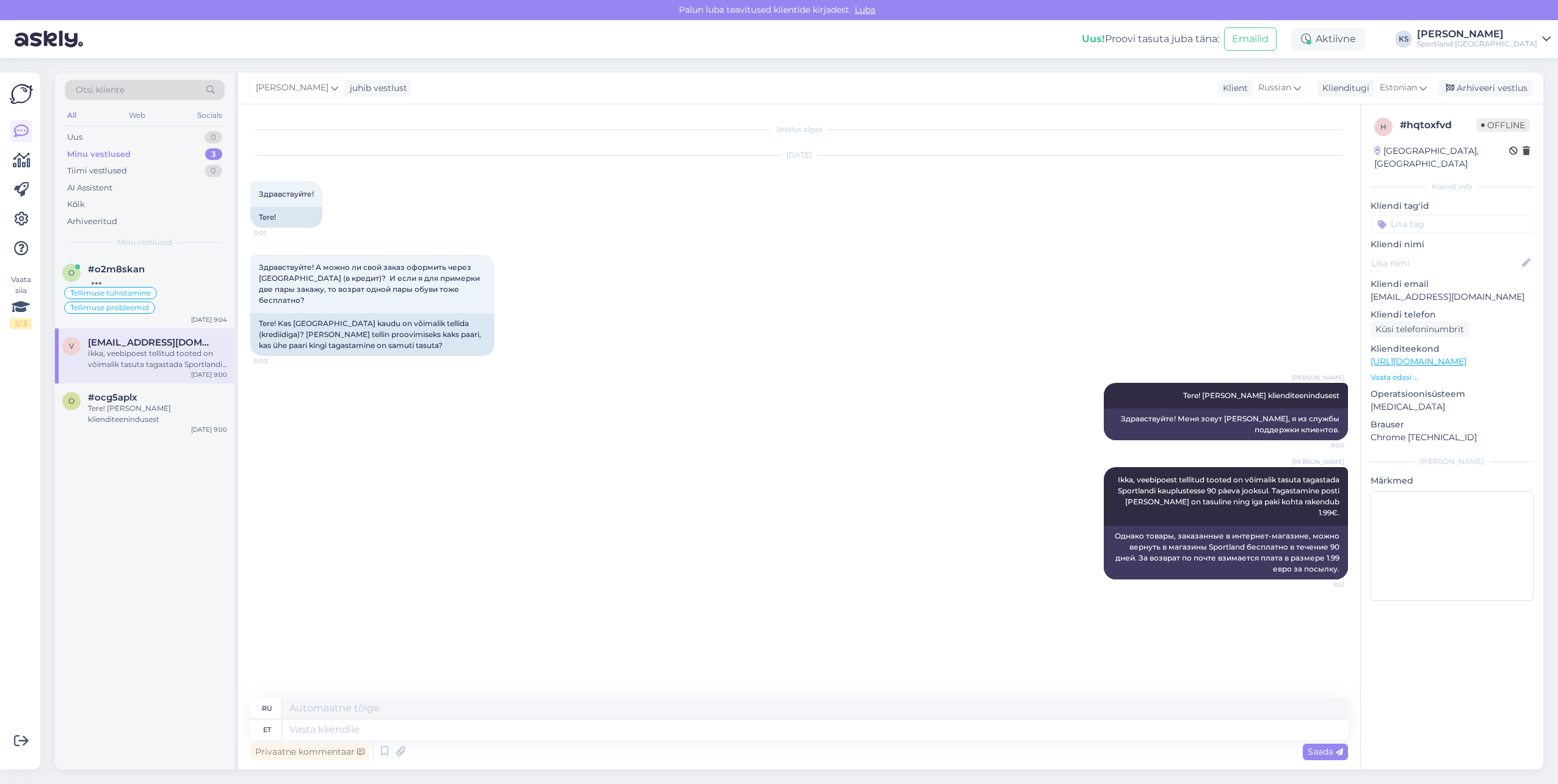
click at [1471, 215] on input at bounding box center [1452, 224] width 163 height 18
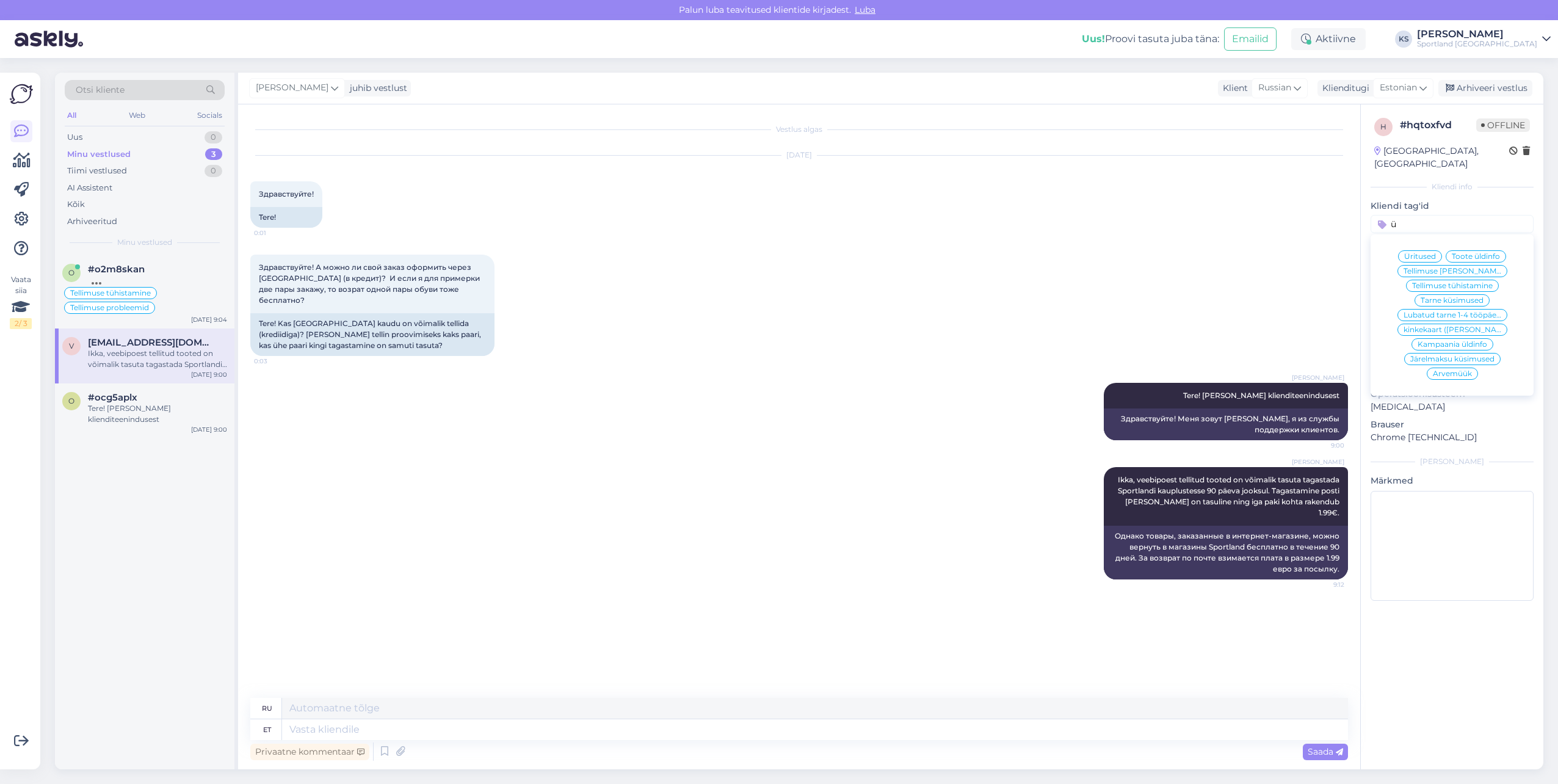
click at [1475, 267] on span "Tellimuse [PERSON_NAME] info" at bounding box center [1452, 271] width 97 height 7
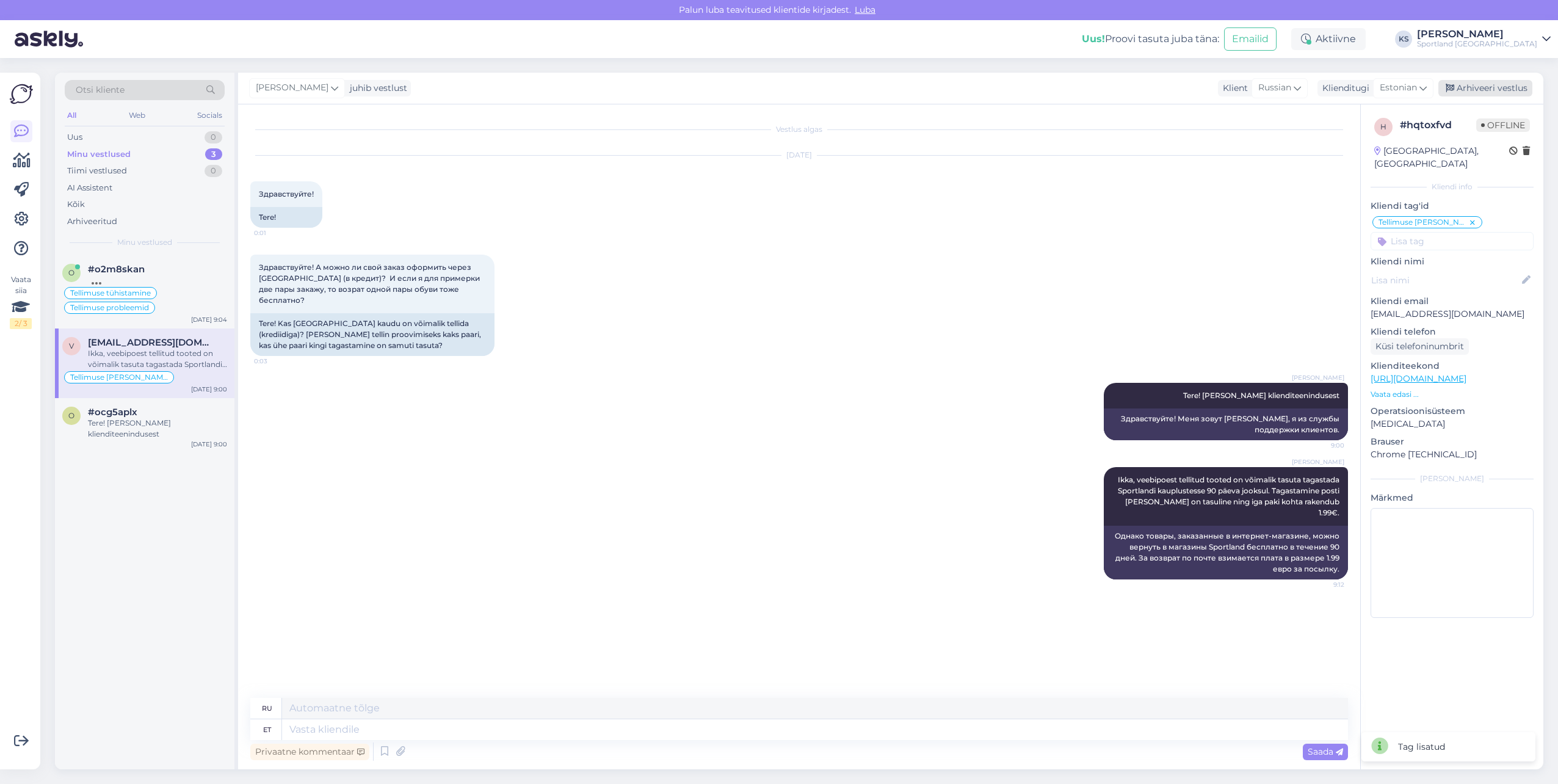
click at [1493, 91] on div "Arhiveeri vestlus" at bounding box center [1485, 88] width 94 height 16
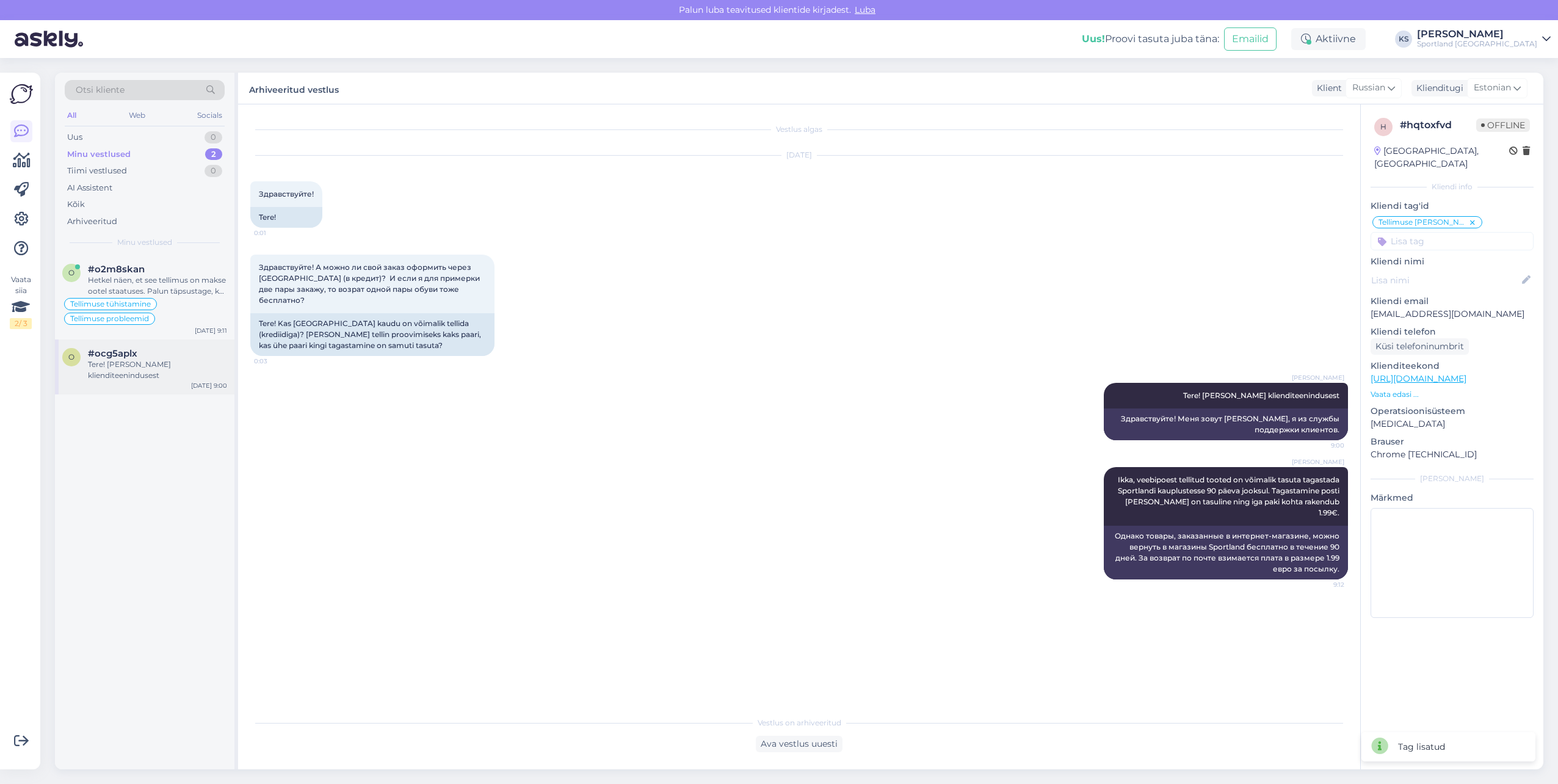
click at [161, 358] on div "#ocg5aplx" at bounding box center [158, 353] width 139 height 11
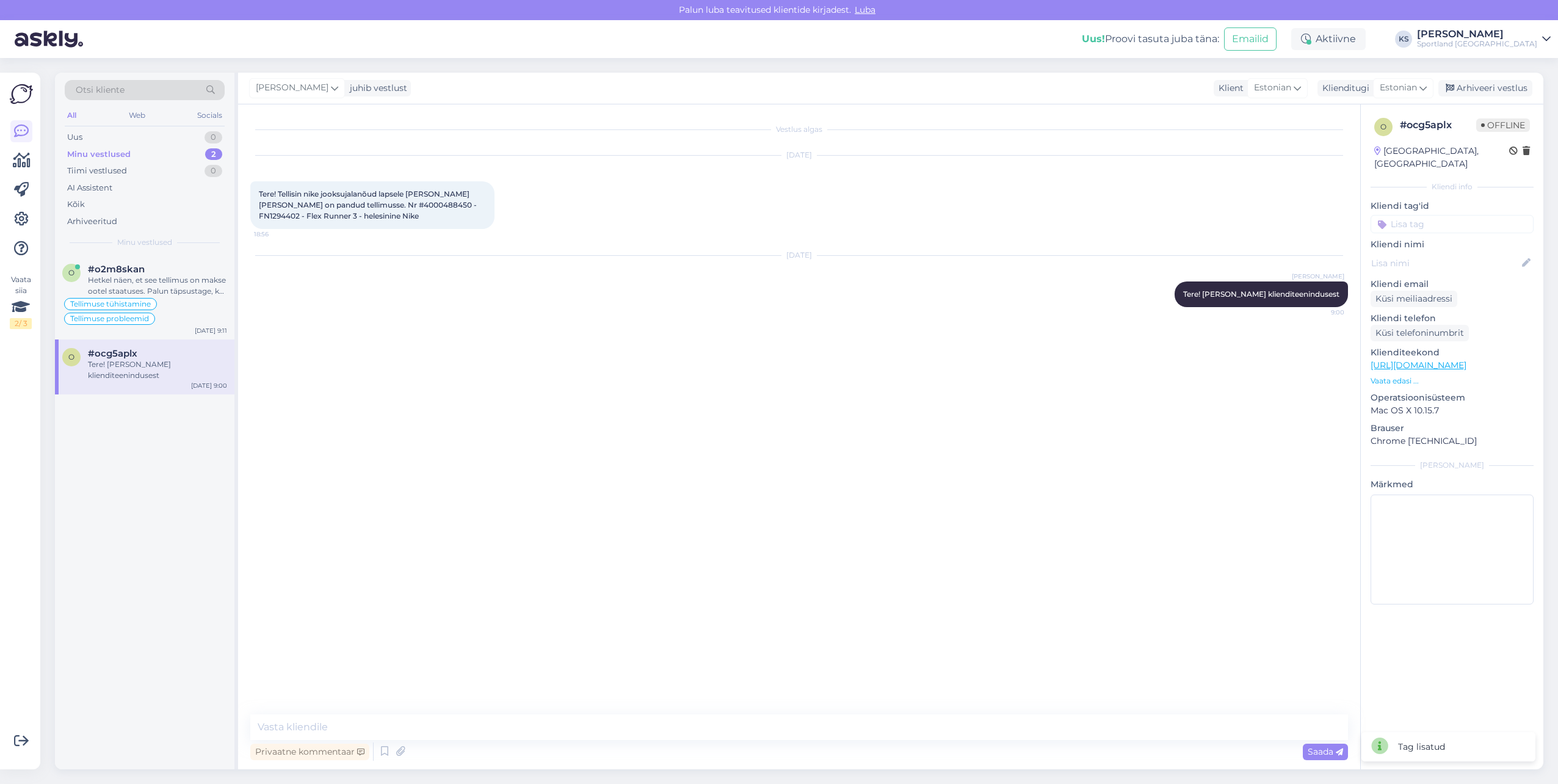
click at [393, 207] on span "Tere! Tellisin nike jooksujalanõud lapsele [PERSON_NAME] [PERSON_NAME] on pandu…" at bounding box center [369, 204] width 220 height 31
copy span "4000488450"
click at [173, 278] on div "Hetkel näen, et see tellimus on makse ootel staatuses. Palun täpsustage, kas su…" at bounding box center [158, 285] width 139 height 22
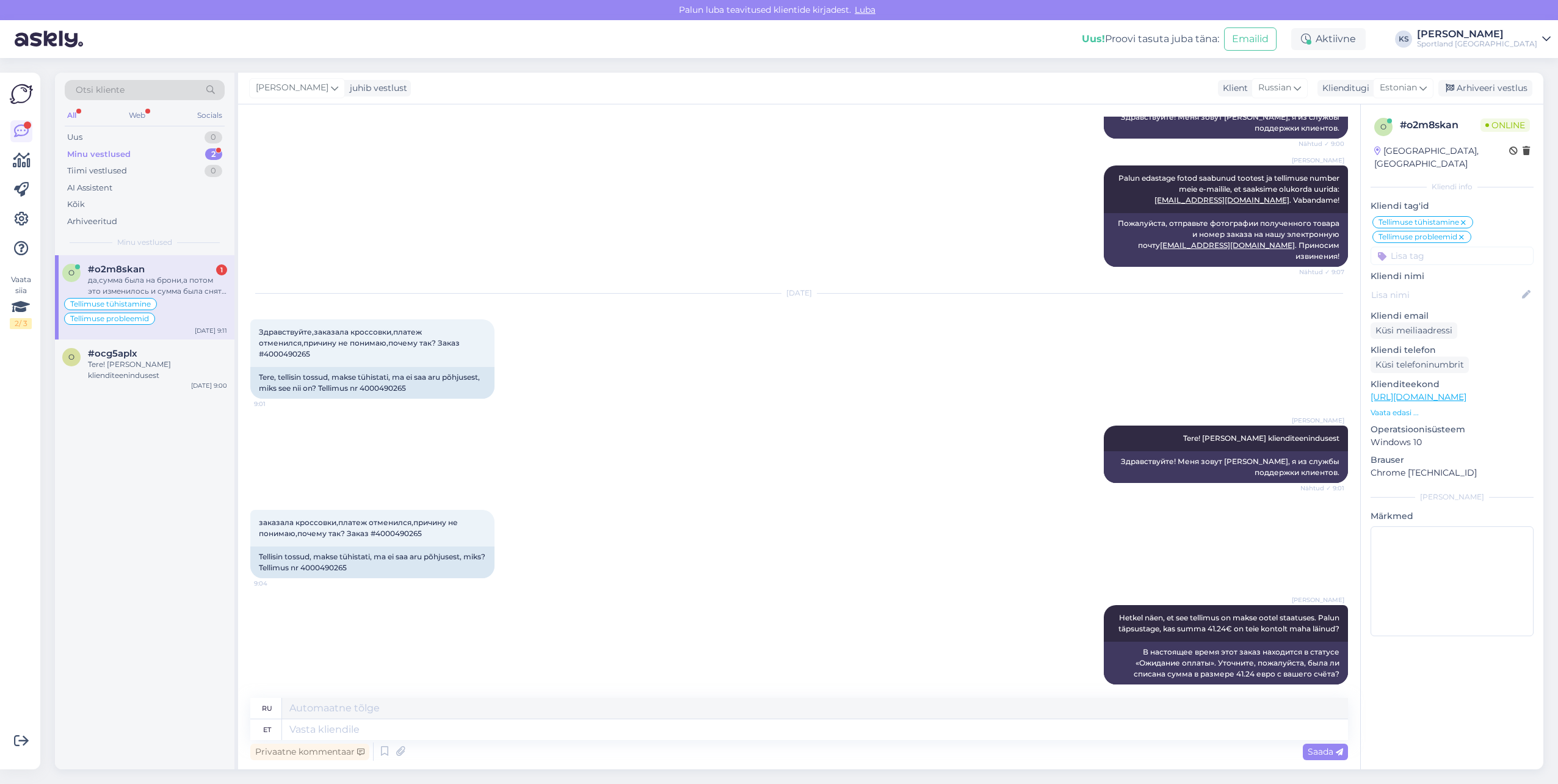
scroll to position [2056, 0]
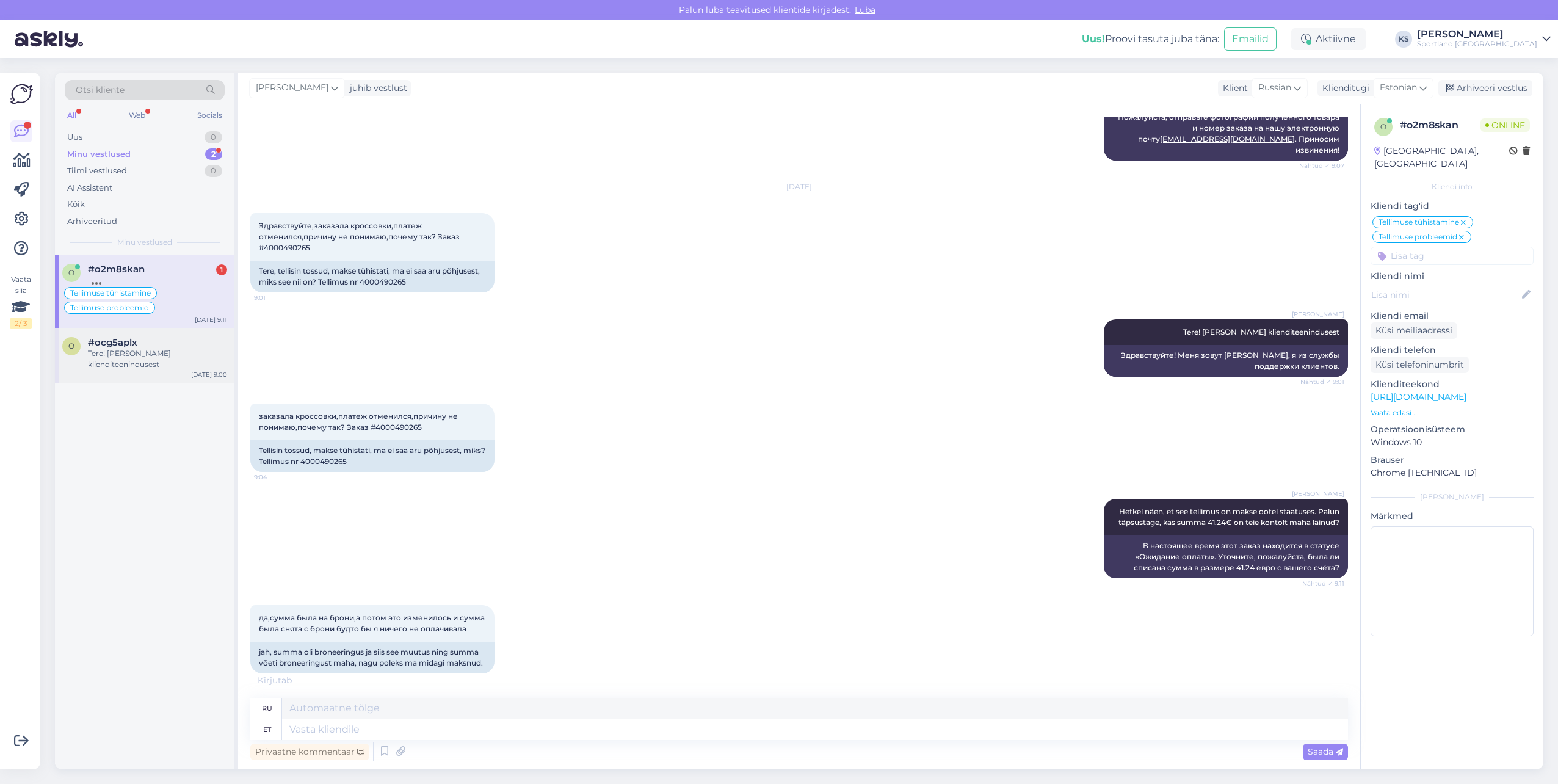
drag, startPoint x: 160, startPoint y: 386, endPoint x: 159, endPoint y: 378, distance: 8.1
click at [160, 386] on div "o #o2m8skan 1 Tellimuse tühistamine Tellimuse probleemid [DATE] 9:11 o #ocg5apl…" at bounding box center [145, 512] width 180 height 514
click at [158, 370] on div "o #ocg5aplx Tere! [PERSON_NAME] klienditeenindusest [DATE] 9:00" at bounding box center [145, 356] width 180 height 55
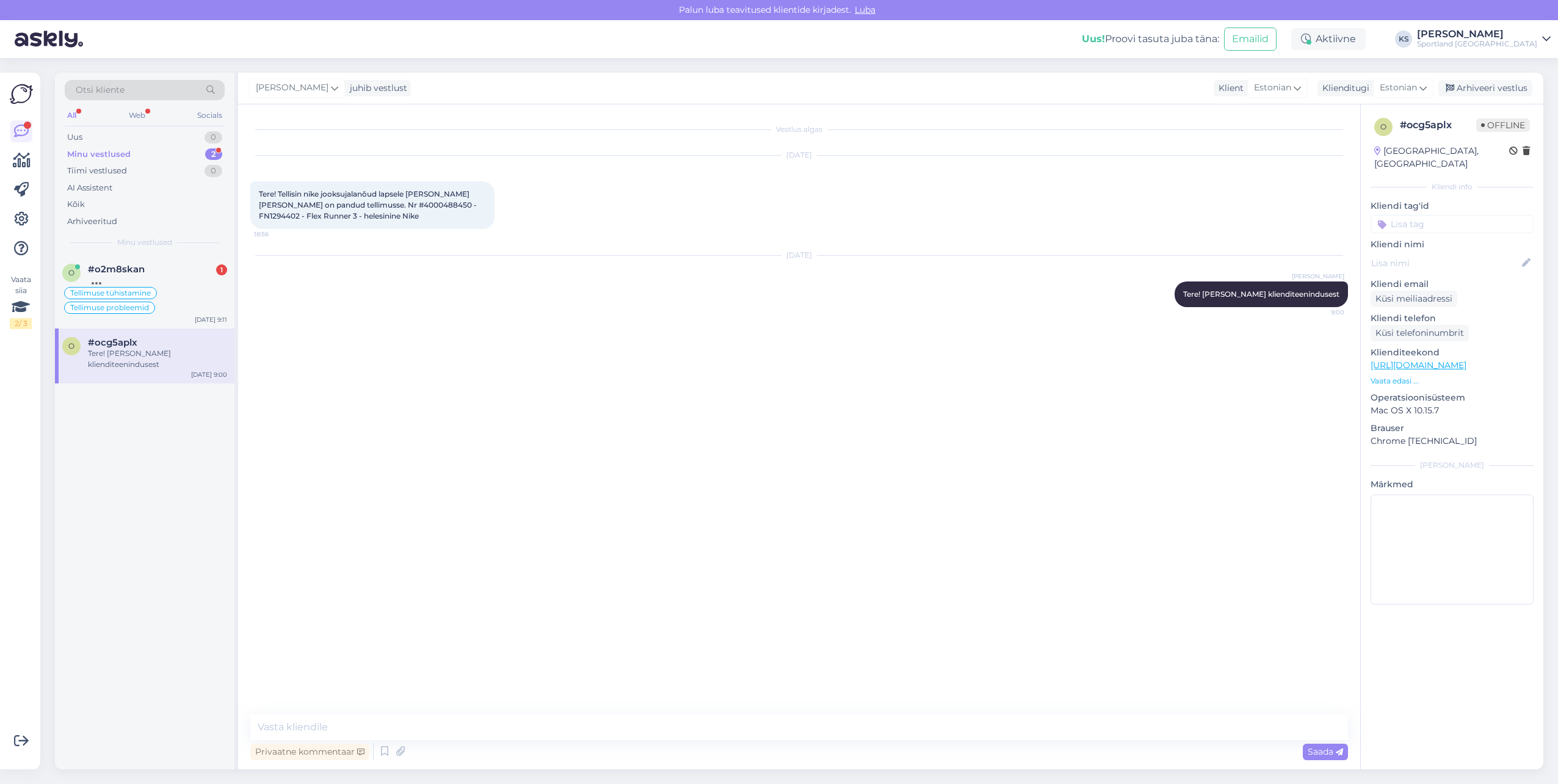
click at [371, 201] on span "Tere! Tellisin nike jooksujalanõud lapsele [PERSON_NAME] [PERSON_NAME] on pandu…" at bounding box center [369, 204] width 220 height 31
copy span "4000488450"
drag, startPoint x: 458, startPoint y: 204, endPoint x: 415, endPoint y: 208, distance: 43.2
click at [415, 208] on span "Tere! Tellisin nike jooksujalanõud lapsele [PERSON_NAME] [PERSON_NAME] on pandu…" at bounding box center [369, 204] width 220 height 31
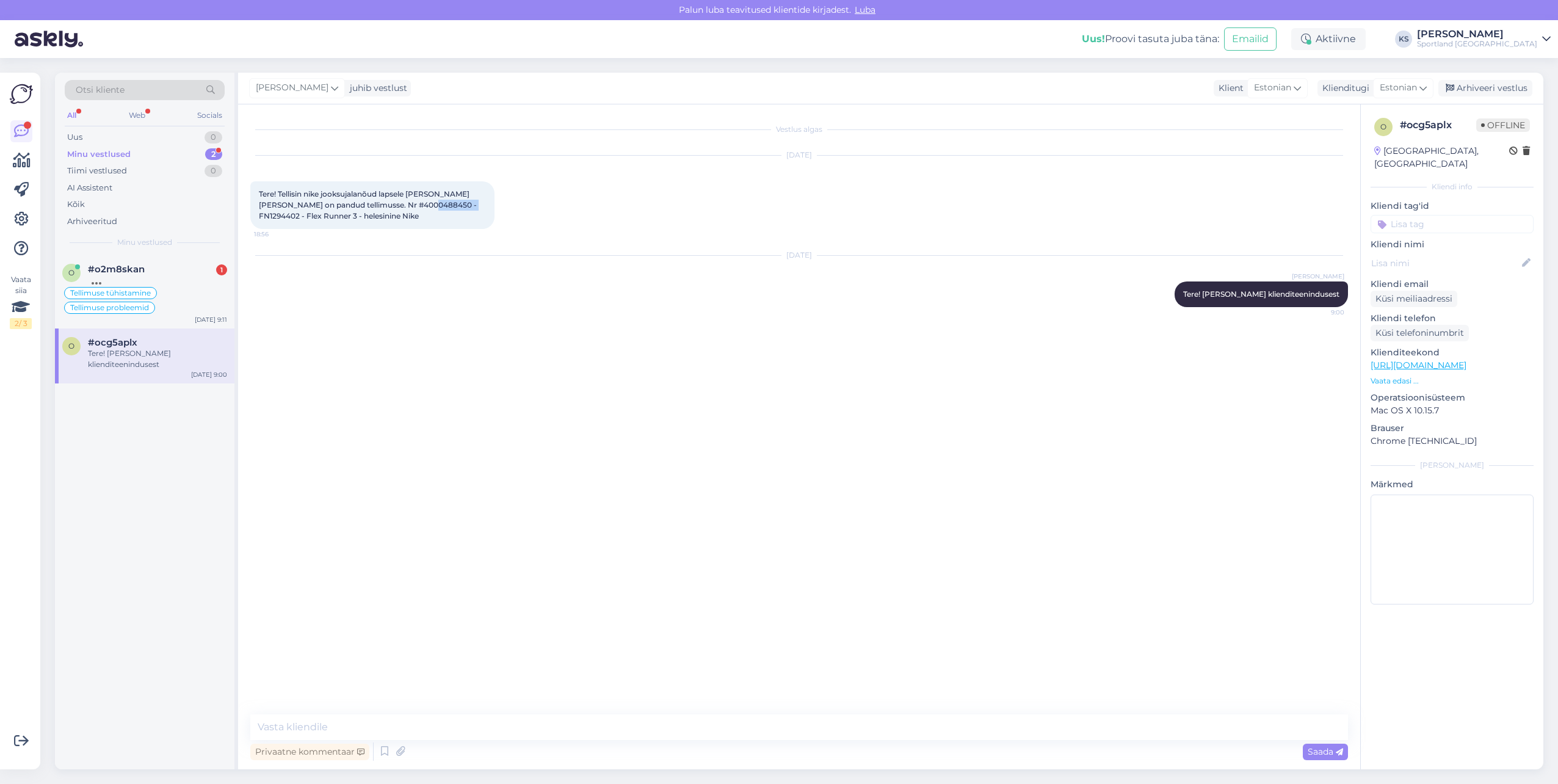
copy span "FN1294402"
click at [375, 202] on span "Tere! Tellisin nike jooksujalanõud lapsele [PERSON_NAME] [PERSON_NAME] on pandu…" at bounding box center [369, 204] width 220 height 31
copy span "4000488450"
click at [423, 720] on textarea at bounding box center [799, 727] width 1098 height 25
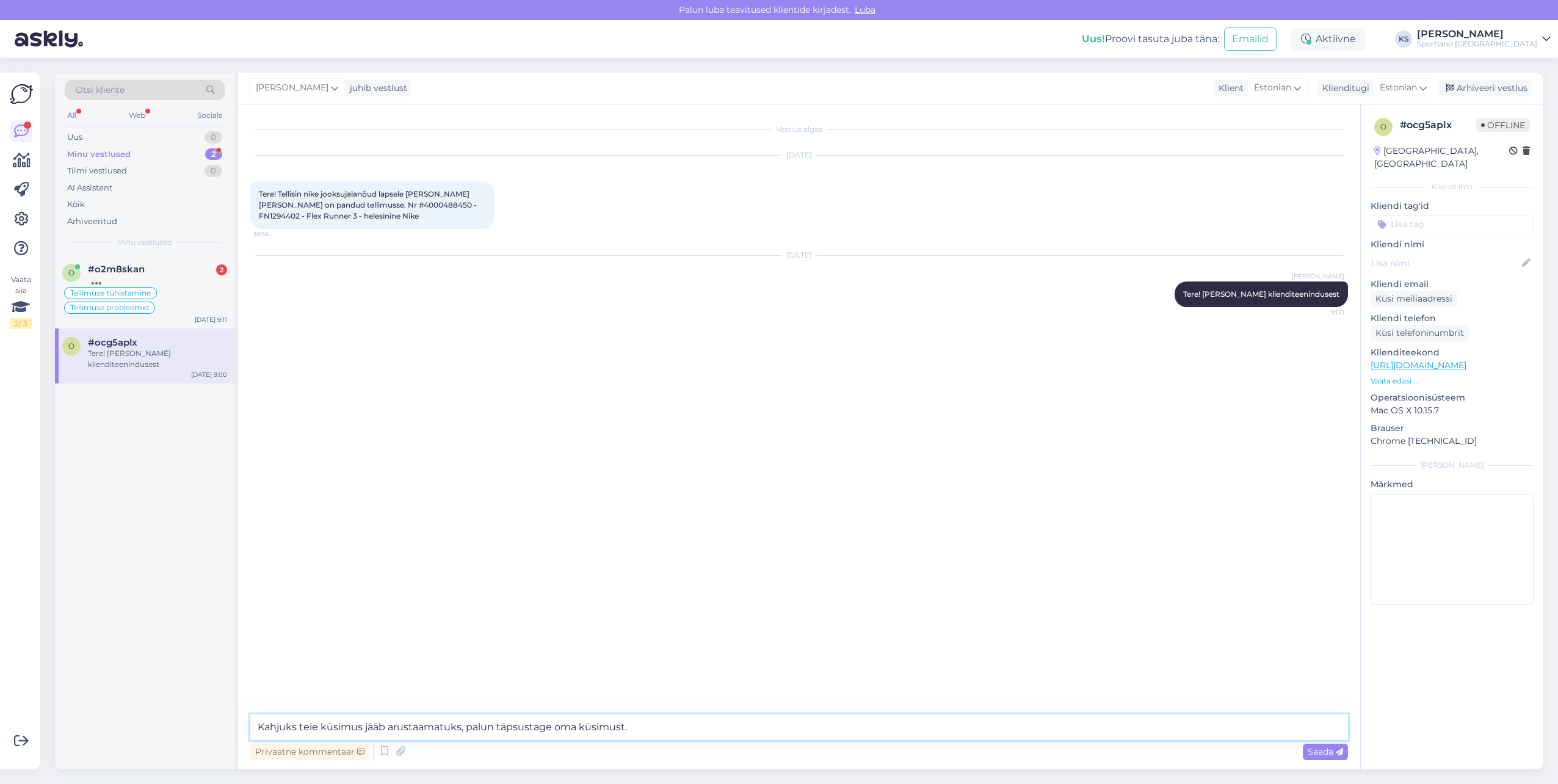
click at [539, 733] on textarea "Kahjuks teie küsimus jääb arustaamatuks, palun täpsustage oma küsimust." at bounding box center [799, 727] width 1098 height 25
paste textarea "jääb teie küsimus arusaamatuks, palun täpsustage seda"
drag, startPoint x: 598, startPoint y: 728, endPoint x: 590, endPoint y: 736, distance: 11.3
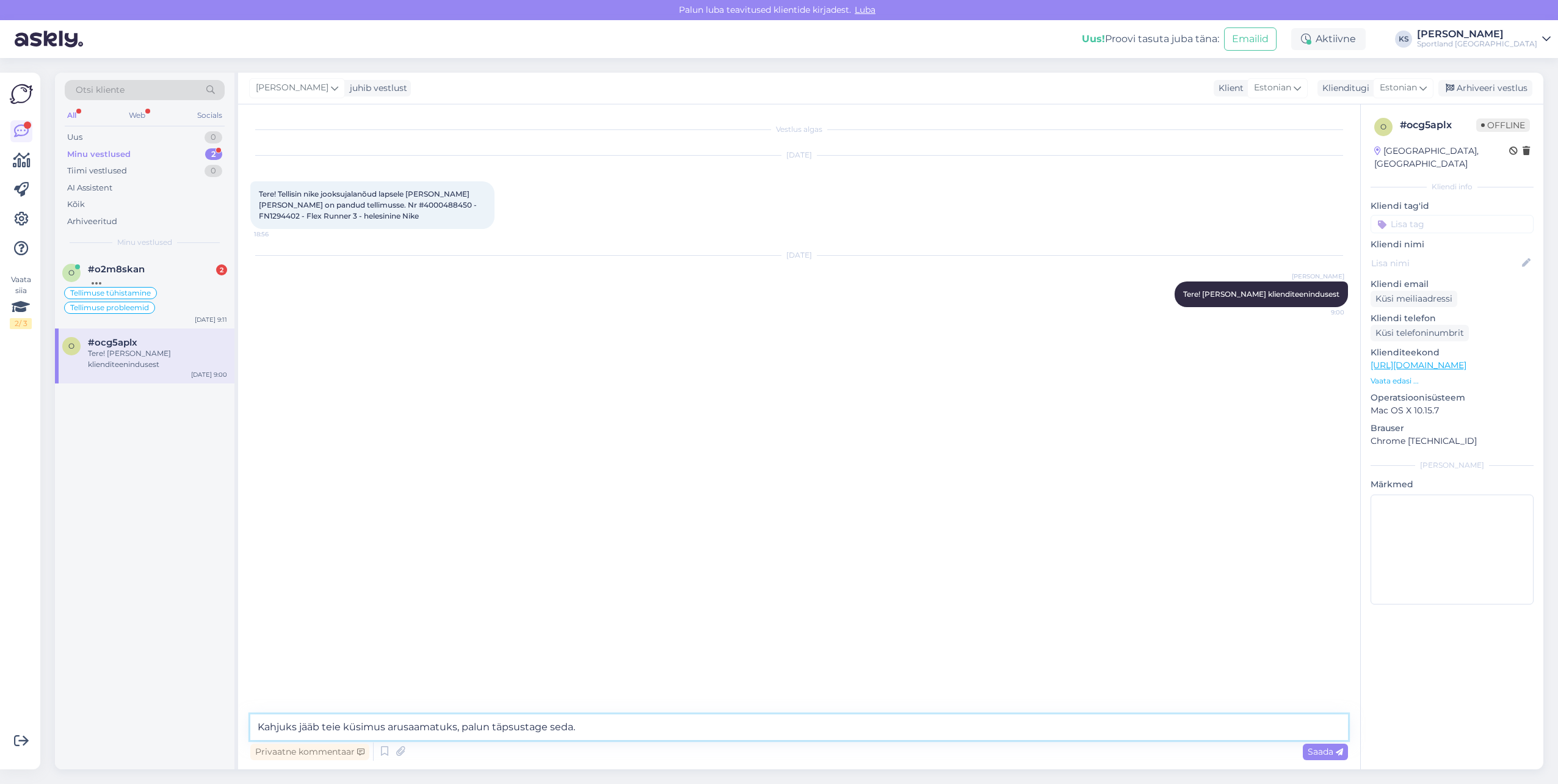
click at [590, 736] on textarea "Kahjuks jääb teie küsimus arusaamatuks, palun täpsustage seda." at bounding box center [799, 727] width 1098 height 25
click at [631, 731] on textarea "Kahjuks jääb teie küsimus arusaamatuks, palun täpsustage seda." at bounding box center [799, 727] width 1098 height 25
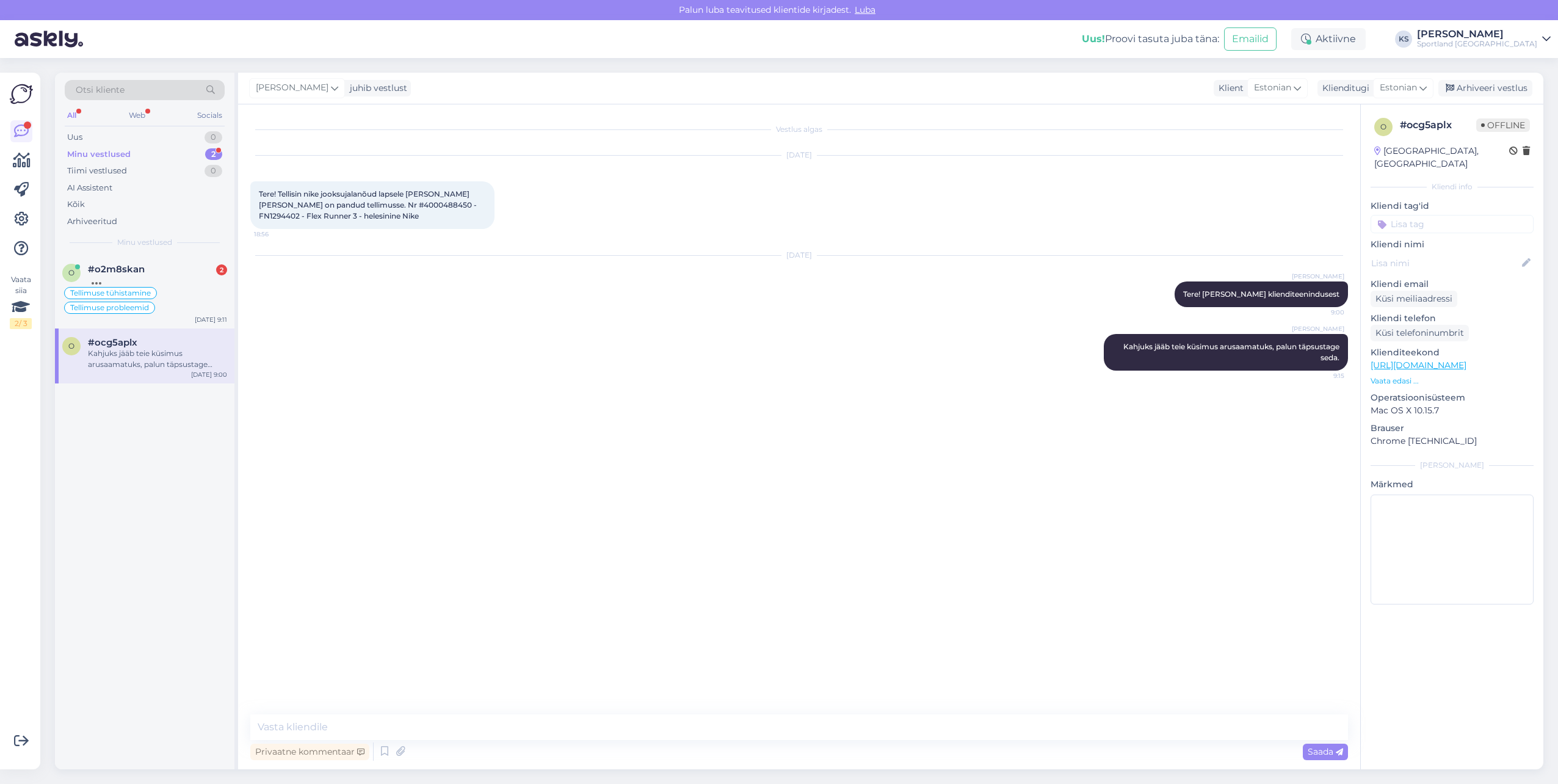
click at [1449, 215] on input at bounding box center [1452, 224] width 163 height 18
click at [1426, 253] on span "Tellimuse [PERSON_NAME] info" at bounding box center [1452, 256] width 97 height 7
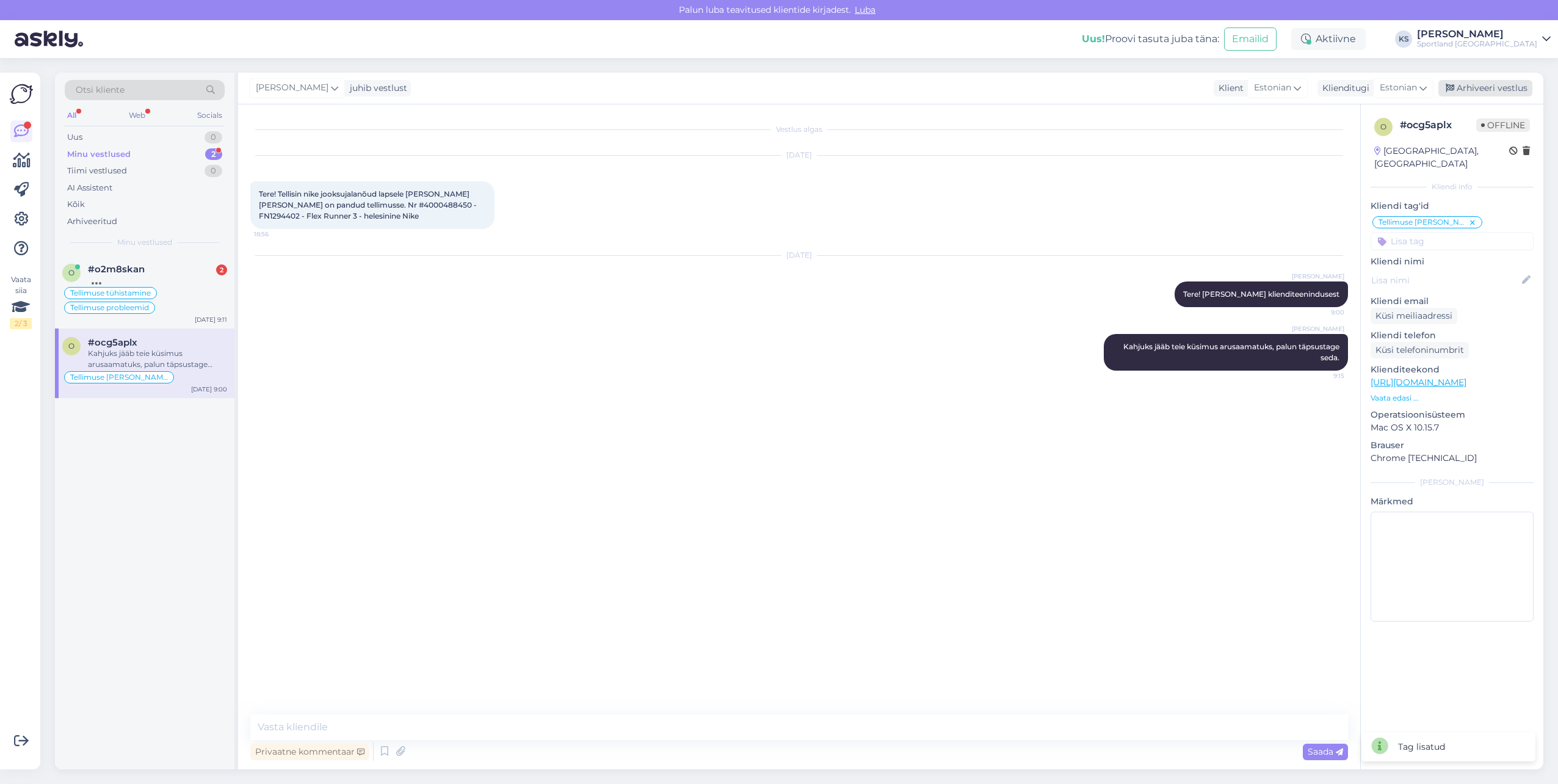
click at [1488, 86] on div "Arhiveeri vestlus" at bounding box center [1485, 88] width 94 height 16
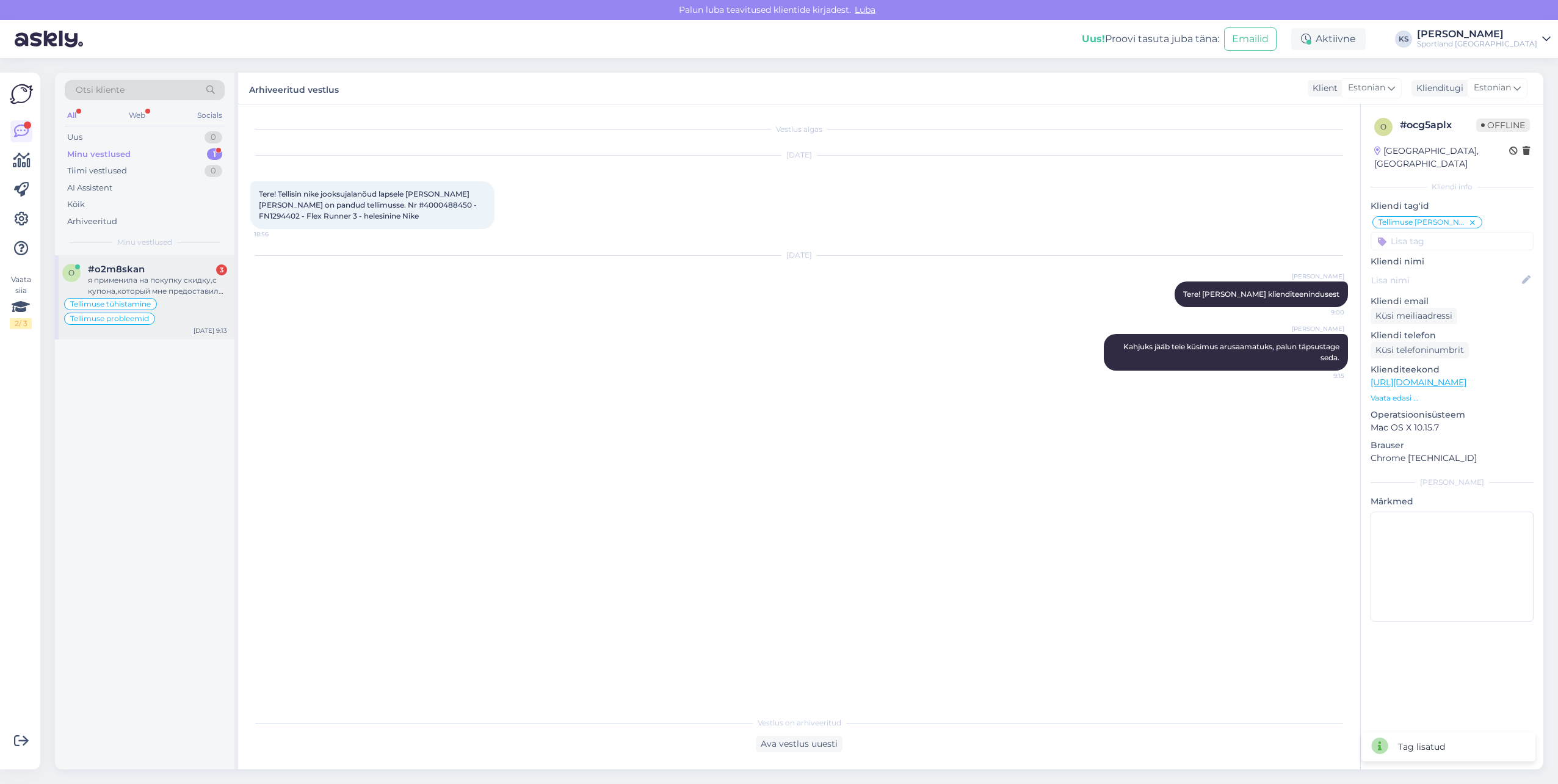
click at [164, 272] on div "#o2m8skan 3" at bounding box center [158, 269] width 139 height 11
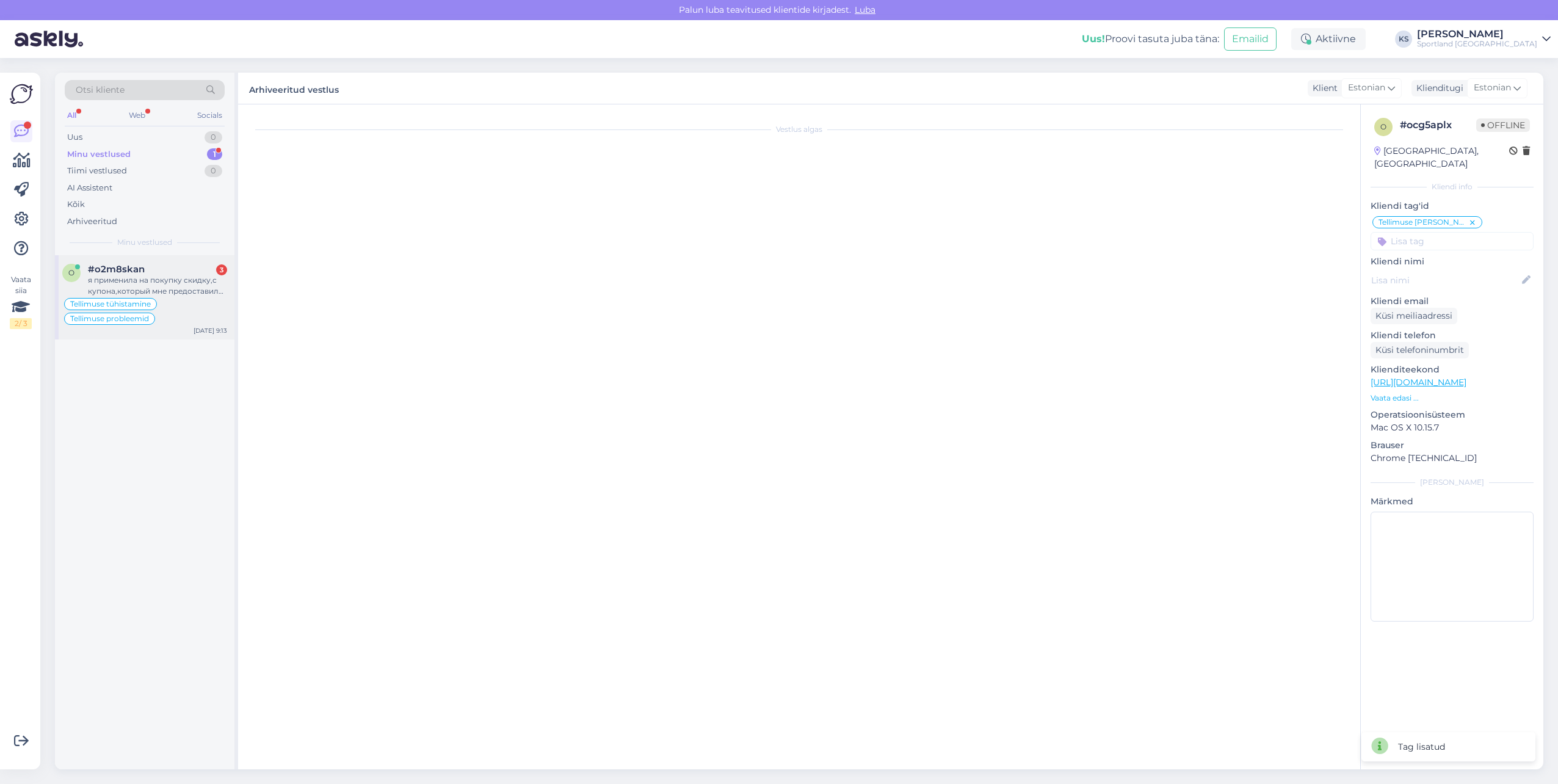
scroll to position [2224, 0]
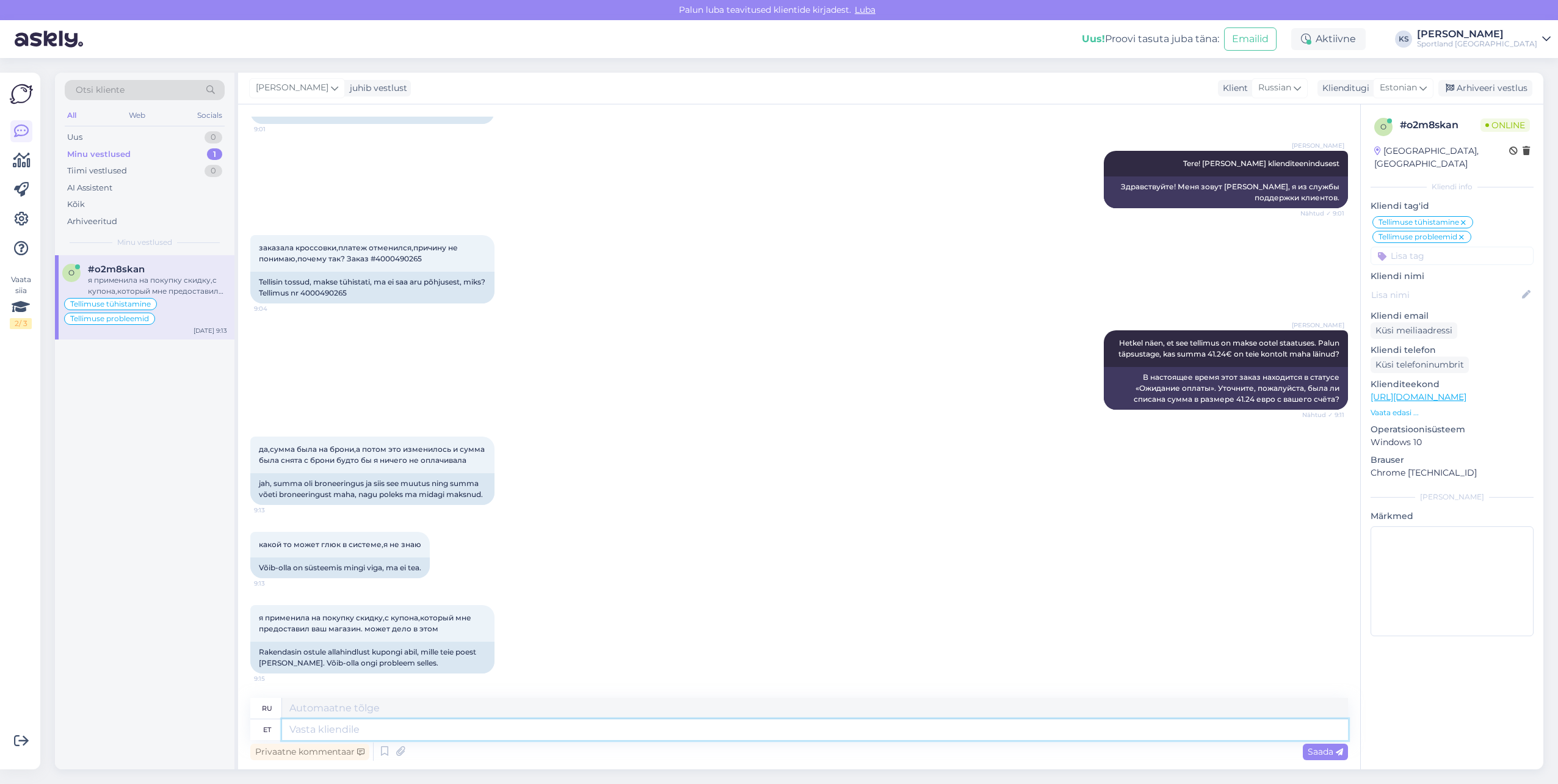
click at [566, 723] on textarea at bounding box center [815, 729] width 1066 height 20
click at [345, 733] on textarea "See ei peaks proobleemiks olla." at bounding box center [815, 729] width 1066 height 20
click at [367, 730] on textarea "See ei tohiks proobleemiks olla." at bounding box center [815, 729] width 1066 height 20
click at [510, 732] on textarea "See ei tohiks probleemiks olla." at bounding box center [815, 729] width 1066 height 20
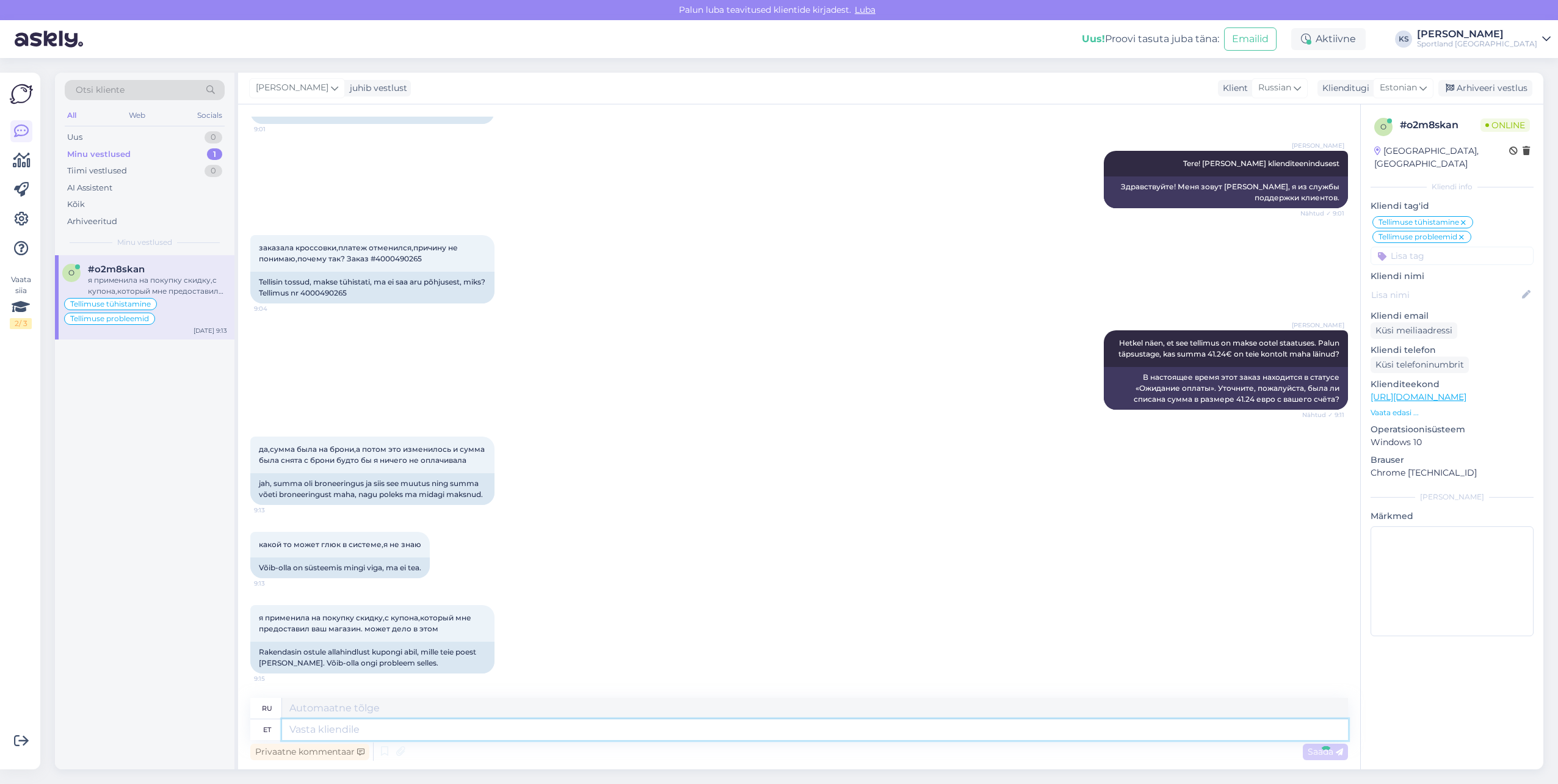
scroll to position [2297, 0]
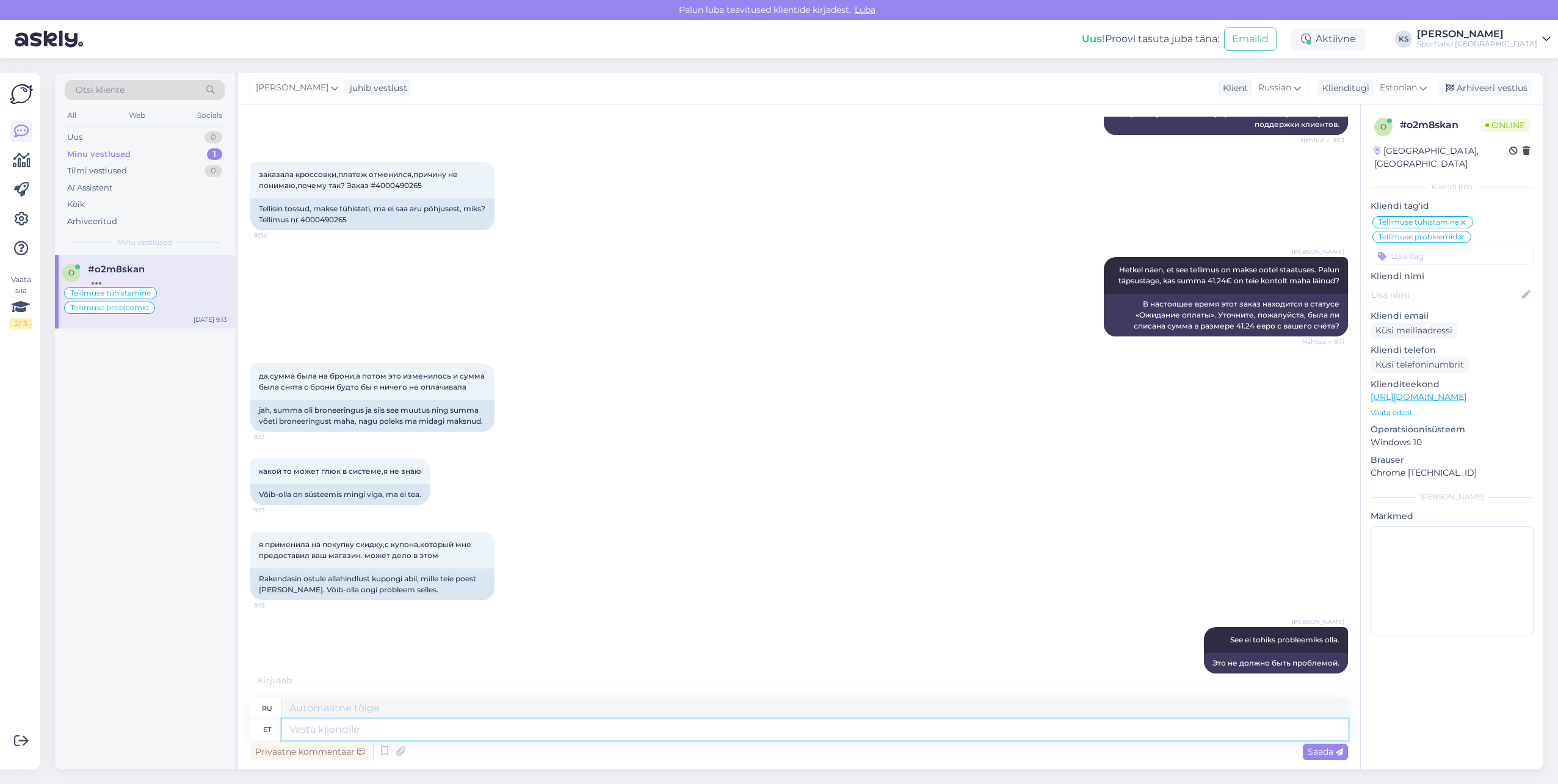
click at [465, 726] on textarea at bounding box center [815, 729] width 1066 height 20
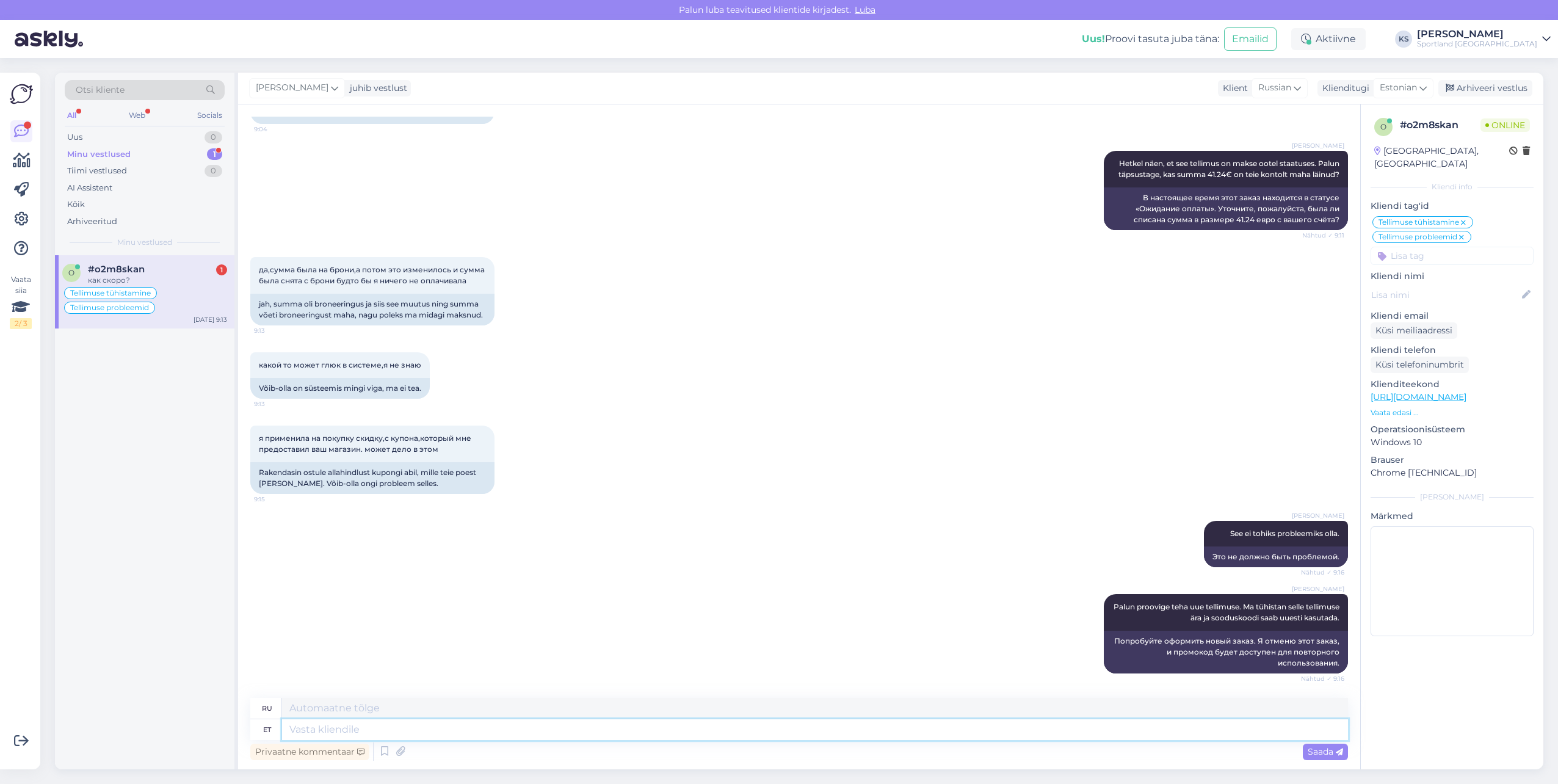
scroll to position [2477, 0]
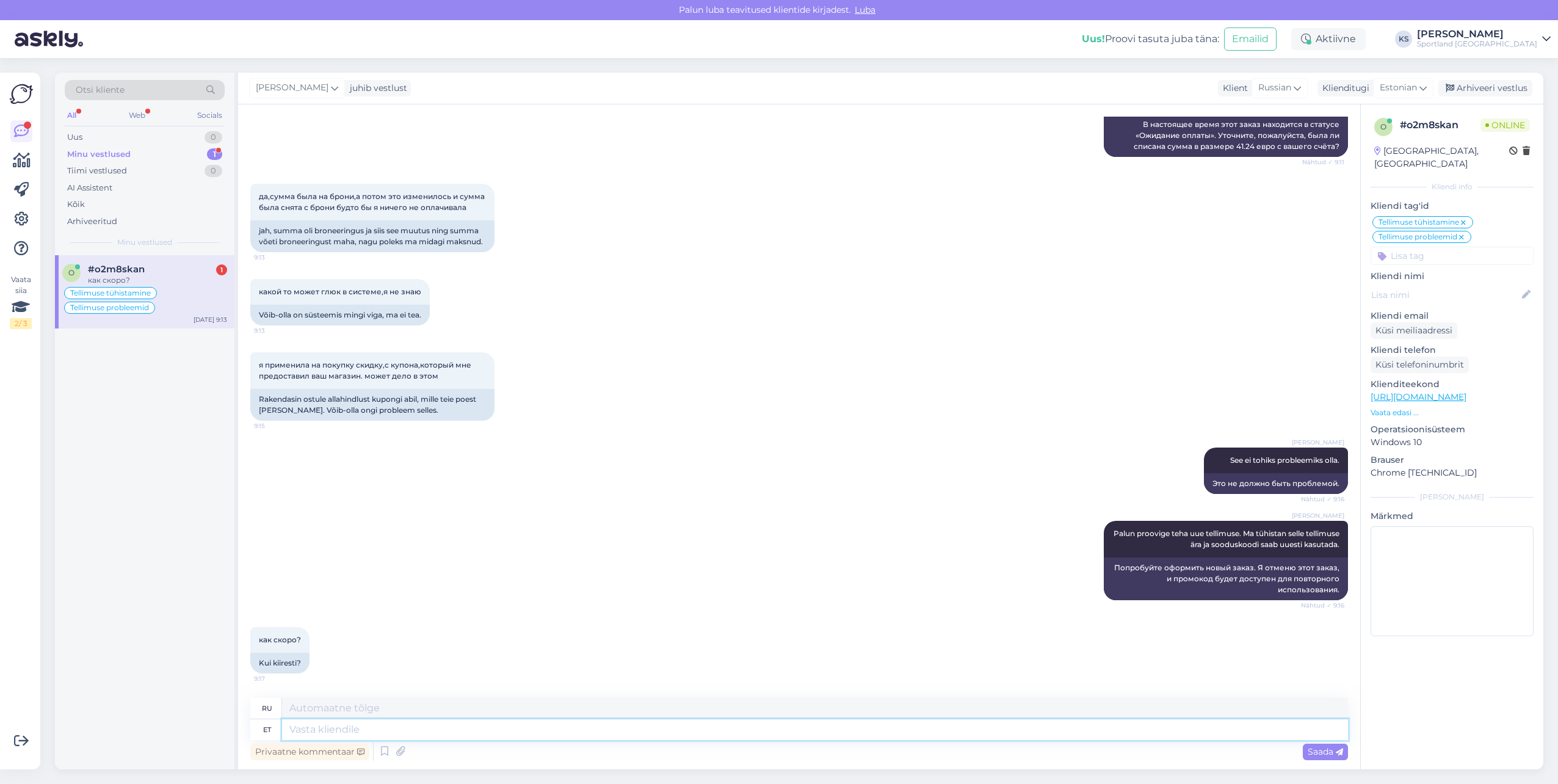
click at [576, 738] on textarea at bounding box center [815, 729] width 1066 height 20
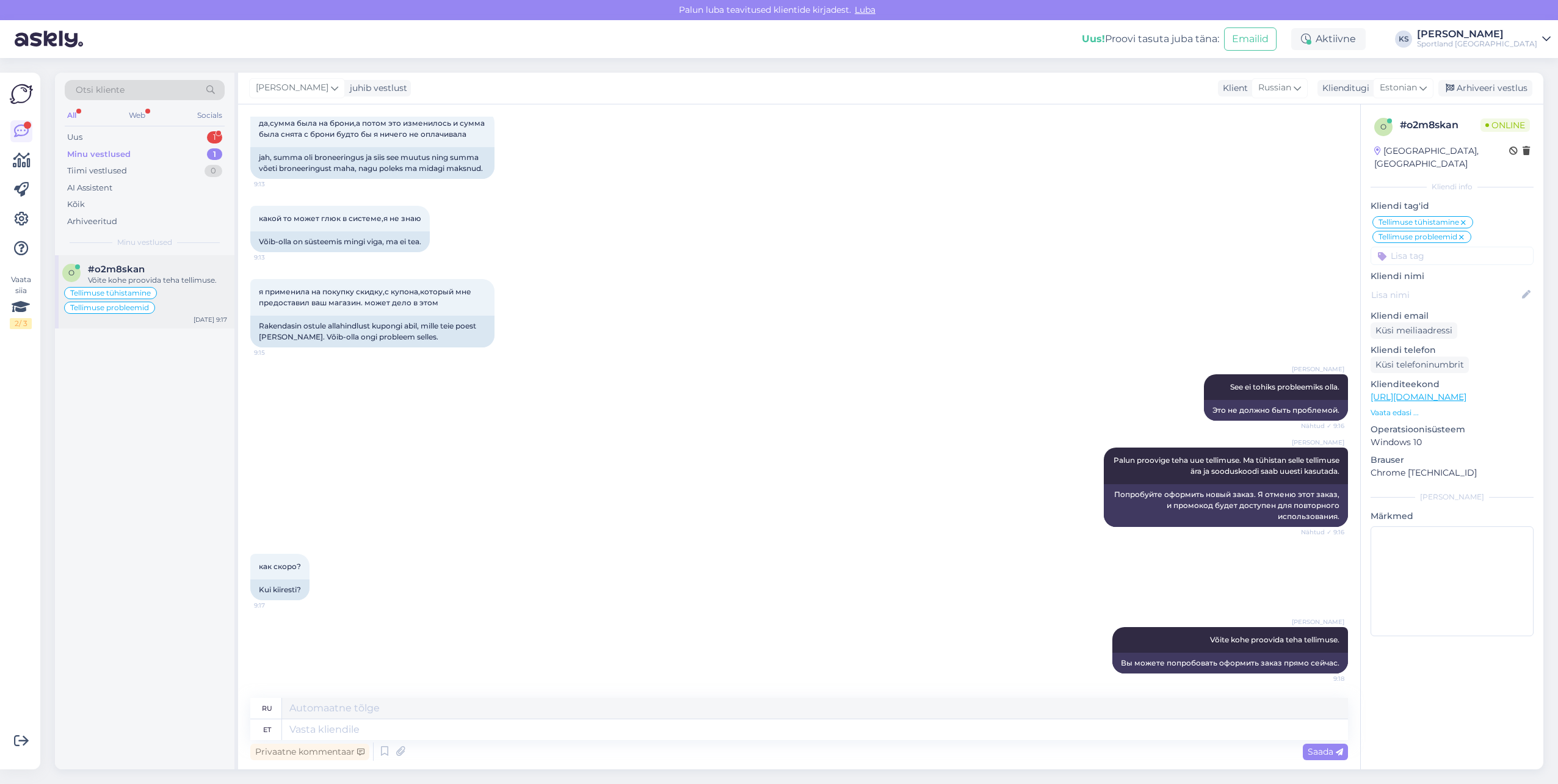
click at [182, 265] on div "#o2m8skan" at bounding box center [158, 269] width 139 height 11
click at [182, 132] on div "Uus 1" at bounding box center [145, 137] width 160 height 17
click at [173, 285] on div "Tere! Ainuke võimalus siis on ikka Lasnamäelt kǎtte saada [PERSON_NAME] ikka so…" at bounding box center [158, 285] width 139 height 22
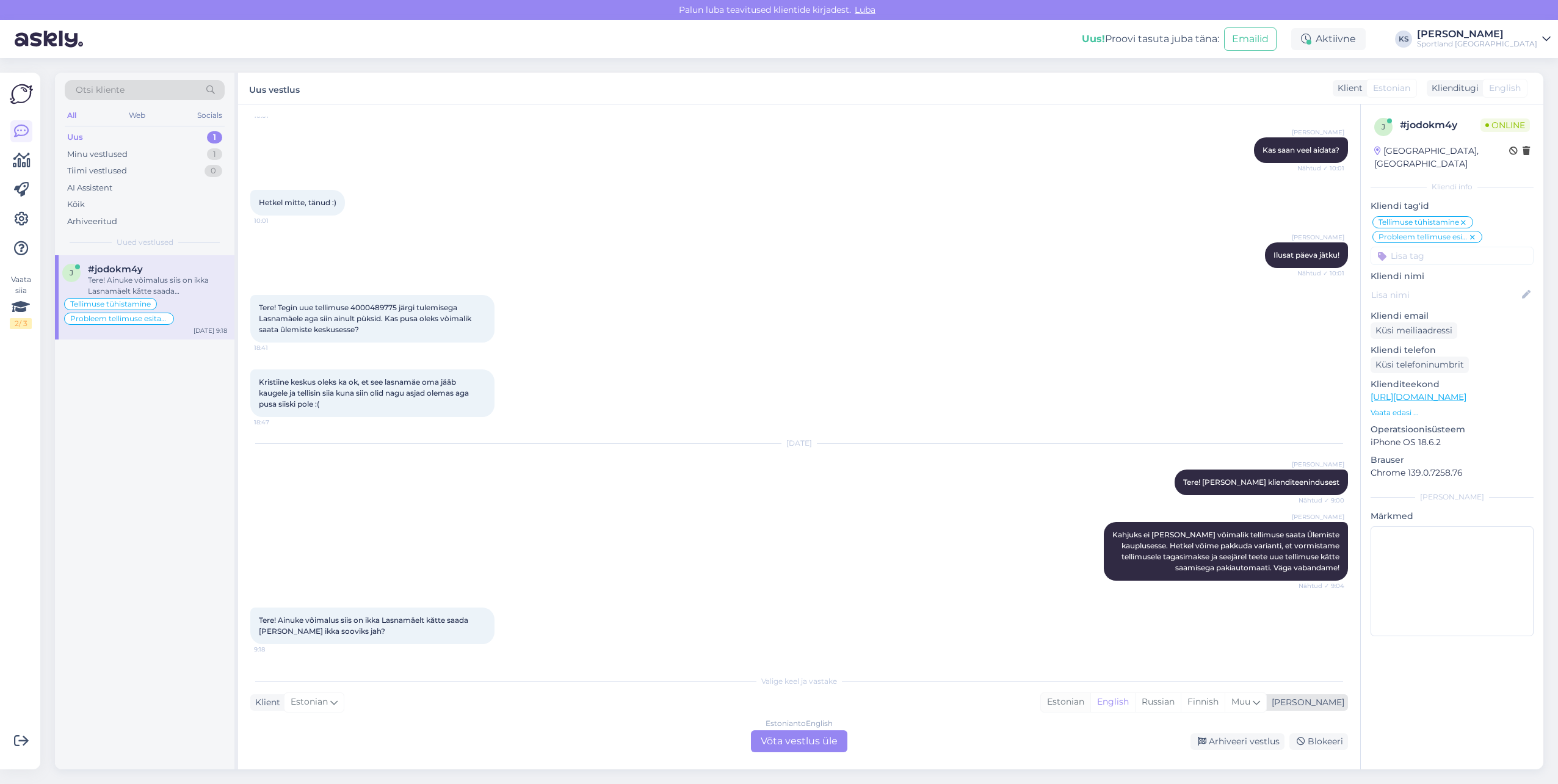
click at [1090, 697] on div "Estonian" at bounding box center [1066, 701] width 49 height 18
click at [820, 741] on div "Estonian to Estonian Võta vestlus üle" at bounding box center [799, 741] width 97 height 22
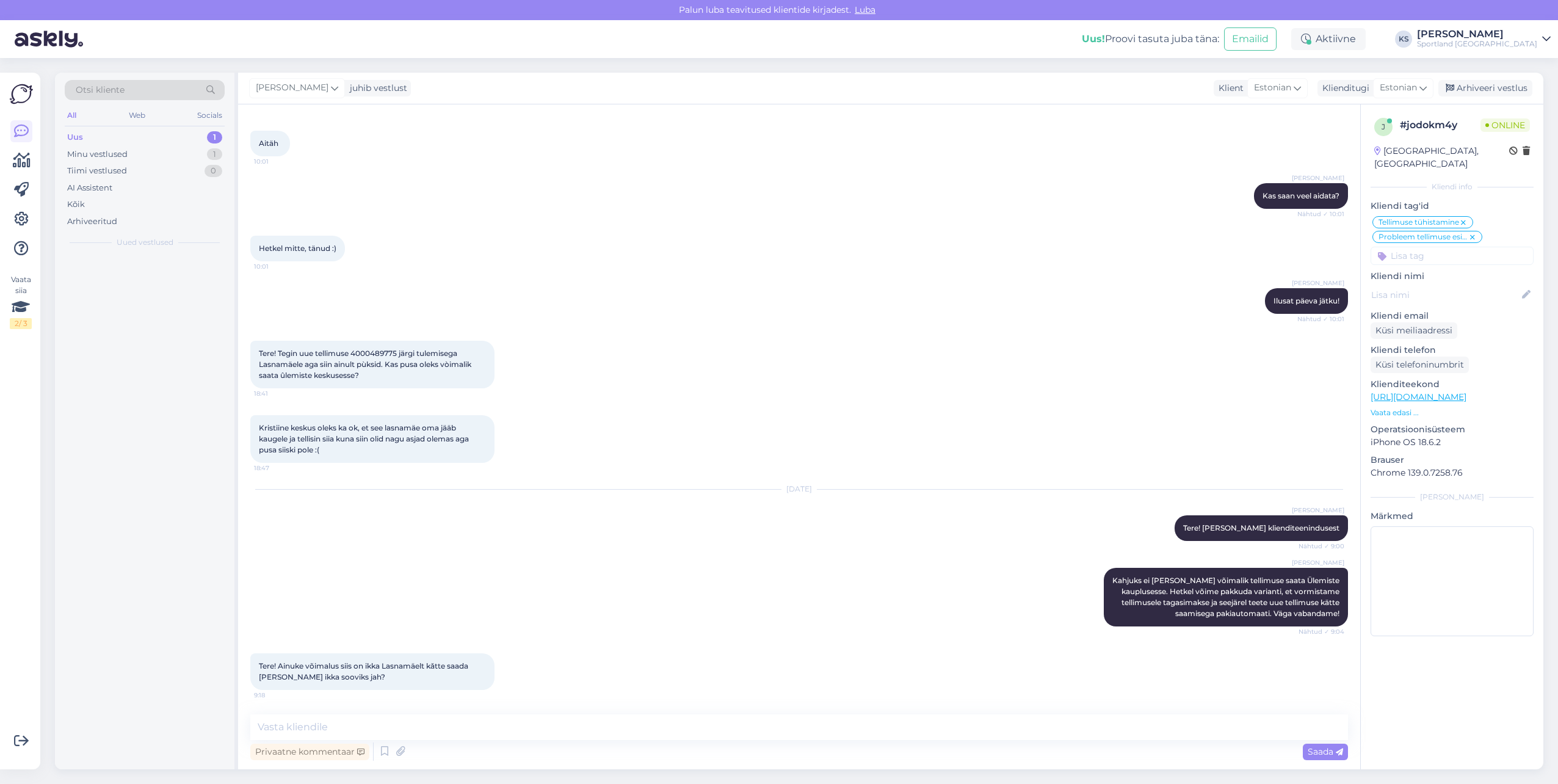
scroll to position [484, 0]
click at [454, 736] on textarea at bounding box center [799, 727] width 1098 height 25
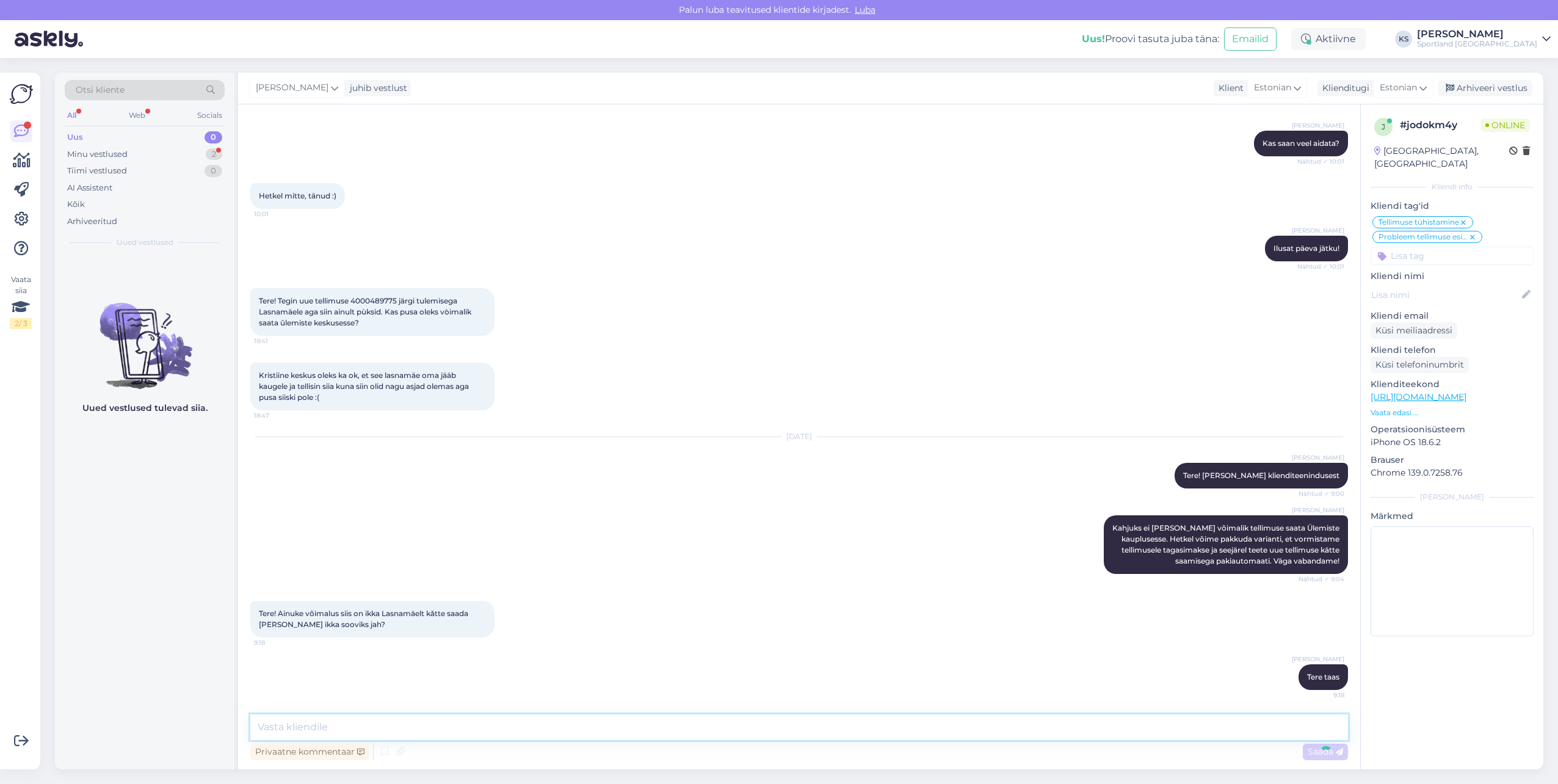
scroll to position [611, 0]
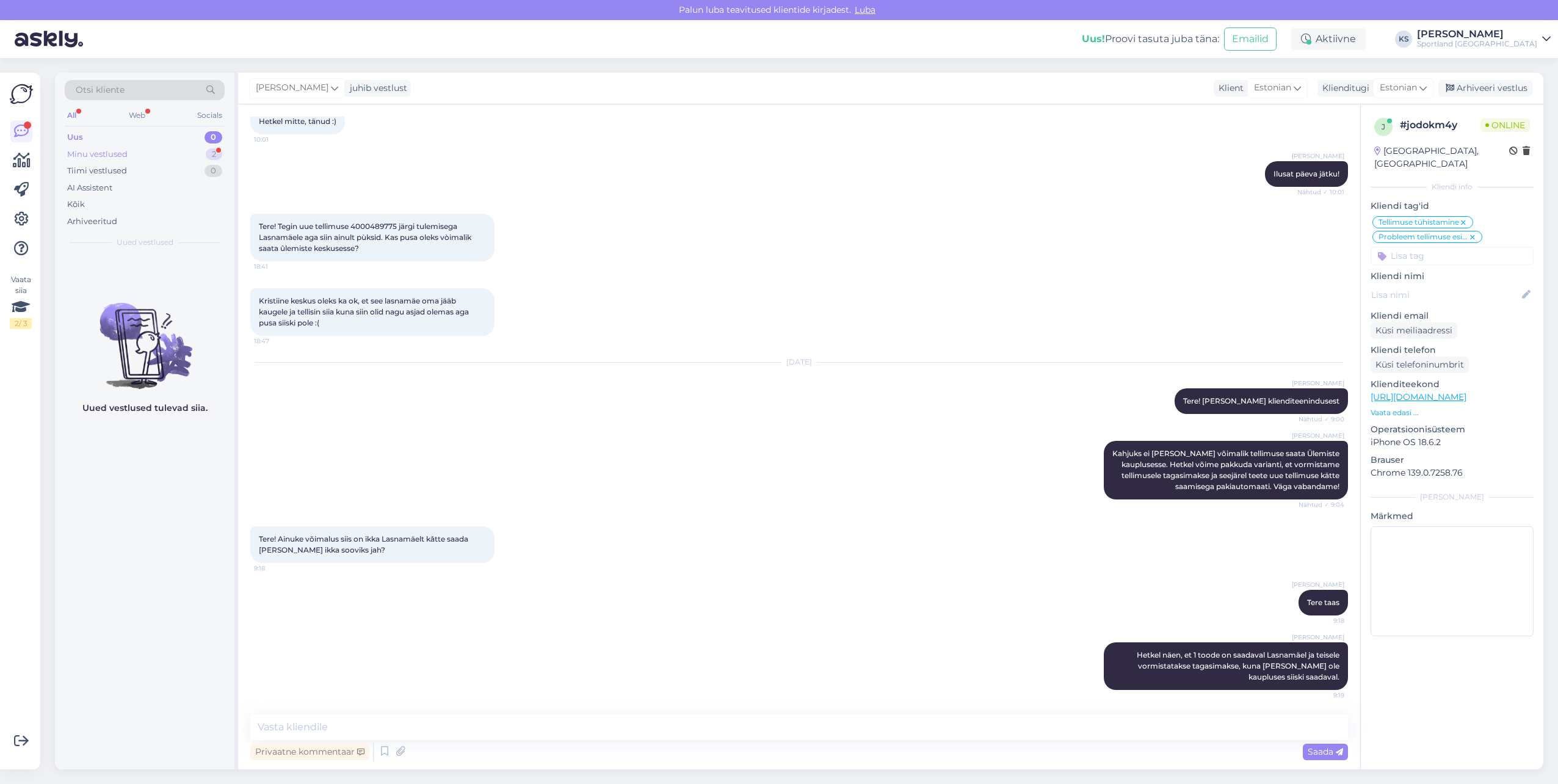
click at [199, 146] on div "Minu vestlused 2" at bounding box center [145, 154] width 160 height 17
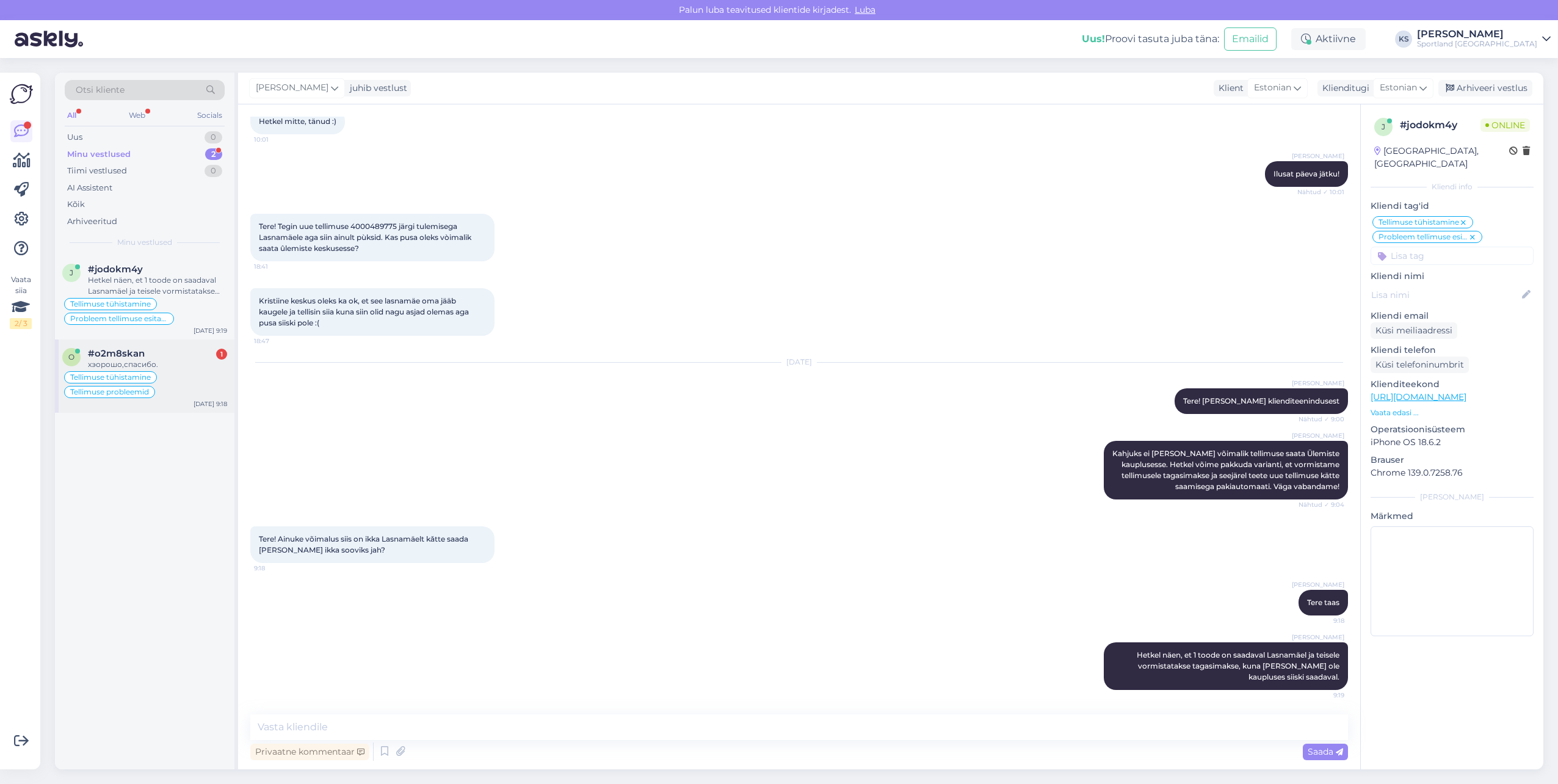
click at [177, 362] on div "хэорошо,спасибо." at bounding box center [158, 364] width 139 height 11
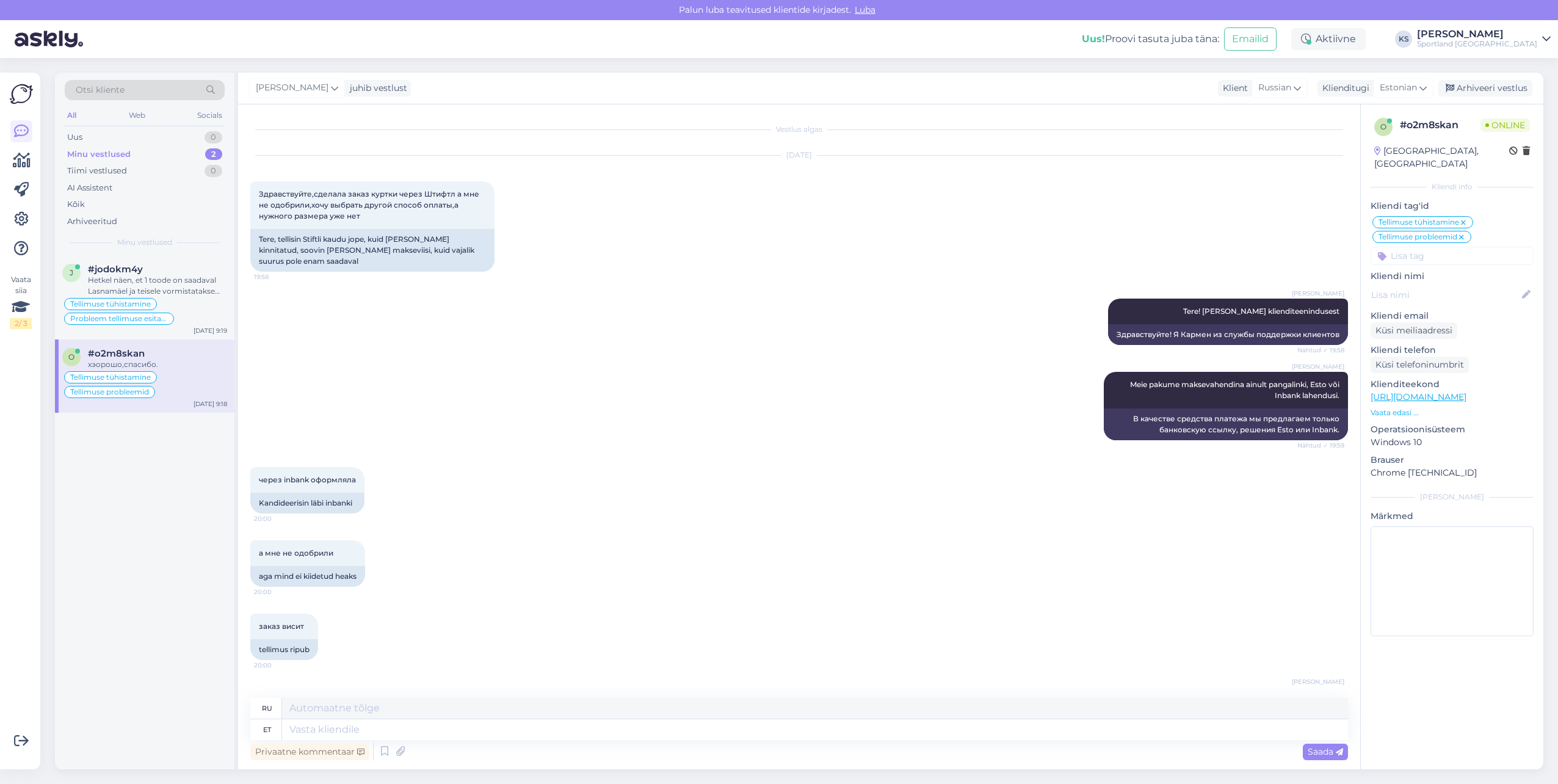
scroll to position [2623, 0]
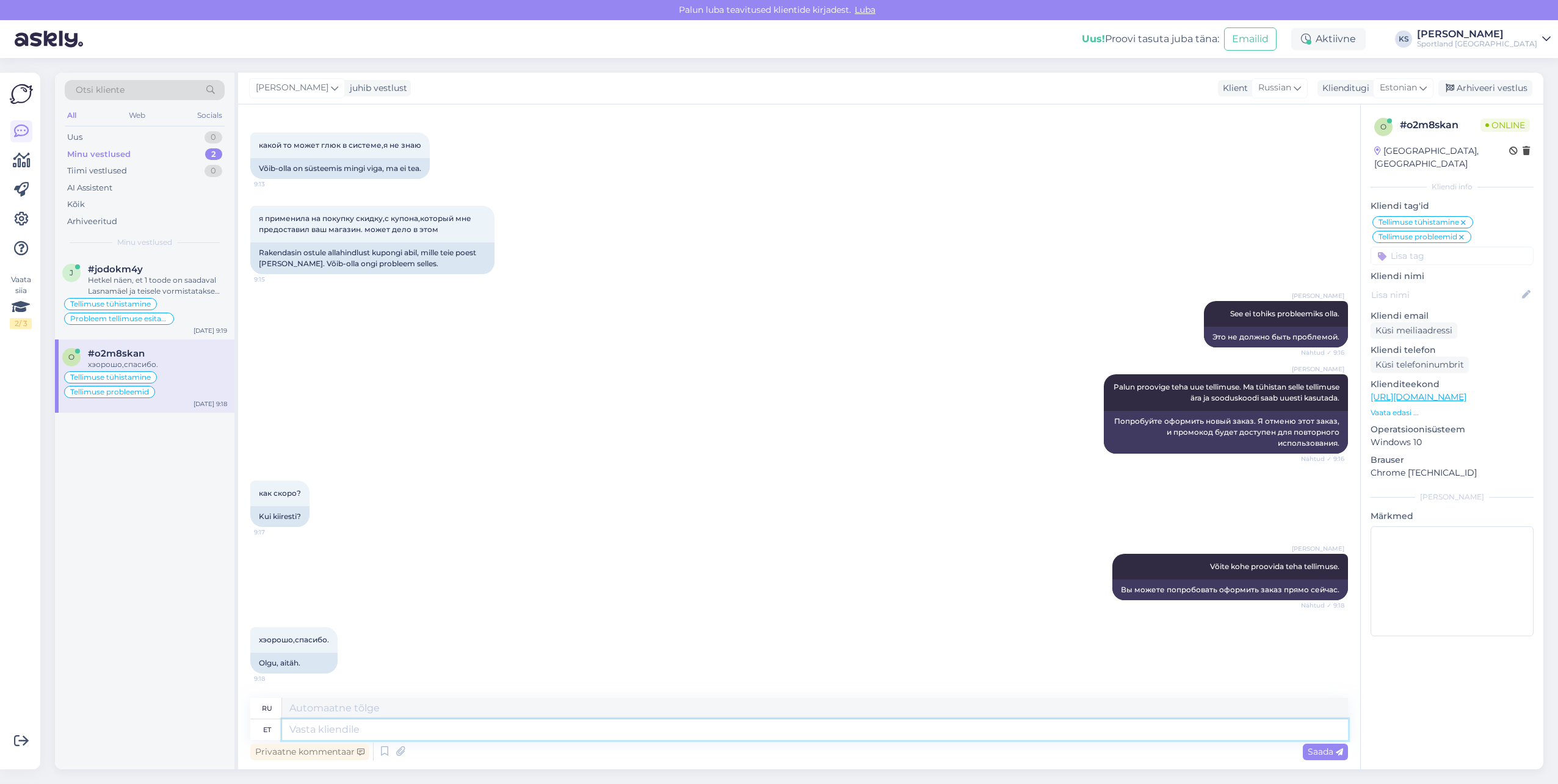
drag, startPoint x: 453, startPoint y: 732, endPoint x: 588, endPoint y: 768, distance: 139.7
click at [456, 732] on textarea at bounding box center [815, 729] width 1066 height 20
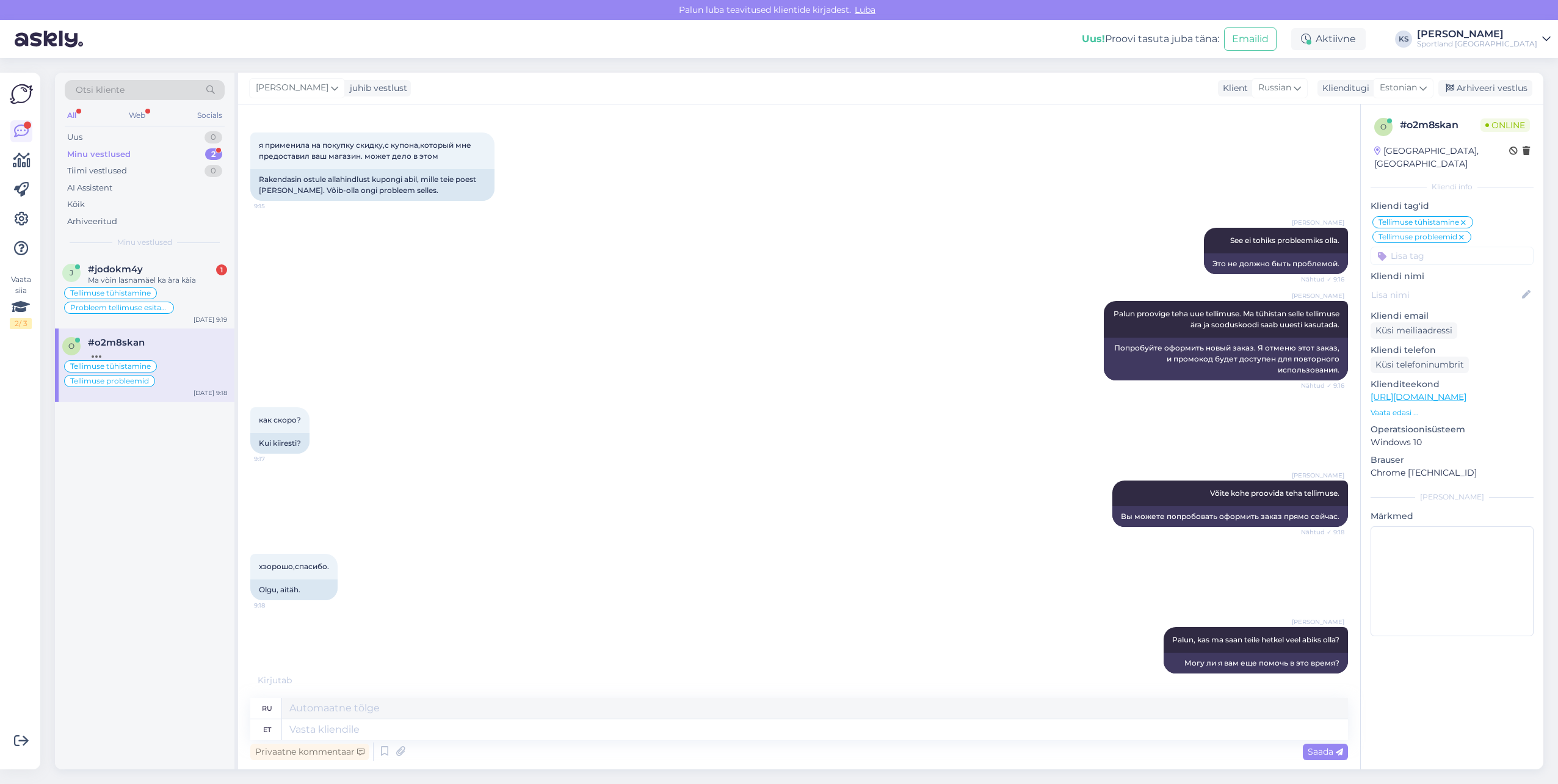
scroll to position [2781, 0]
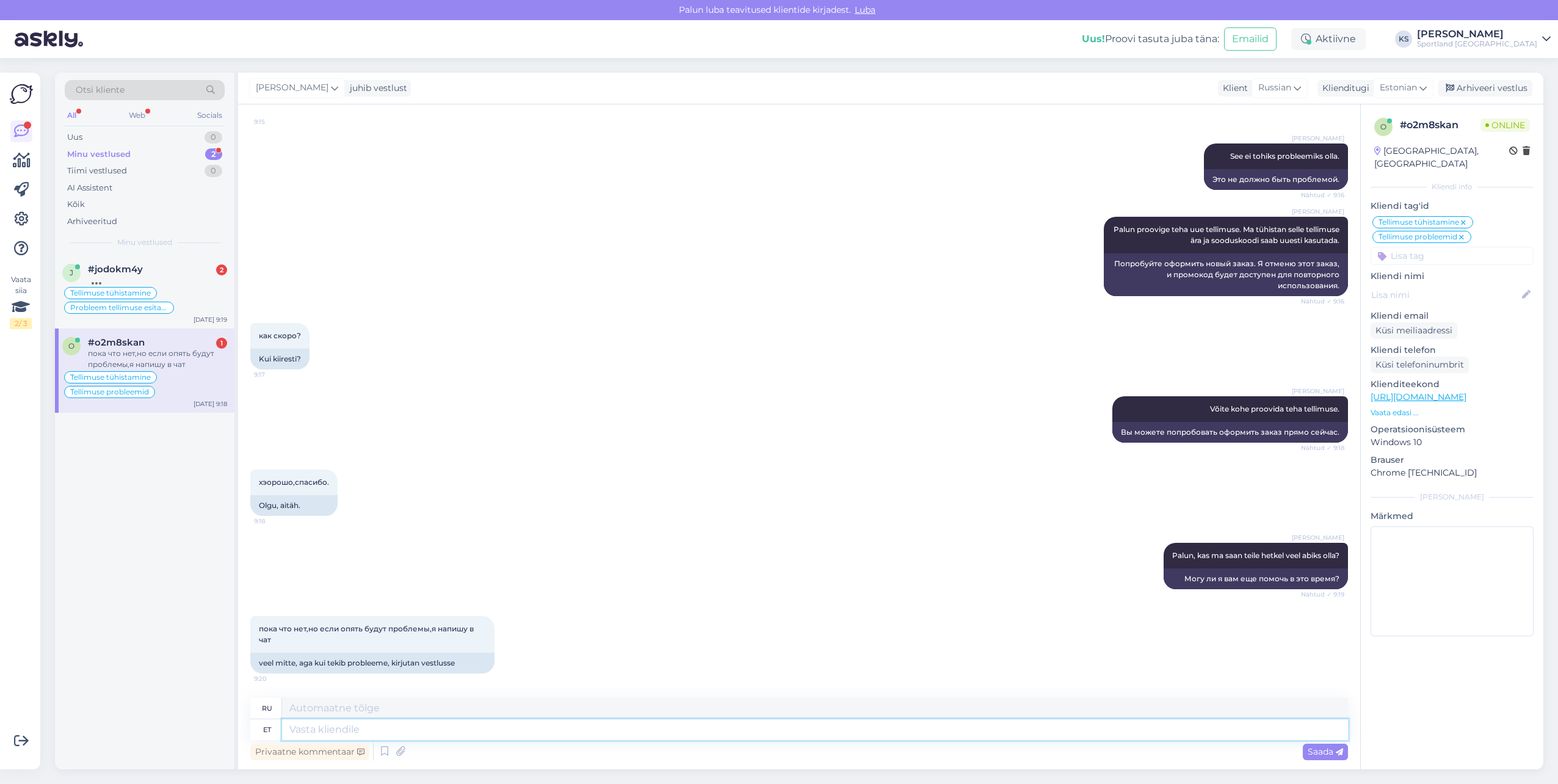
click at [504, 735] on textarea at bounding box center [815, 729] width 1066 height 20
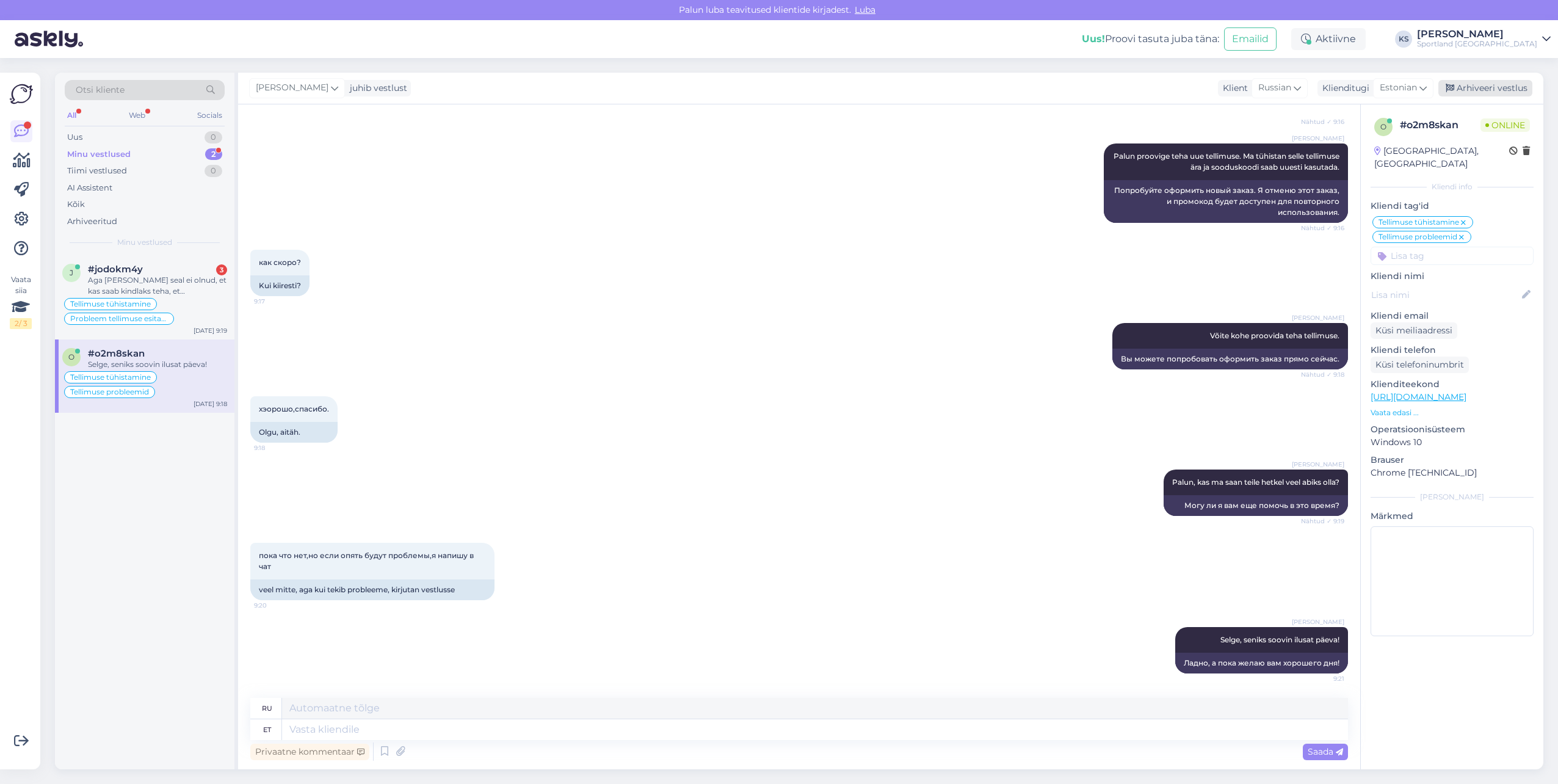
click at [1488, 88] on div "Arhiveeri vestlus" at bounding box center [1485, 88] width 94 height 16
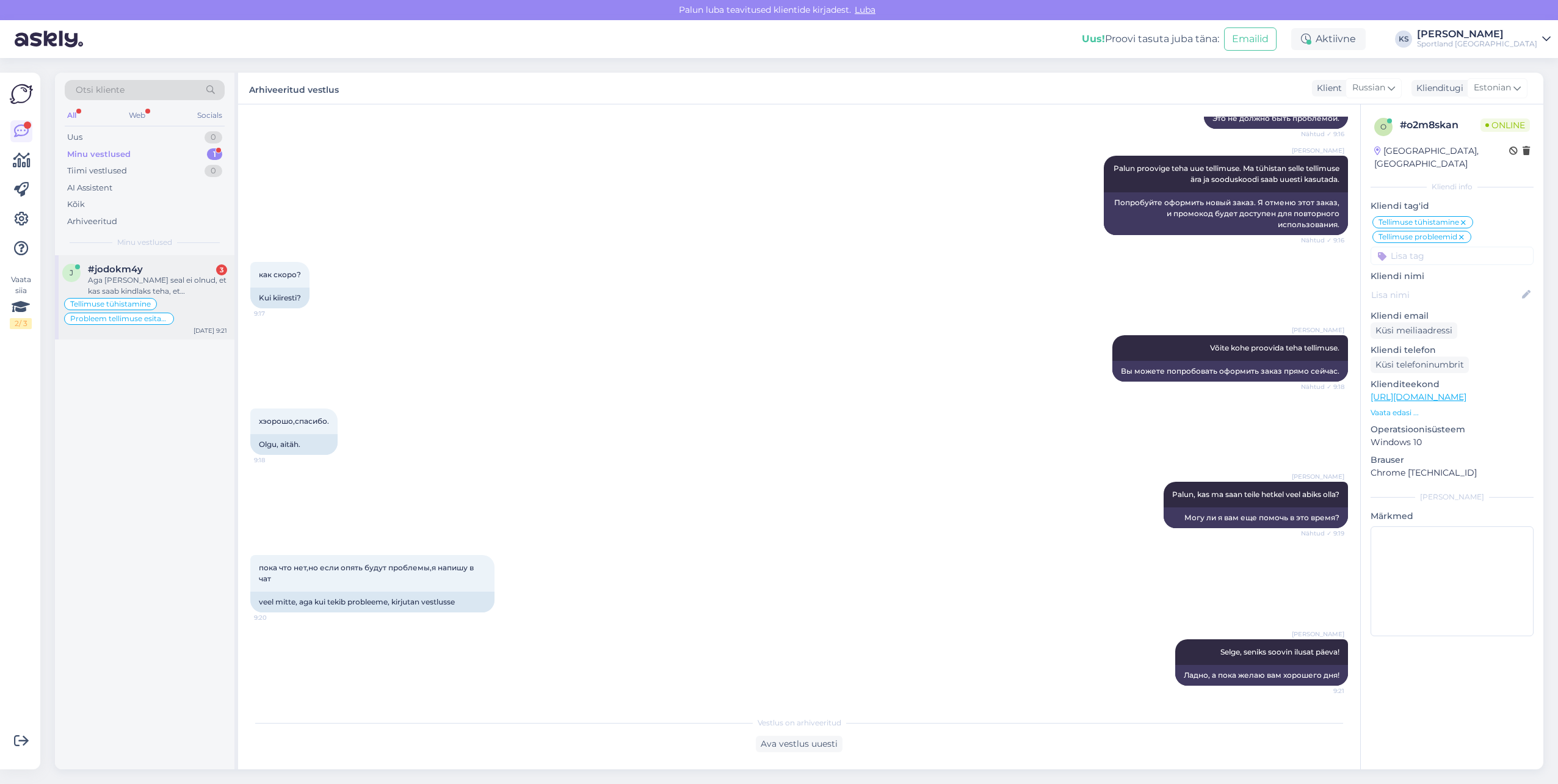
click at [157, 300] on div "Tellimuse tühistamine Probleem tellimuse esitamisega" at bounding box center [145, 311] width 165 height 29
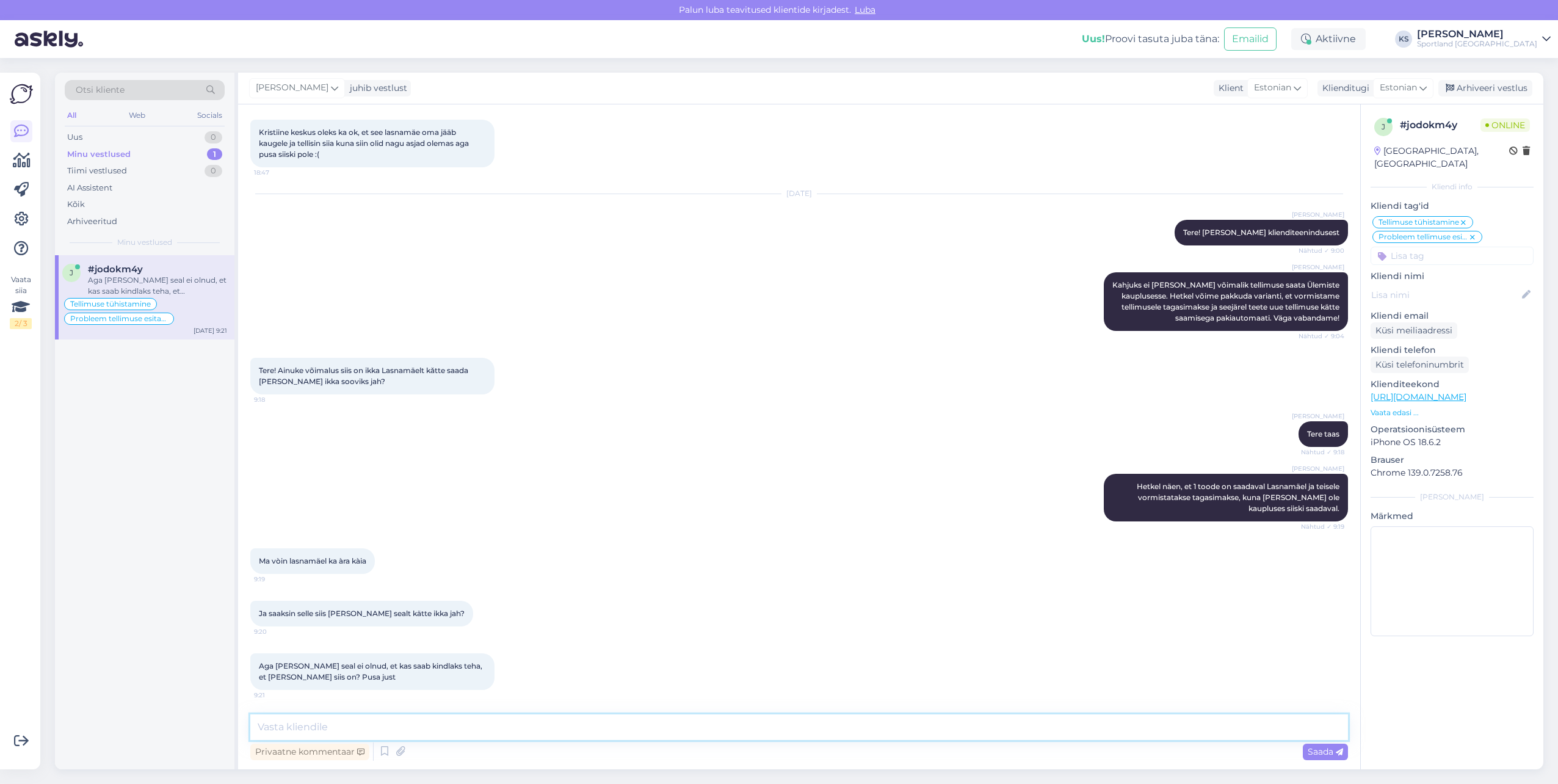
click at [362, 731] on textarea at bounding box center [799, 727] width 1098 height 25
click at [459, 721] on textarea "Pusa kaupluses ei ole saadaval ning tellimusele vormistatakse tagasimakse." at bounding box center [799, 727] width 1098 height 25
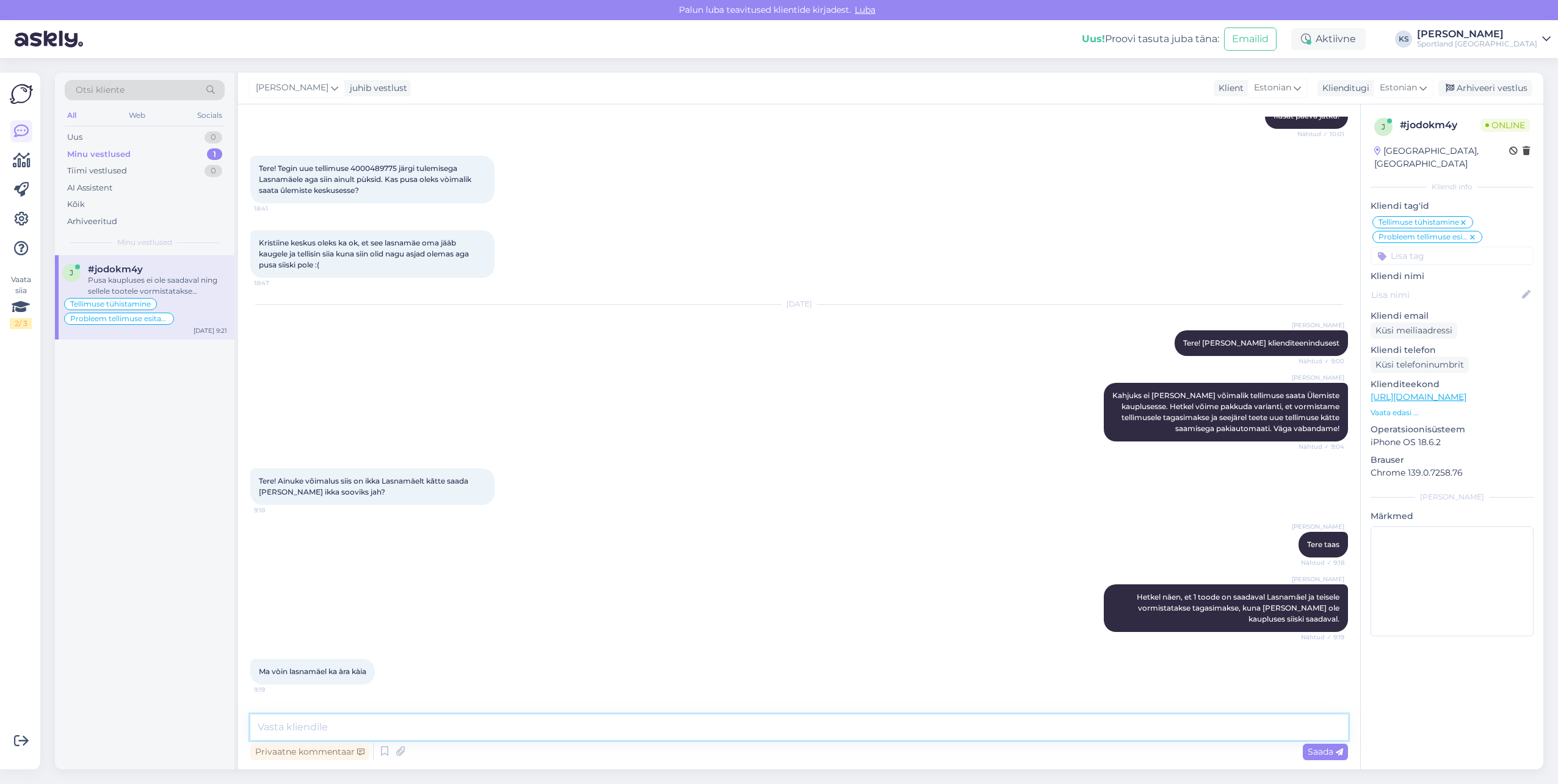
scroll to position [660, 0]
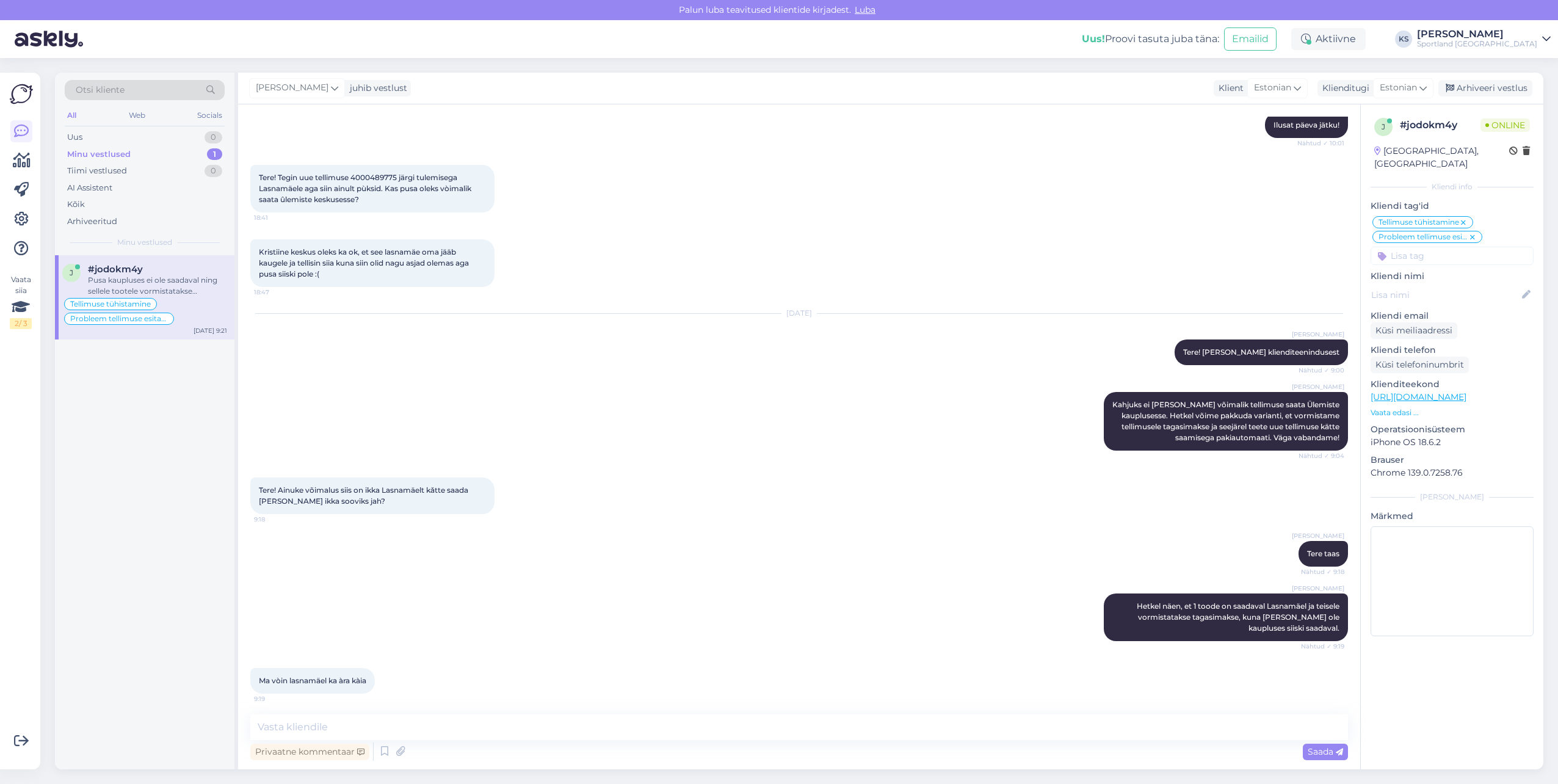
click at [381, 175] on span "Tere! Tegin uue tellimuse 4000489775 järgi tulemisega Lasnamäele aga siin ainul…" at bounding box center [366, 188] width 214 height 31
copy span "4000489775"
click at [445, 726] on textarea at bounding box center [799, 727] width 1098 height 25
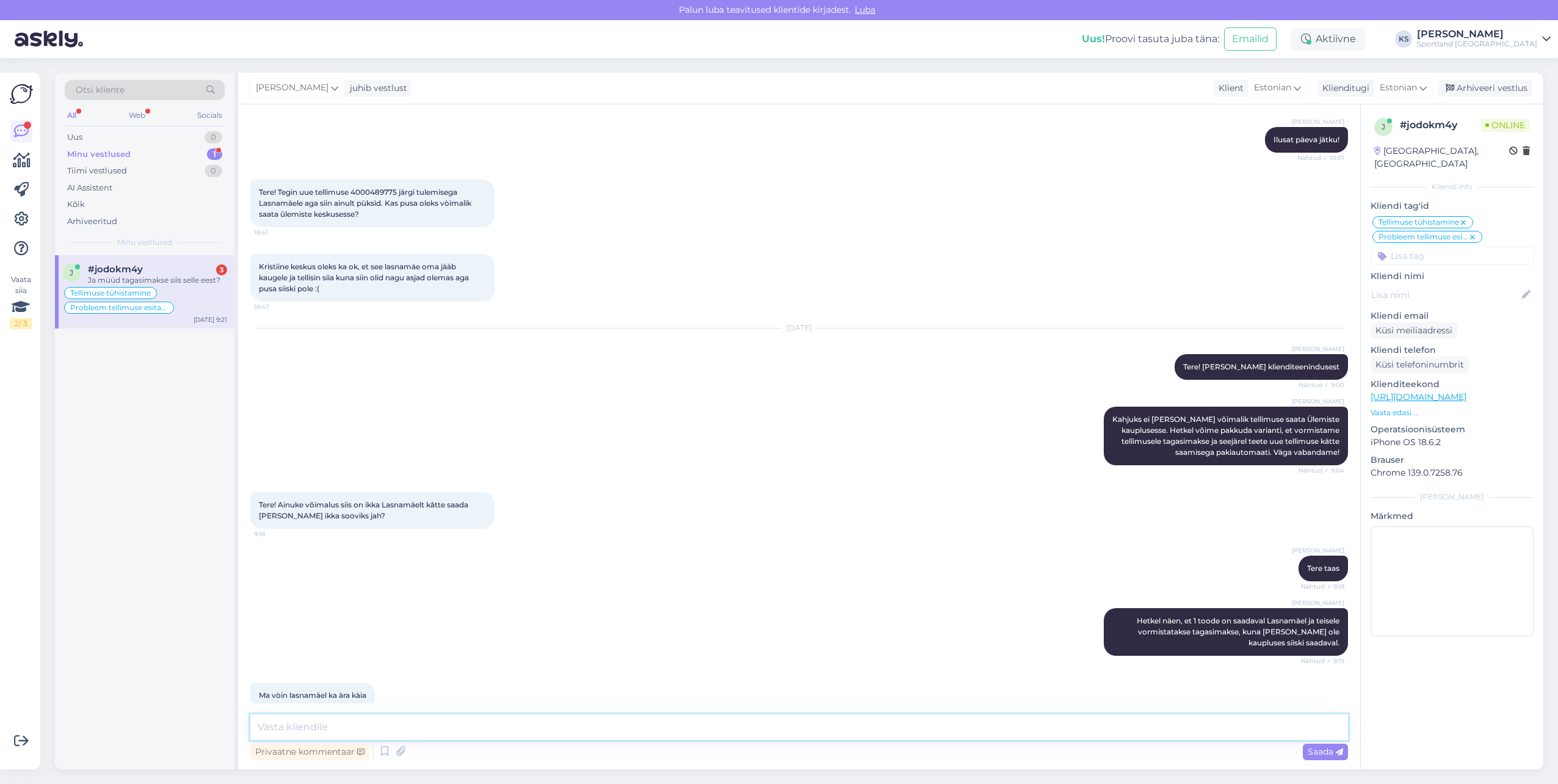
scroll to position [401, 0]
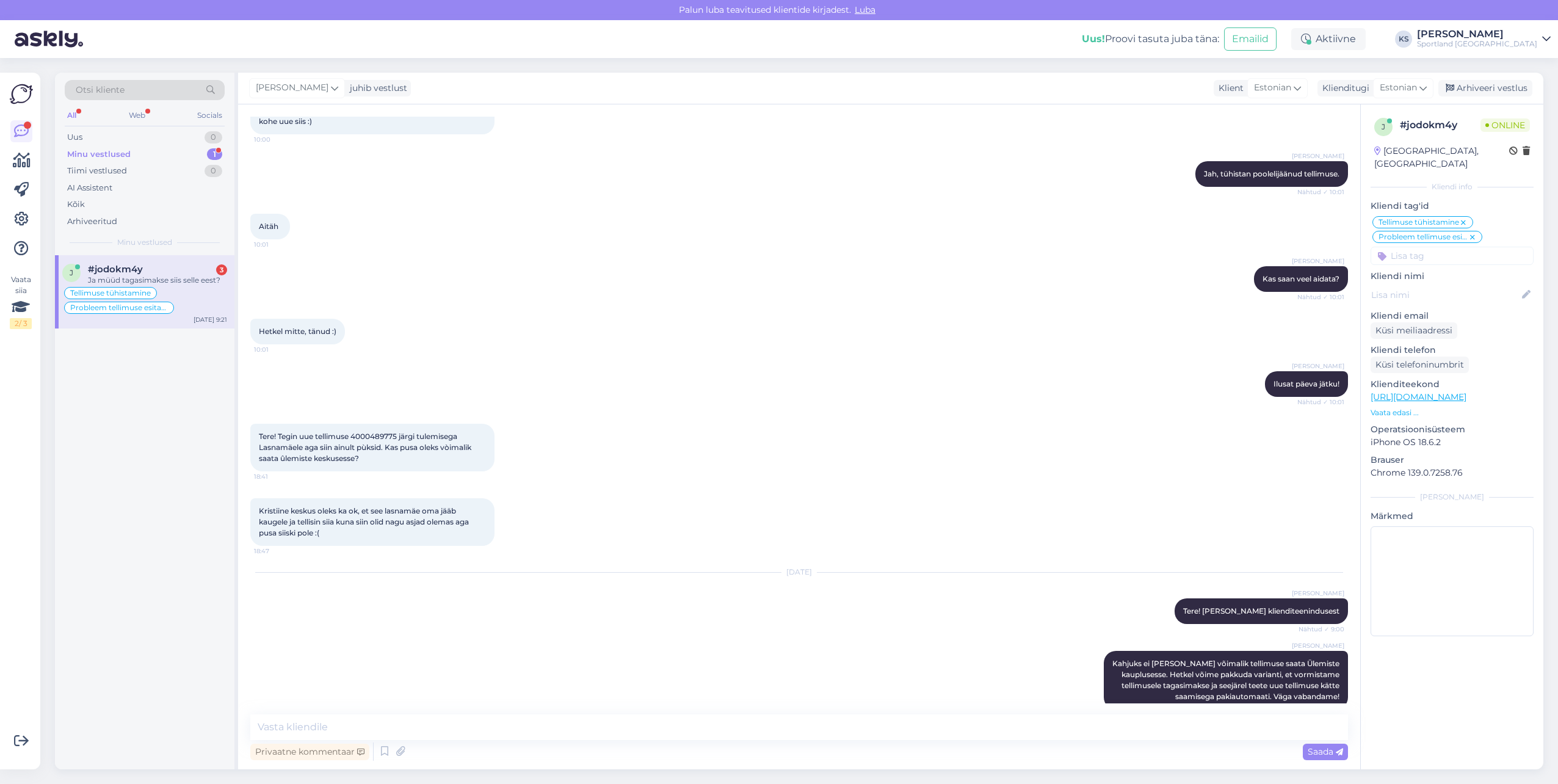
click at [375, 431] on div "Tere! Tegin uue tellimuse 4000489775 järgi tulemisega Lasnamäele aga siin ainul…" at bounding box center [372, 447] width 245 height 47
copy span "4000489775"
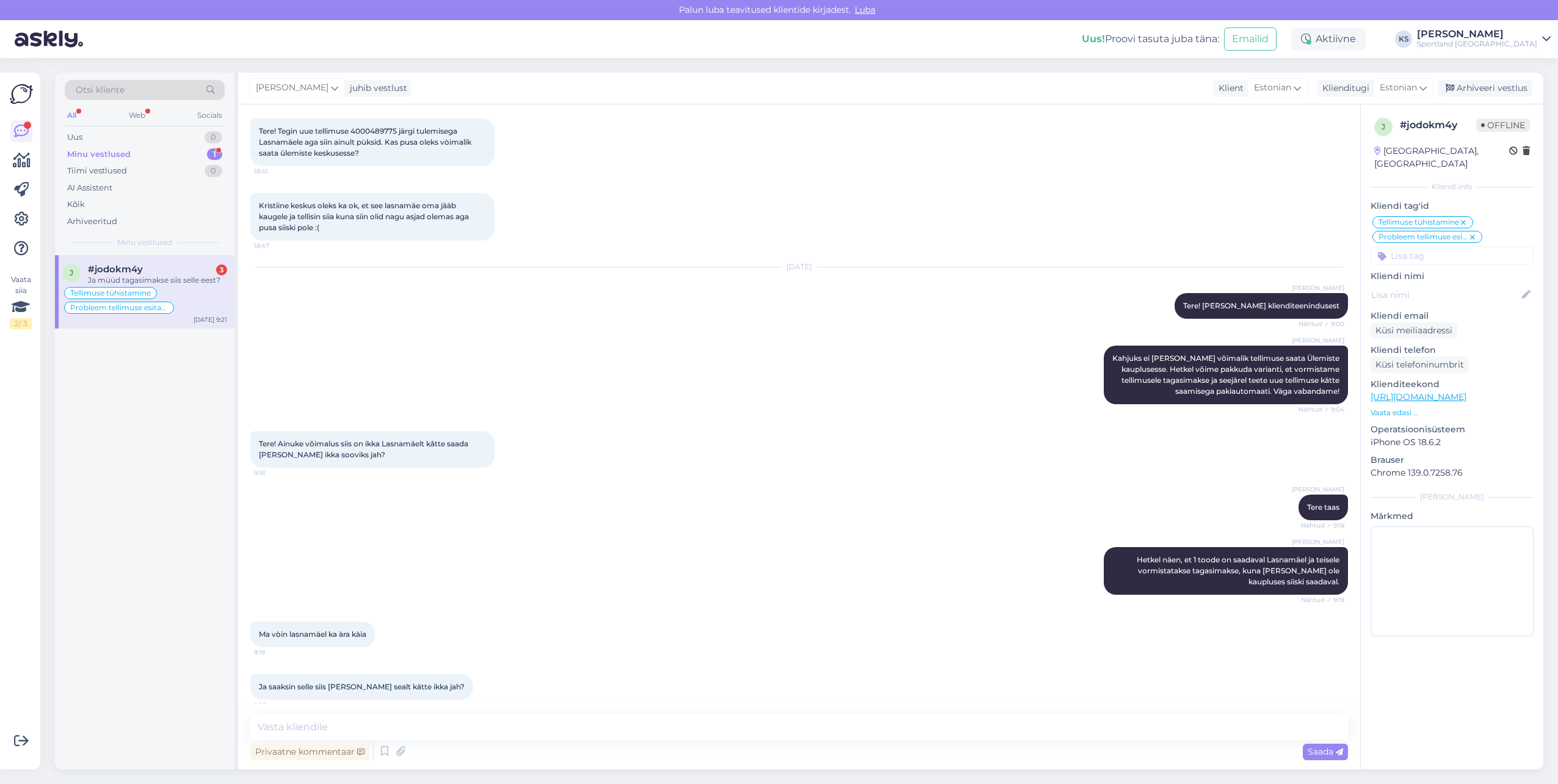
click at [177, 269] on div "#jodokm4y 3" at bounding box center [158, 269] width 139 height 11
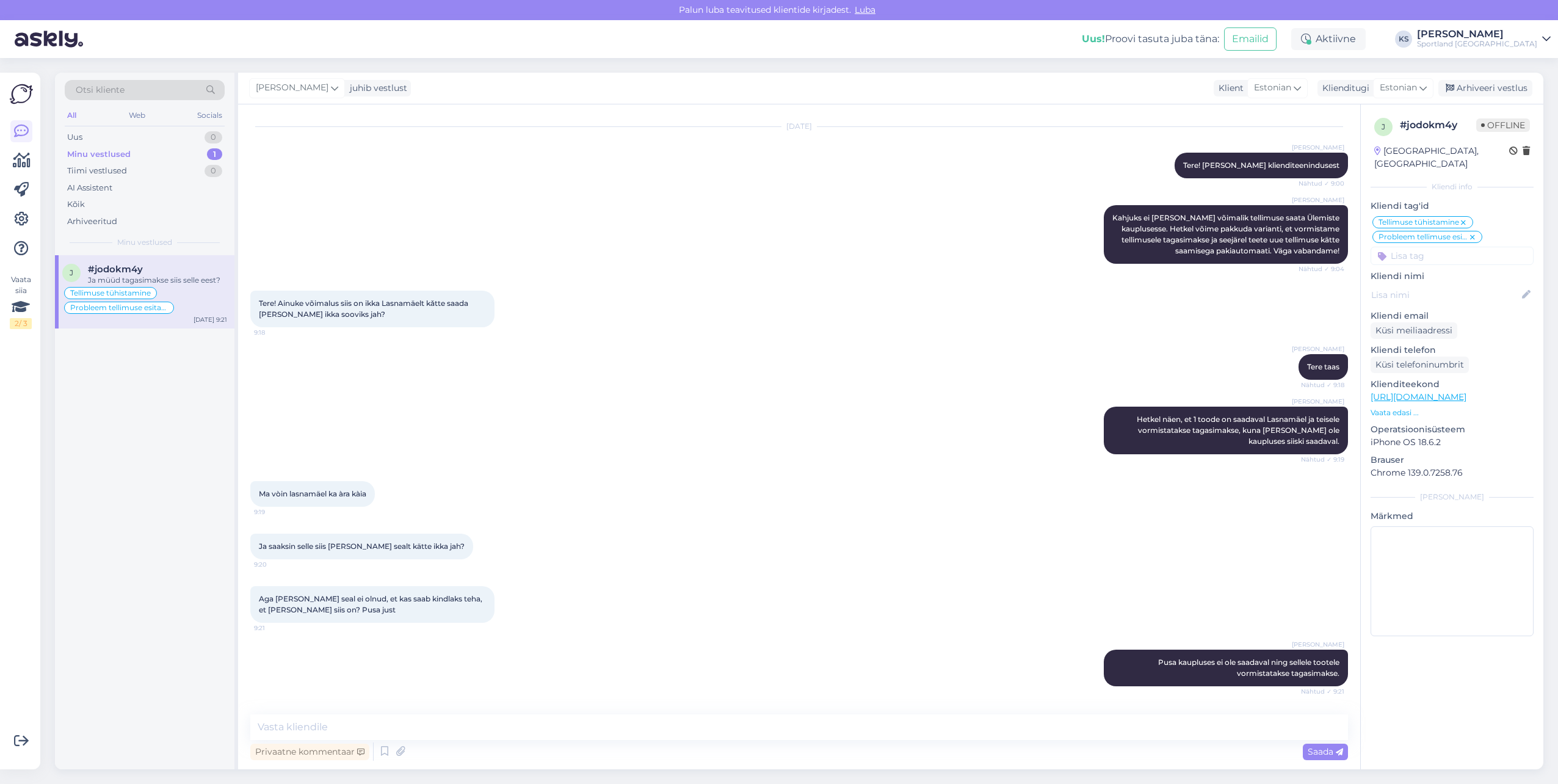
scroll to position [1011, 0]
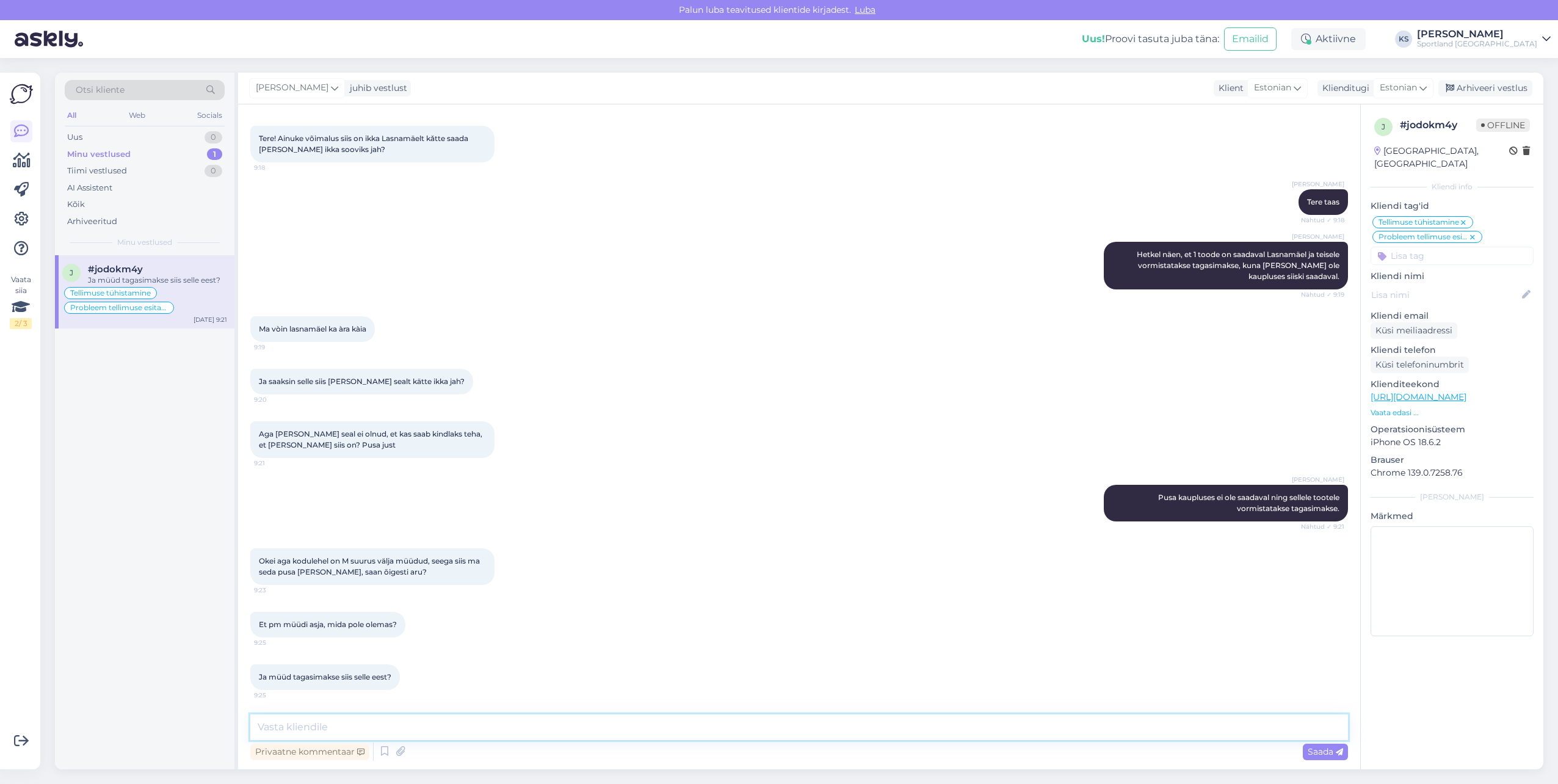
click at [419, 728] on textarea at bounding box center [799, 727] width 1098 height 25
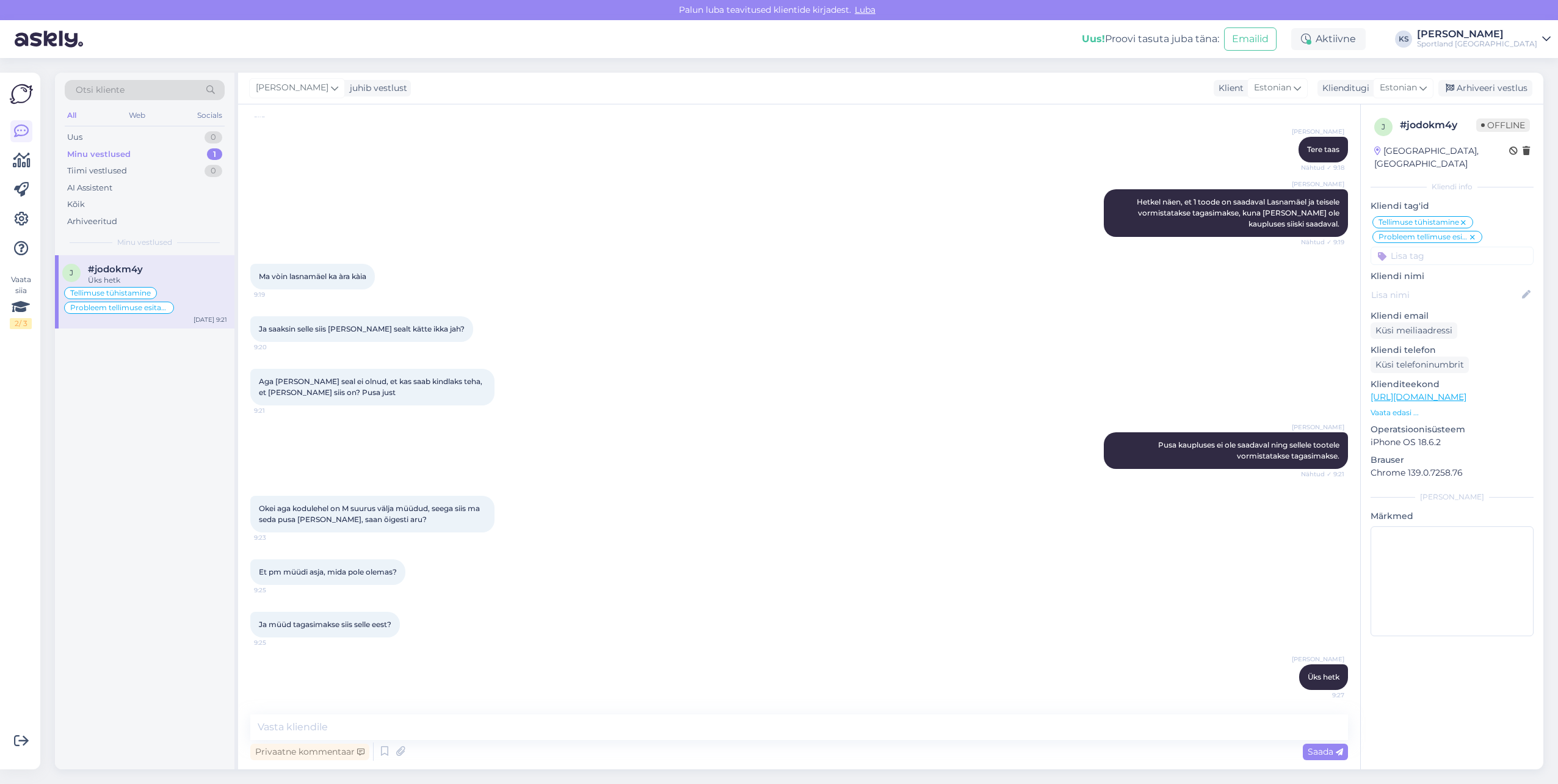
drag, startPoint x: 343, startPoint y: 598, endPoint x: 504, endPoint y: 580, distance: 162.0
click at [343, 598] on div "Ja müüd tagasimakse siis selle eest? 9:25" at bounding box center [799, 625] width 1098 height 52
click at [528, 724] on textarea at bounding box center [799, 727] width 1098 height 25
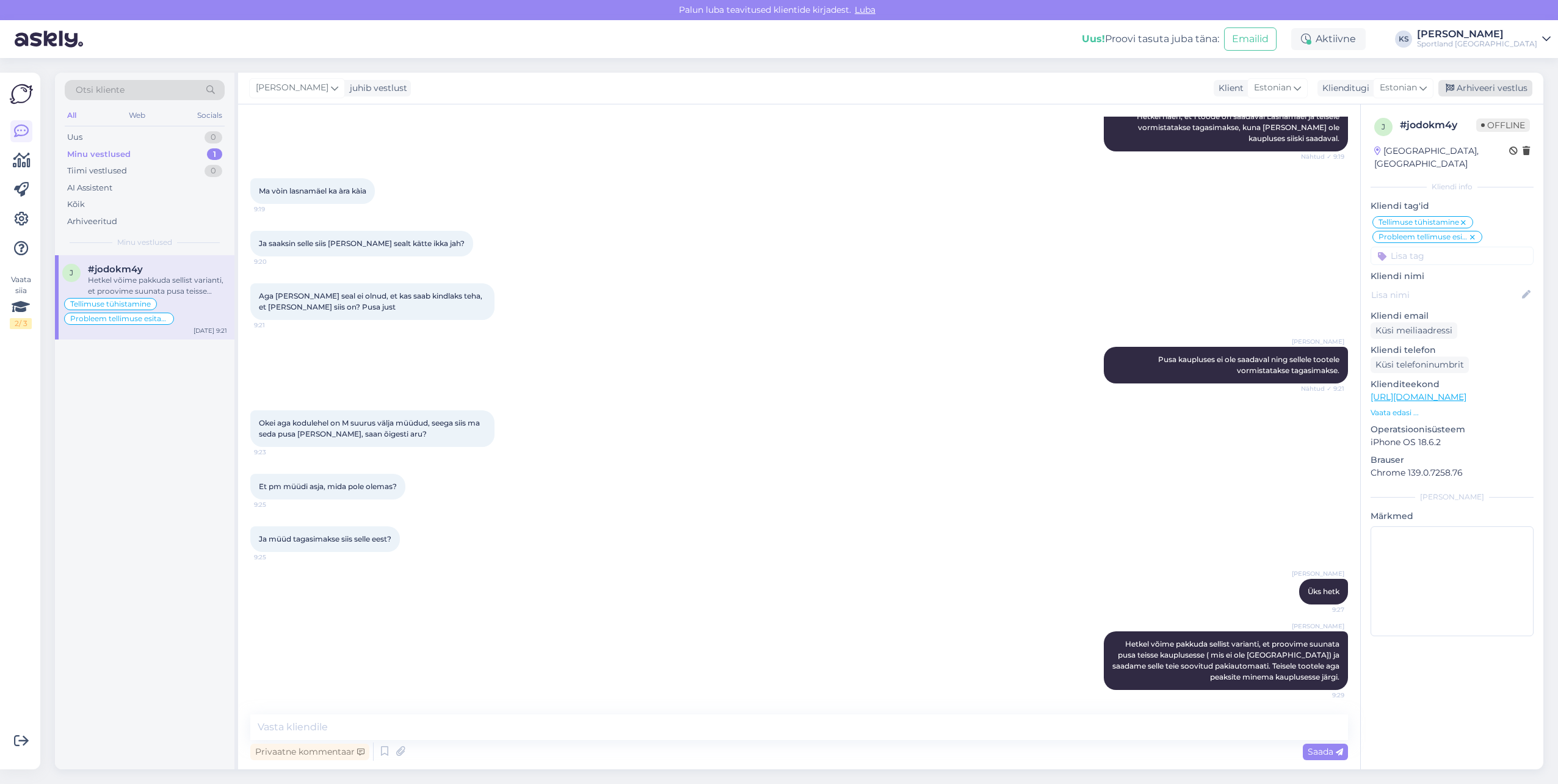
click at [1512, 85] on div "Arhiveeri vestlus" at bounding box center [1485, 88] width 94 height 16
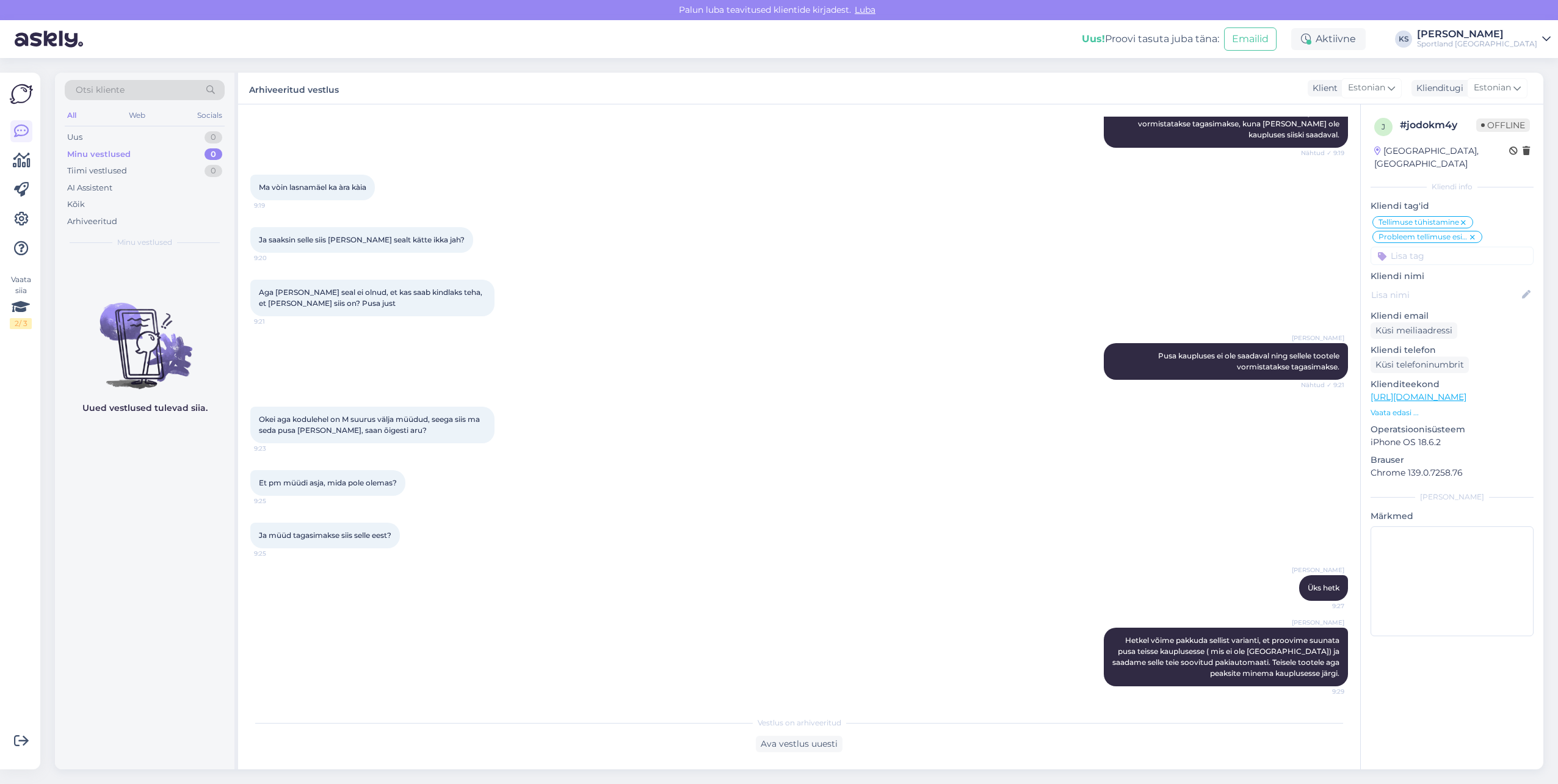
scroll to position [1154, 0]
click at [174, 135] on div "Uus 1" at bounding box center [145, 137] width 160 height 17
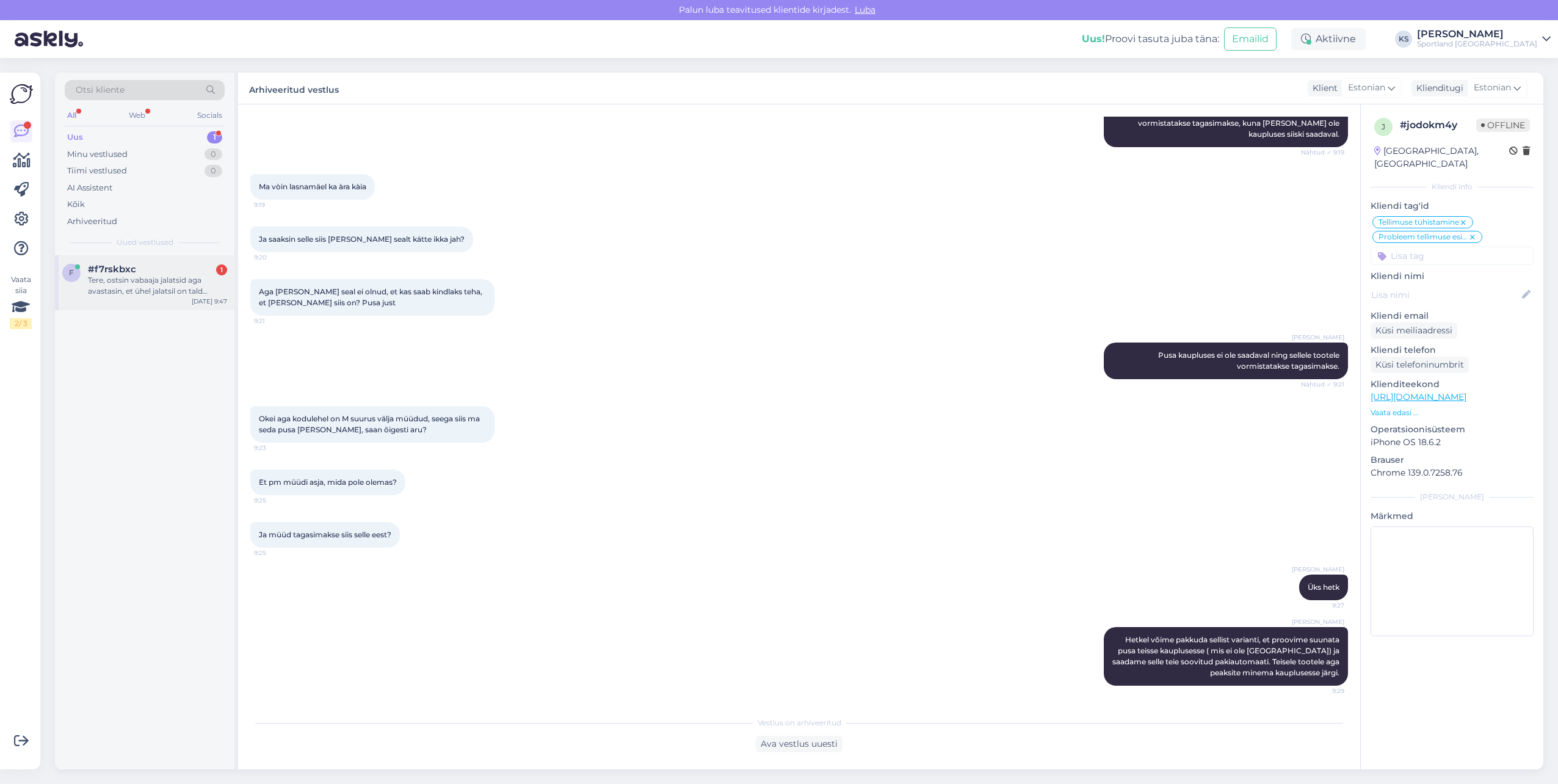
click at [150, 295] on div "Tere, ostsin vabaaja jalatsid aga avastasin, et ühel jalatsil on tald [PERSON_N…" at bounding box center [158, 285] width 139 height 22
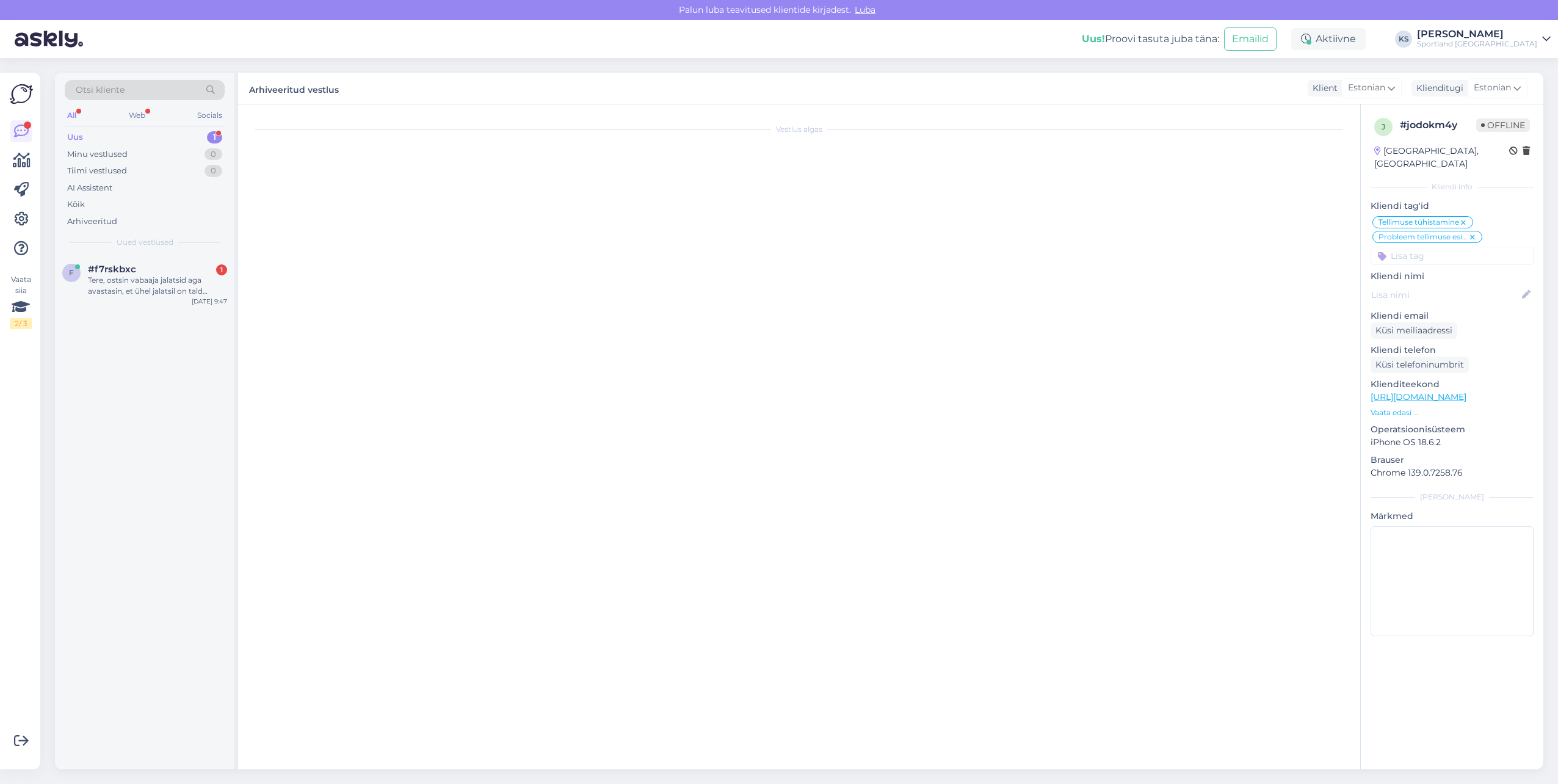
scroll to position [0, 0]
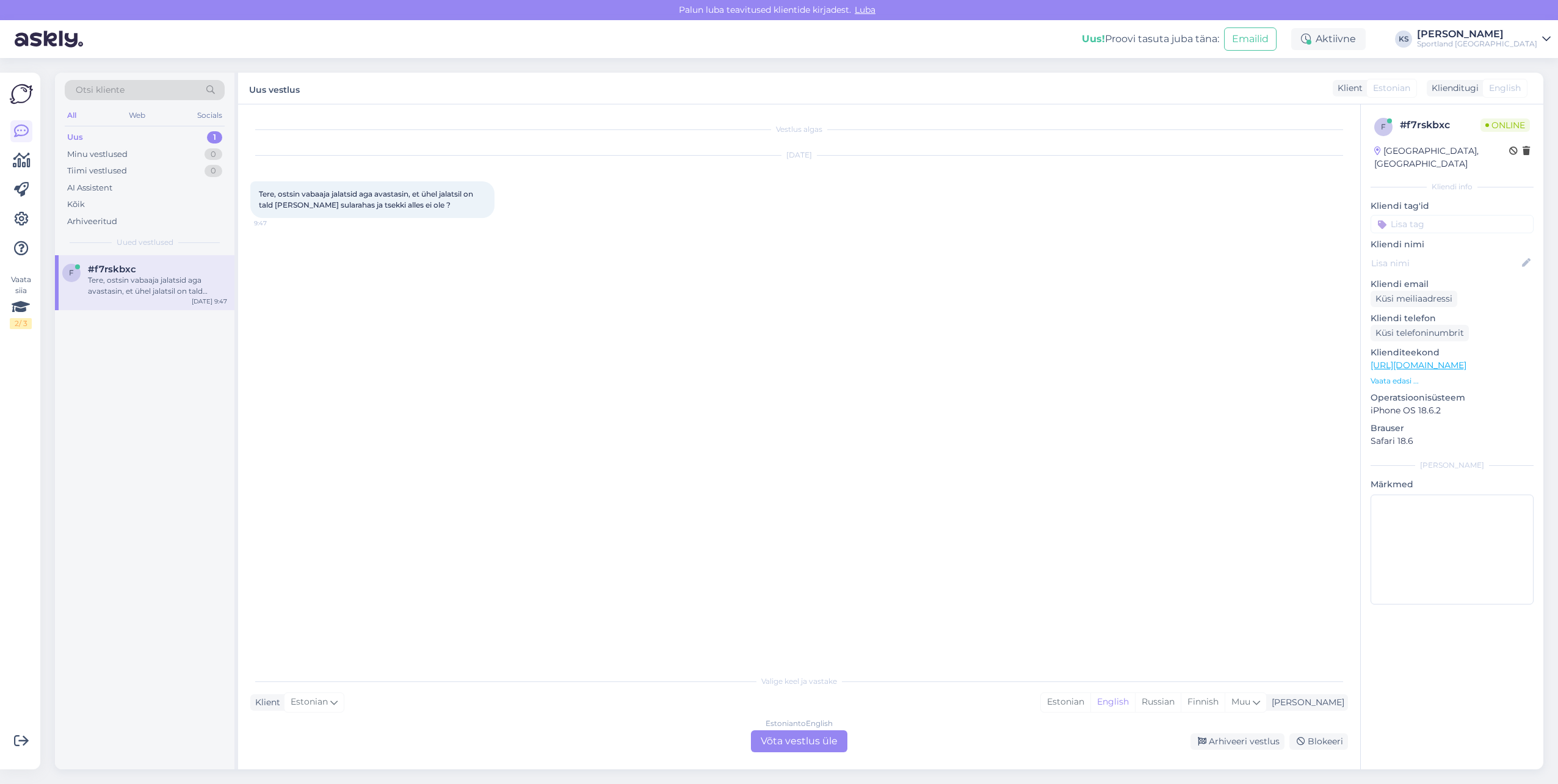
click at [1119, 689] on div "Valige [PERSON_NAME] vastake Klient Estonian Mina Estonian English Russian Finn…" at bounding box center [799, 710] width 1098 height 83
click at [1090, 694] on div "Estonian" at bounding box center [1066, 701] width 49 height 18
click at [805, 738] on div "Estonian to Estonian Võta vestlus üle" at bounding box center [799, 741] width 97 height 22
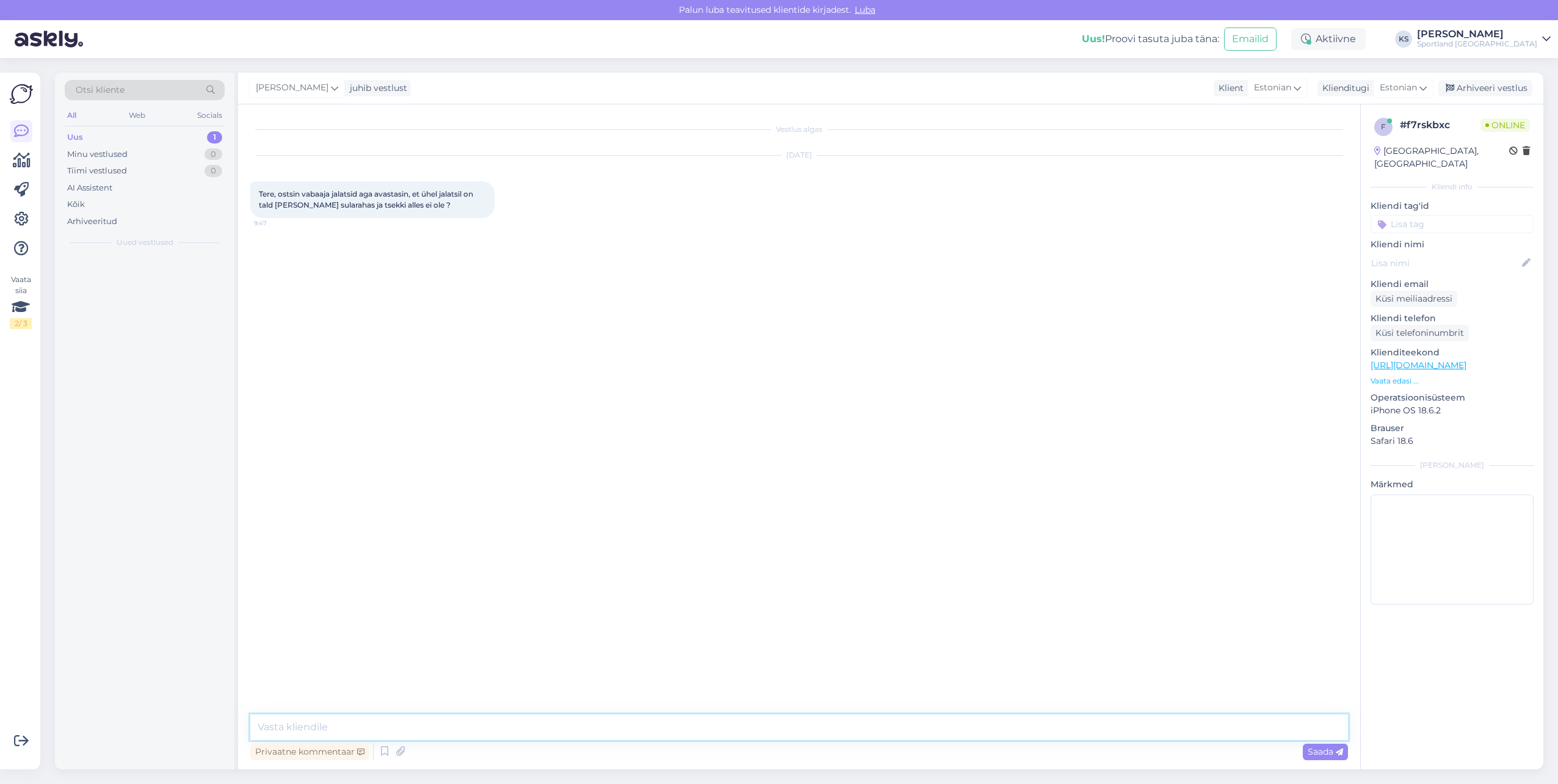
click at [828, 732] on textarea at bounding box center [799, 727] width 1098 height 25
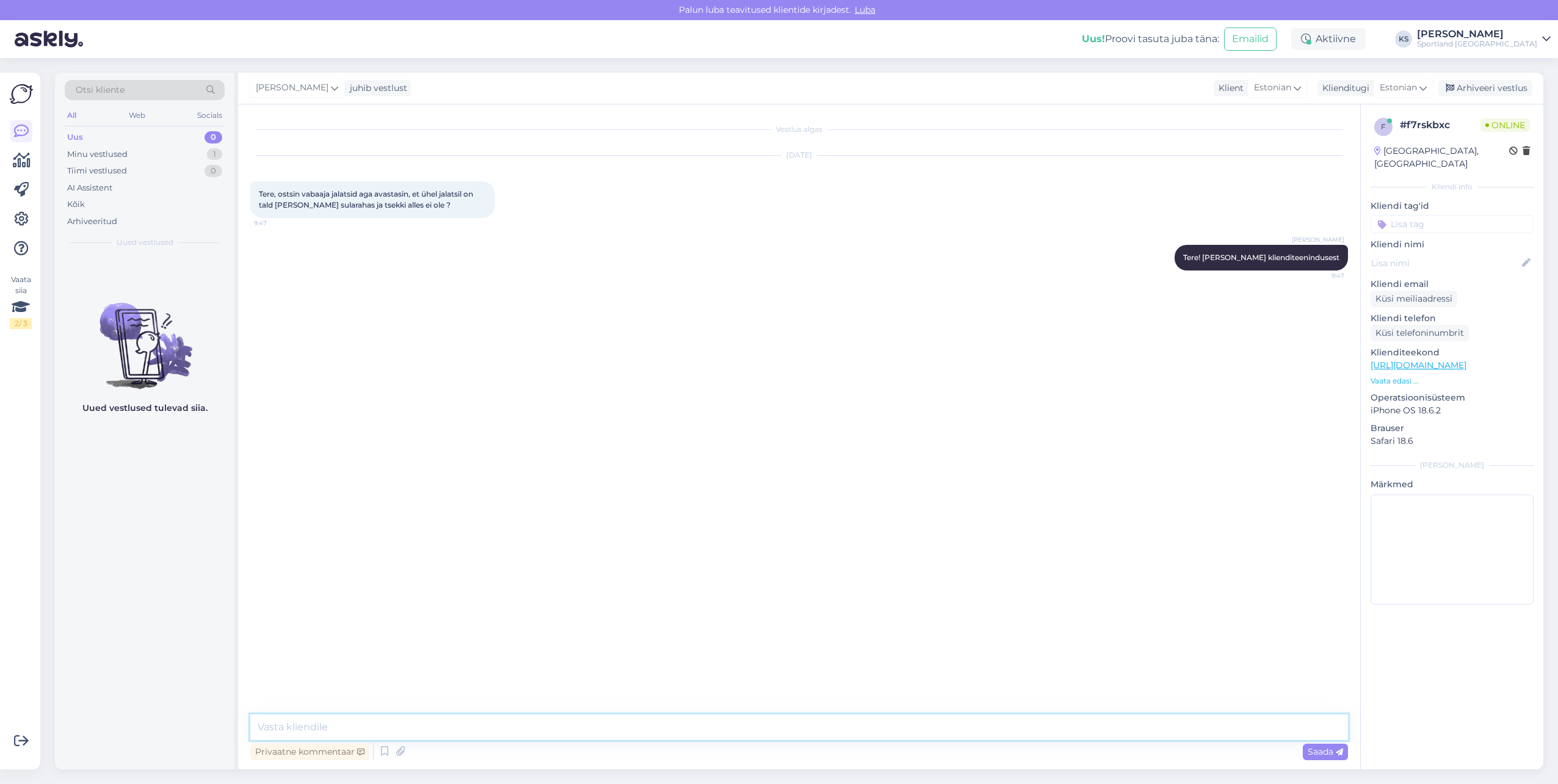
click at [430, 731] on textarea at bounding box center [799, 727] width 1098 height 25
click at [388, 750] on icon at bounding box center [384, 751] width 15 height 18
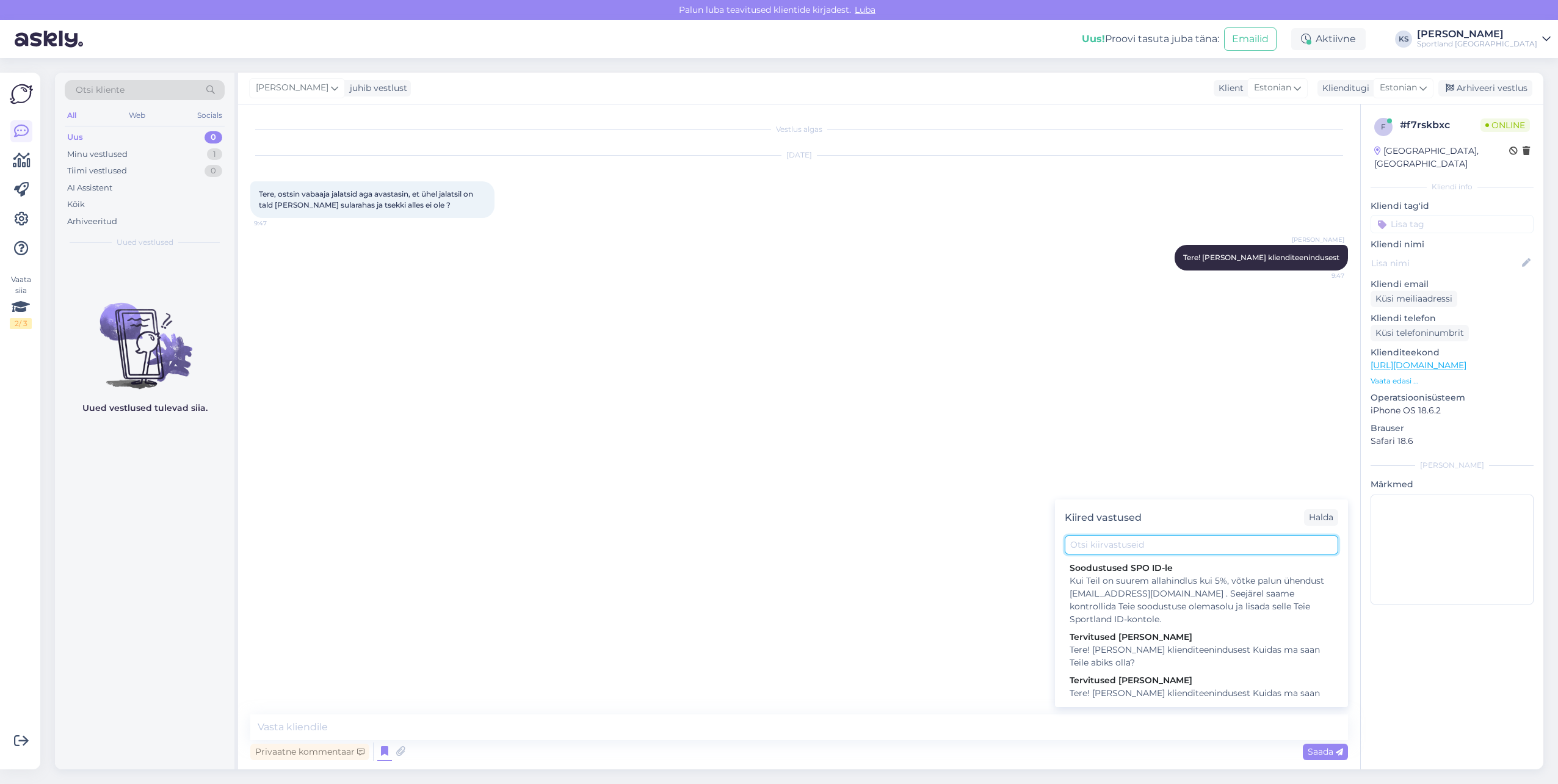
click at [1091, 553] on input "text" at bounding box center [1201, 544] width 273 height 19
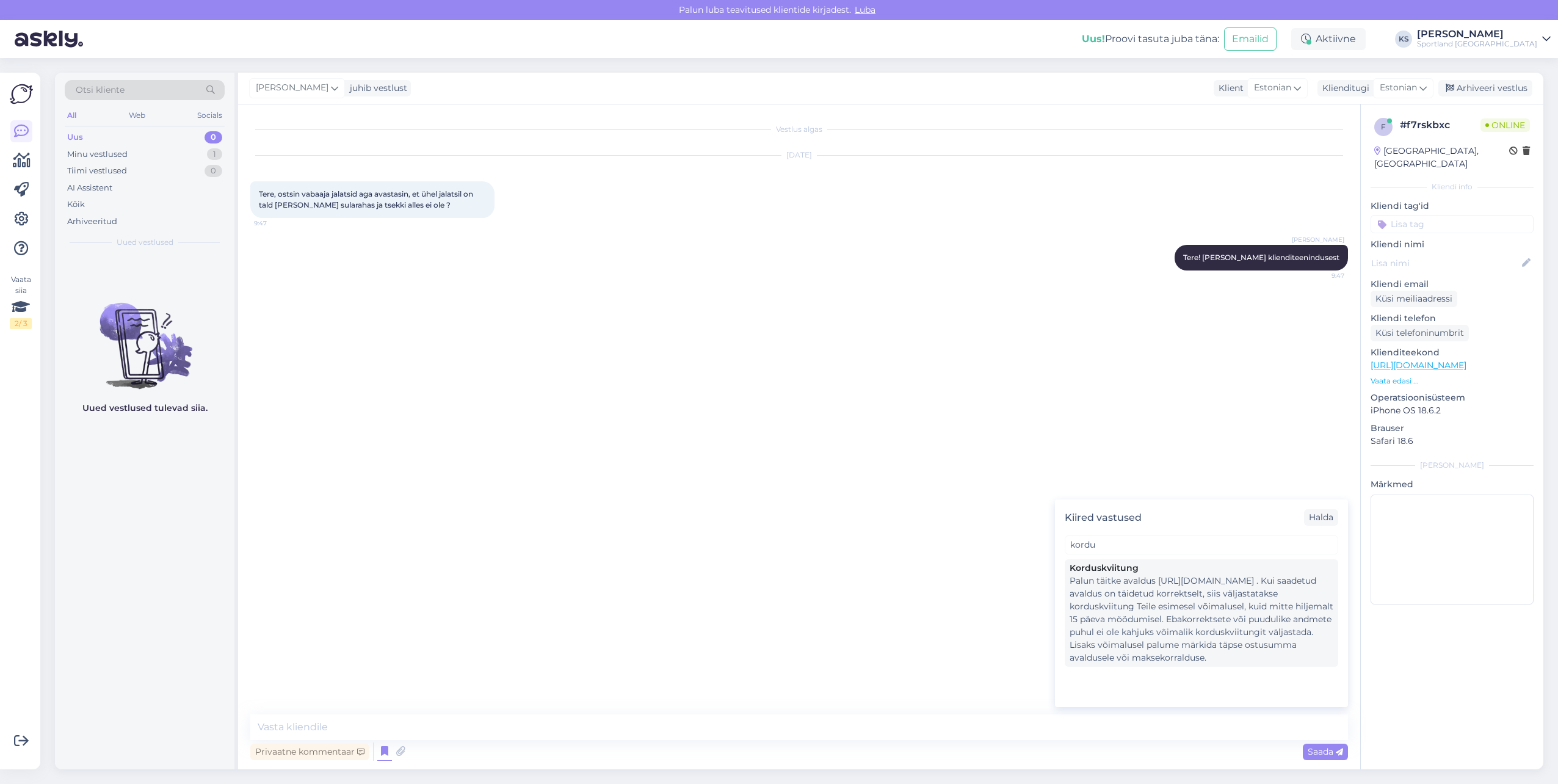
click at [1115, 592] on div "Palun täitke avaldus [URL][DOMAIN_NAME] . Kui saadetud avaldus on täidetud korr…" at bounding box center [1201, 620] width 264 height 90
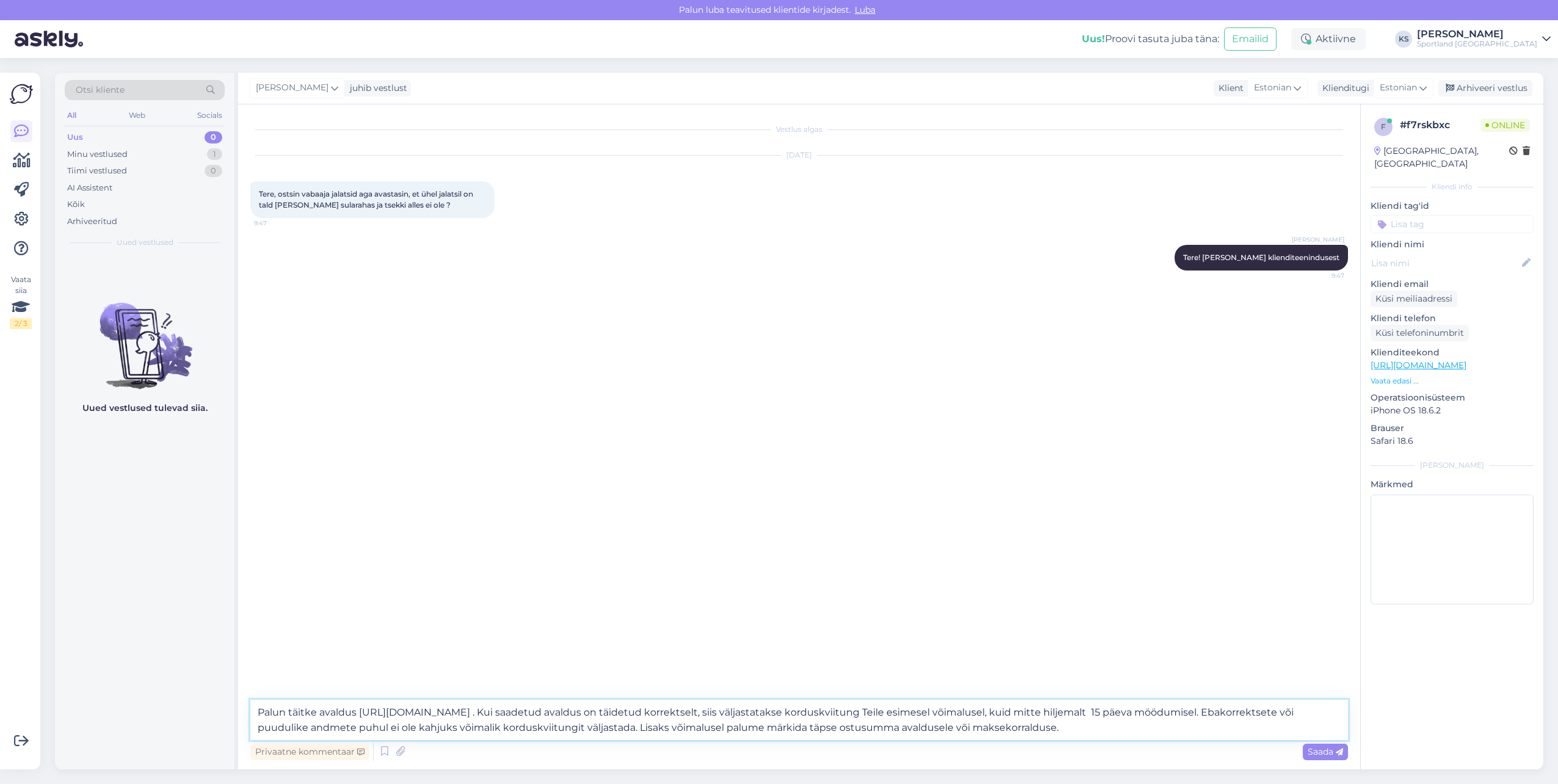
drag, startPoint x: 1252, startPoint y: 715, endPoint x: 1039, endPoint y: 712, distance: 213.0
click at [1039, 712] on textarea "Palun täitke avaldus [URL][DOMAIN_NAME] . Kui saadetud avaldus on täidetud korr…" at bounding box center [799, 719] width 1098 height 40
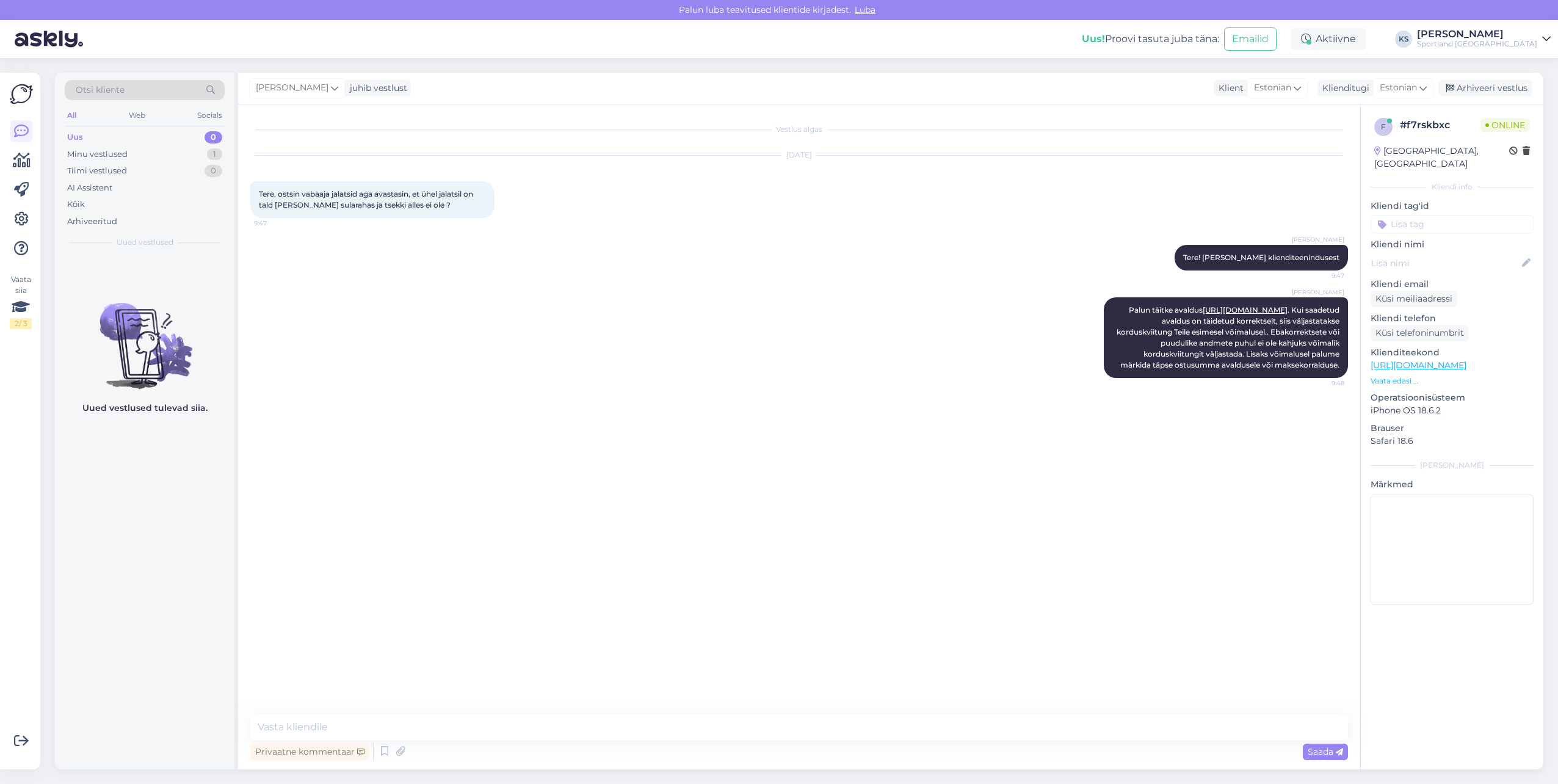
click at [1444, 215] on input at bounding box center [1452, 224] width 163 height 18
click at [1472, 253] on span "Korduskviitungid" at bounding box center [1476, 256] width 64 height 7
click at [1458, 232] on input at bounding box center [1452, 241] width 163 height 18
click at [1439, 270] on span "Kaupluse praak" at bounding box center [1452, 273] width 56 height 7
click at [1497, 91] on div "Arhiveeri vestlus" at bounding box center [1485, 88] width 94 height 16
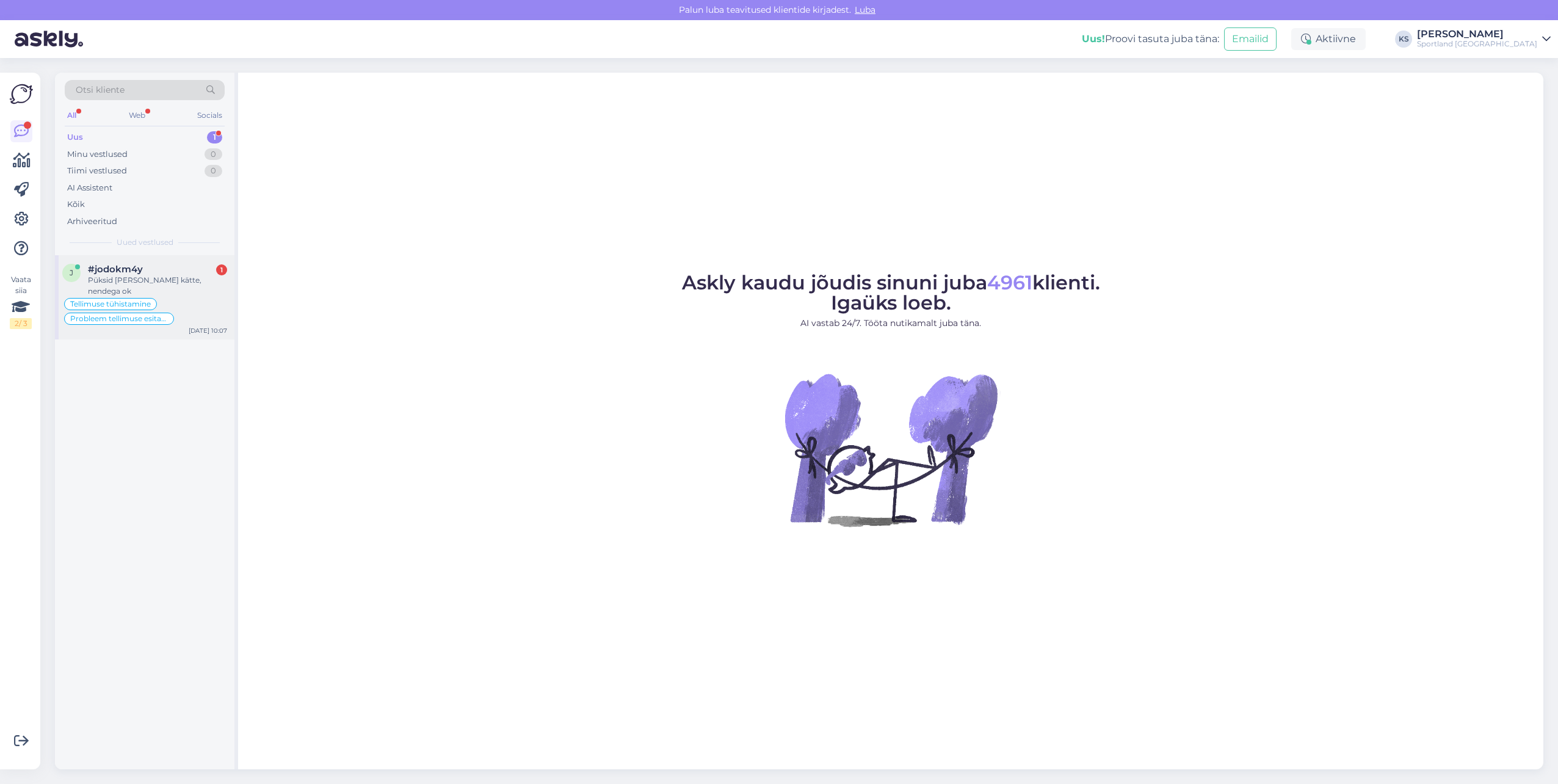
click at [206, 271] on div "#jodokm4y 1" at bounding box center [158, 269] width 139 height 11
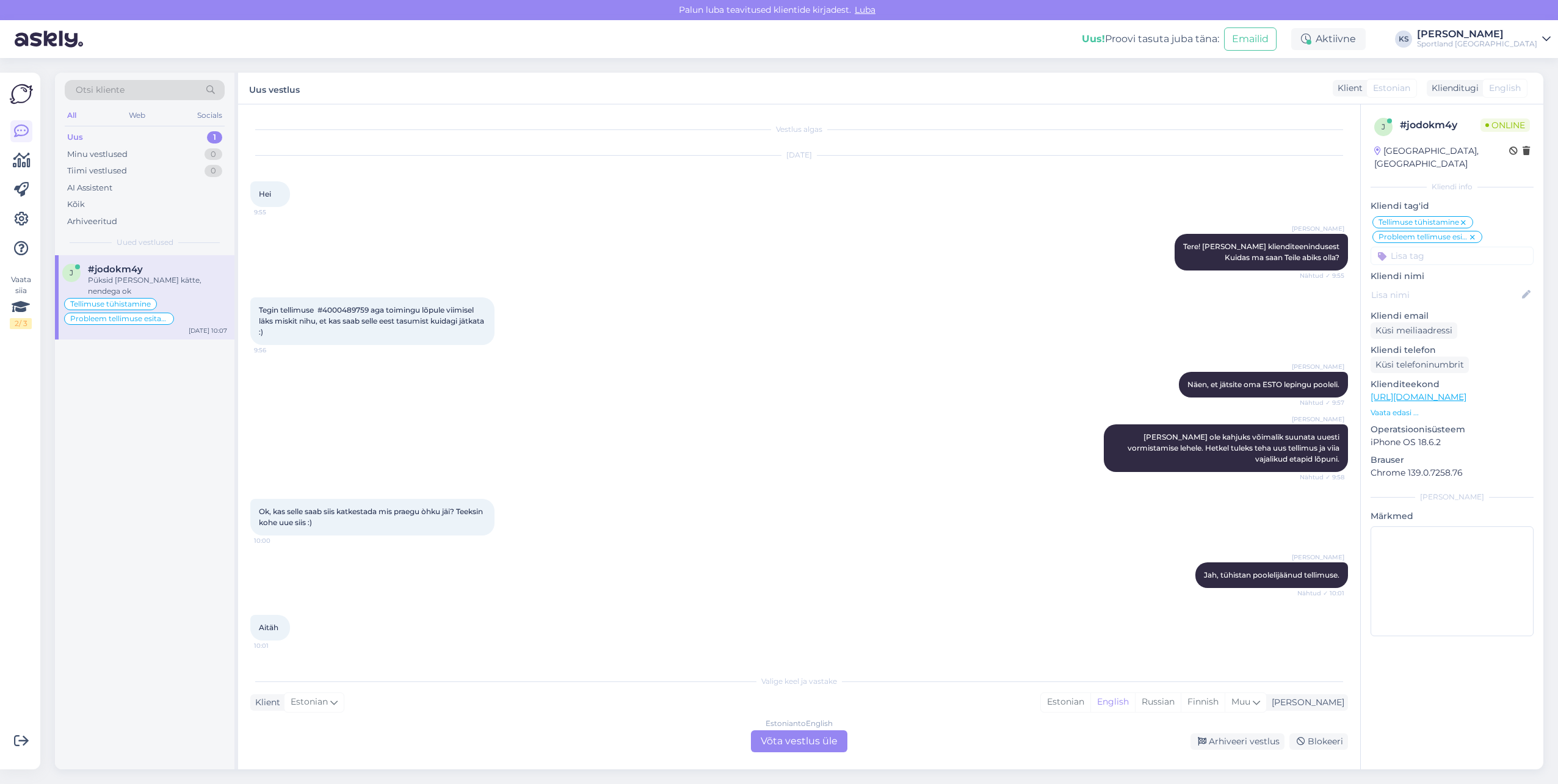
scroll to position [1248, 0]
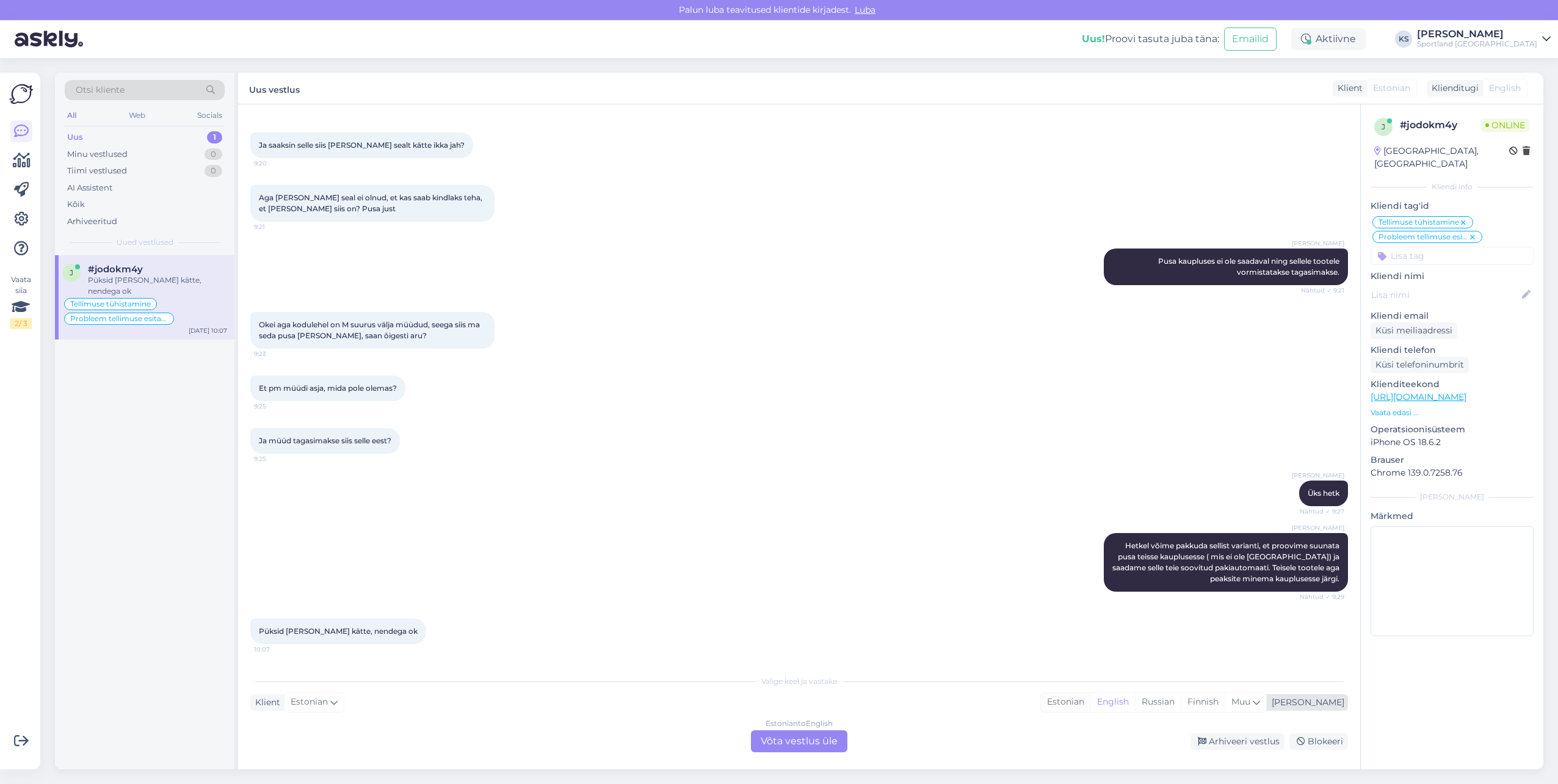
click at [1090, 703] on div "Estonian" at bounding box center [1066, 701] width 49 height 18
click at [776, 741] on div "Estonian to Estonian Võta vestlus üle" at bounding box center [799, 741] width 97 height 22
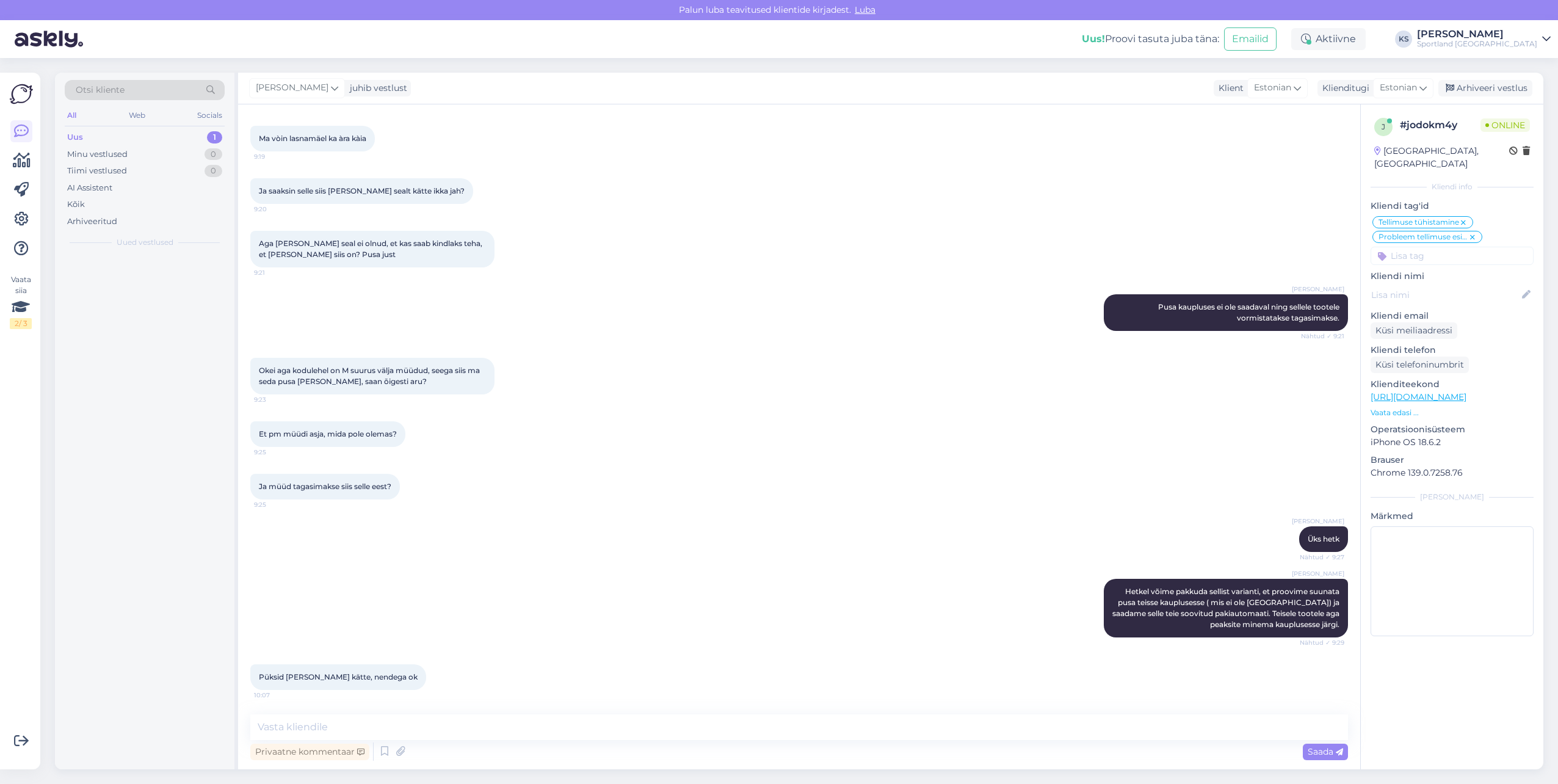
scroll to position [1202, 0]
click at [751, 733] on textarea at bounding box center [799, 727] width 1098 height 25
type textarea "Okei"
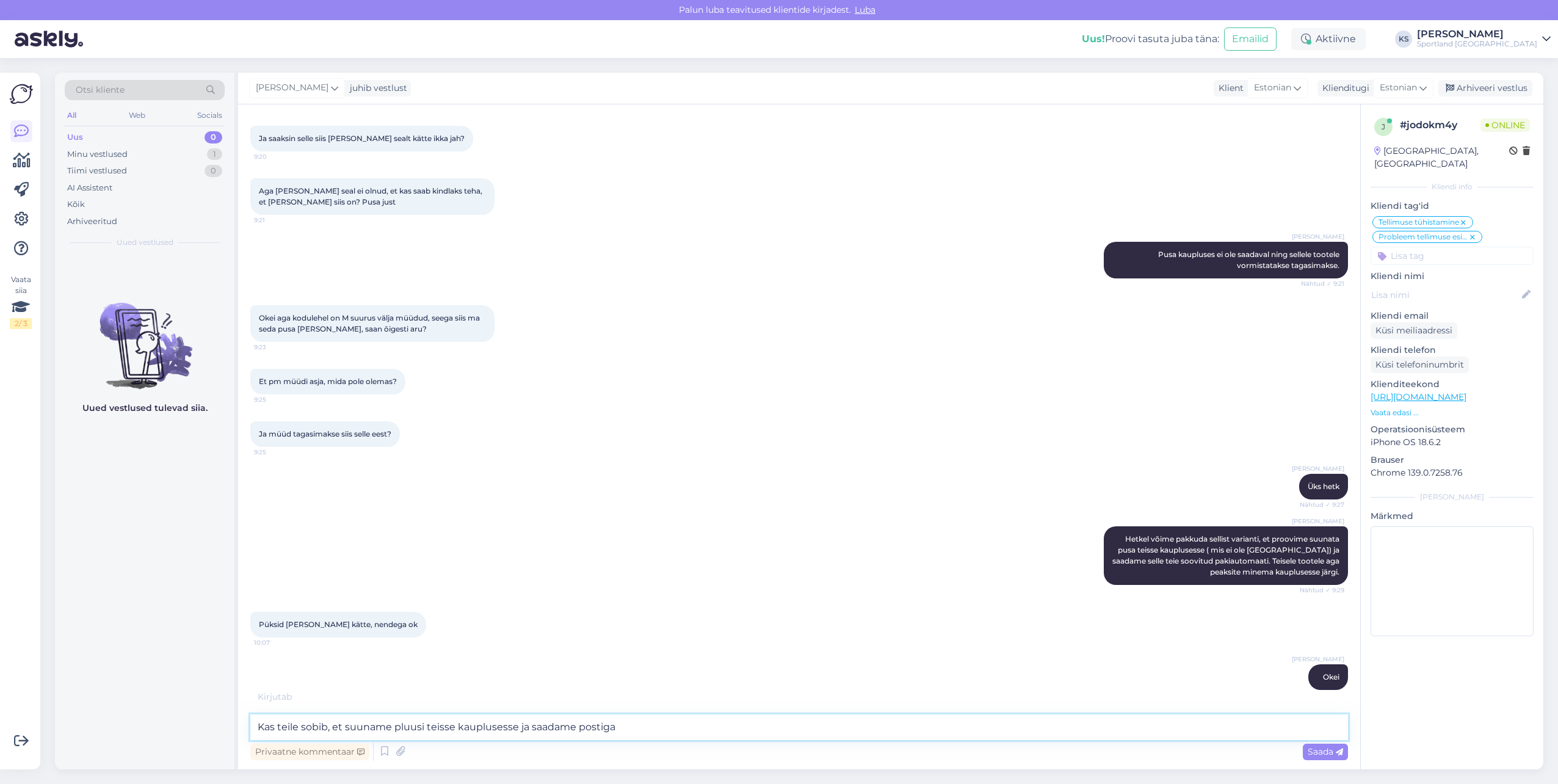
type textarea "Kas teile sobib, et suuname pluusi teisse kauplusesse ja saadame postiga?"
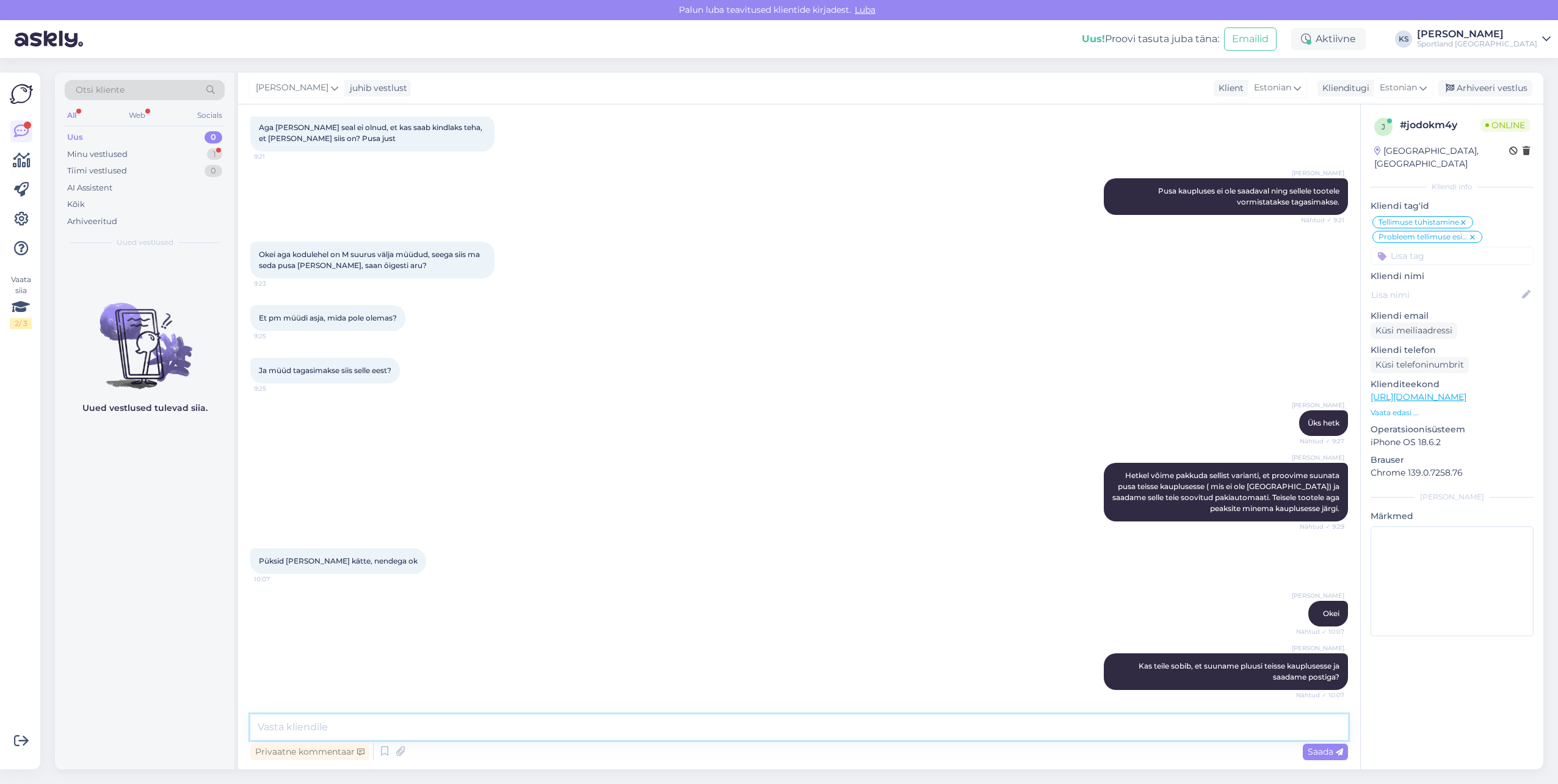
scroll to position [1370, 0]
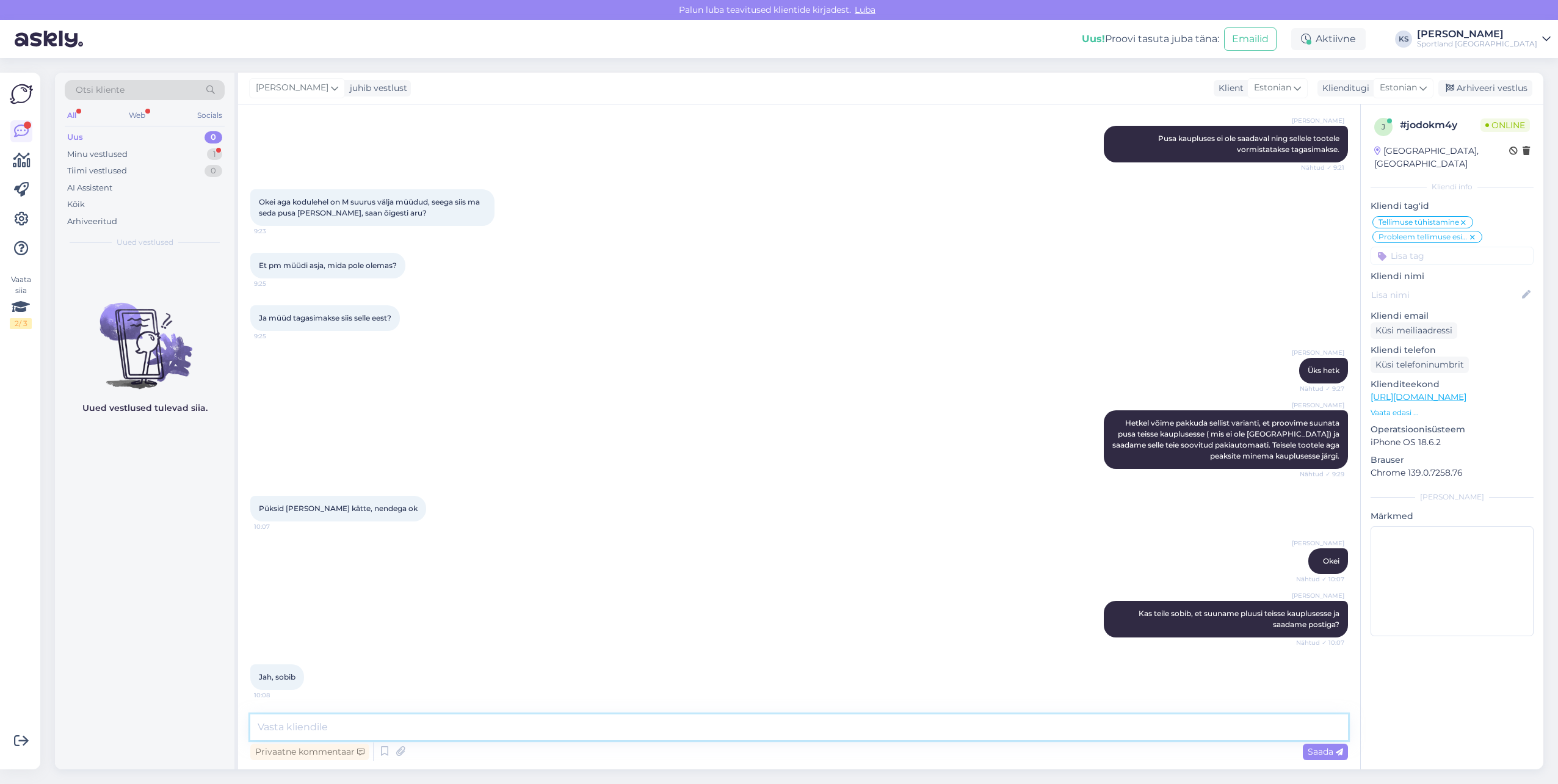
click at [375, 724] on textarea at bounding box center [799, 727] width 1098 height 25
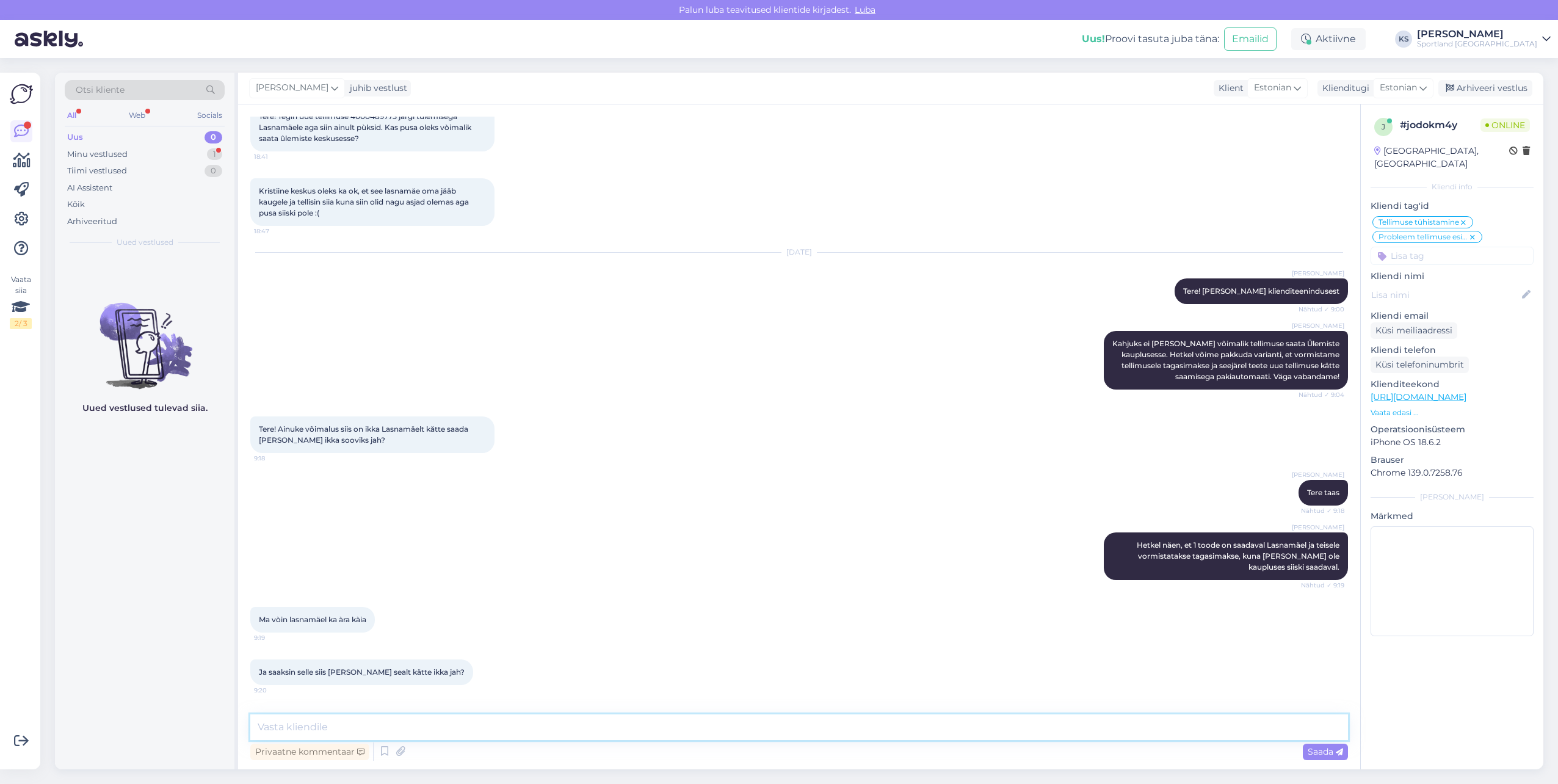
scroll to position [577, 0]
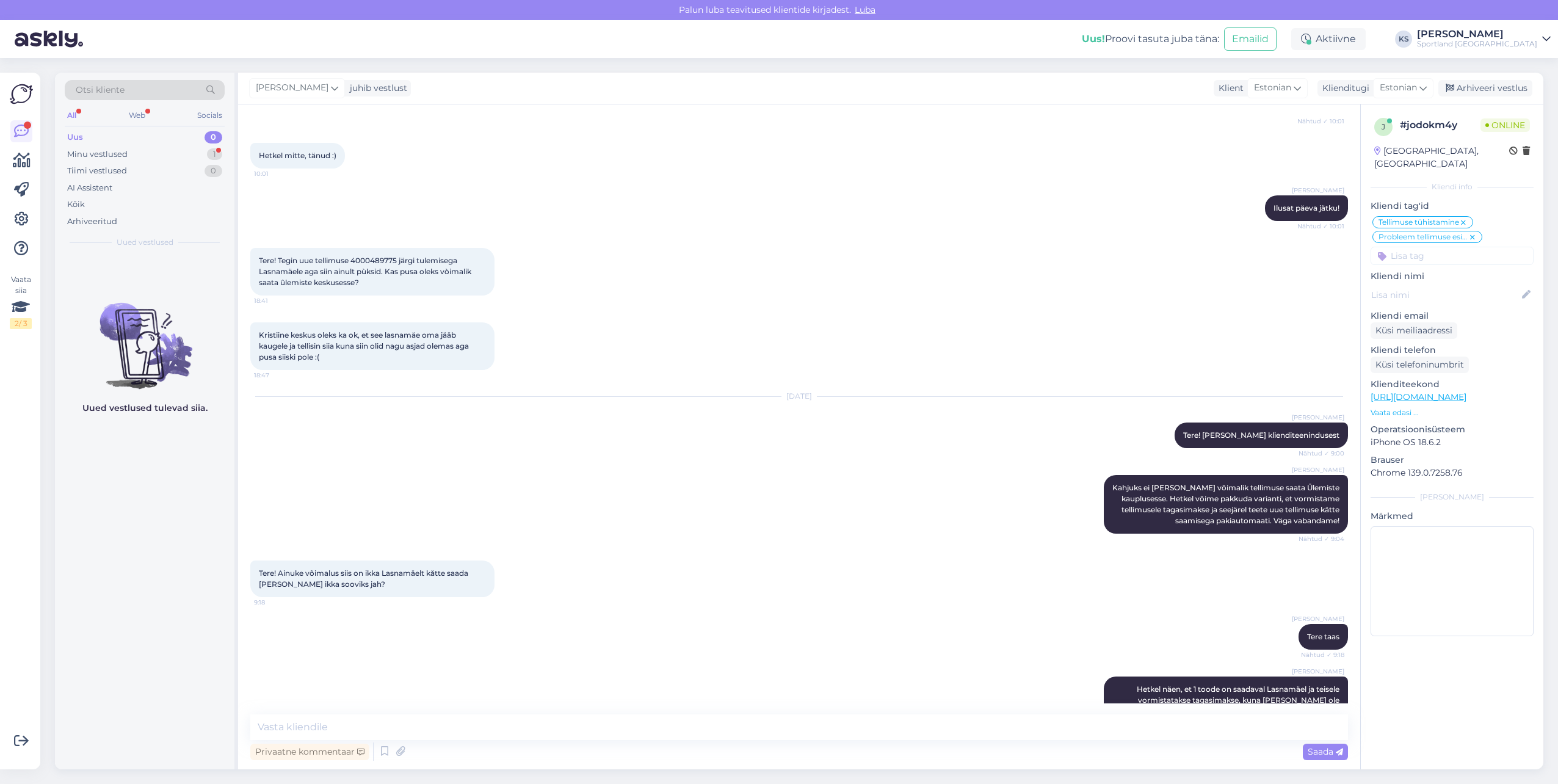
click at [365, 257] on span "Tere! Tegin uue tellimuse 4000489775 järgi tulemisega Lasnamäele aga siin ainul…" at bounding box center [366, 271] width 214 height 31
copy span "4000489775"
click at [402, 755] on icon at bounding box center [400, 751] width 17 height 18
click at [593, 724] on textarea at bounding box center [799, 727] width 1098 height 25
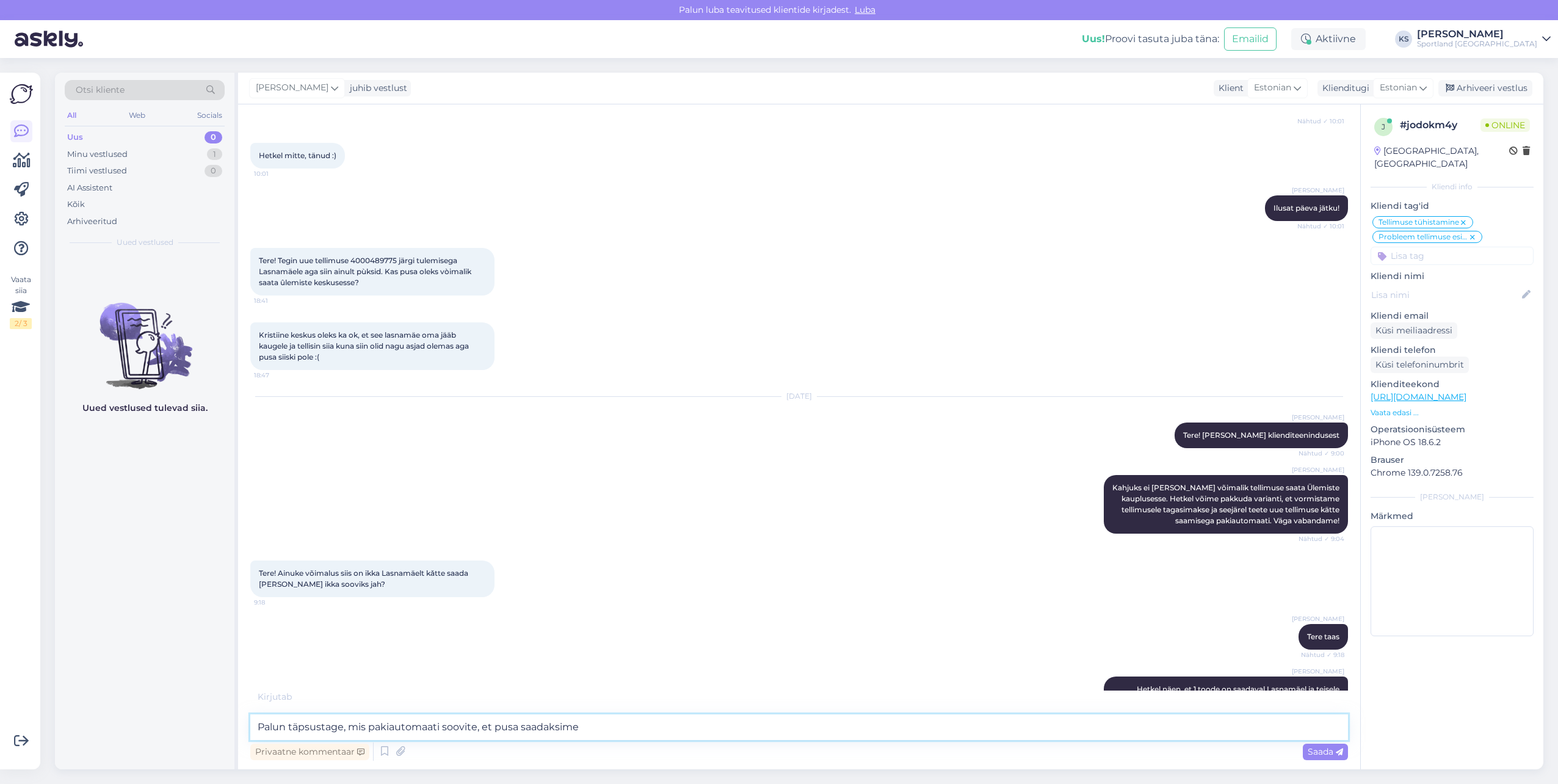
type textarea "Palun täpsustage, mis pakiautomaati soovite, et pusa saadaksime?"
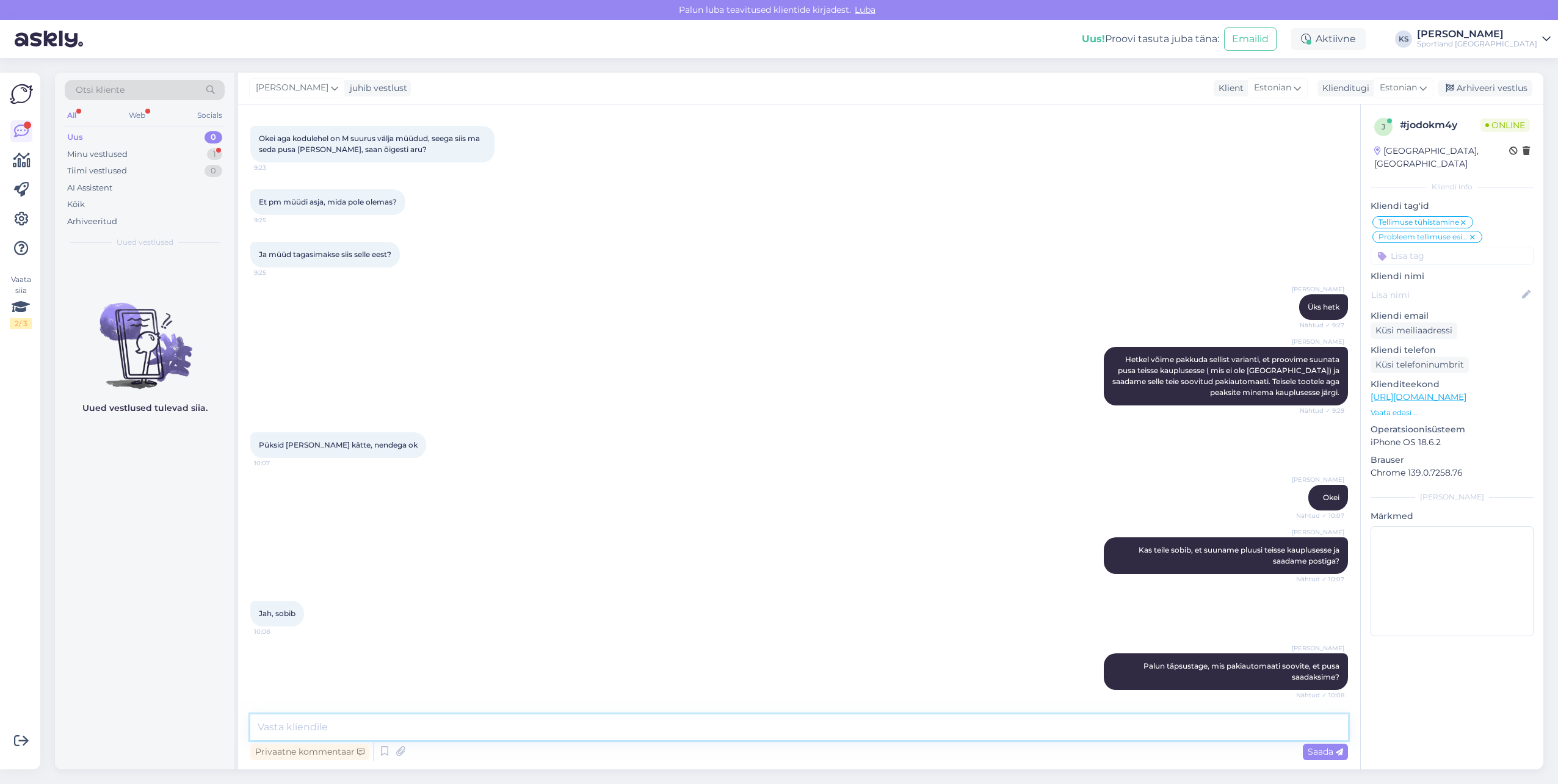
scroll to position [1486, 0]
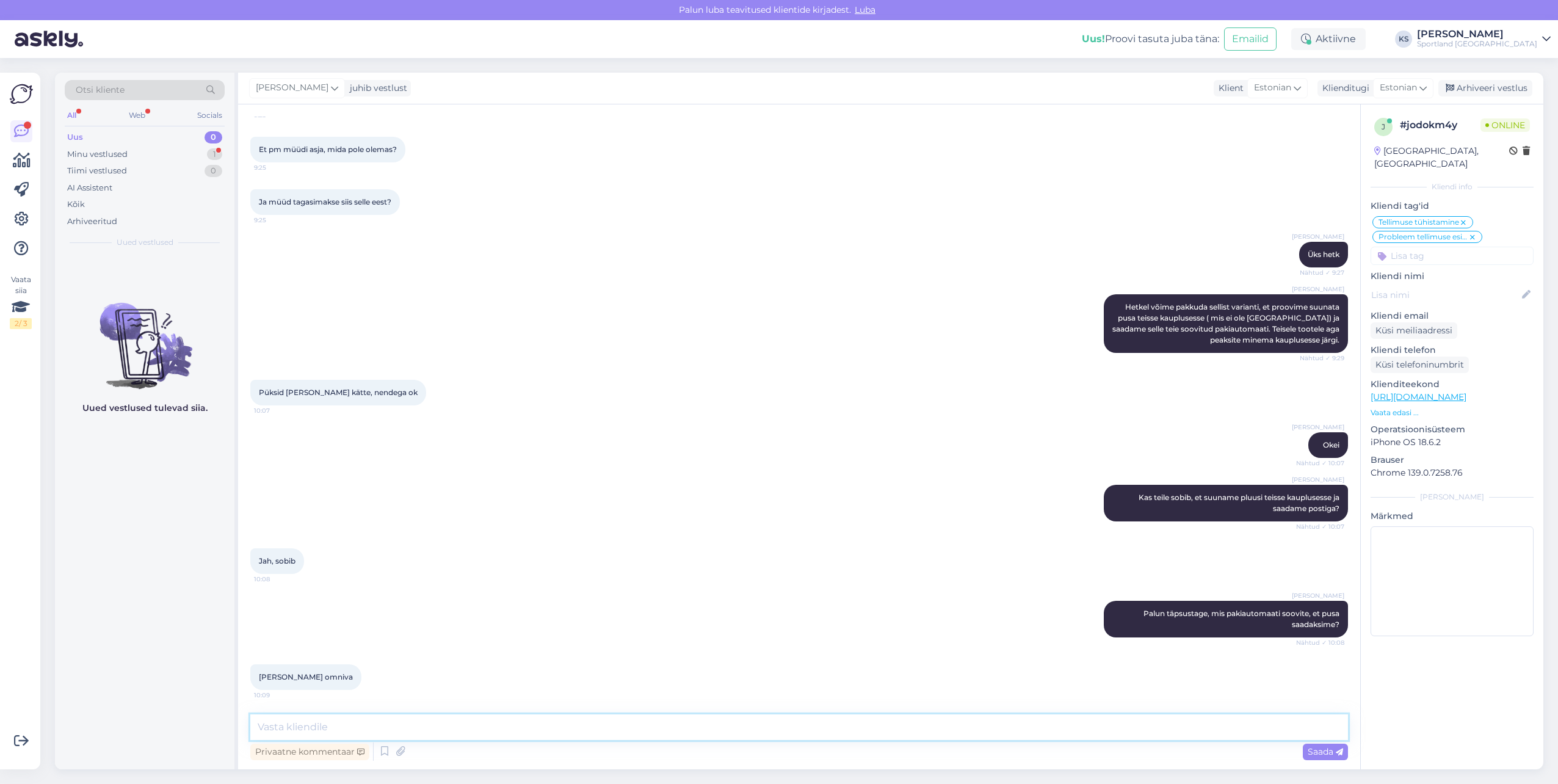
click at [438, 726] on textarea at bounding box center [799, 727] width 1098 height 25
type textarea "S"
type textarea "Selge, kohe vaatan üle, kas saame seda teha ja annan teile teada."
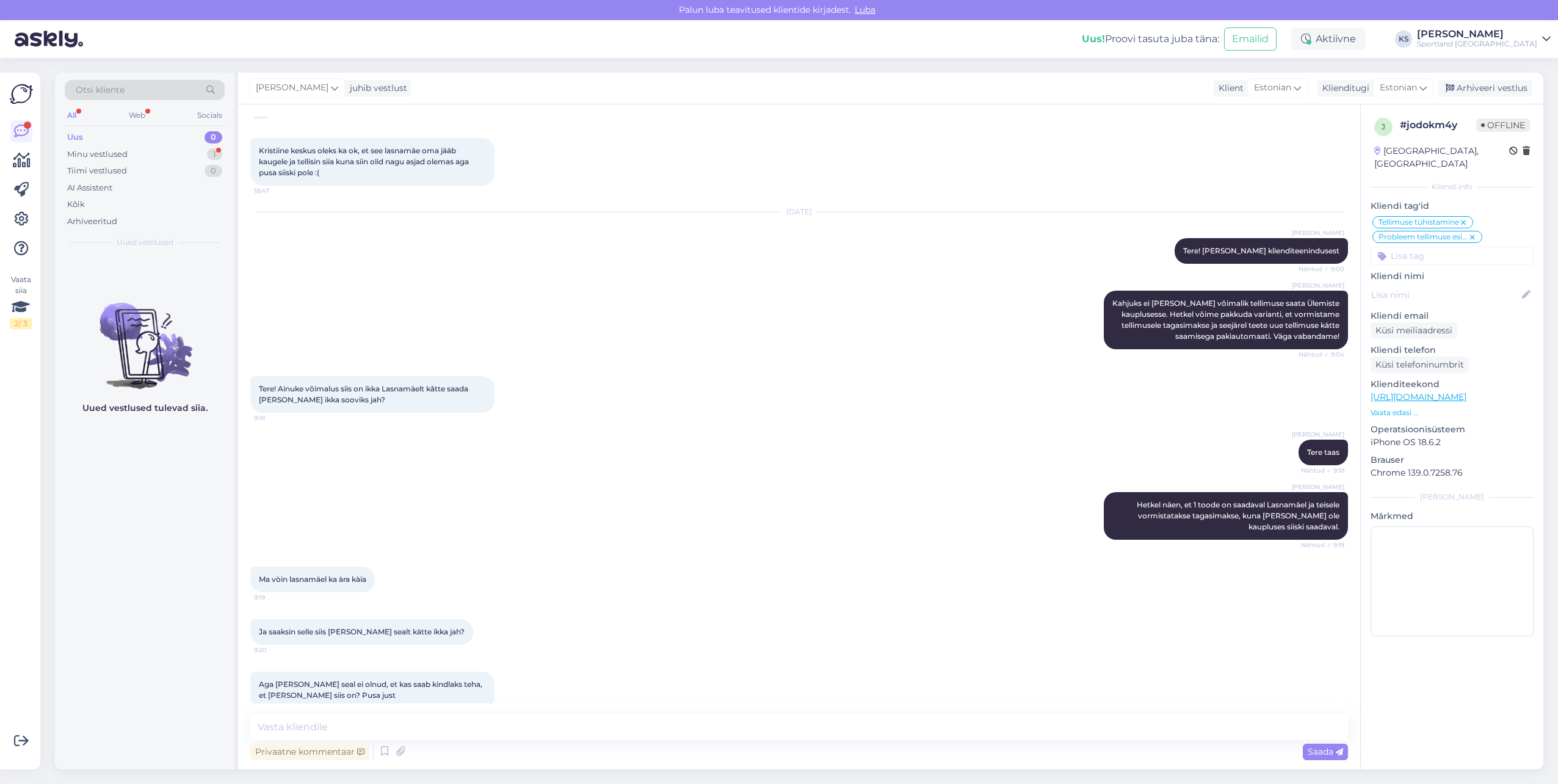
scroll to position [992, 0]
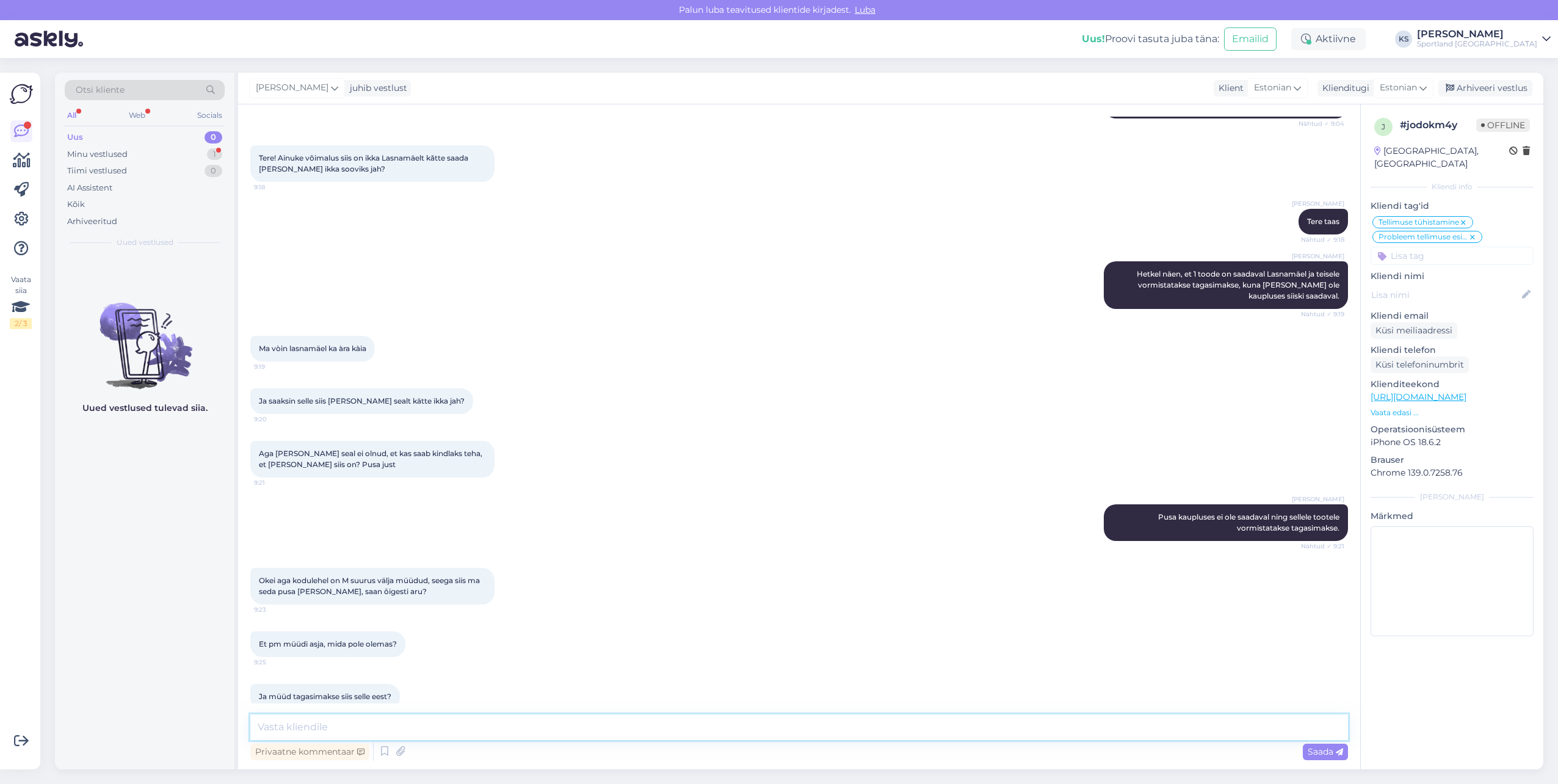
click at [460, 733] on textarea at bounding box center [799, 727] width 1098 height 25
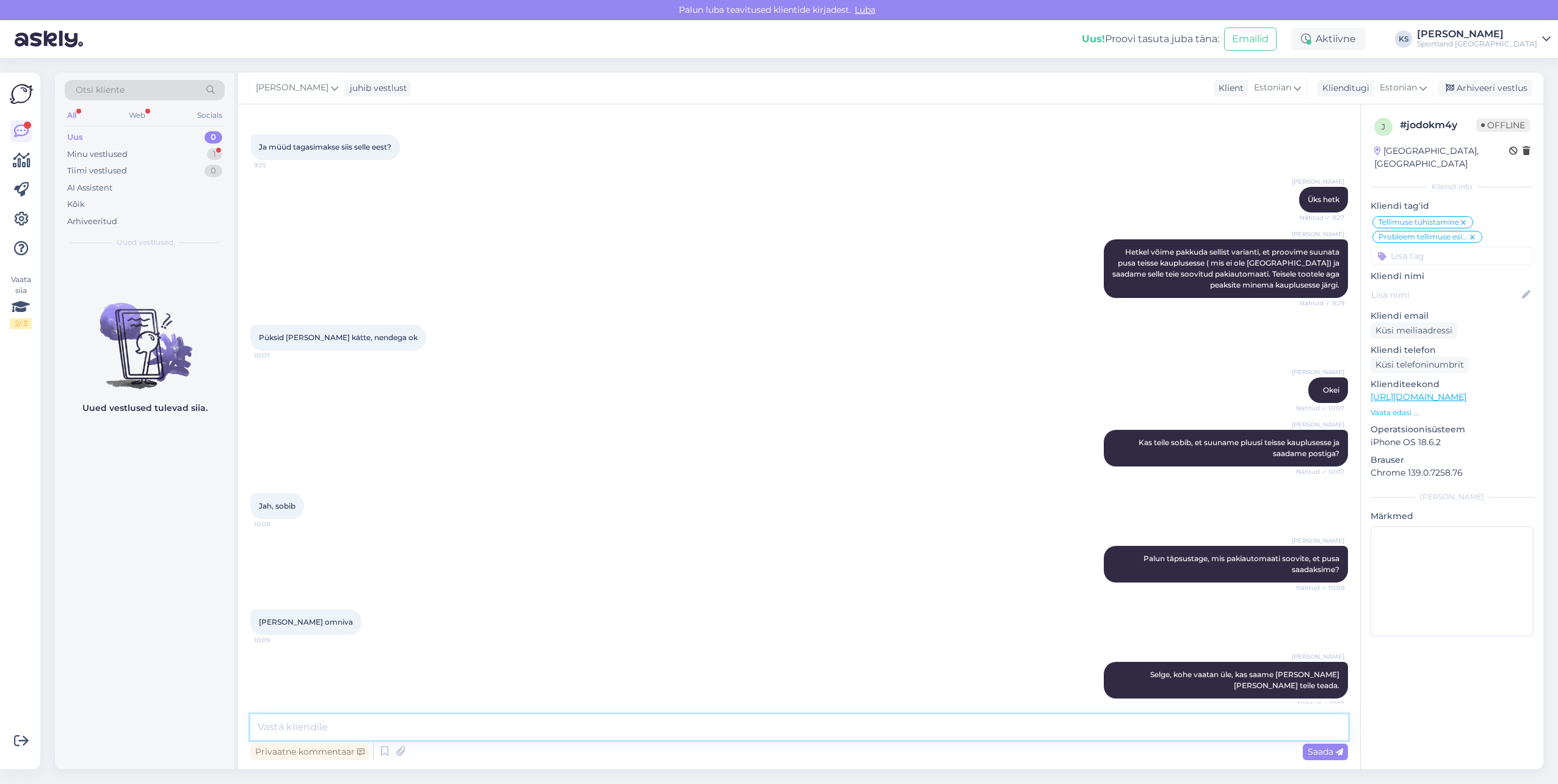
scroll to position [1602, 0]
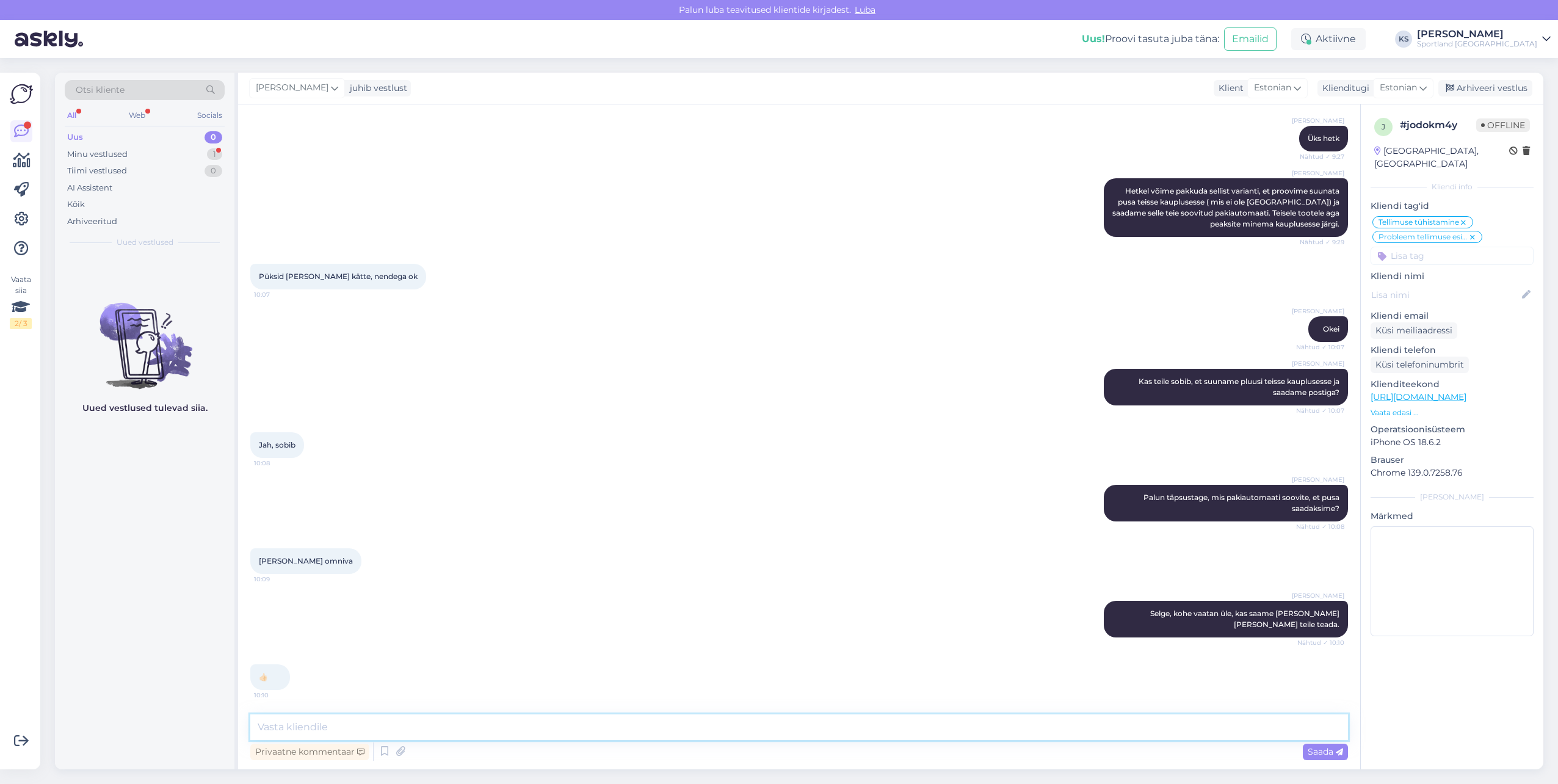
click at [374, 728] on textarea at bounding box center [799, 727] width 1098 height 25
paste textarea "CC839532700EE"
click at [483, 725] on textarea "Suunasime tellimuse edasi ja pusa saadetakse koodiga: CC839532700EE" at bounding box center [799, 727] width 1098 height 25
type textarea "Suunasime tellimuse edasi ja pusa saadetakse teile koodiga: CC839532700EE"
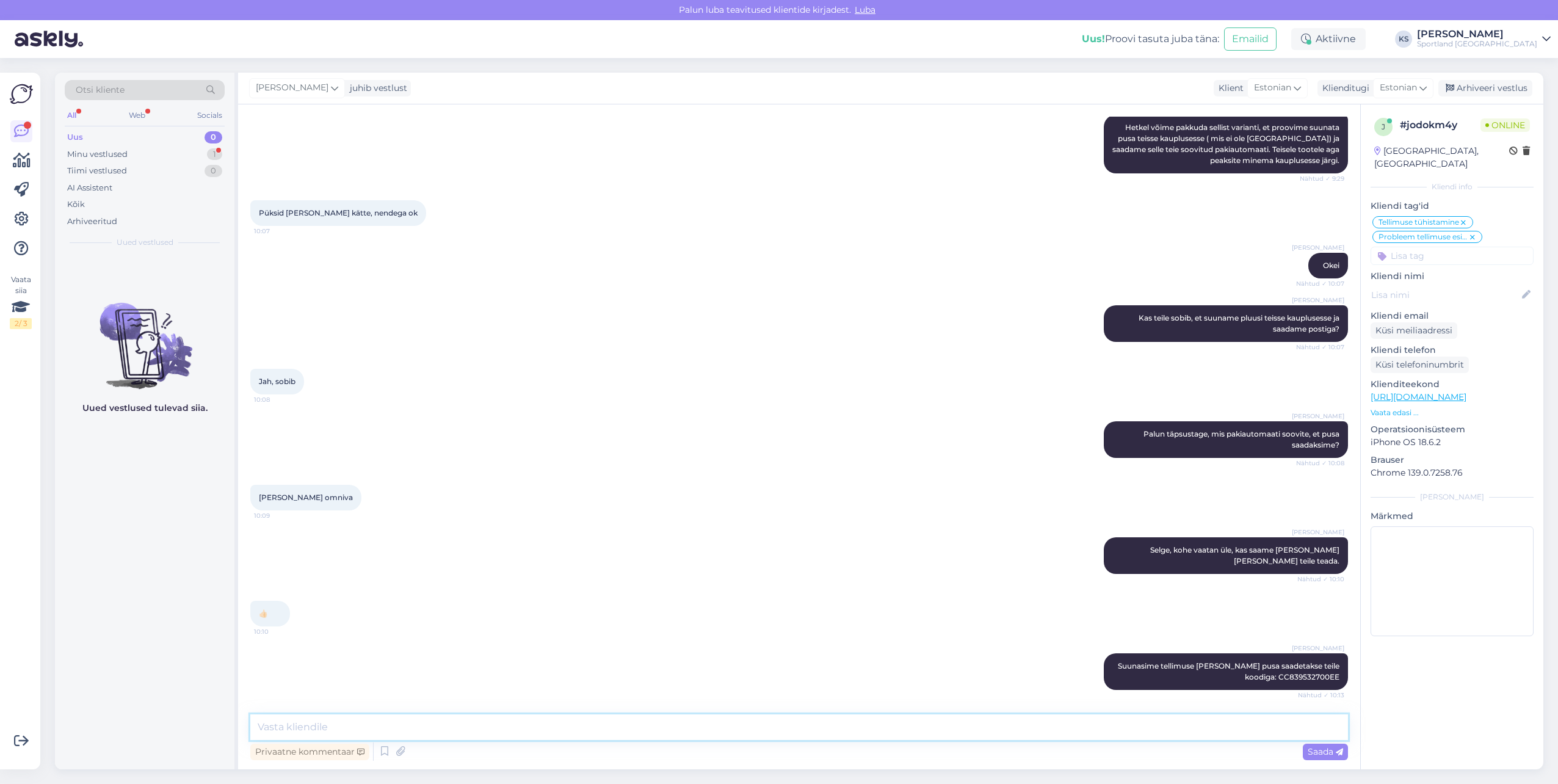
scroll to position [1718, 0]
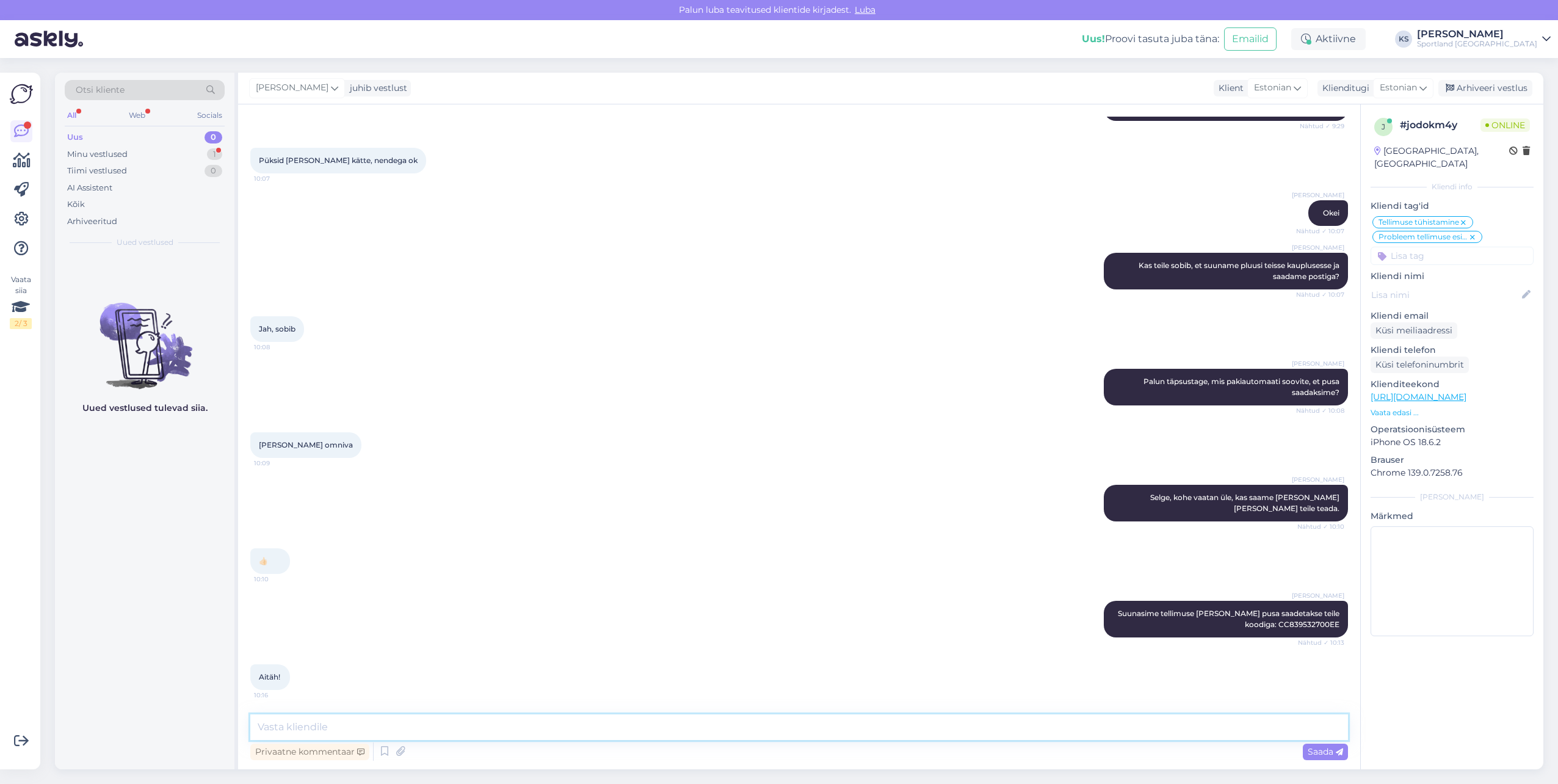
drag, startPoint x: 404, startPoint y: 724, endPoint x: 640, endPoint y: 772, distance: 240.8
click at [485, 742] on div "Privaatne kommentaar Saada" at bounding box center [799, 739] width 1098 height 49
type textarea "Palun, kas ma saan teile hetkel veel abiks olla?"
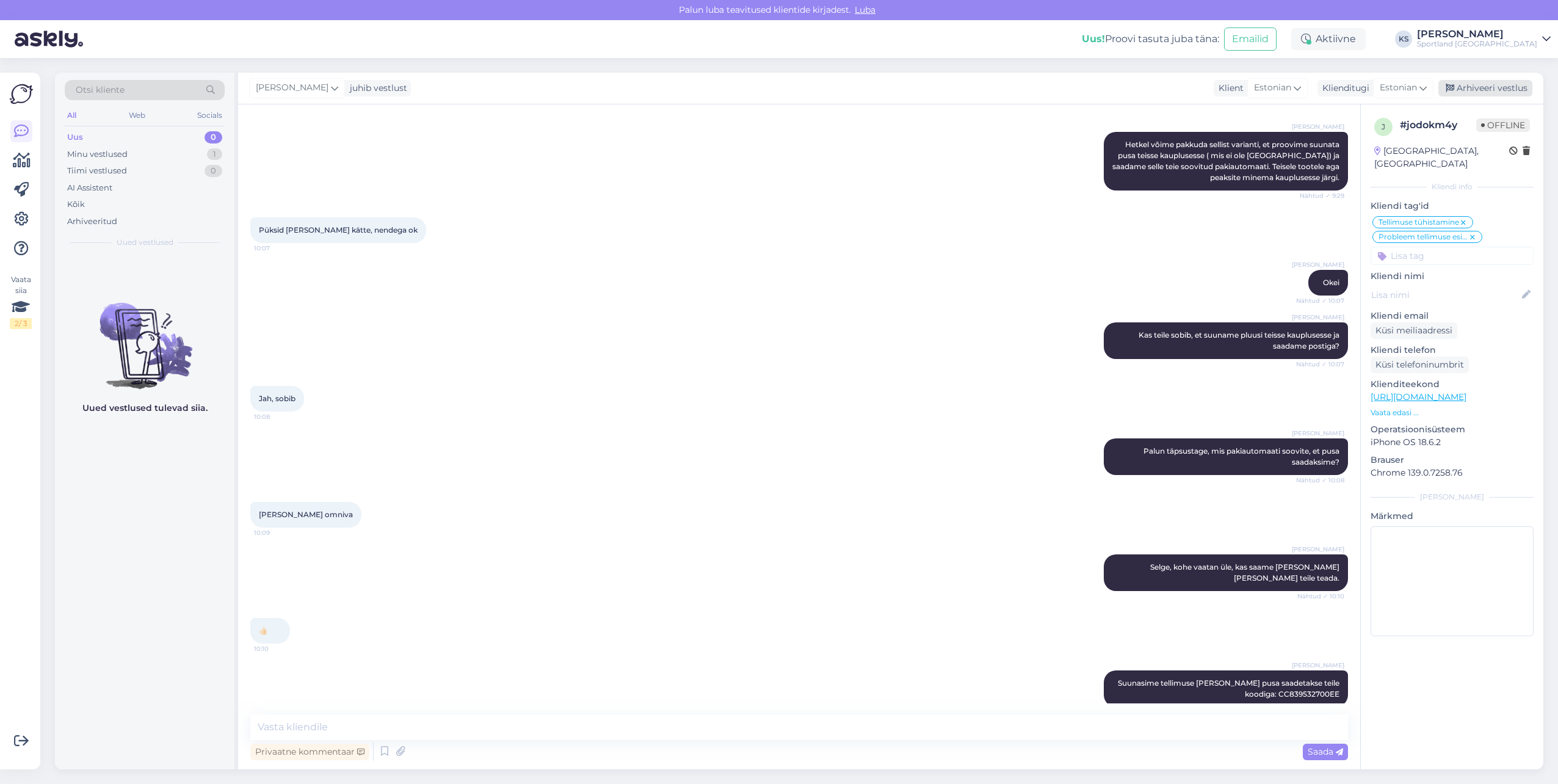
click at [1500, 89] on div "Arhiveeri vestlus" at bounding box center [1485, 88] width 94 height 16
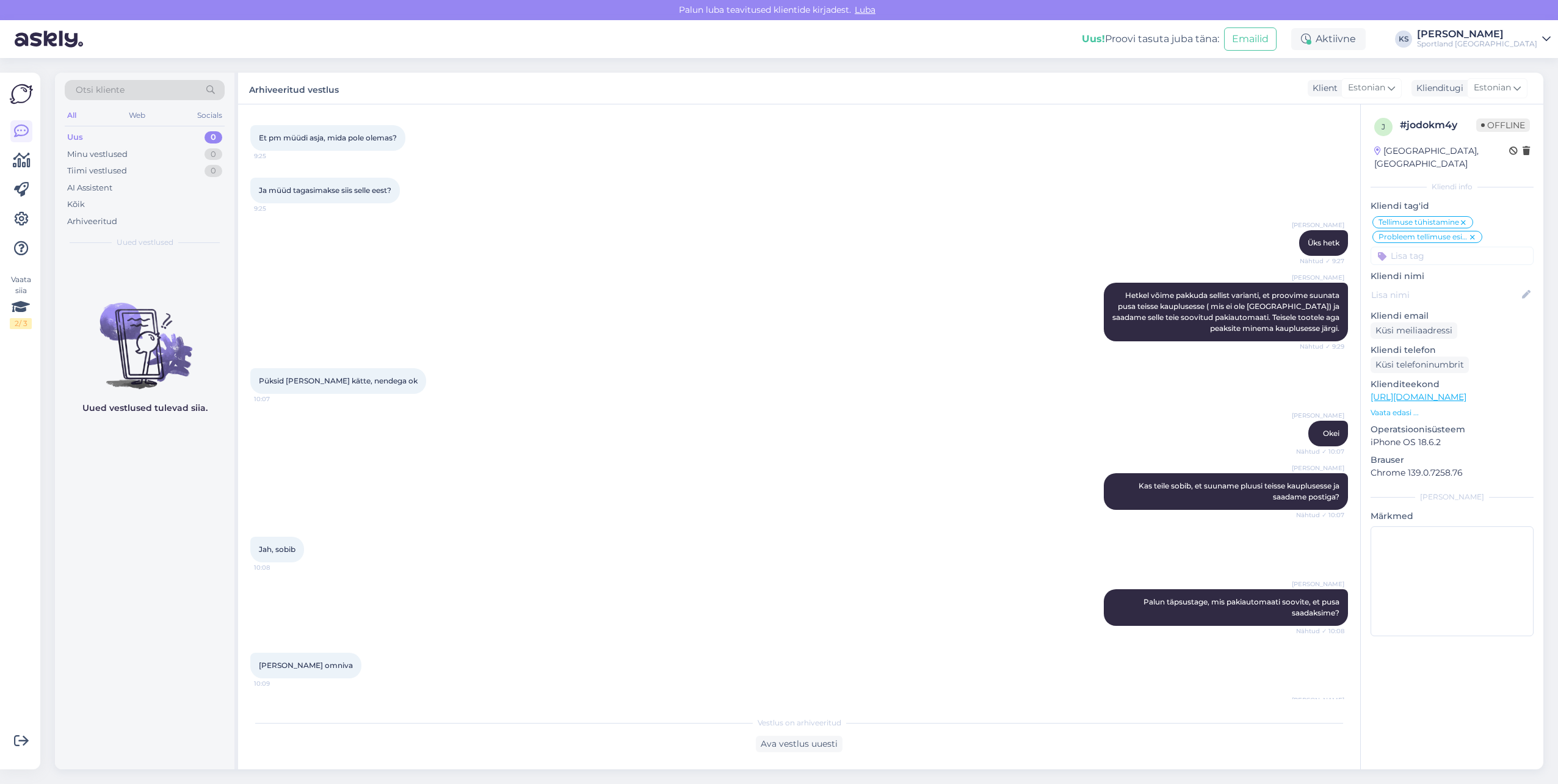
scroll to position [1343, 0]
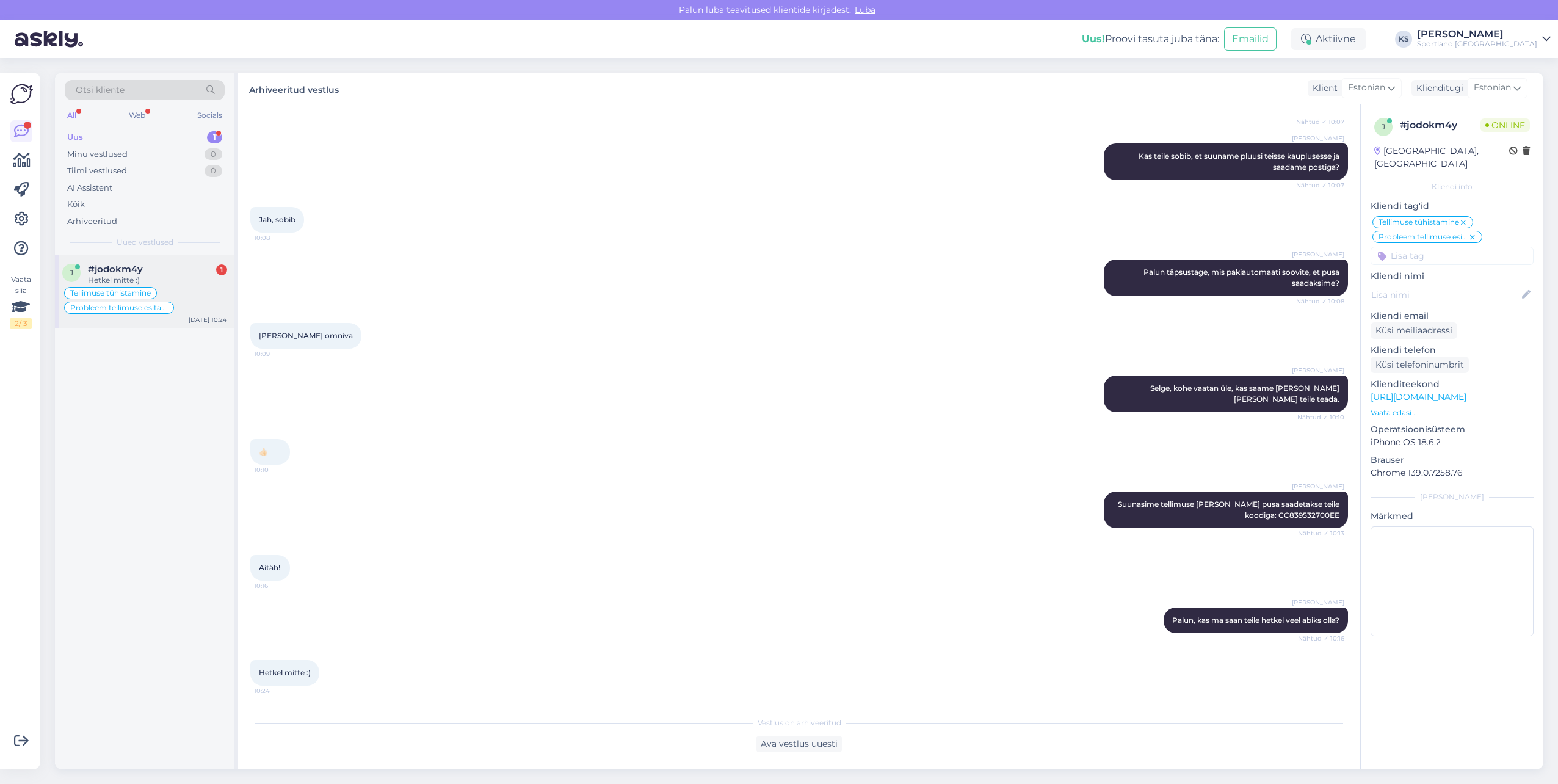
click at [196, 291] on div "Tellimuse tühistamine Probleem tellimuse esitamisega" at bounding box center [145, 300] width 165 height 29
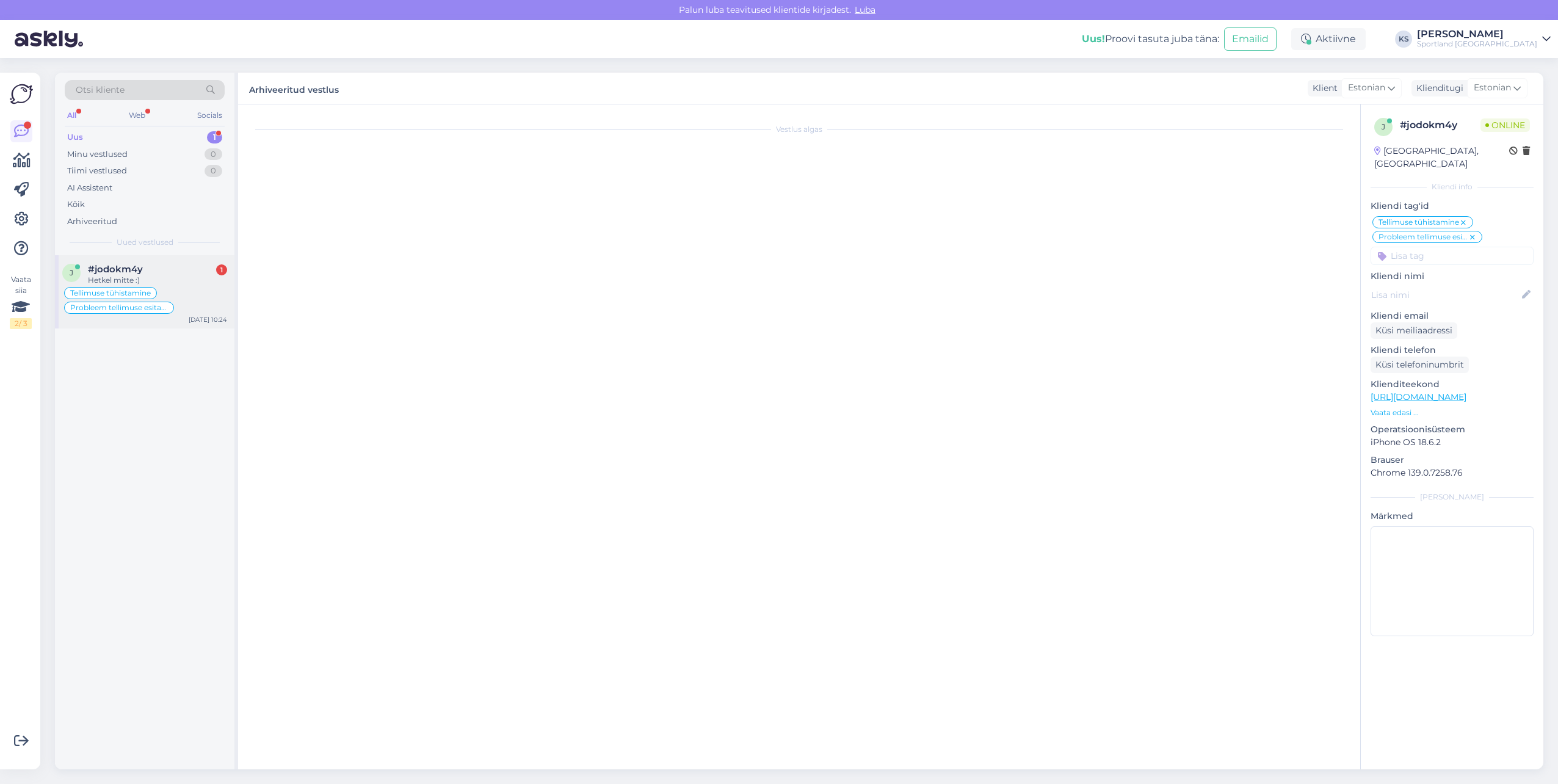
scroll to position [1869, 0]
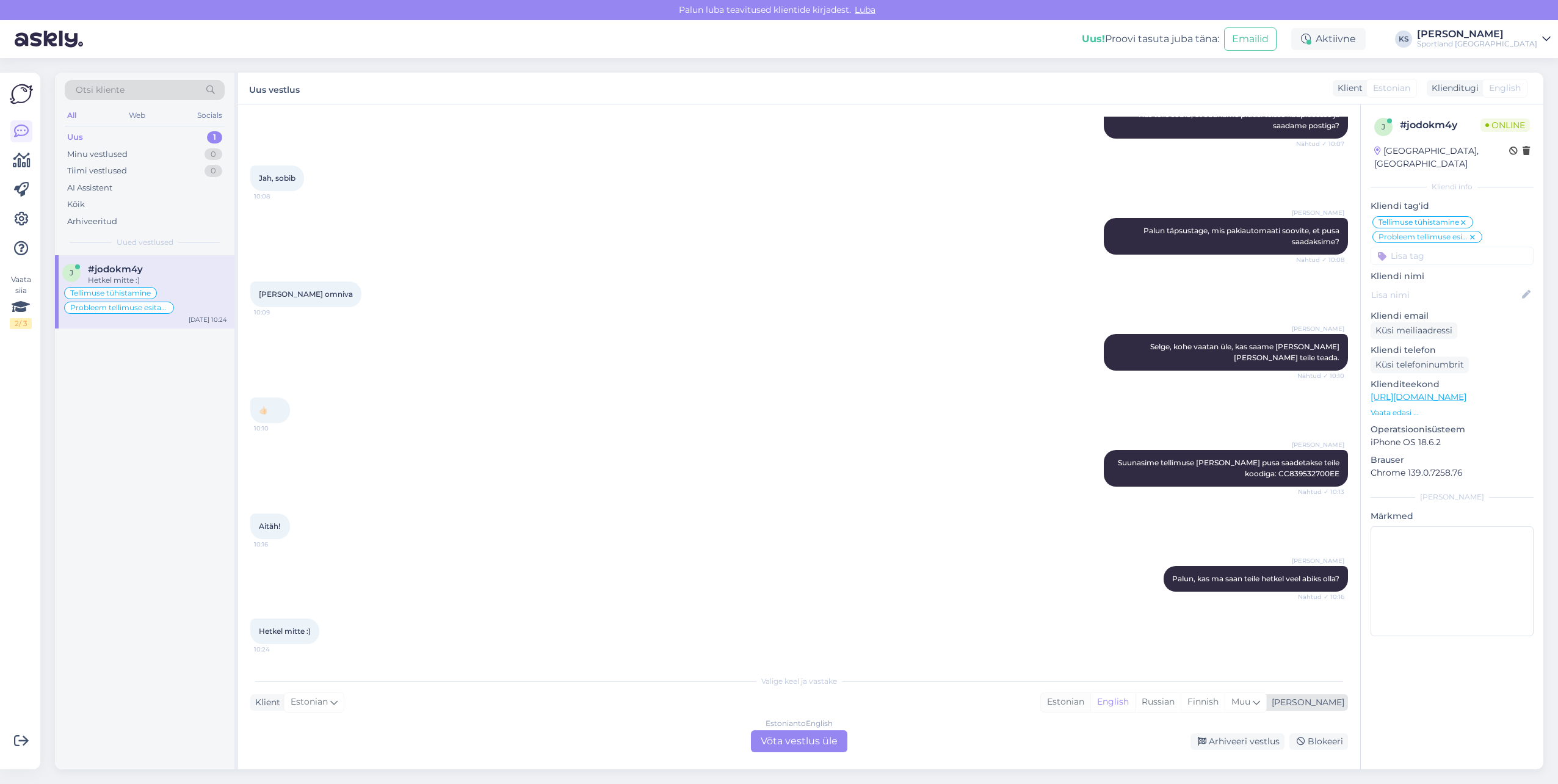
click at [1090, 703] on div "Estonian" at bounding box center [1066, 701] width 49 height 18
click at [792, 738] on div "Estonian to Estonian Võta vestlus üle" at bounding box center [799, 741] width 97 height 22
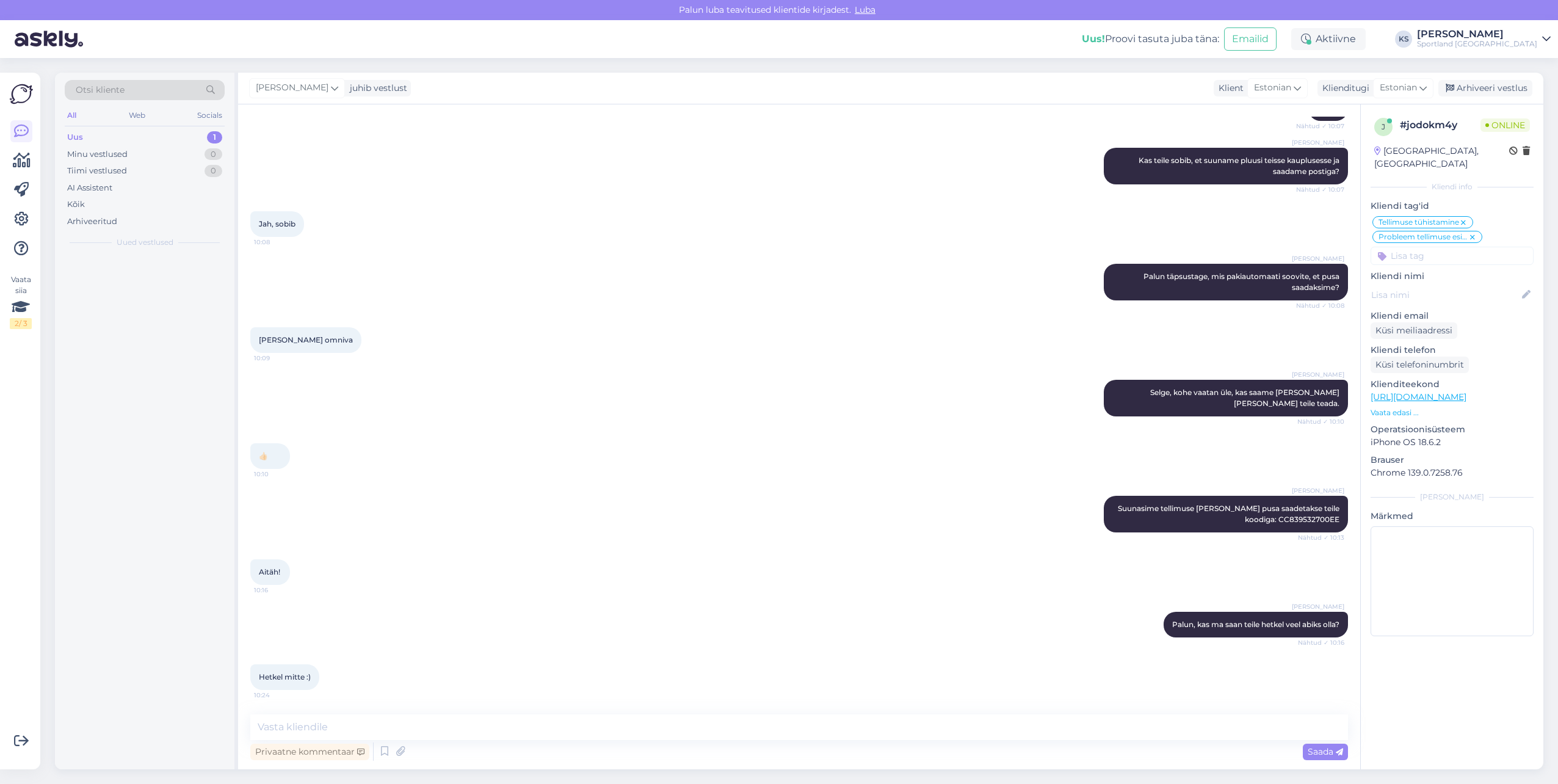
click at [833, 731] on textarea at bounding box center [799, 727] width 1098 height 25
type textarea "Selge, sellisel juhul soovin ilusat päeva!"
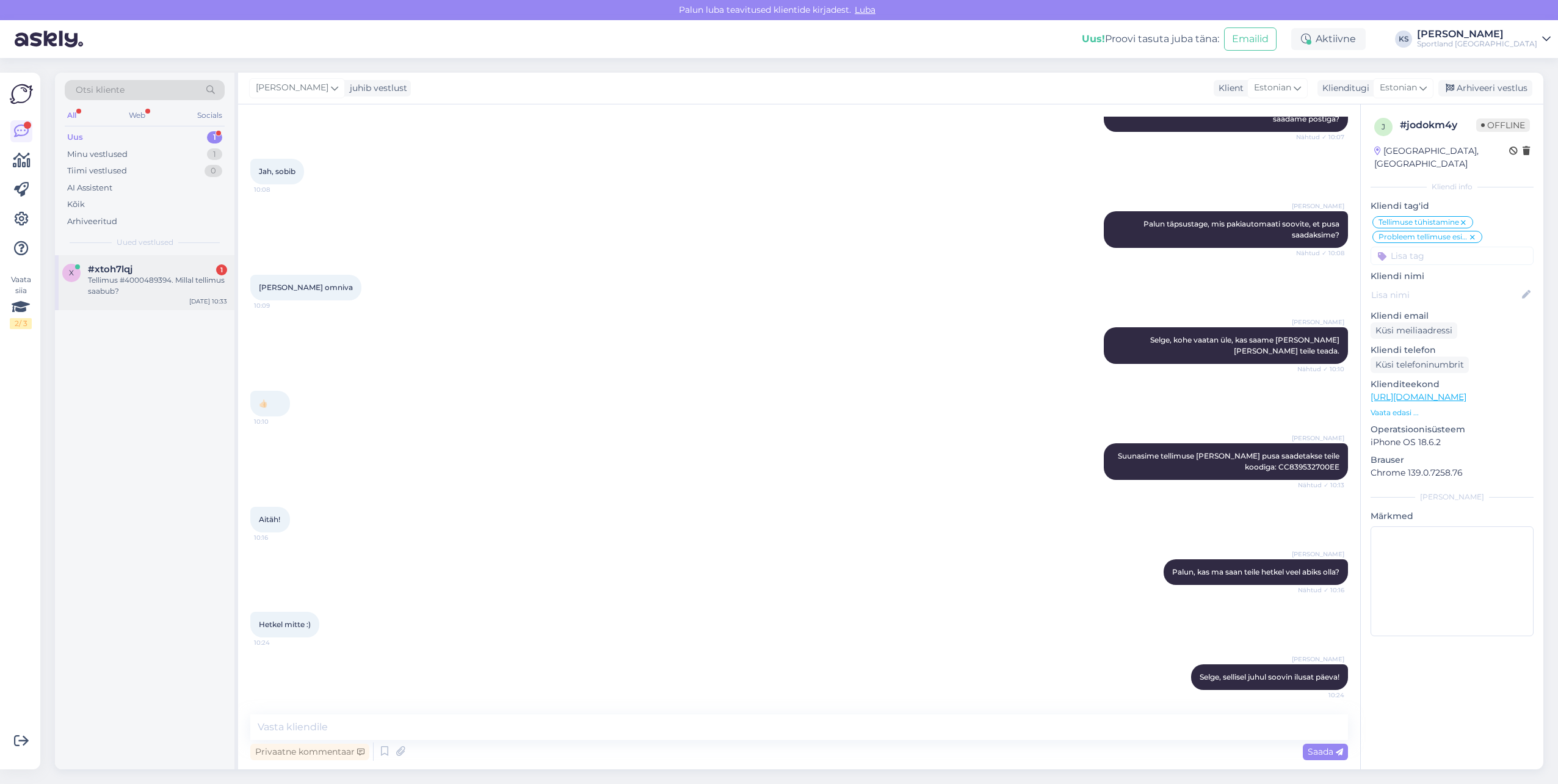
click at [186, 271] on div "#xtoh7lqj 1" at bounding box center [158, 269] width 139 height 11
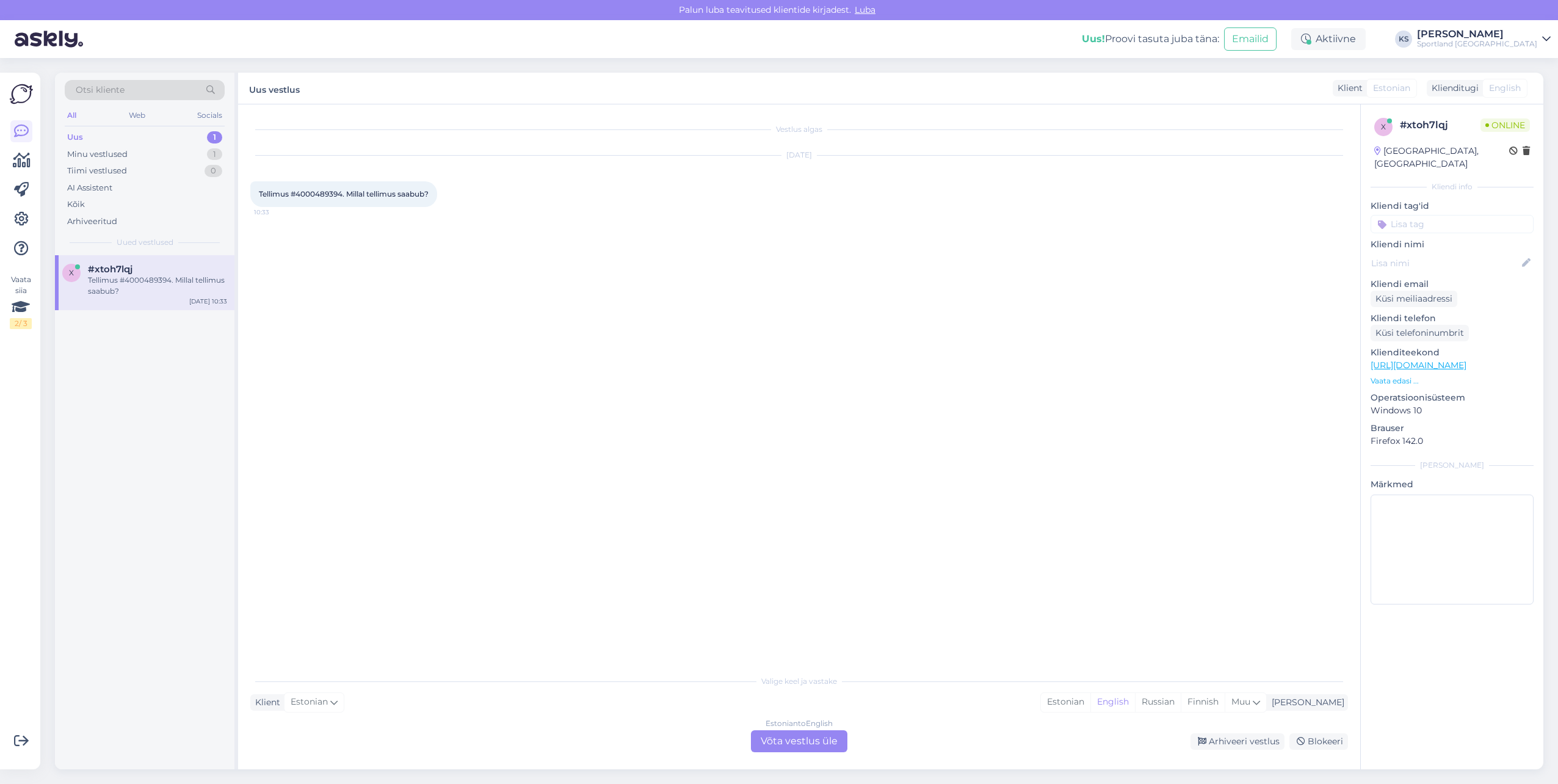
scroll to position [0, 0]
click at [1090, 703] on div "Estonian" at bounding box center [1066, 701] width 49 height 18
click at [823, 737] on div "Estonian to Estonian Võta vestlus üle" at bounding box center [799, 741] width 97 height 22
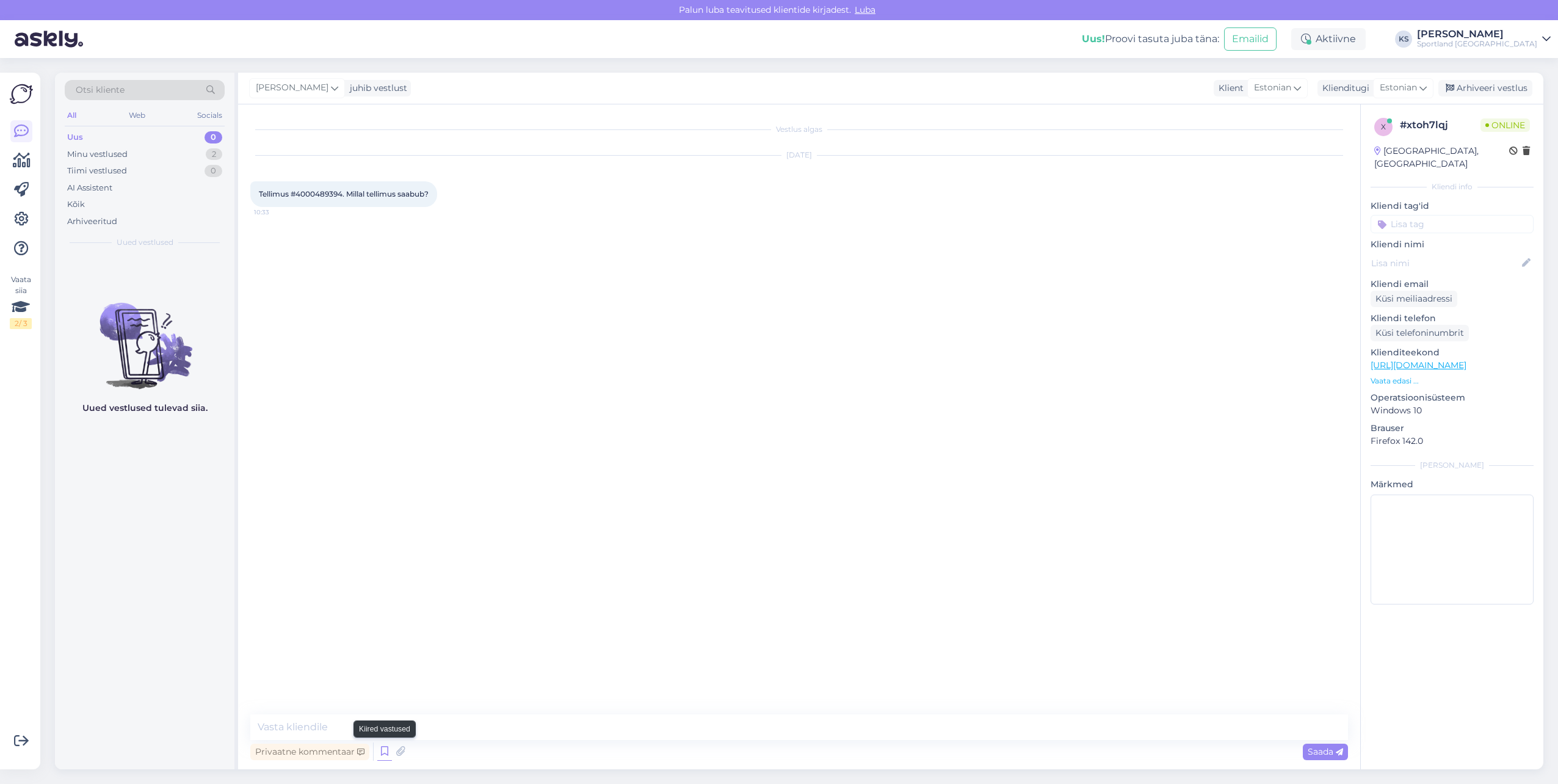
drag, startPoint x: 393, startPoint y: 750, endPoint x: 382, endPoint y: 752, distance: 11.2
click at [382, 752] on div "Privaatne kommentaar Saada" at bounding box center [799, 751] width 1098 height 23
drag, startPoint x: 382, startPoint y: 752, endPoint x: 411, endPoint y: 746, distance: 29.6
click at [383, 752] on icon at bounding box center [384, 751] width 15 height 18
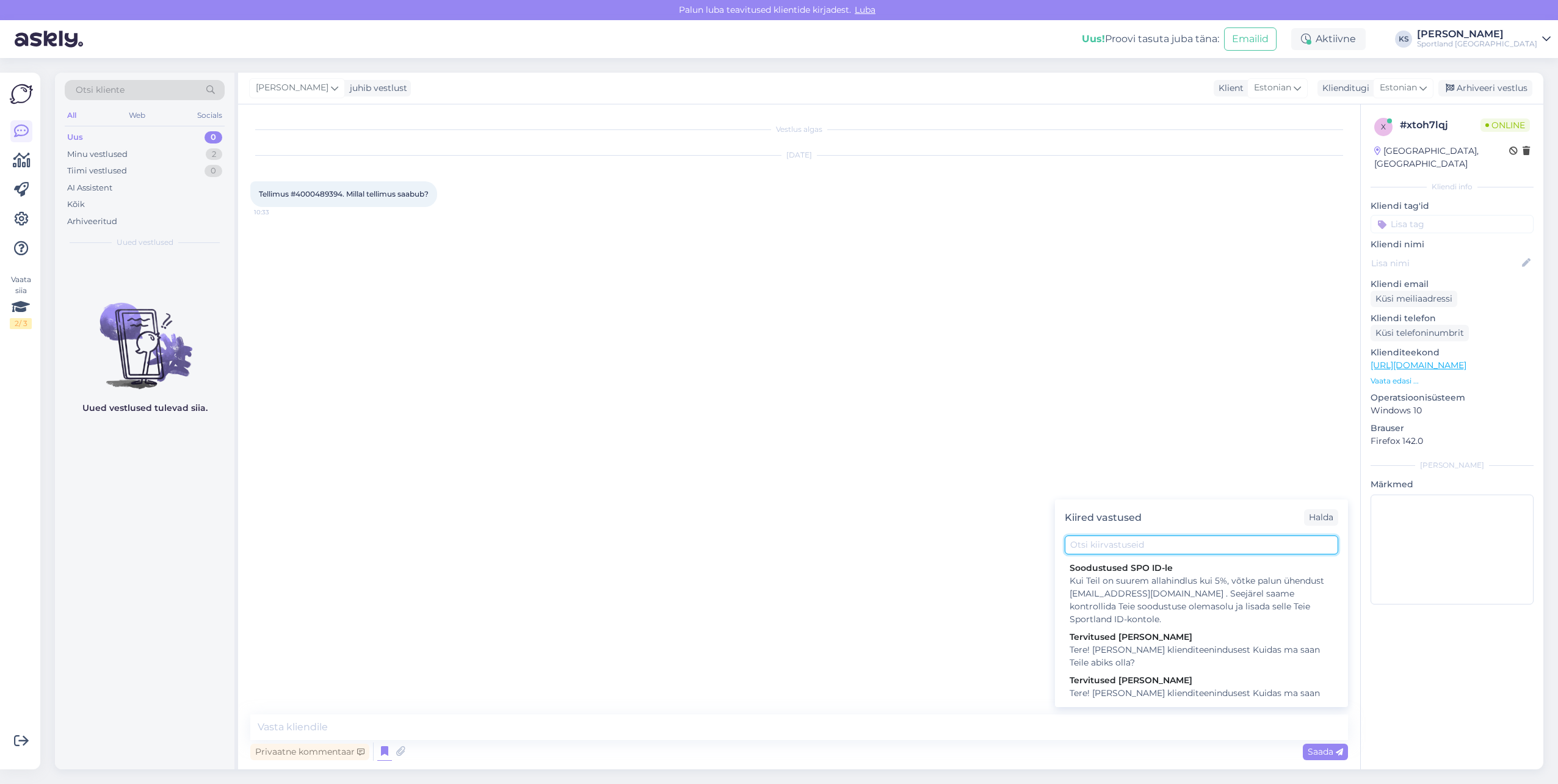
click at [1079, 546] on input "text" at bounding box center [1201, 544] width 273 height 19
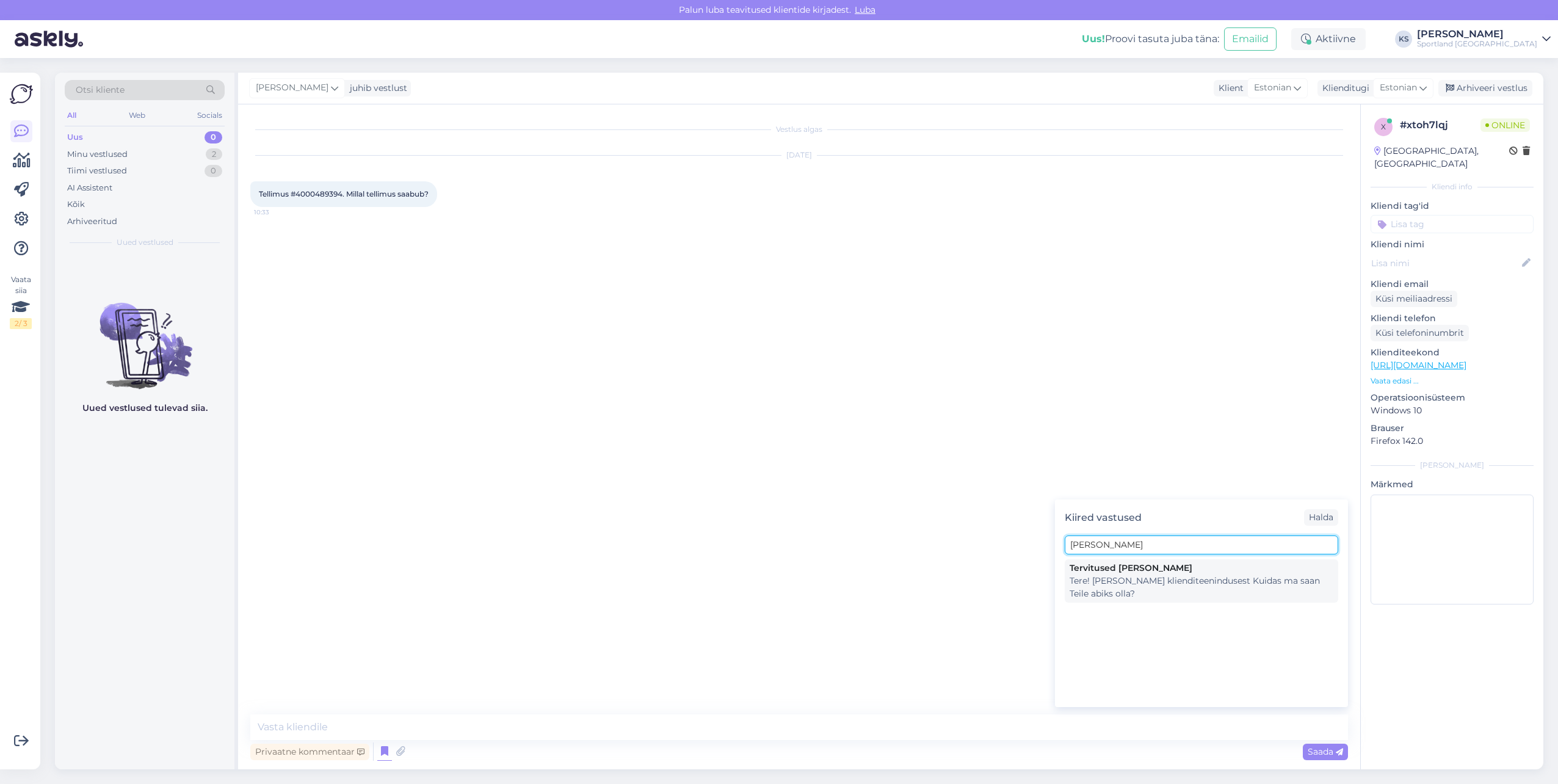
type input "kristina"
click at [1135, 580] on div "Tere! [PERSON_NAME] klienditeenindusest Kuidas ma saan Teile abiks olla?" at bounding box center [1201, 587] width 264 height 25
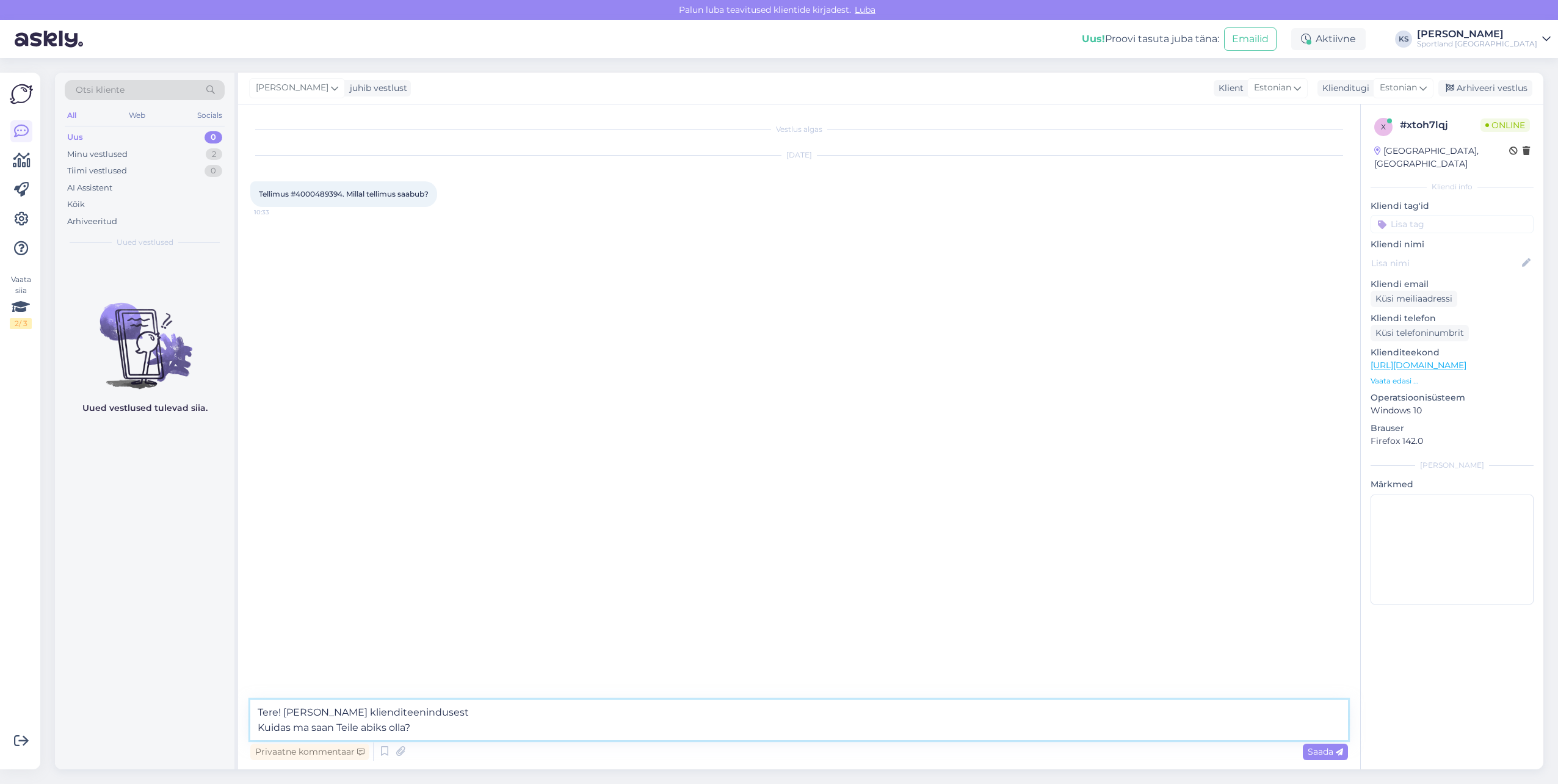
click at [384, 724] on textarea "Tere! [PERSON_NAME] klienditeenindusest Kuidas ma saan Teile abiks olla?" at bounding box center [799, 719] width 1098 height 40
type textarea "Tere! [PERSON_NAME] klienditeenindusest"
click at [324, 178] on div "Sep 5 2025 Tellimus #4000489394. Millal tellimus saabub? 10:33" at bounding box center [799, 181] width 1098 height 78
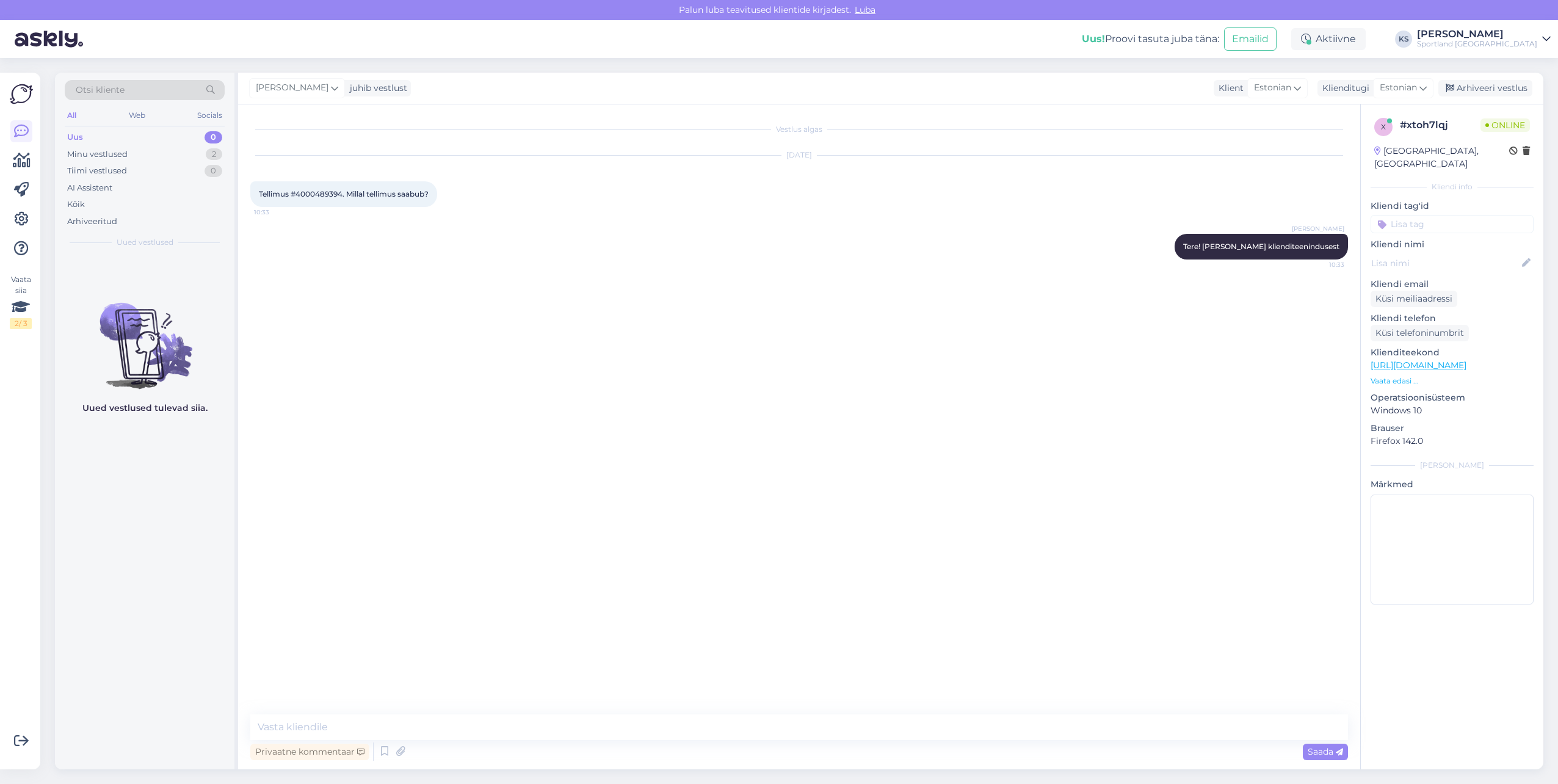
click at [319, 196] on span "Tellimus #4000489394. Millal tellimus saabub?" at bounding box center [344, 193] width 170 height 9
copy span "4000489394"
click at [382, 731] on textarea at bounding box center [799, 727] width 1098 height 25
paste textarea "CC838620748EE"
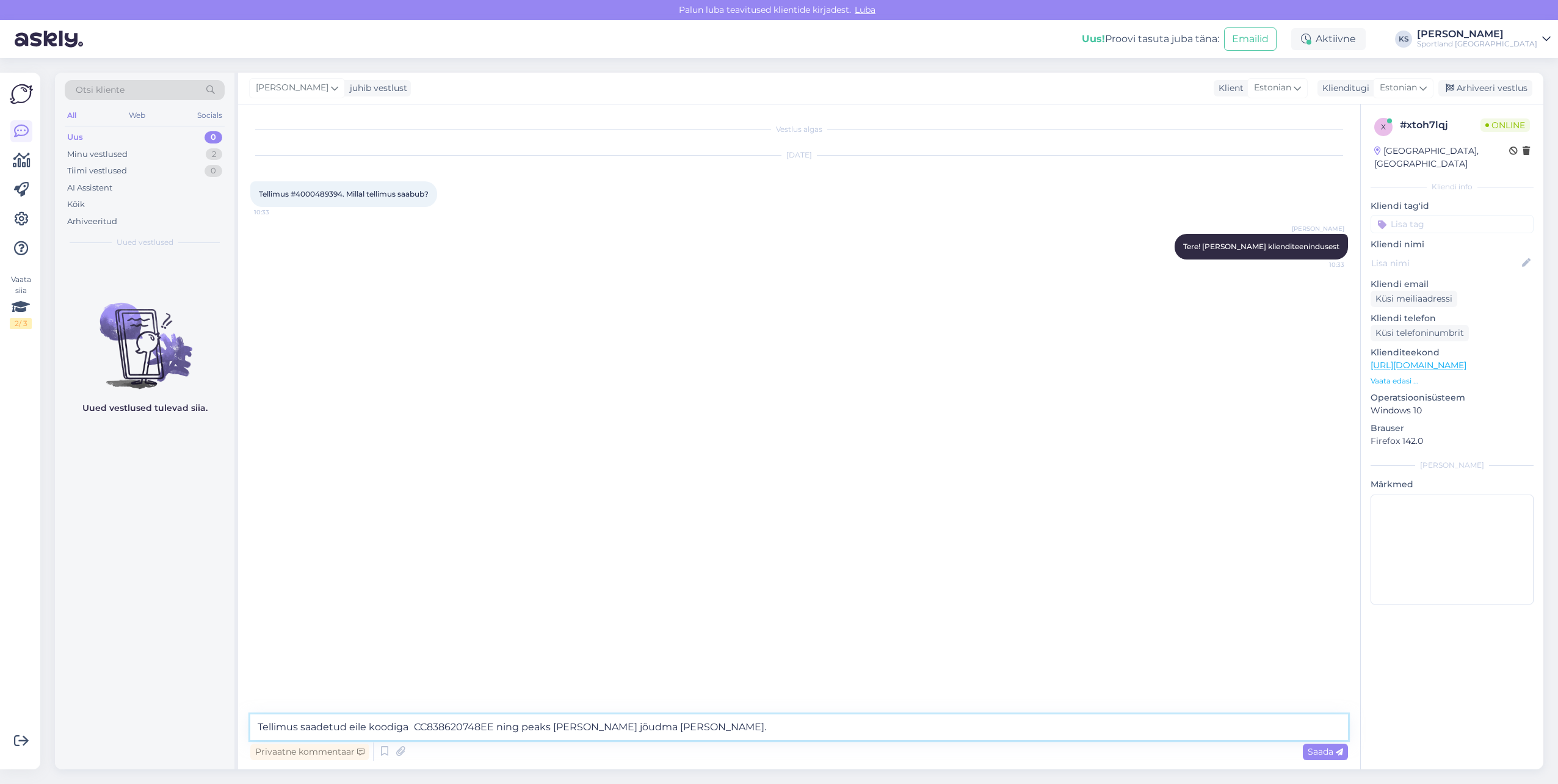
type textarea "Tellimus saadetud eile koodiga CC838620748EE ning peaks kohale jõudma täna."
type textarea "Palun täpsustage, kas te ei ole saanud teavitust, et tellimus on teele pandud?"
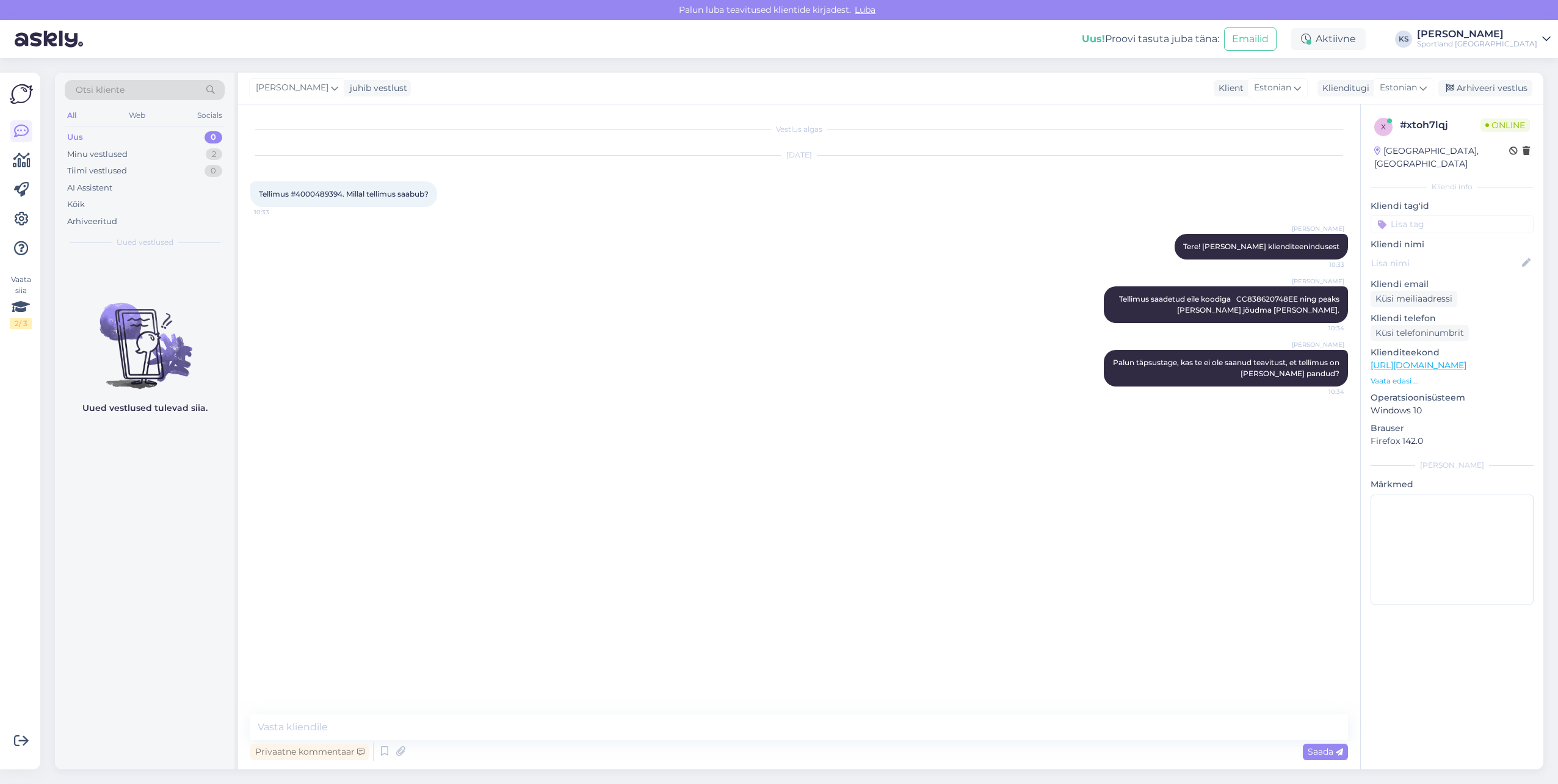
click at [1442, 215] on input at bounding box center [1452, 224] width 163 height 18
type input "tellimuse"
click at [1461, 253] on span "Tellimuse [PERSON_NAME] info" at bounding box center [1452, 256] width 97 height 7
click at [184, 161] on div "Minu vestlused 2" at bounding box center [145, 154] width 160 height 17
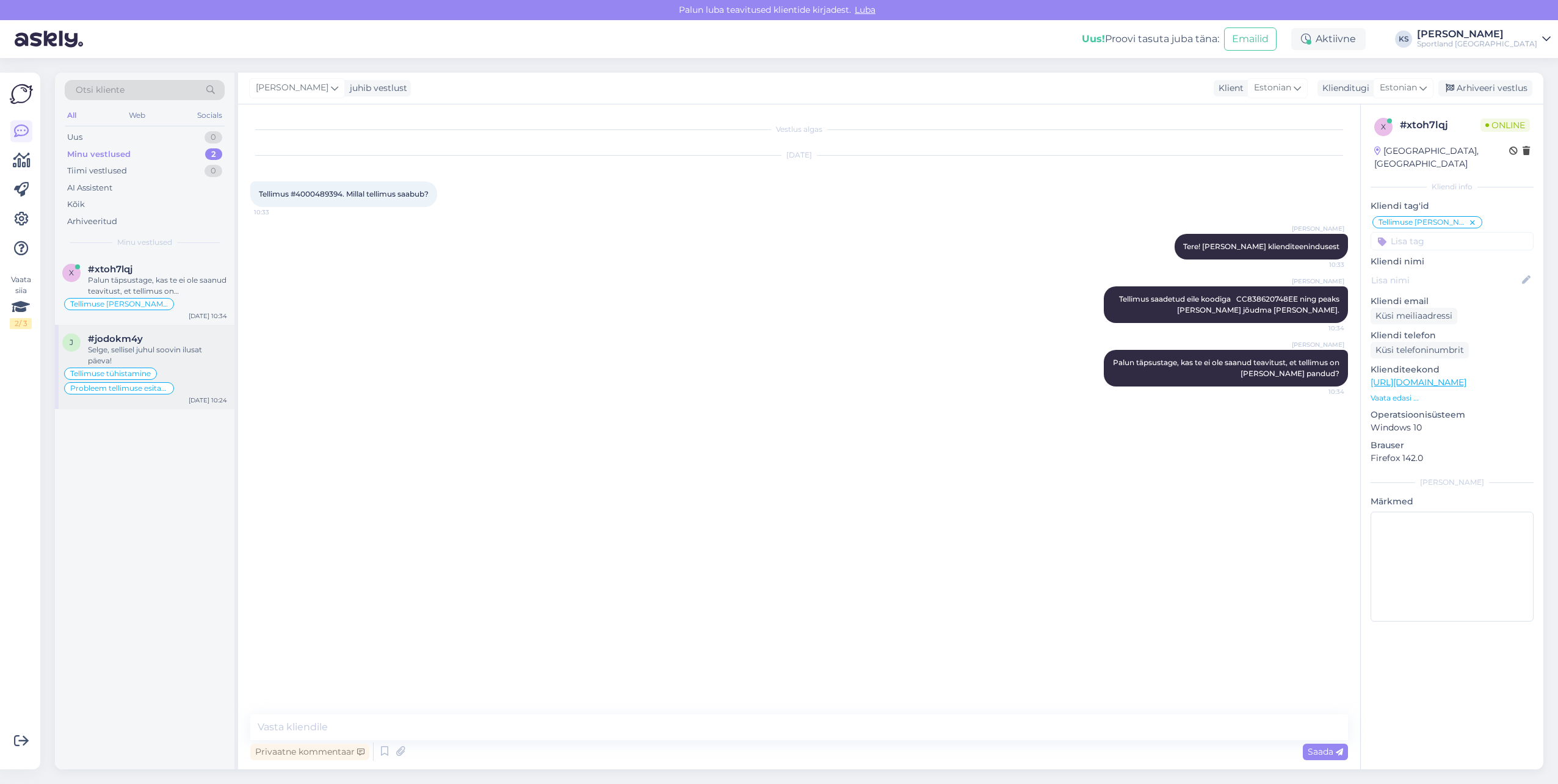
click at [145, 333] on div "j #jodokm4y Selge, sellisel juhul soovin ilusat päeva! Tellimuse tühistamine Pr…" at bounding box center [145, 366] width 180 height 84
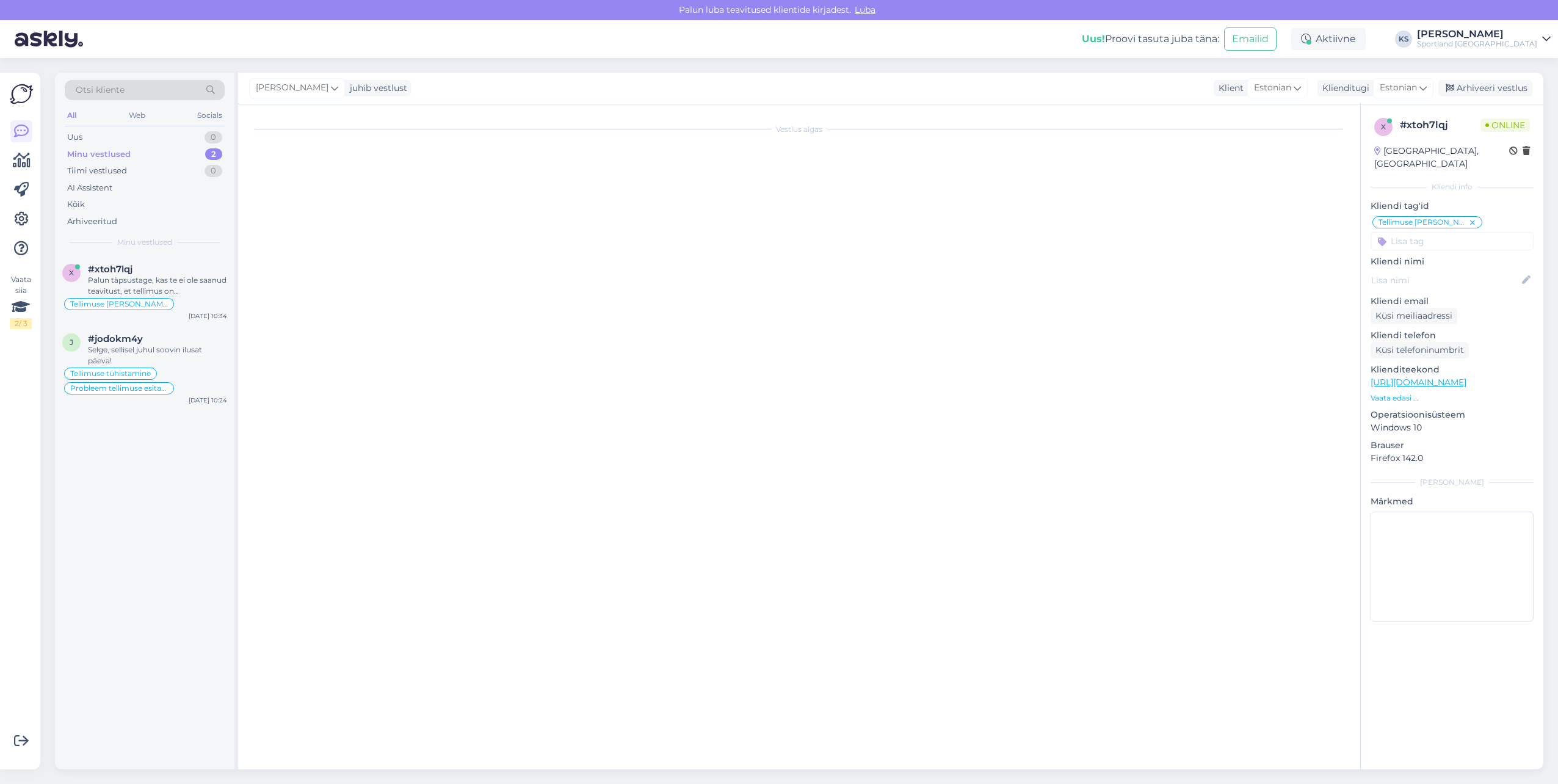
scroll to position [1875, 0]
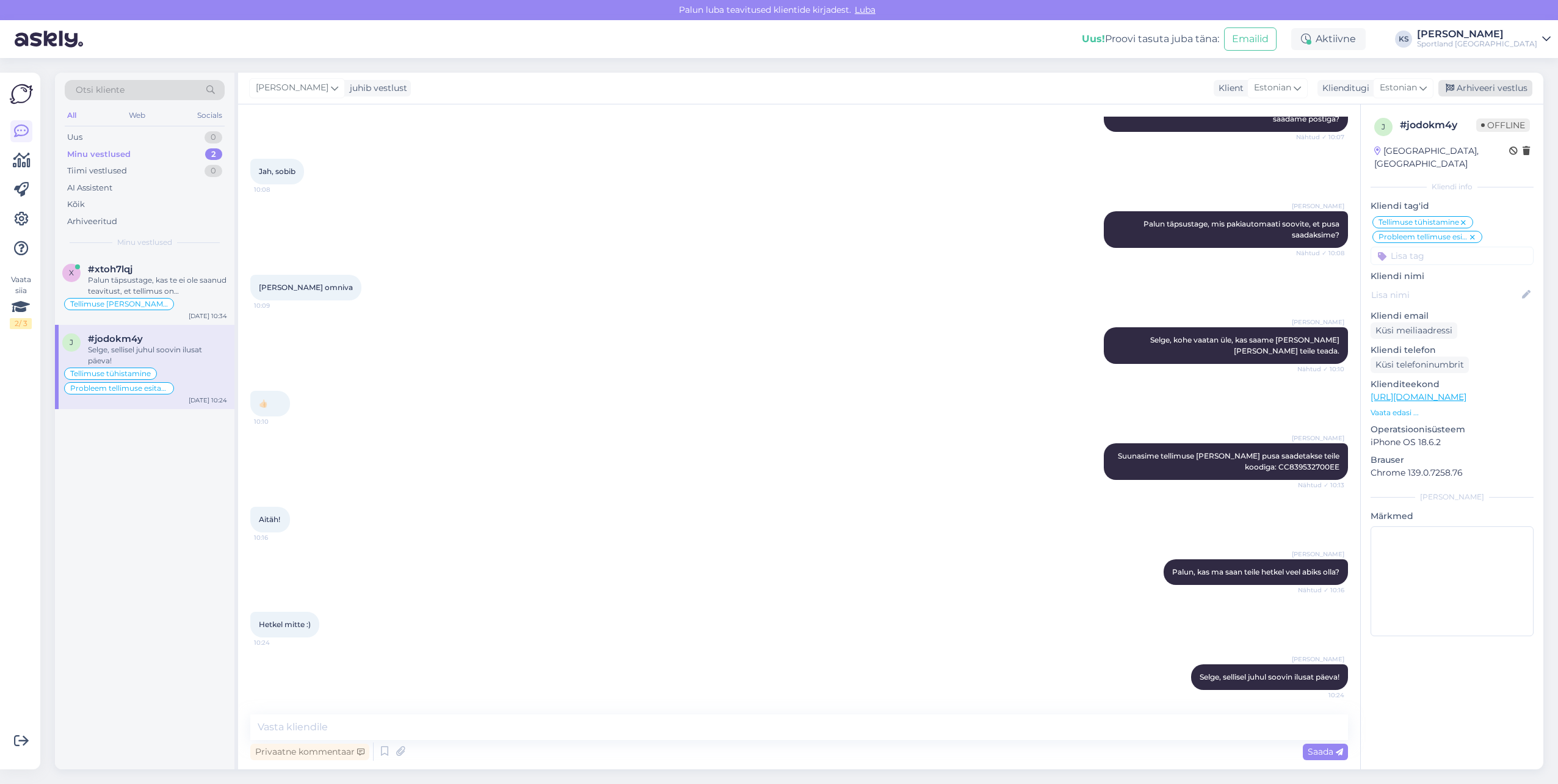
click at [1464, 94] on div "Arhiveeri vestlus" at bounding box center [1485, 88] width 94 height 16
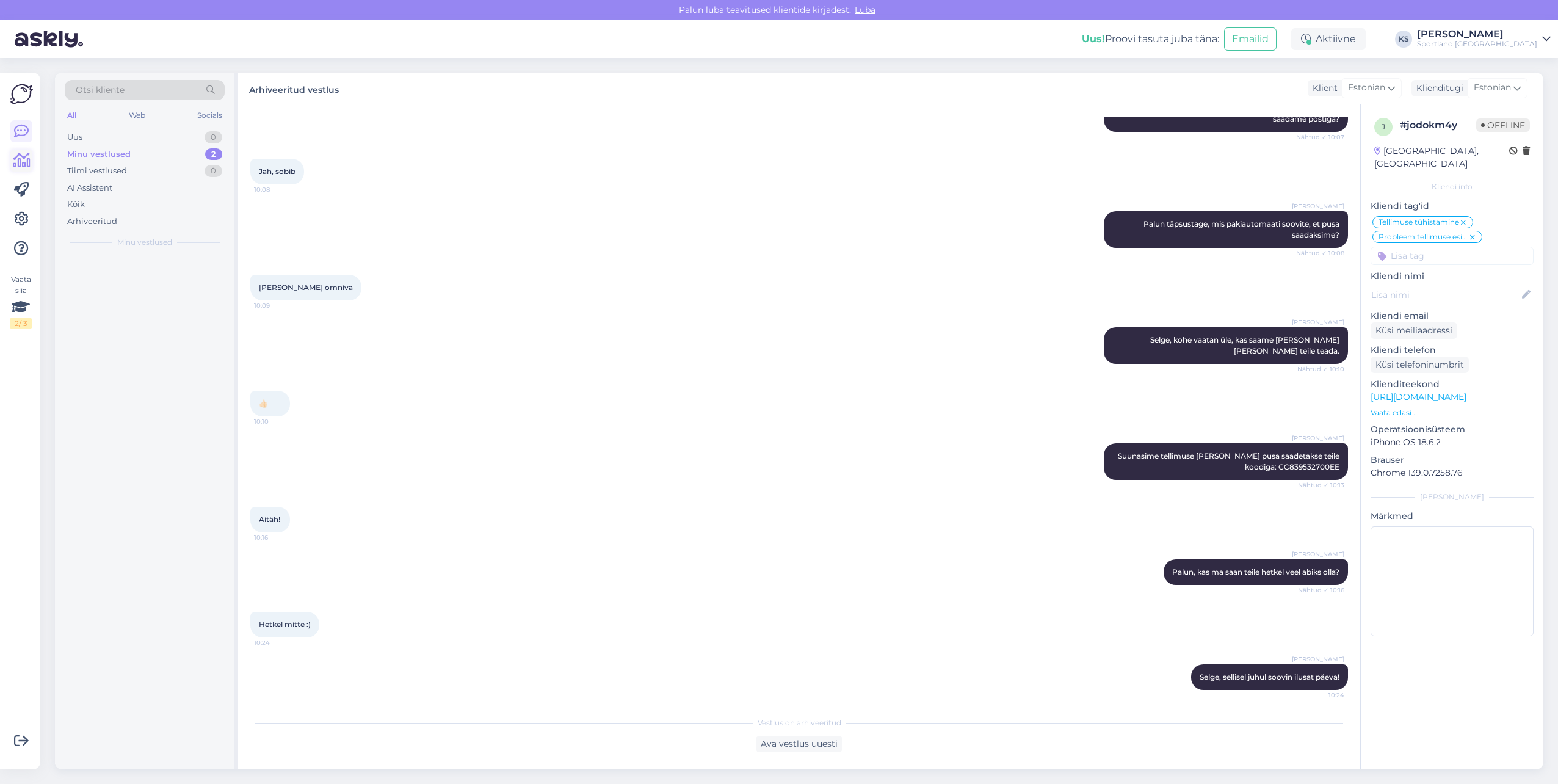
click at [25, 160] on icon at bounding box center [22, 160] width 18 height 15
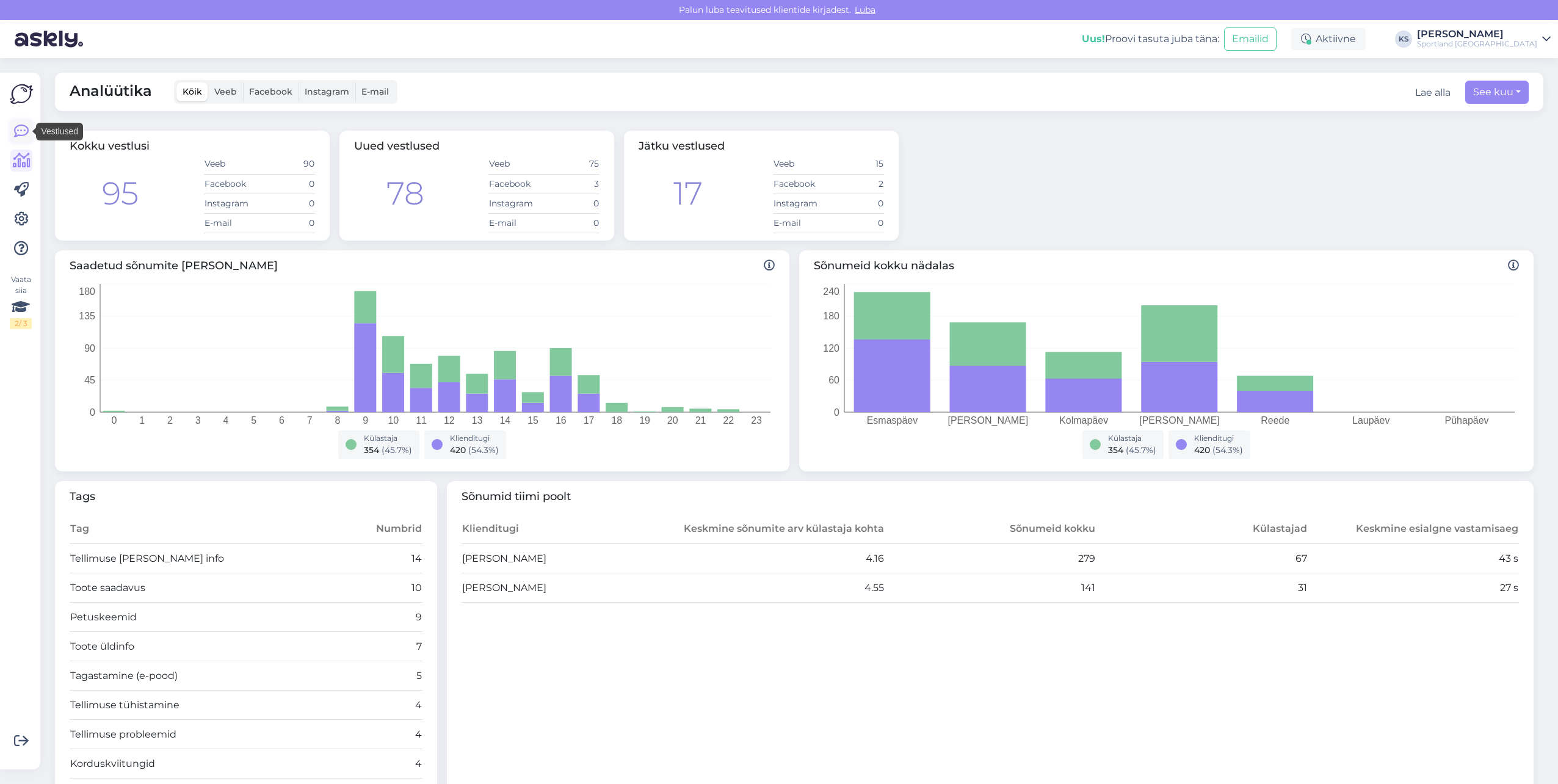
click at [18, 132] on icon at bounding box center [21, 132] width 15 height 15
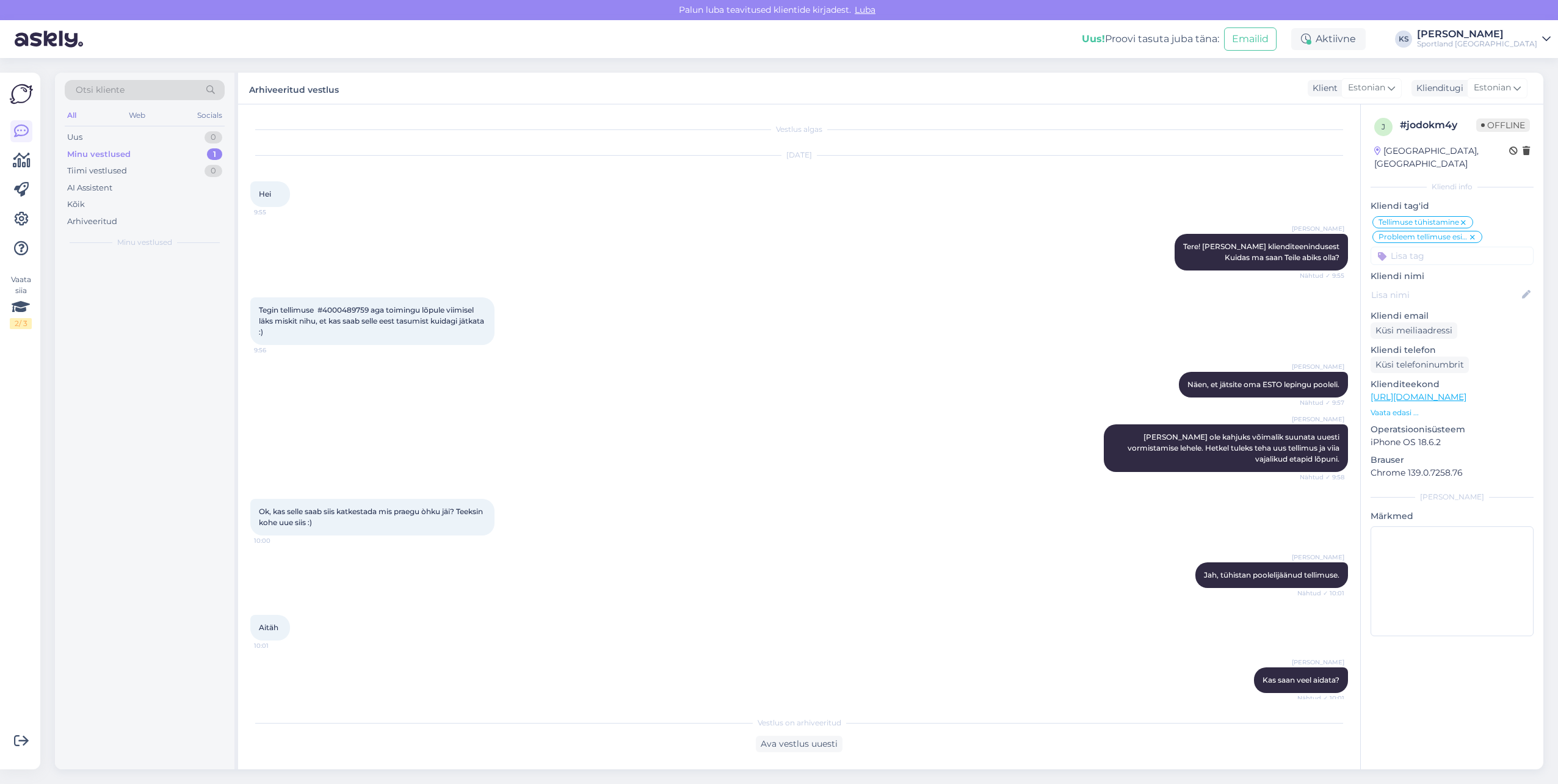
scroll to position [1880, 0]
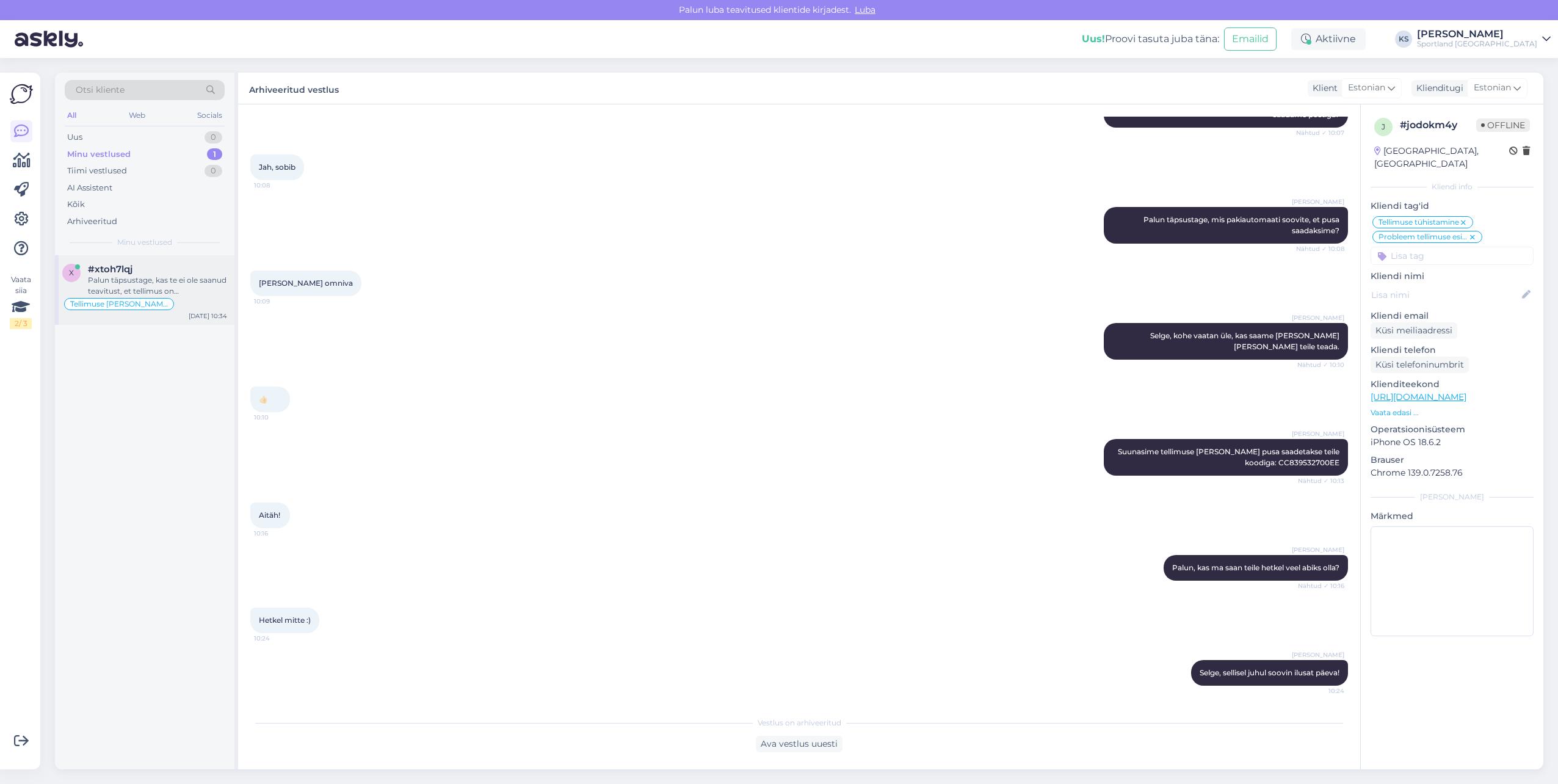
click at [207, 295] on div "Palun täpsustage, kas te ei ole saanud teavitust, et tellimus on teele pandud?" at bounding box center [158, 285] width 139 height 22
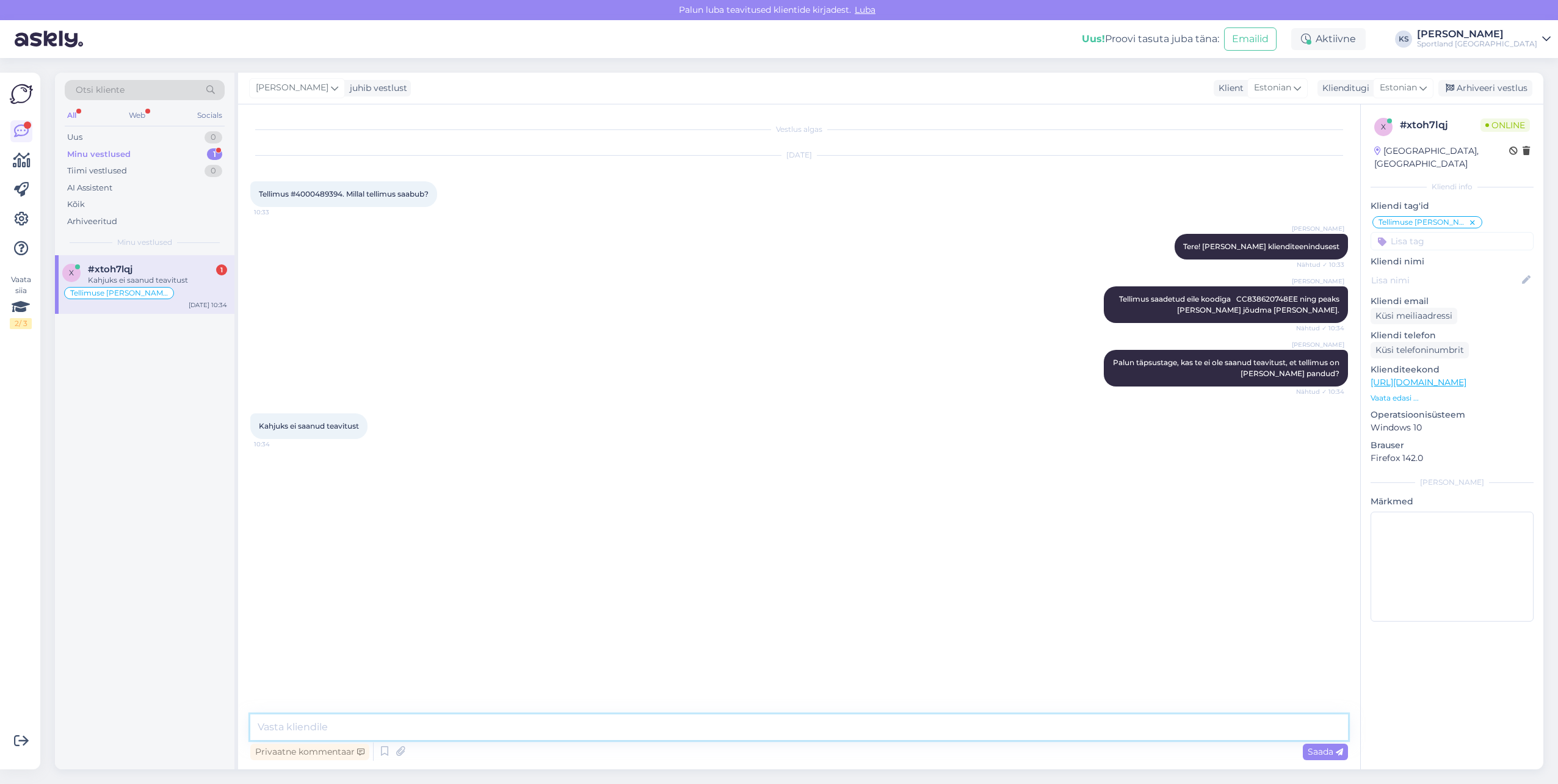
click at [428, 736] on textarea at bounding box center [799, 727] width 1098 height 25
type textarea "K"
click at [267, 728] on textarea "Kas olete oma e-mailile saanud tellimuse kinnitust?" at bounding box center [799, 727] width 1098 height 25
type textarea "Täpsustan veel üle, kas olete oma e-mailile saanud tellimuse kinnitust?"
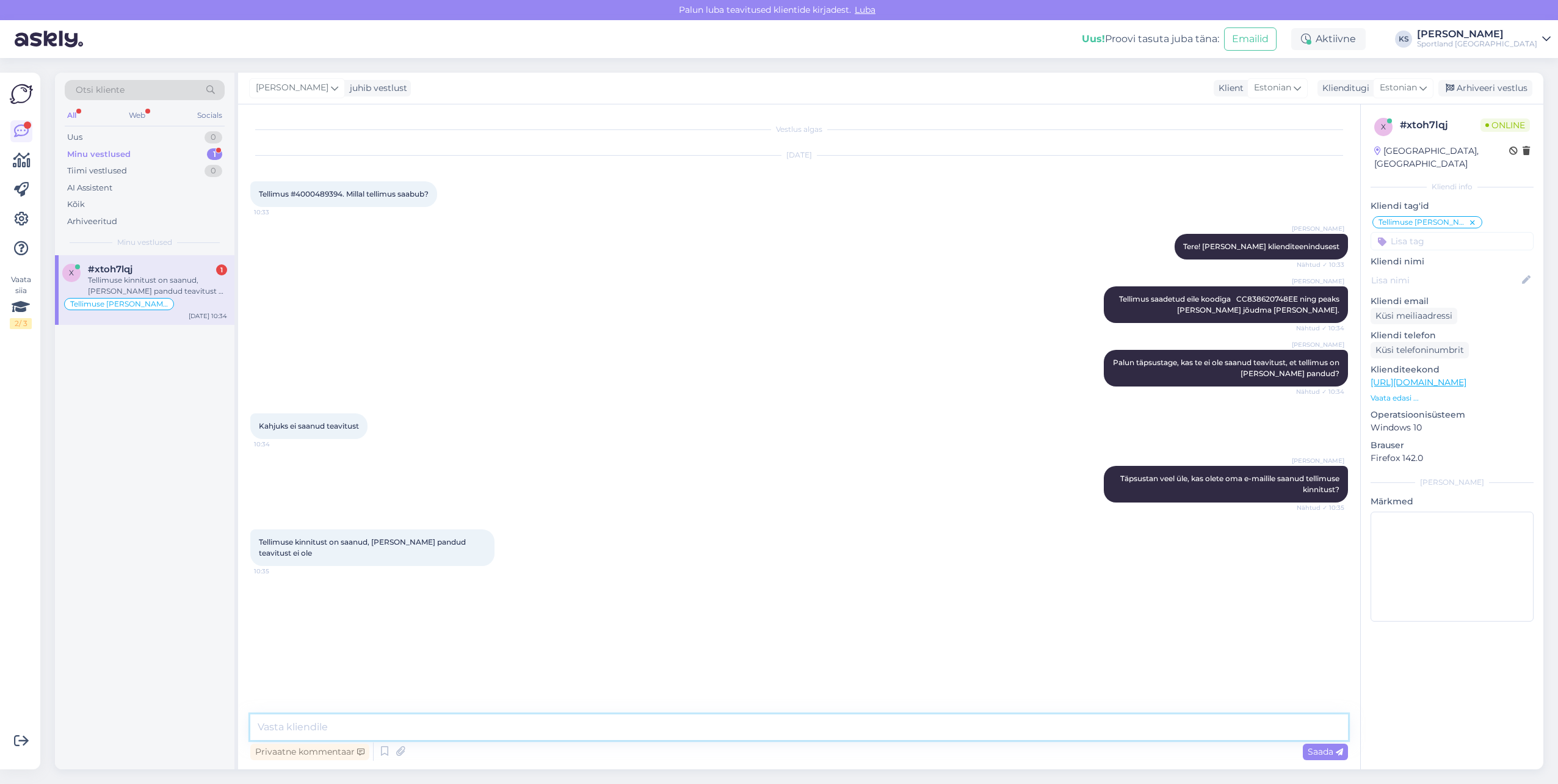
click at [417, 722] on textarea at bounding box center [799, 727] width 1098 height 25
type textarea "Selge, täname teavitamast!"
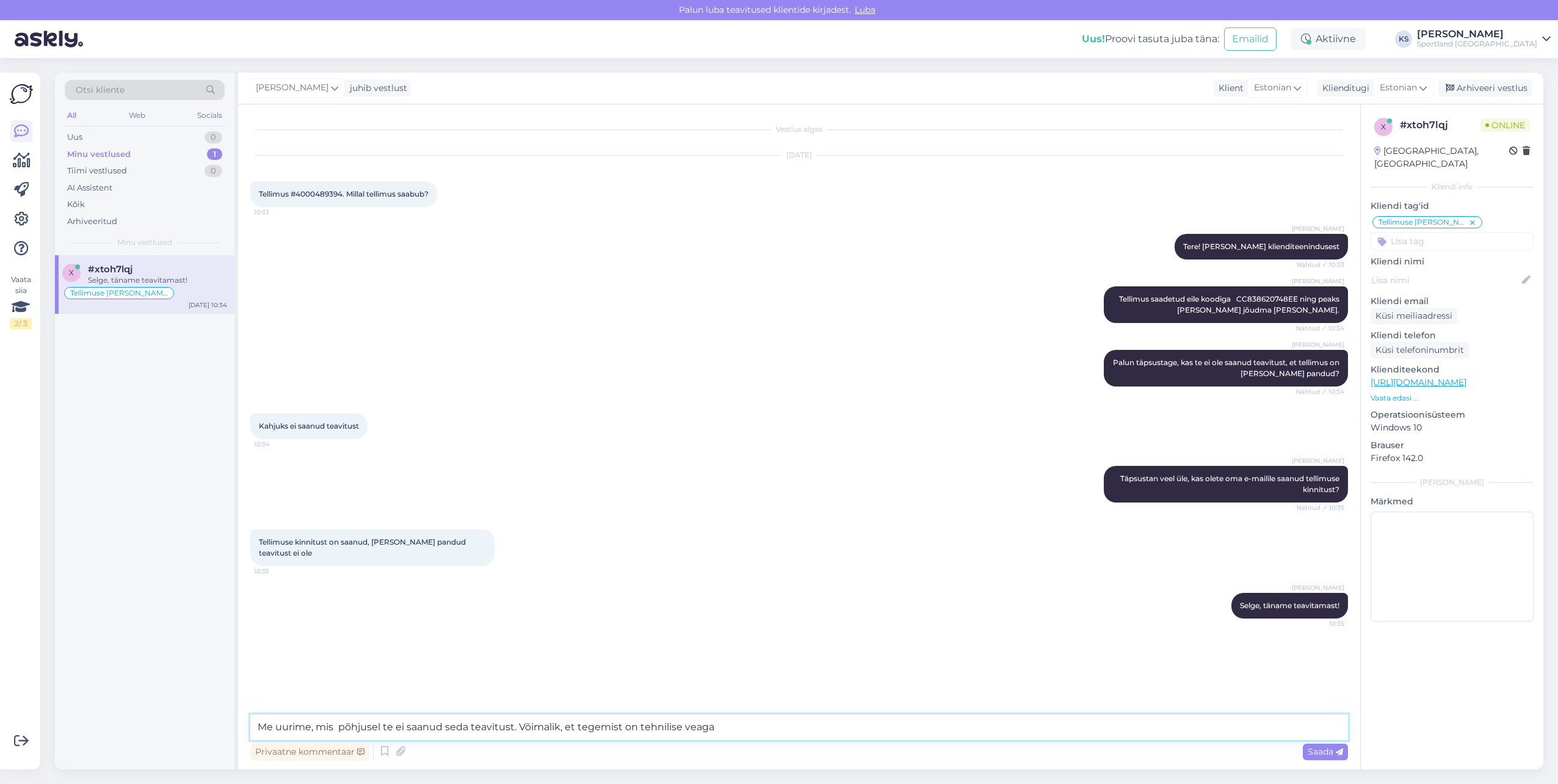
type textarea "Me uurime, mis põhjusel te ei saanud seda teavitust. Võimalik, et tegemist on t…"
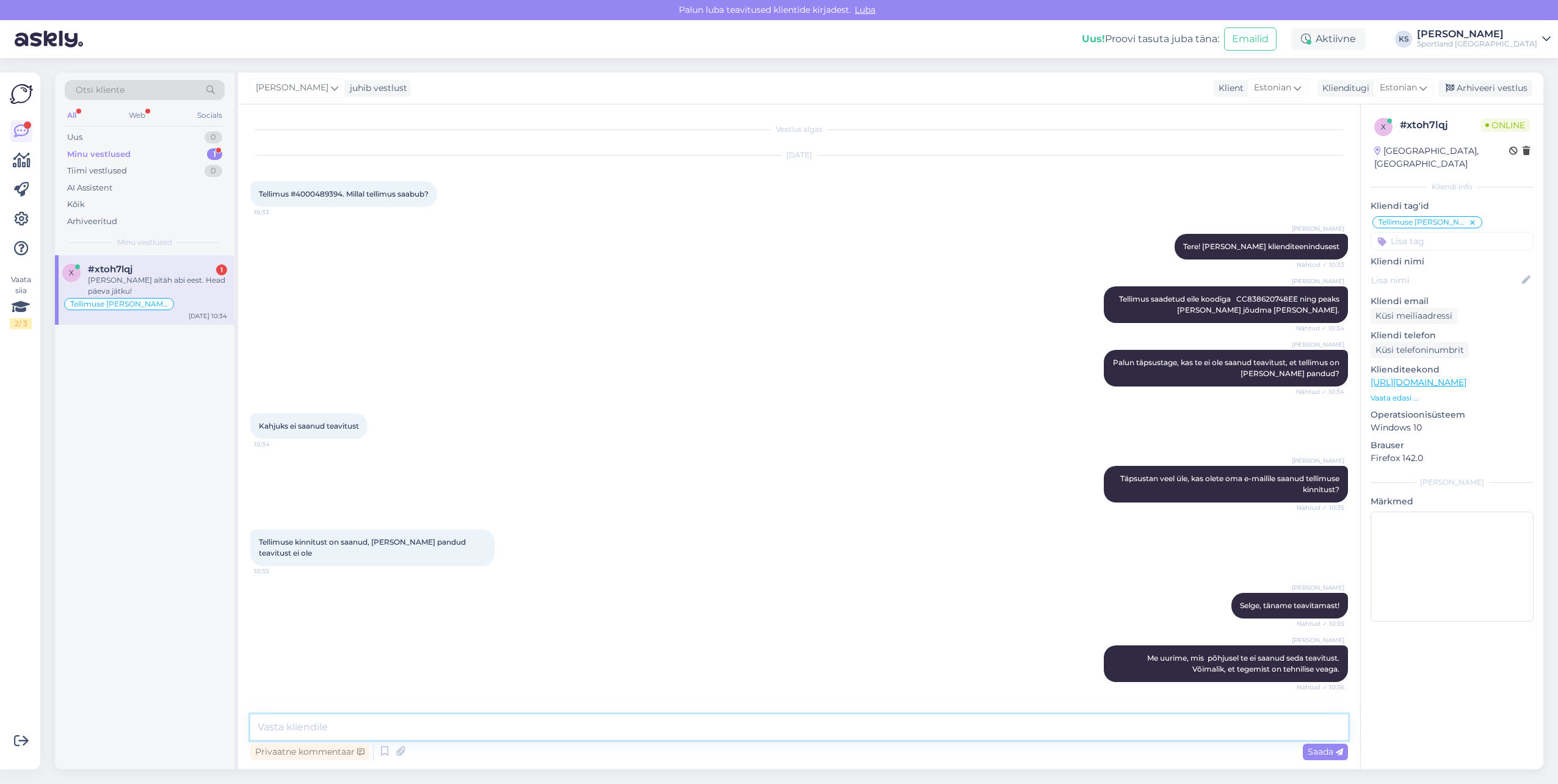
scroll to position [34, 0]
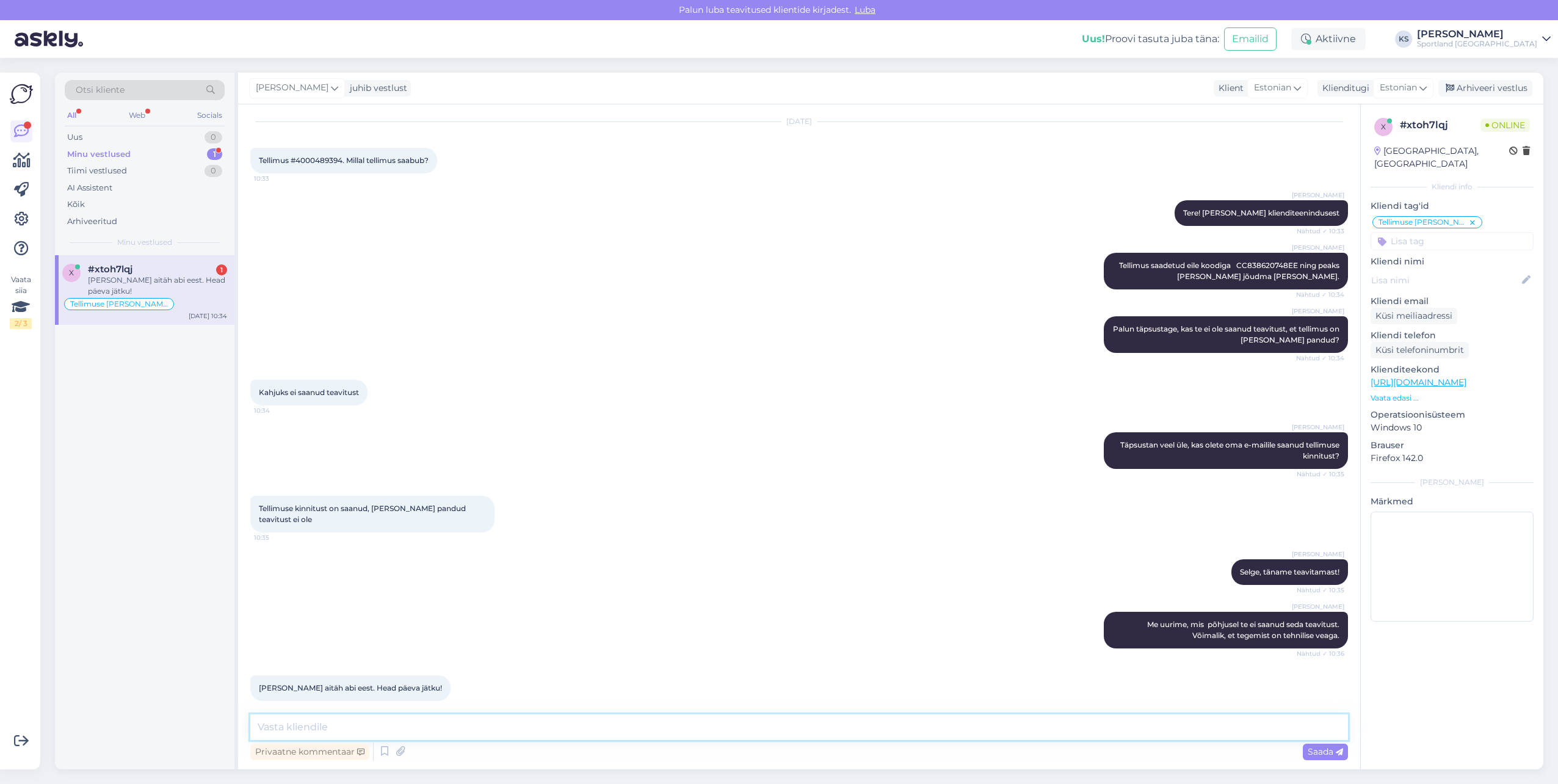
click at [406, 719] on textarea at bounding box center [799, 727] width 1098 height 25
type textarea "Palun, soovin teile ilusat päeva!"
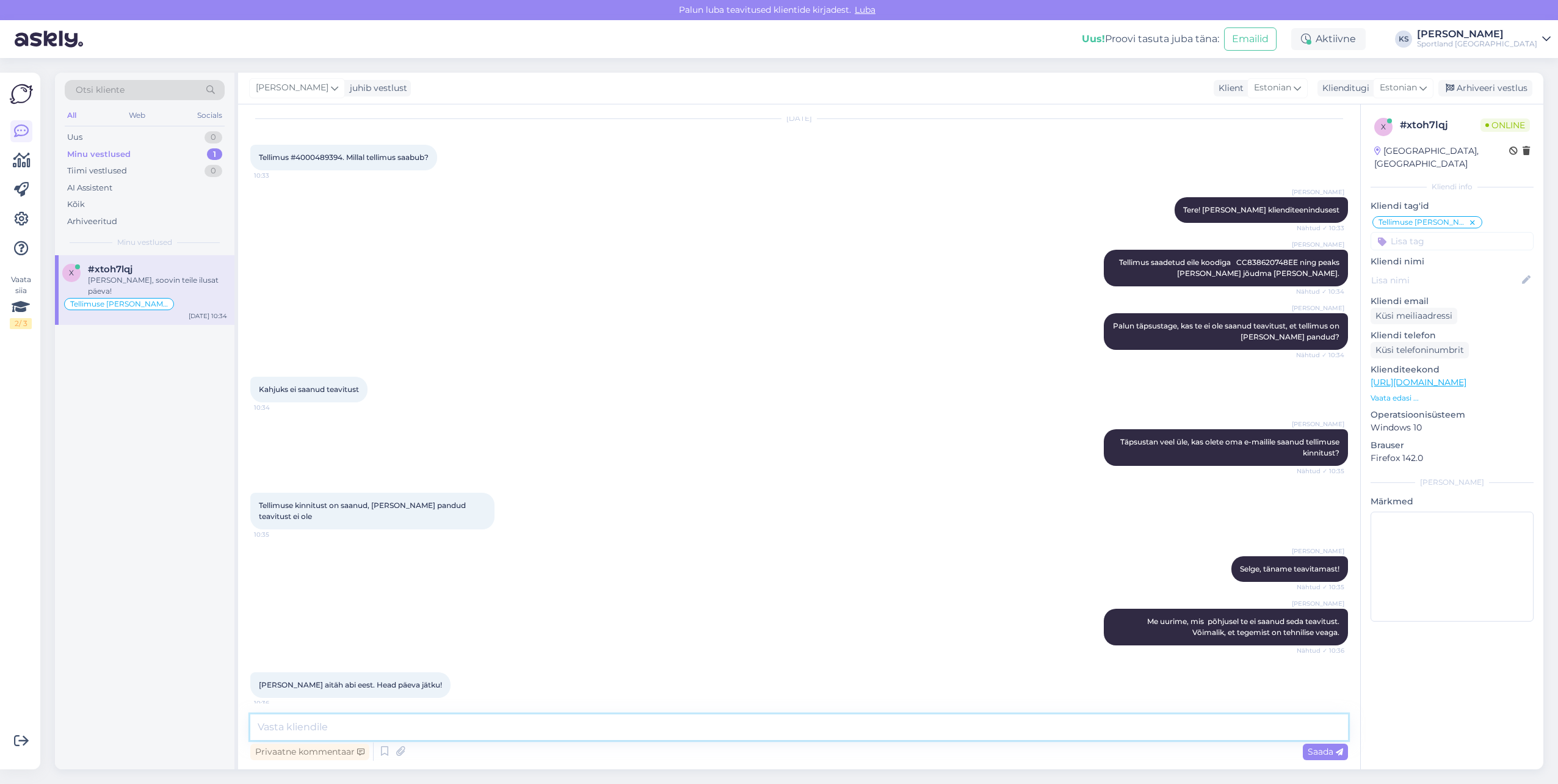
scroll to position [0, 0]
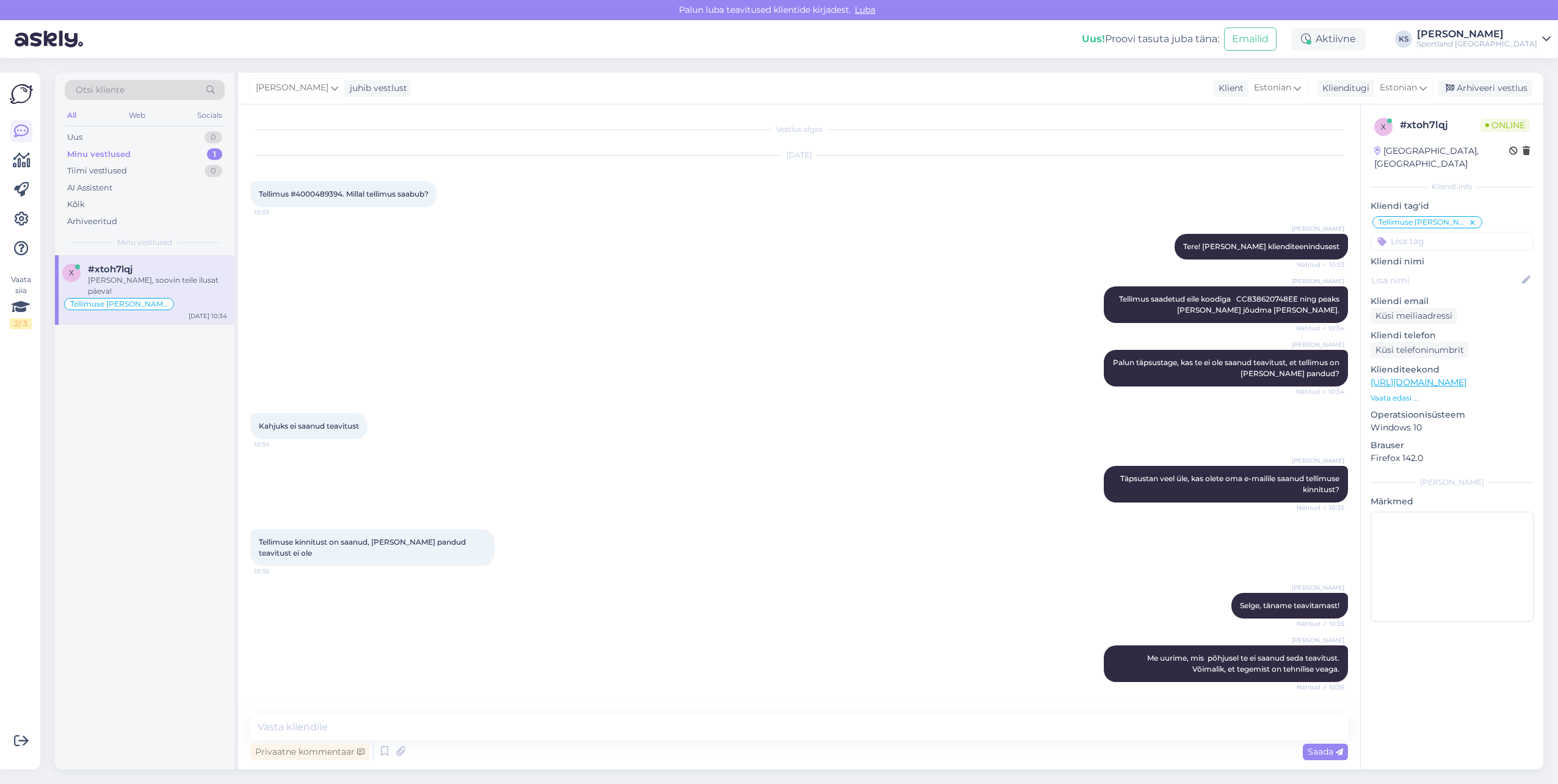
click at [326, 197] on span "Tellimus #4000489394. Millal tellimus saabub?" at bounding box center [344, 193] width 170 height 9
copy span "4000489394"
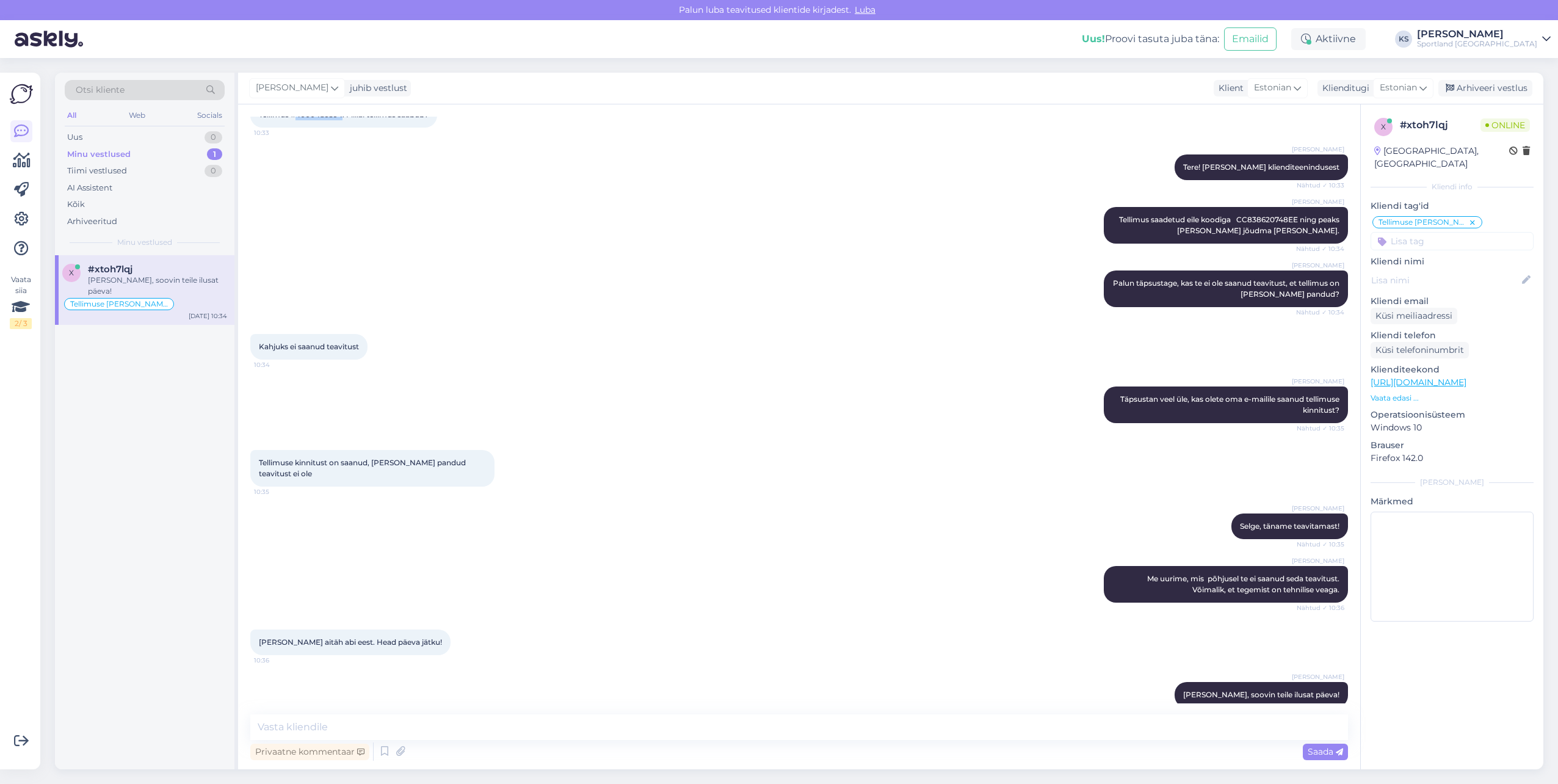
scroll to position [86, 0]
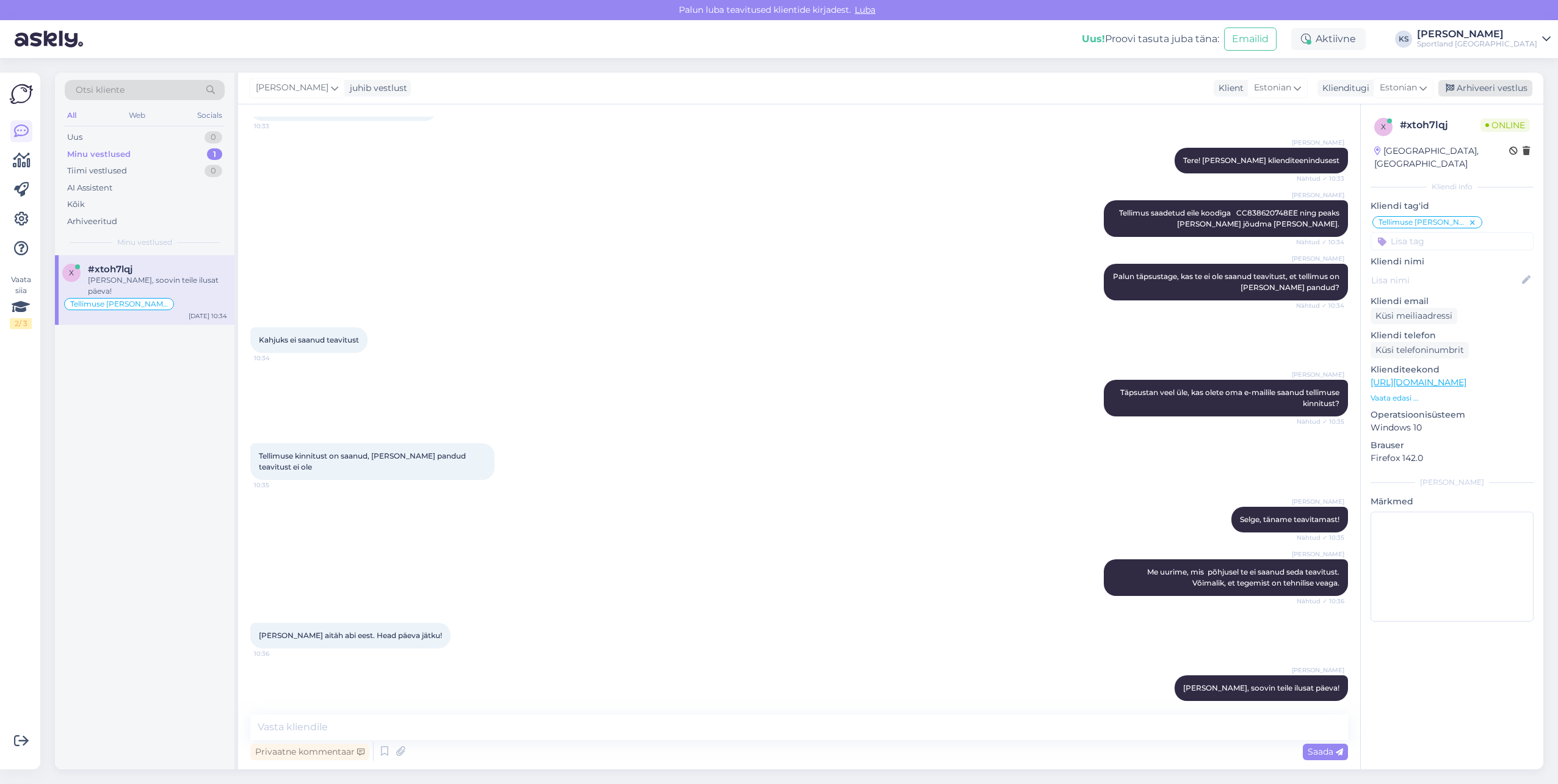
click at [1511, 83] on div "Arhiveeri vestlus" at bounding box center [1485, 88] width 94 height 16
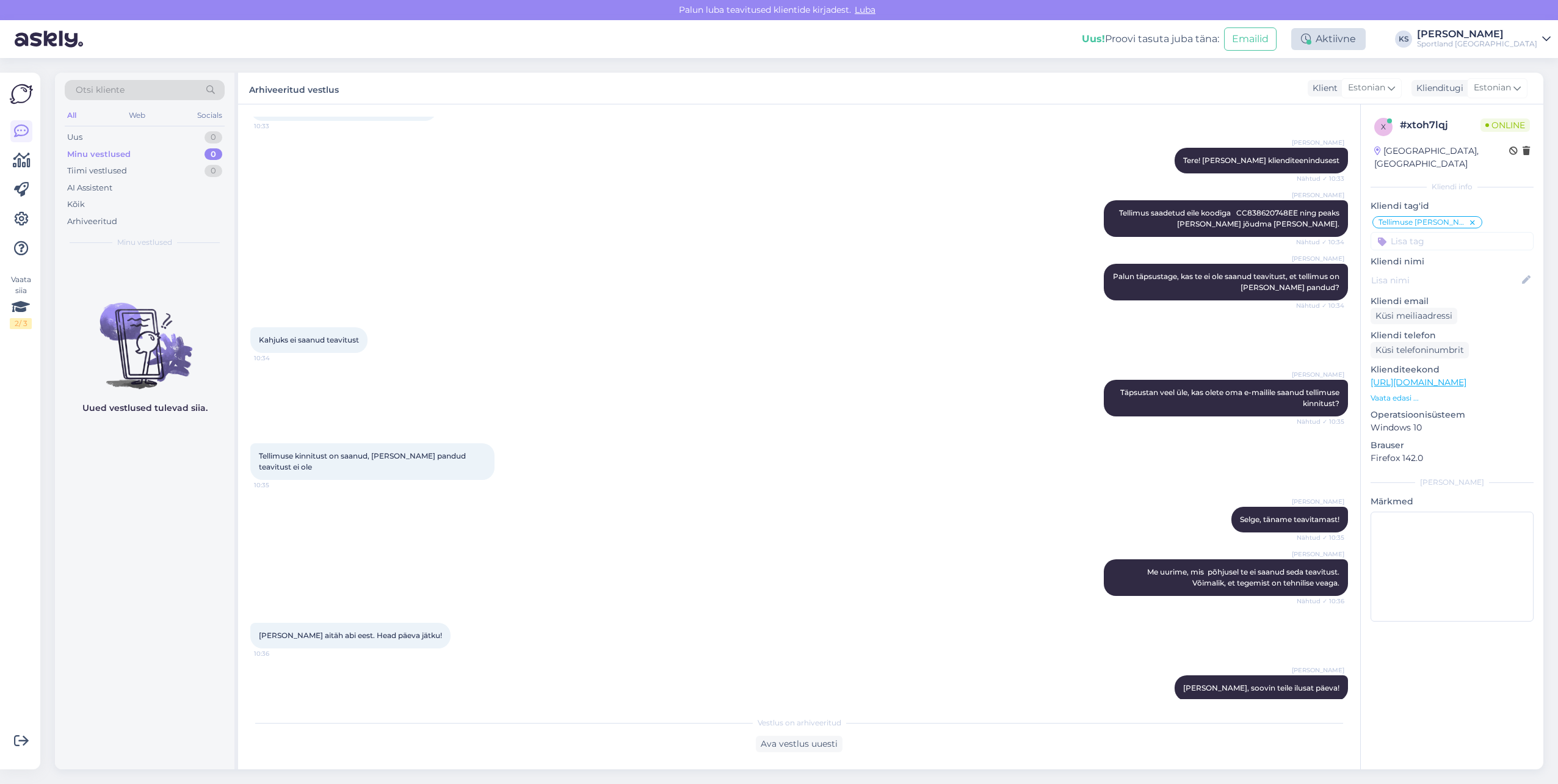
click at [1366, 40] on div "Aktiivne" at bounding box center [1328, 38] width 74 height 22
click at [1336, 95] on div "15 minutit 30 minutit 1 tund 1.5 tundi 24 tundi" at bounding box center [1292, 107] width 127 height 37
click at [1282, 95] on button "15 minutit" at bounding box center [1255, 96] width 52 height 13
click at [1497, 47] on div "Sportland [GEOGRAPHIC_DATA]" at bounding box center [1477, 44] width 120 height 10
click at [1366, 45] on div "Aktiivne" at bounding box center [1328, 38] width 74 height 22
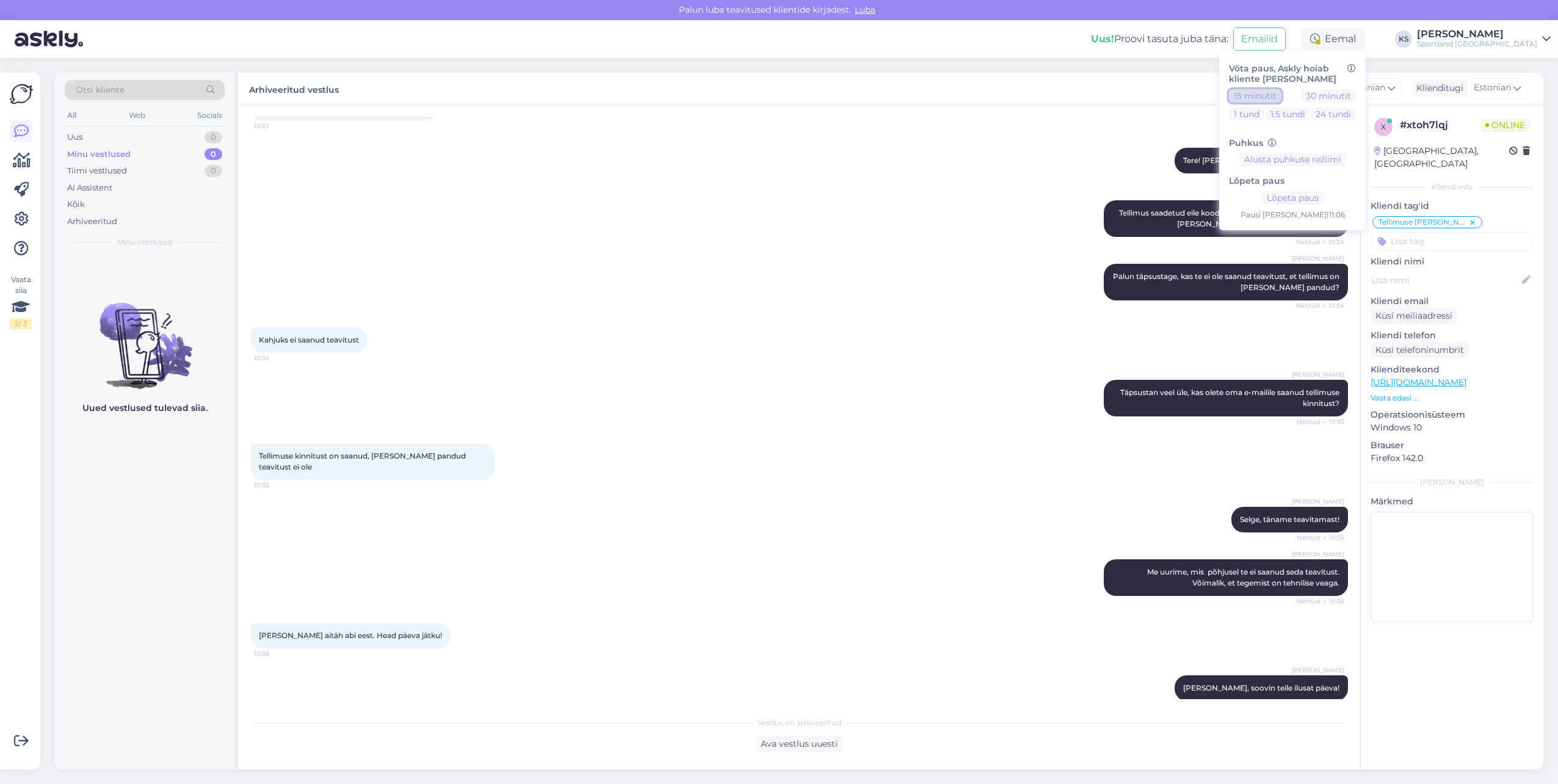
click at [1282, 93] on button "15 minutit" at bounding box center [1255, 96] width 52 height 13
click at [1506, 40] on div "Sportland [GEOGRAPHIC_DATA]" at bounding box center [1477, 44] width 120 height 10
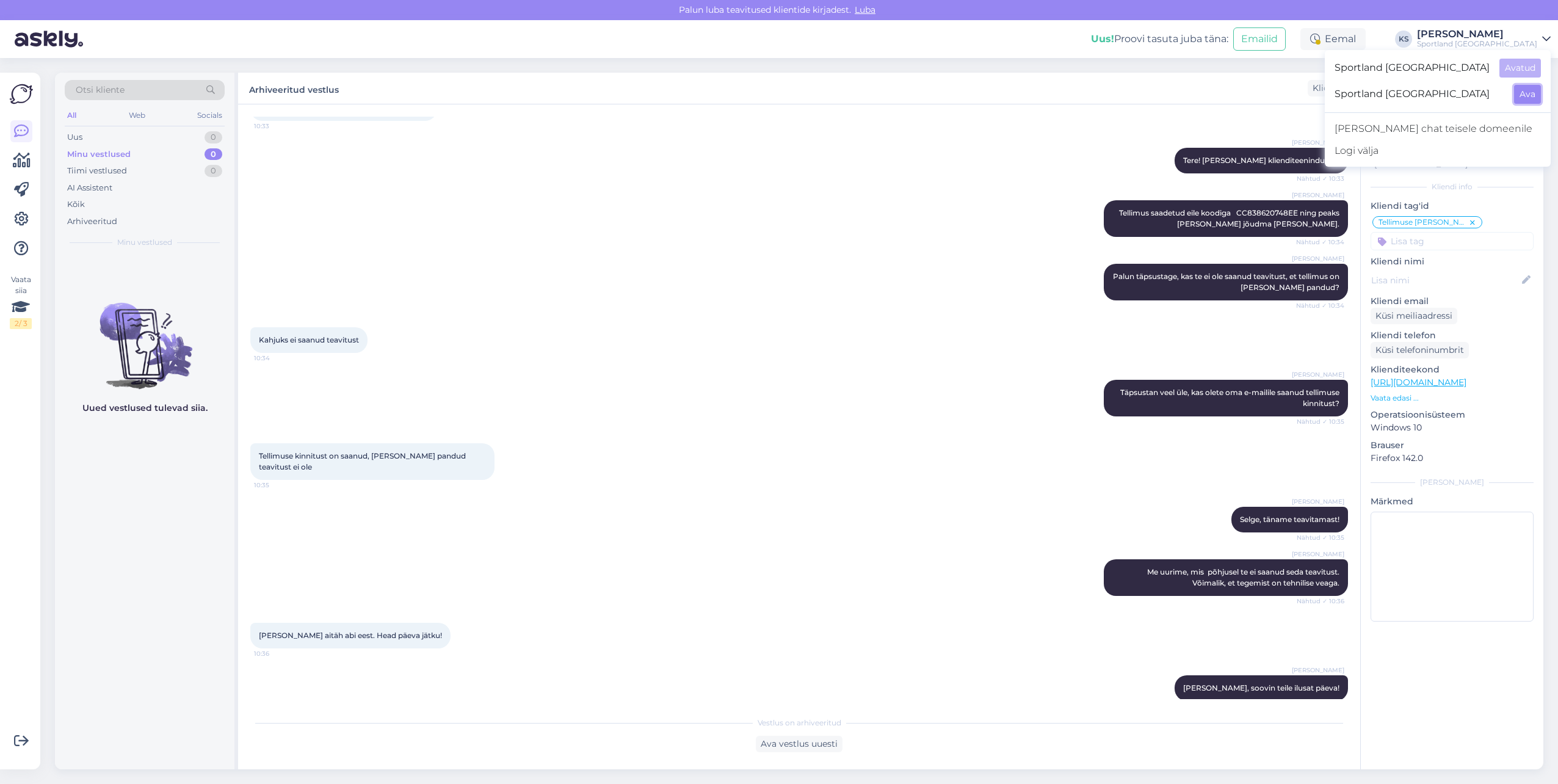
click at [1520, 92] on button "Ava" at bounding box center [1528, 94] width 27 height 19
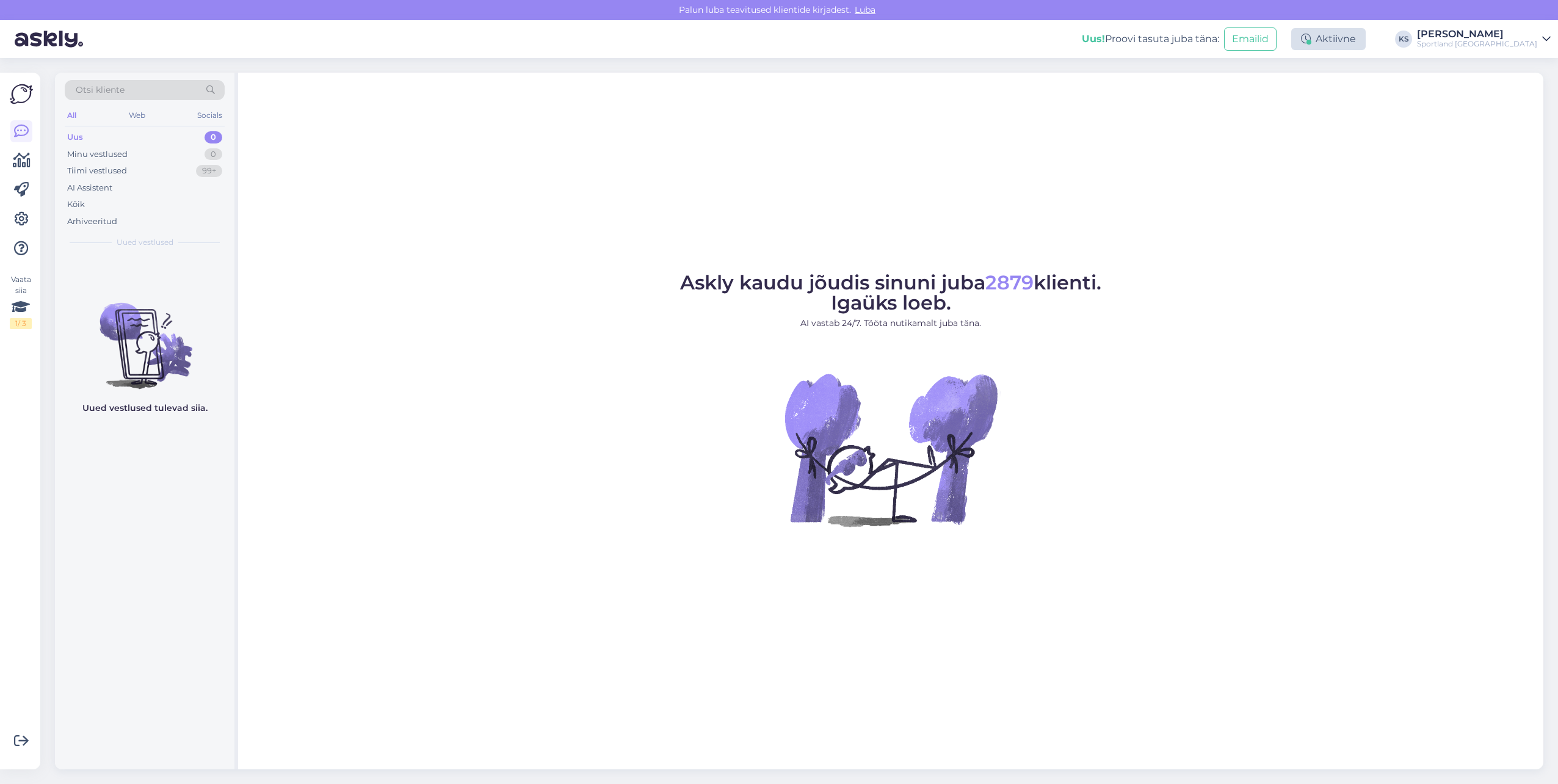
click at [1366, 32] on div "Aktiivne" at bounding box center [1328, 38] width 74 height 22
click at [1282, 92] on button "15 minutit" at bounding box center [1255, 96] width 52 height 13
click at [1324, 198] on button "Lõpeta paus" at bounding box center [1292, 198] width 61 height 13
drag, startPoint x: 1507, startPoint y: 35, endPoint x: 1514, endPoint y: 44, distance: 11.4
click at [1507, 35] on div "[PERSON_NAME]" at bounding box center [1477, 34] width 120 height 10
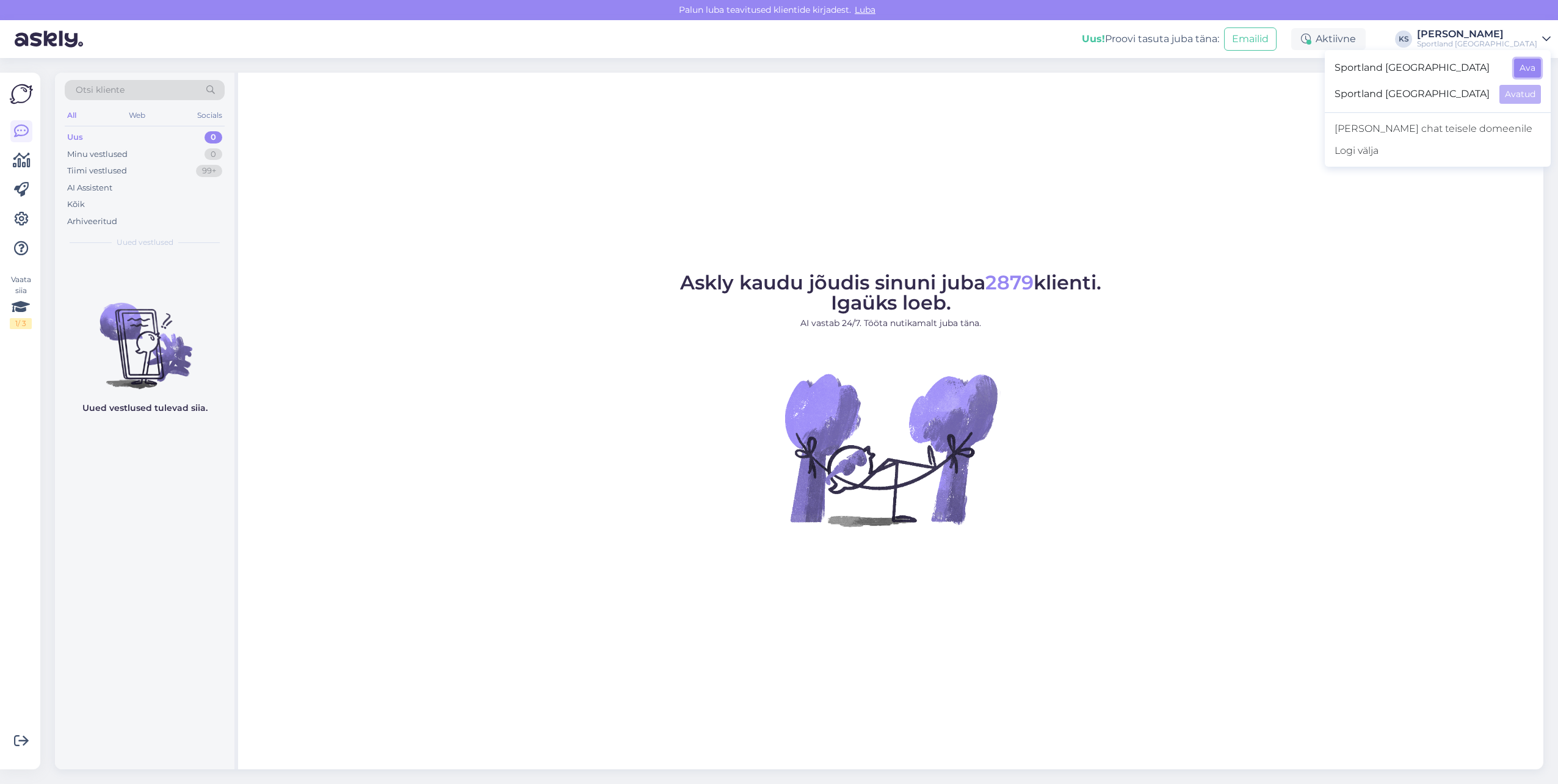
click at [1526, 65] on button "Ava" at bounding box center [1528, 68] width 27 height 19
click at [1366, 33] on div "Eemal" at bounding box center [1333, 38] width 65 height 22
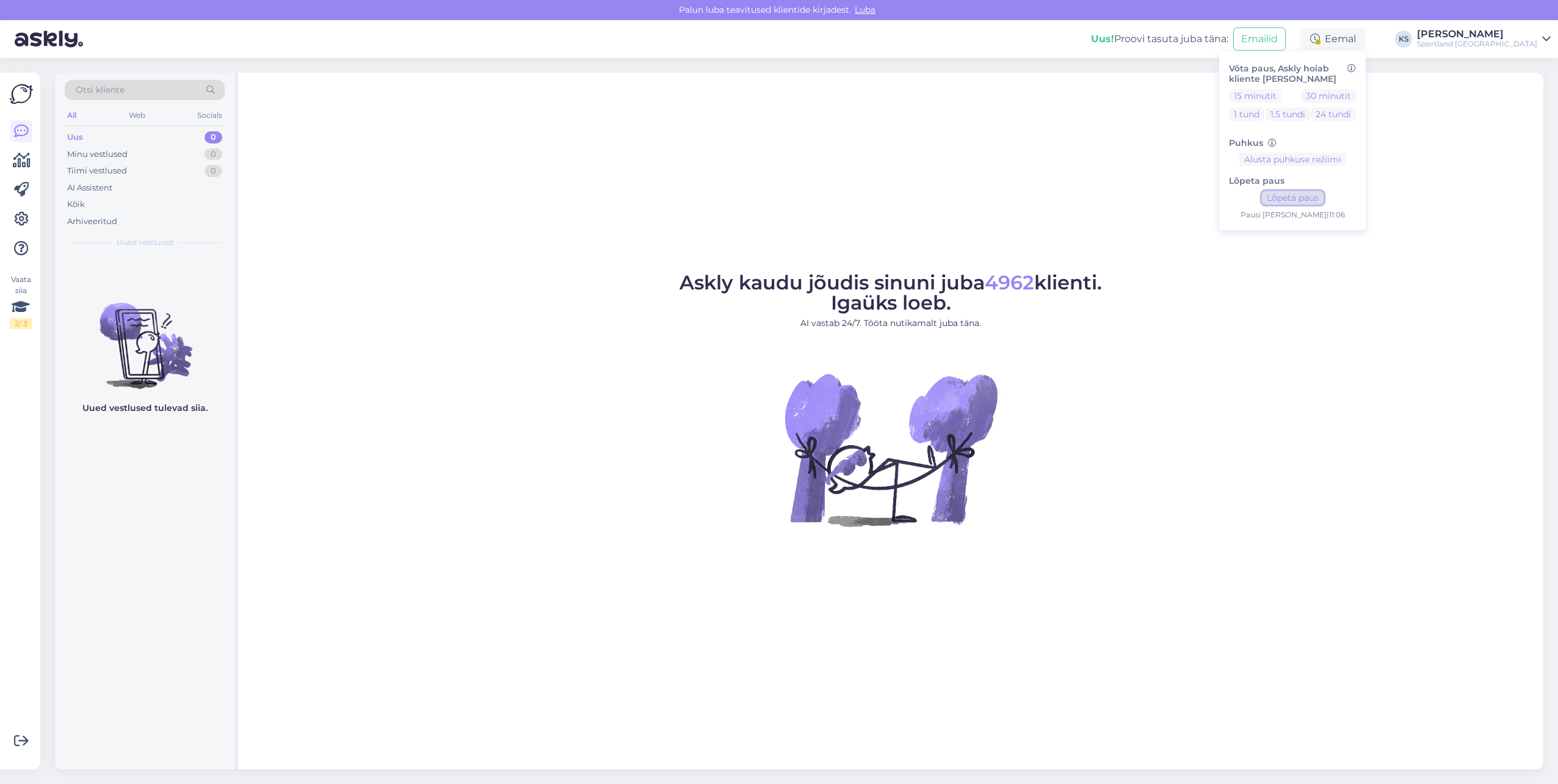
click at [1324, 194] on button "Lõpeta paus" at bounding box center [1292, 198] width 61 height 13
click at [29, 213] on link at bounding box center [21, 219] width 22 height 22
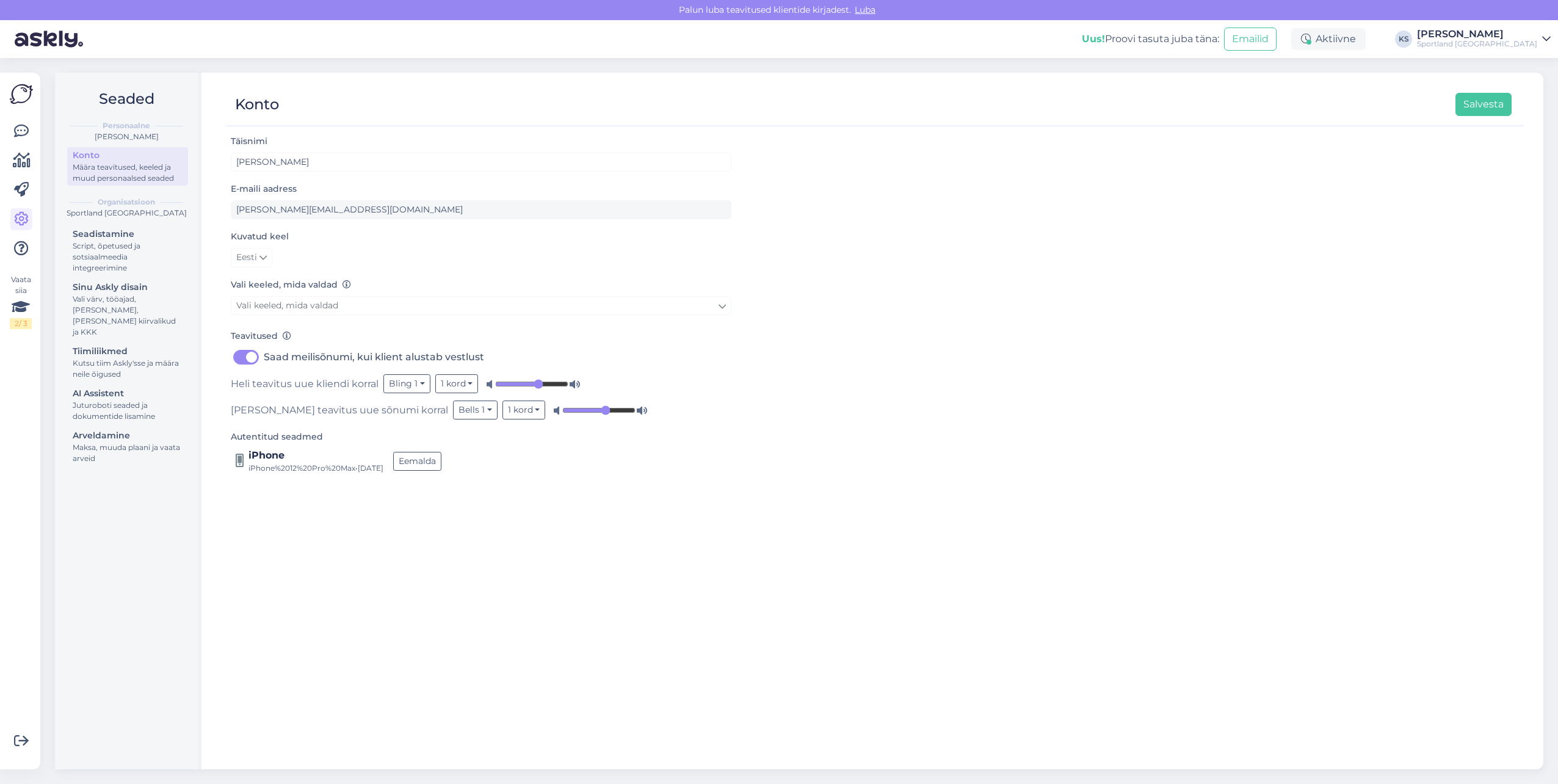
click at [91, 276] on div "Seadistamine Script, õpetused ja sotsiaalmeedia integreerimine Sinu Askly disai…" at bounding box center [128, 347] width 121 height 244
click at [140, 278] on div "Seadistamine Script, õpetused ja sotsiaalmeedia integreerimine Sinu Askly disai…" at bounding box center [128, 347] width 121 height 244
click at [140, 300] on div "Vali värv, tööajad, lisa meilivorm, kõne kiirvalikud ja KKK" at bounding box center [128, 316] width 110 height 44
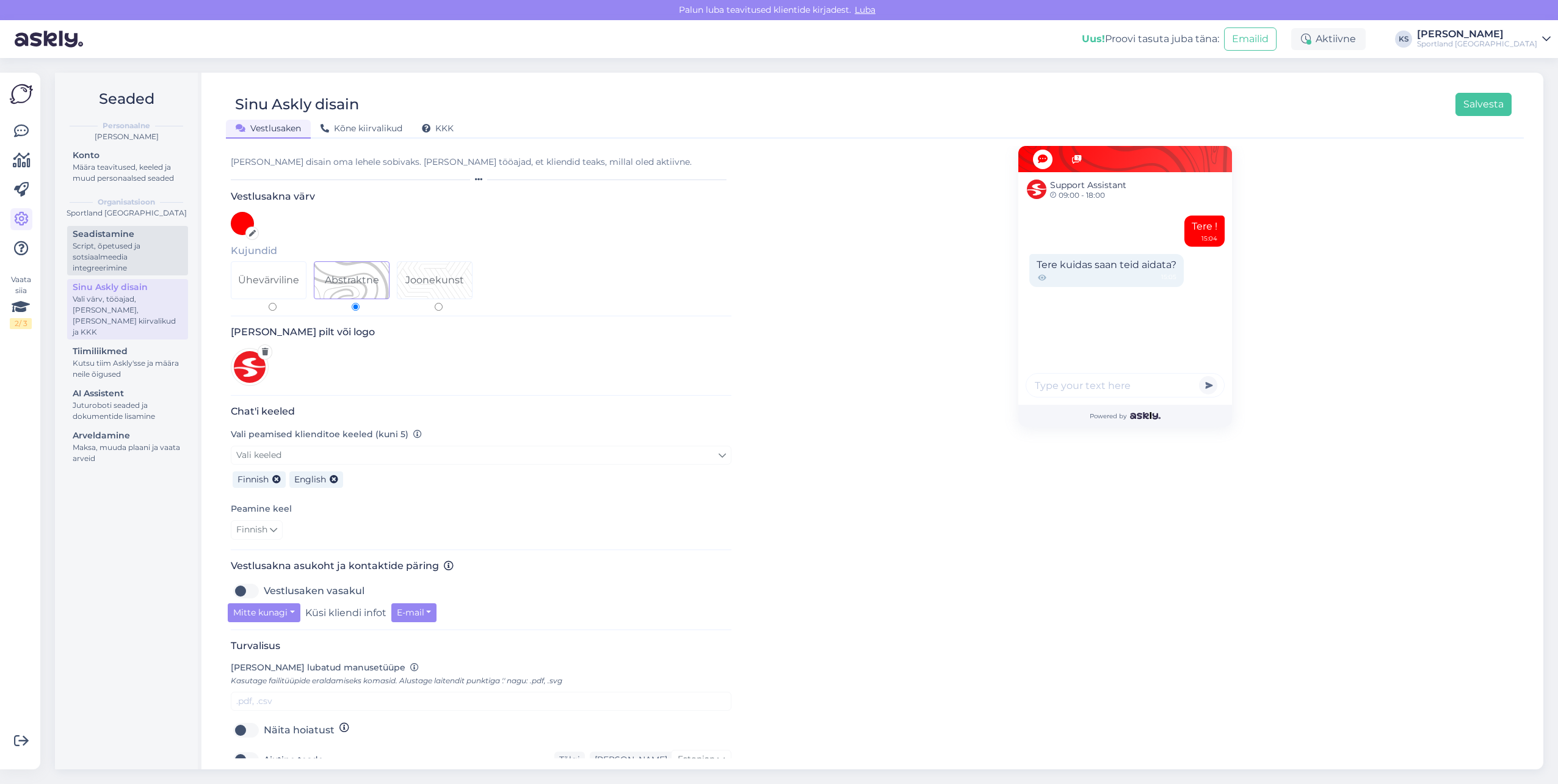
click at [127, 266] on div "Script, õpetused ja sotsiaalmeedia integreerimine" at bounding box center [128, 257] width 110 height 33
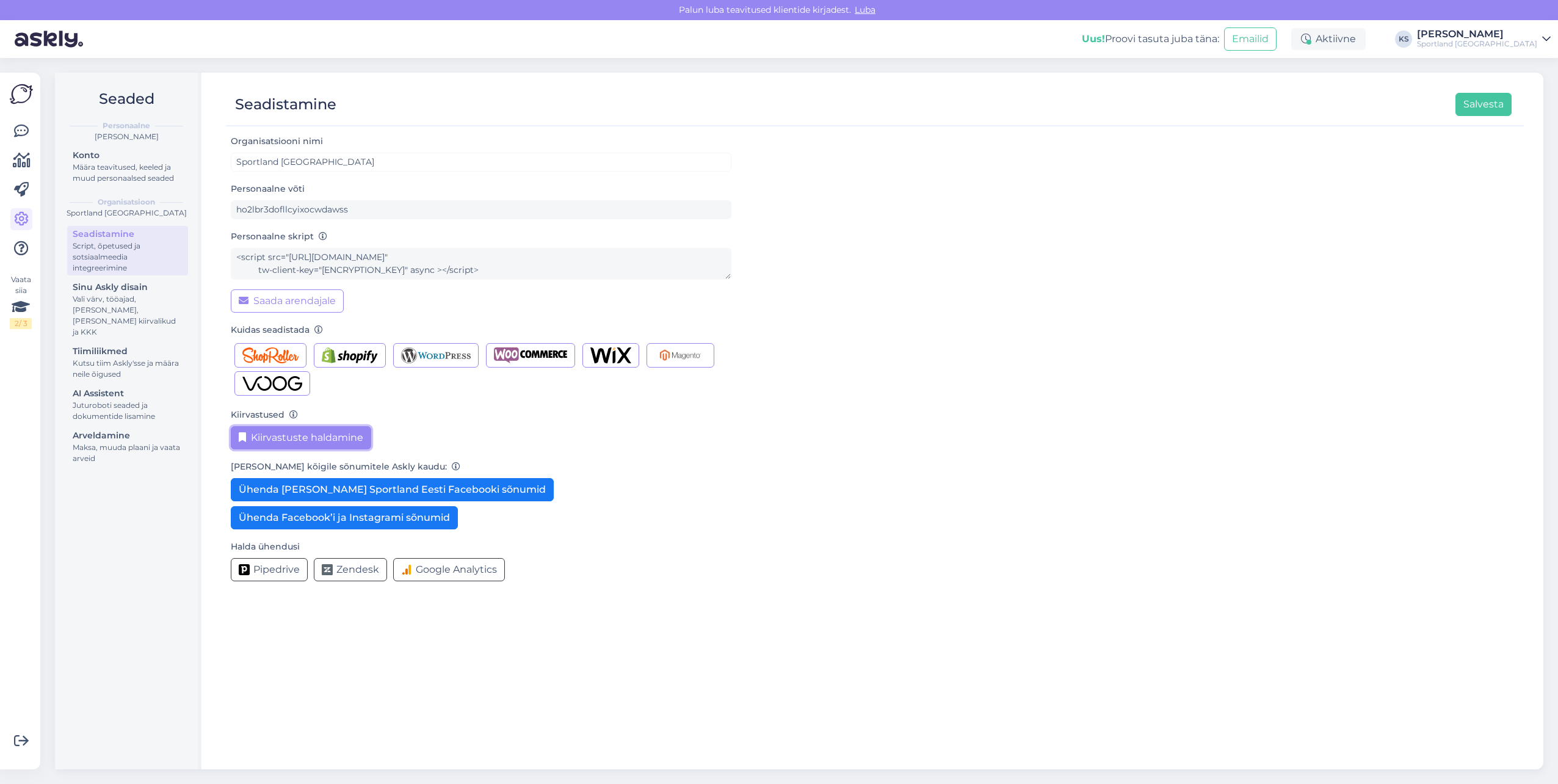
click at [276, 430] on button "Kiirvastuste haldamine" at bounding box center [301, 437] width 141 height 23
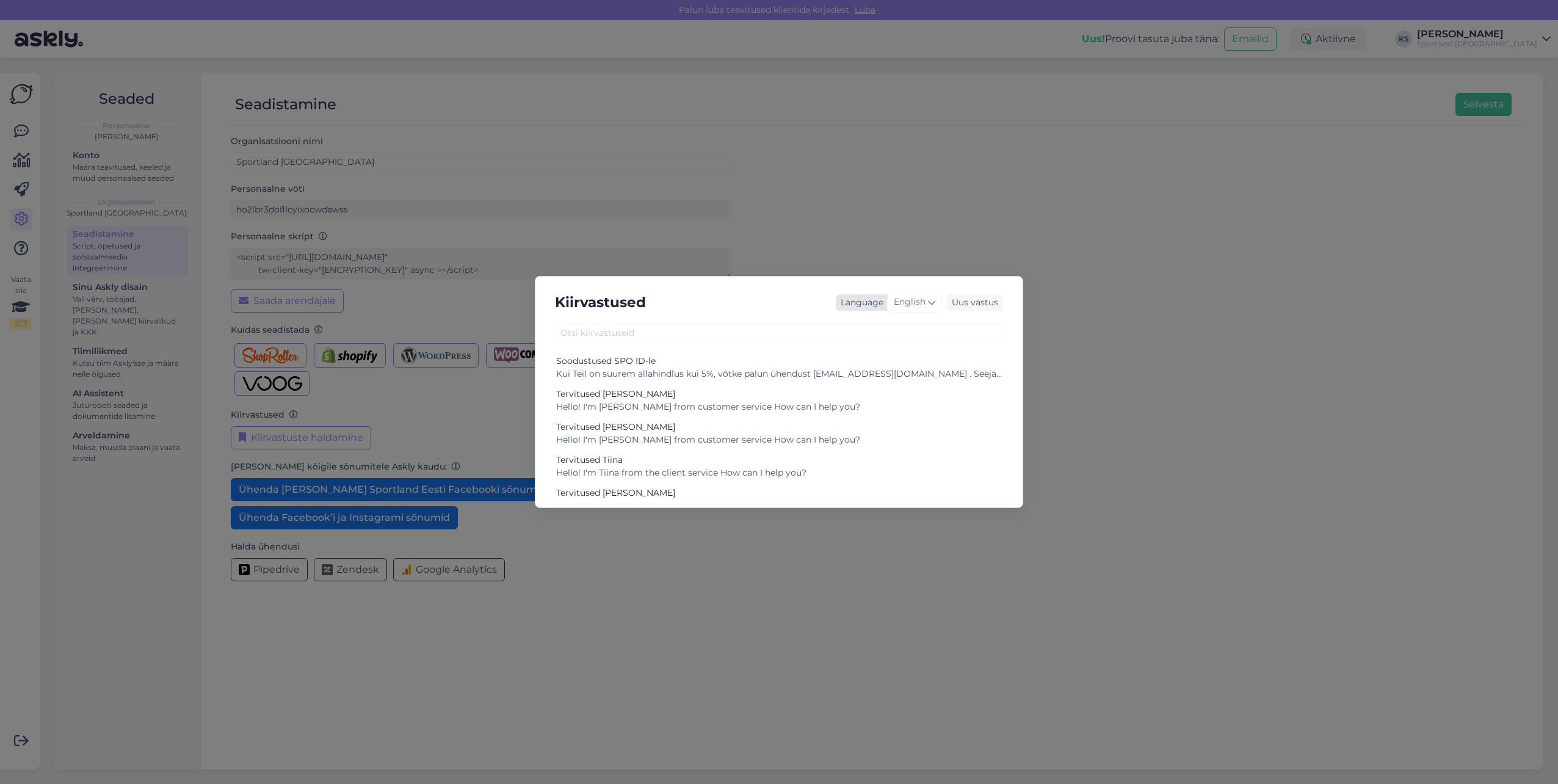
click at [927, 310] on div "English" at bounding box center [914, 302] width 55 height 20
type input "ES"
click at [874, 379] on link "Estonian" at bounding box center [889, 376] width 134 height 20
click at [751, 343] on div "Kiirvastused Language Estonian ES Chinese Estonian Japanese Portuguese Uus vast…" at bounding box center [779, 392] width 488 height 232
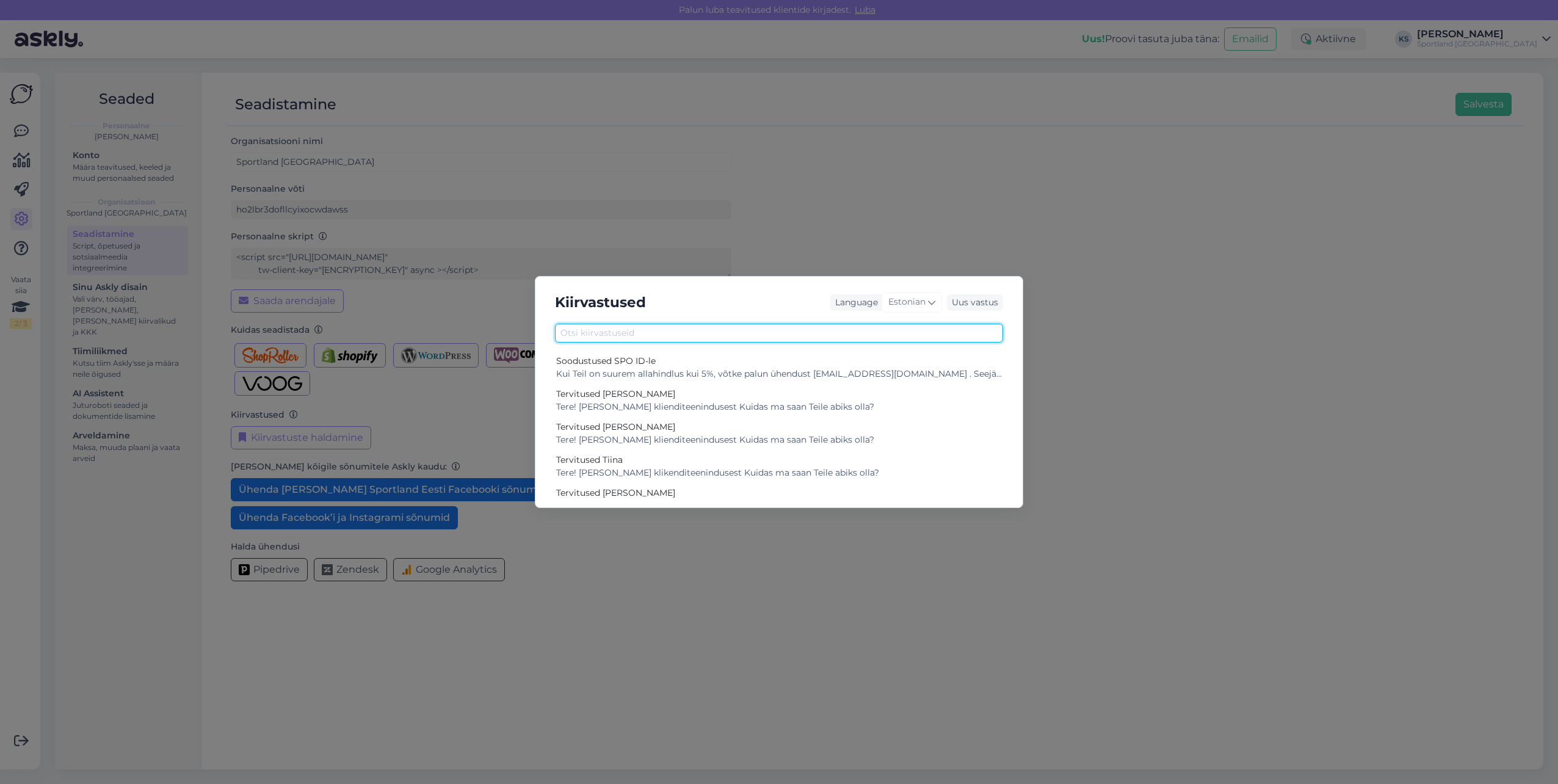
click at [748, 334] on input "text" at bounding box center [779, 333] width 448 height 19
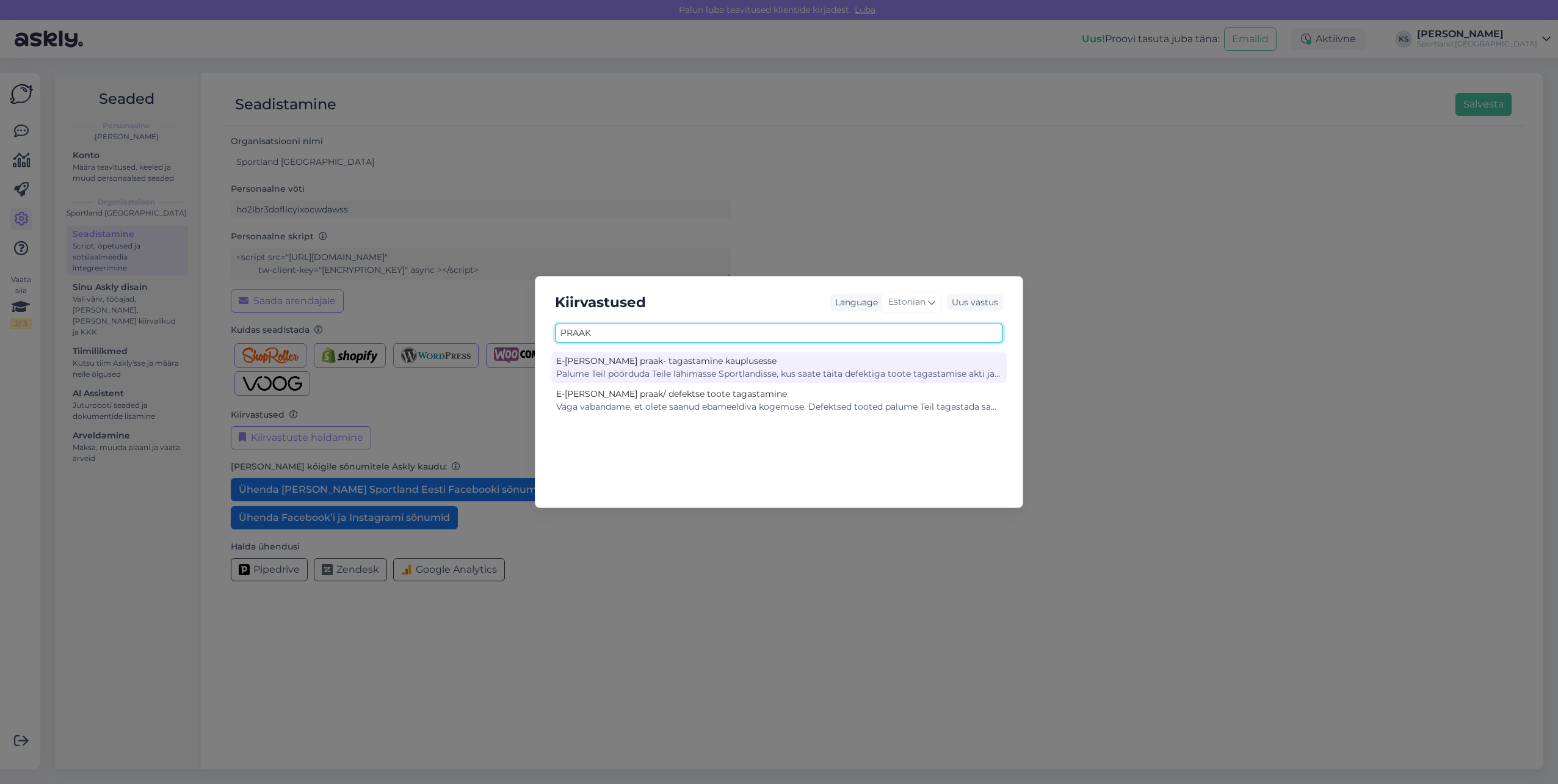
type input "PRAAK"
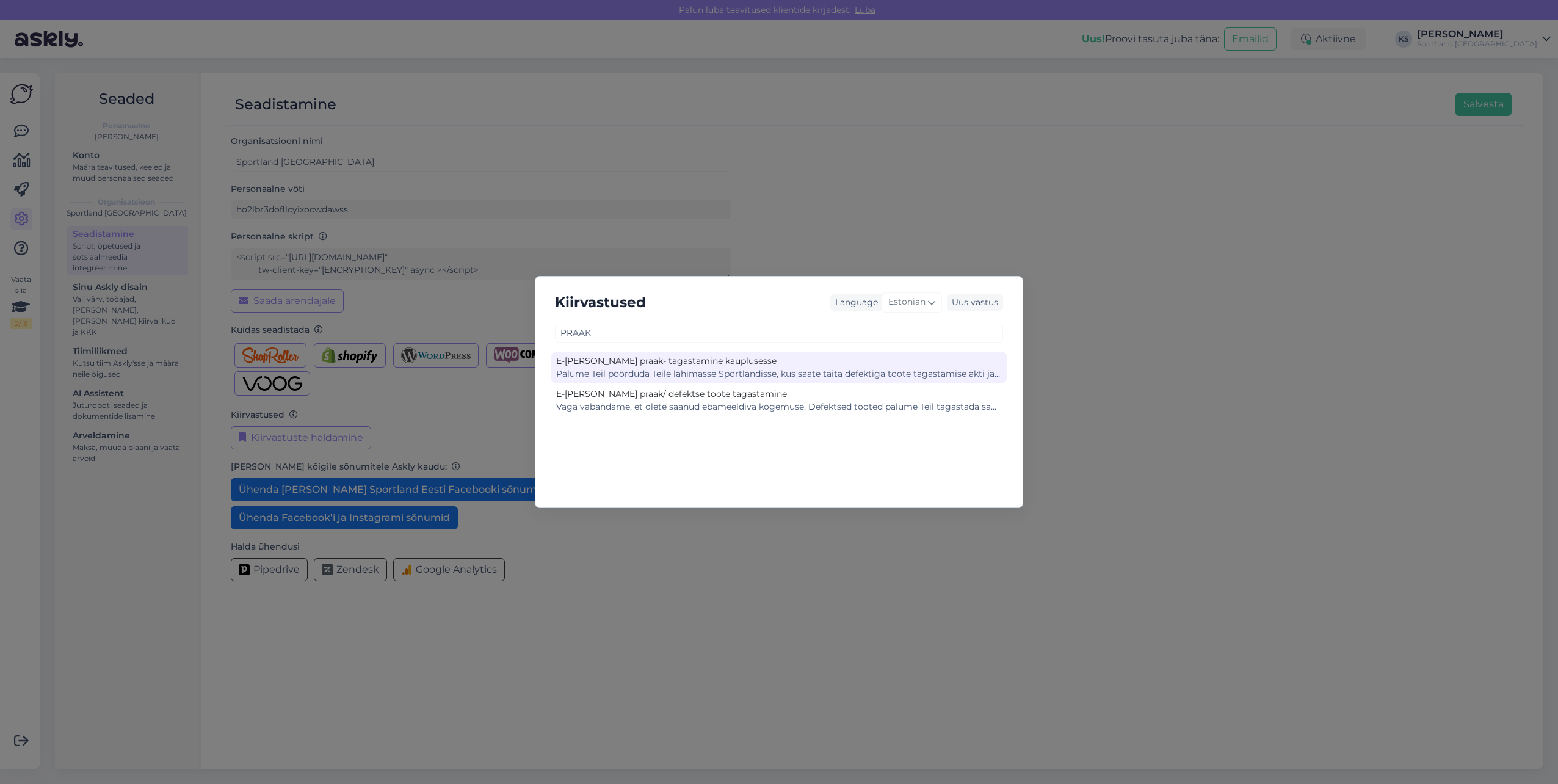
click at [743, 366] on div "E-[PERSON_NAME] praak- tagastamine kauplusesse" at bounding box center [779, 361] width 446 height 13
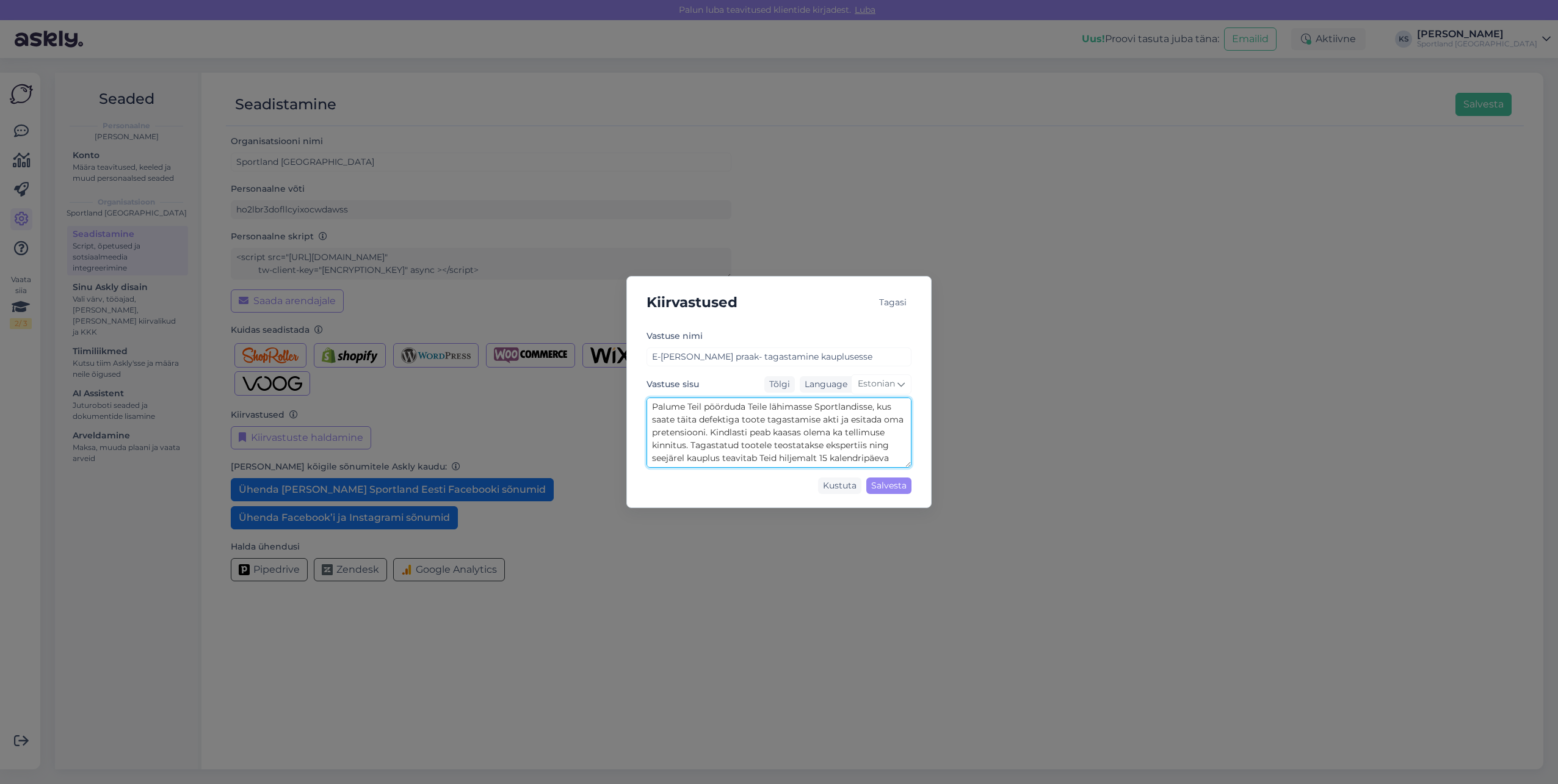
scroll to position [25, 0]
drag, startPoint x: 649, startPoint y: 408, endPoint x: 977, endPoint y: 502, distance: 341.2
click at [977, 502] on div "Kiirvastused Tagasi Vastuse nimi E-poe praak- tagastamine kauplusesse Vastuse s…" at bounding box center [779, 392] width 1558 height 784
drag, startPoint x: 66, startPoint y: 185, endPoint x: 60, endPoint y: 176, distance: 10.8
click at [65, 181] on div "Kiirvastused Tagasi Vastuse nimi E-poe praak- tagastamine kauplusesse Vastuse s…" at bounding box center [779, 392] width 1558 height 784
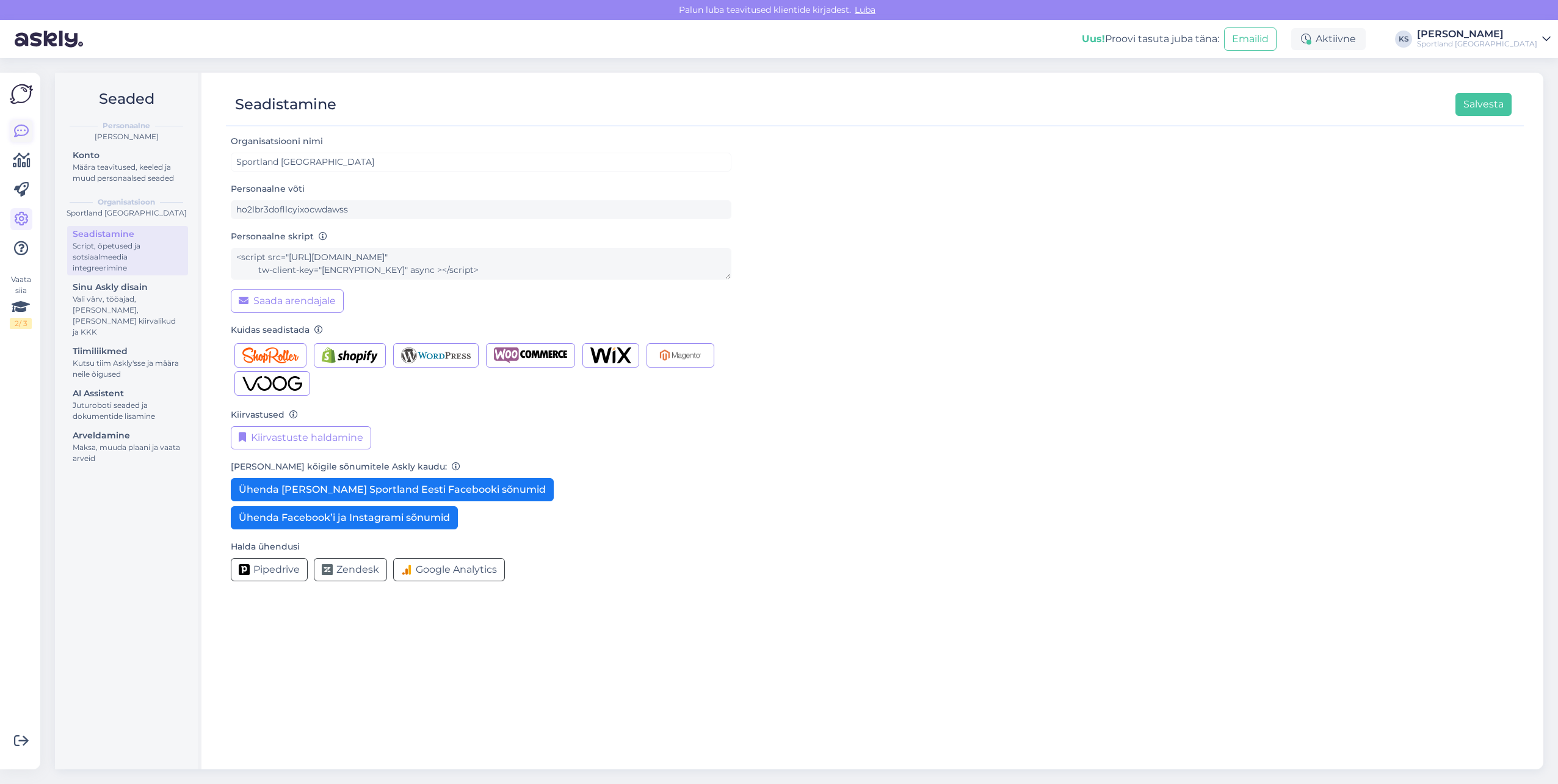
click at [16, 132] on icon at bounding box center [21, 132] width 15 height 15
